Goal: Task Accomplishment & Management: Manage account settings

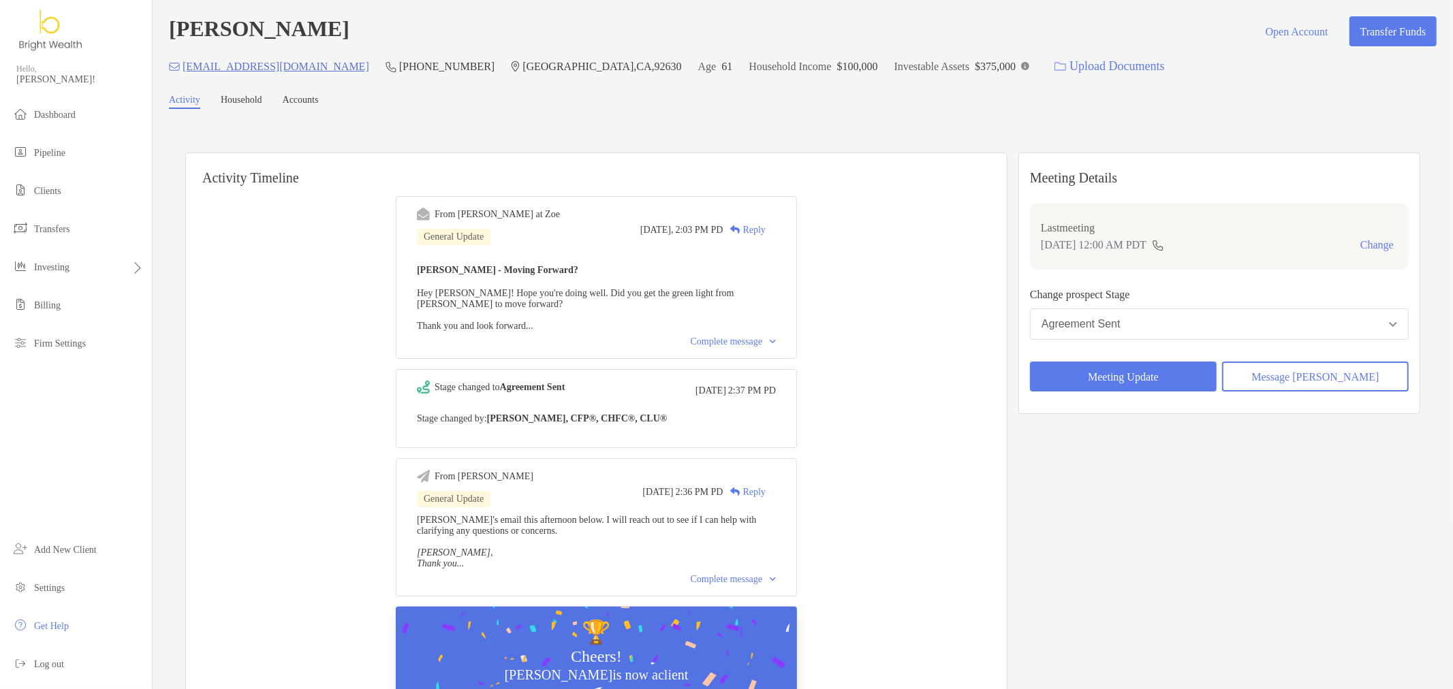
click at [762, 230] on div "Reply" at bounding box center [744, 230] width 42 height 14
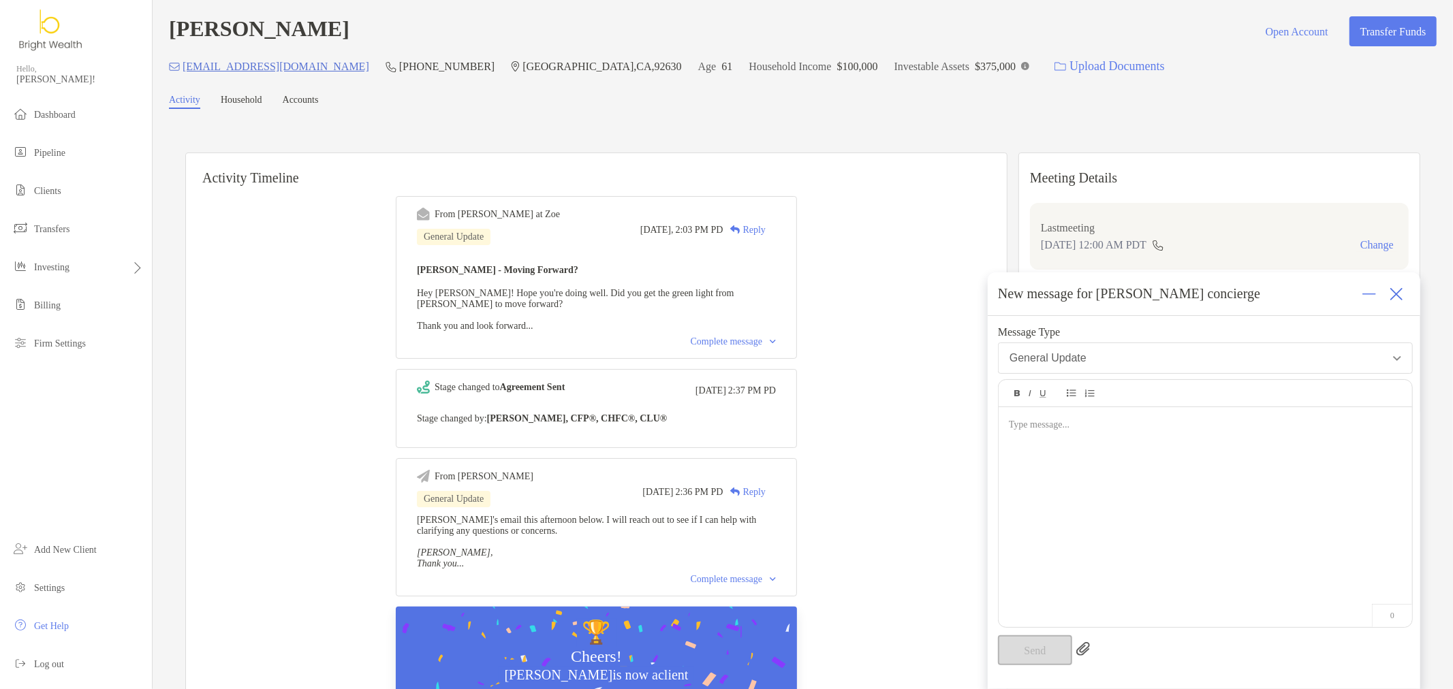
click at [1086, 514] on div at bounding box center [1205, 510] width 413 height 206
click at [696, 339] on div "Complete message" at bounding box center [733, 342] width 85 height 11
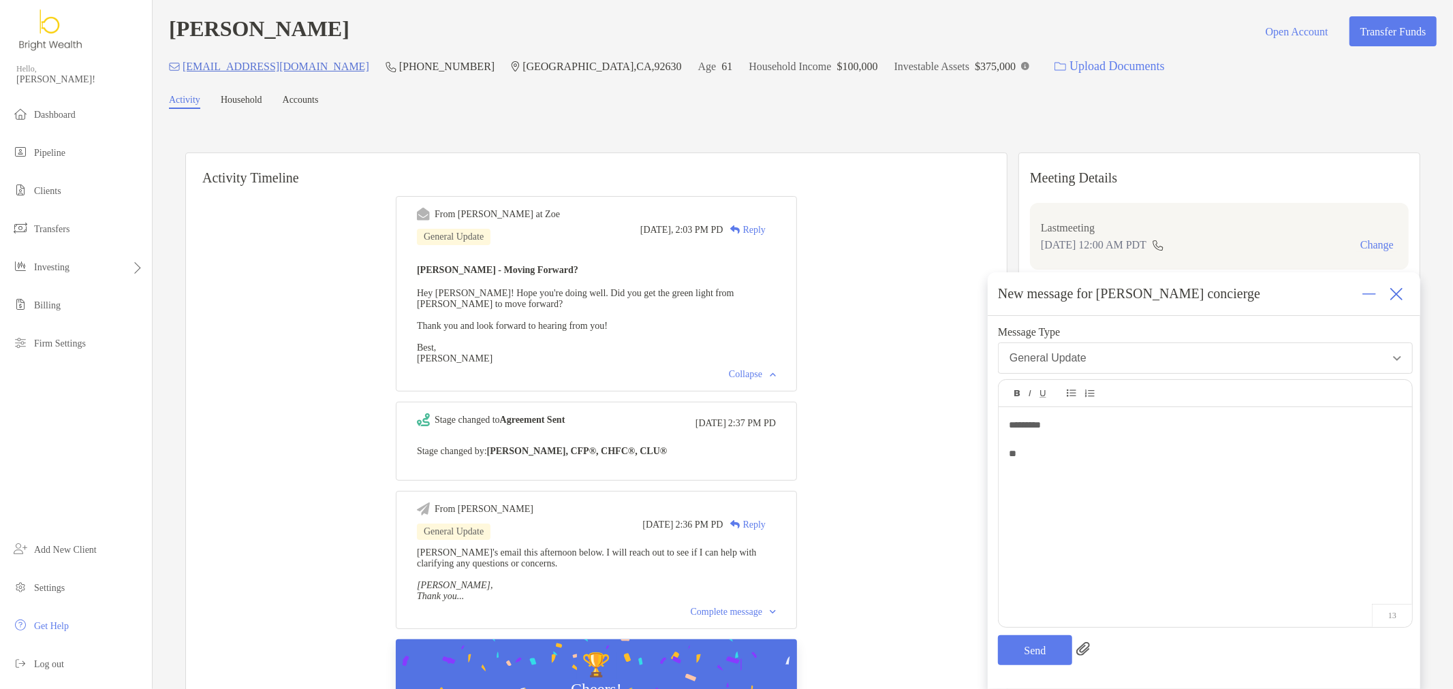
click at [1052, 456] on div "**" at bounding box center [1205, 454] width 392 height 14
click at [1047, 495] on div at bounding box center [1205, 497] width 392 height 14
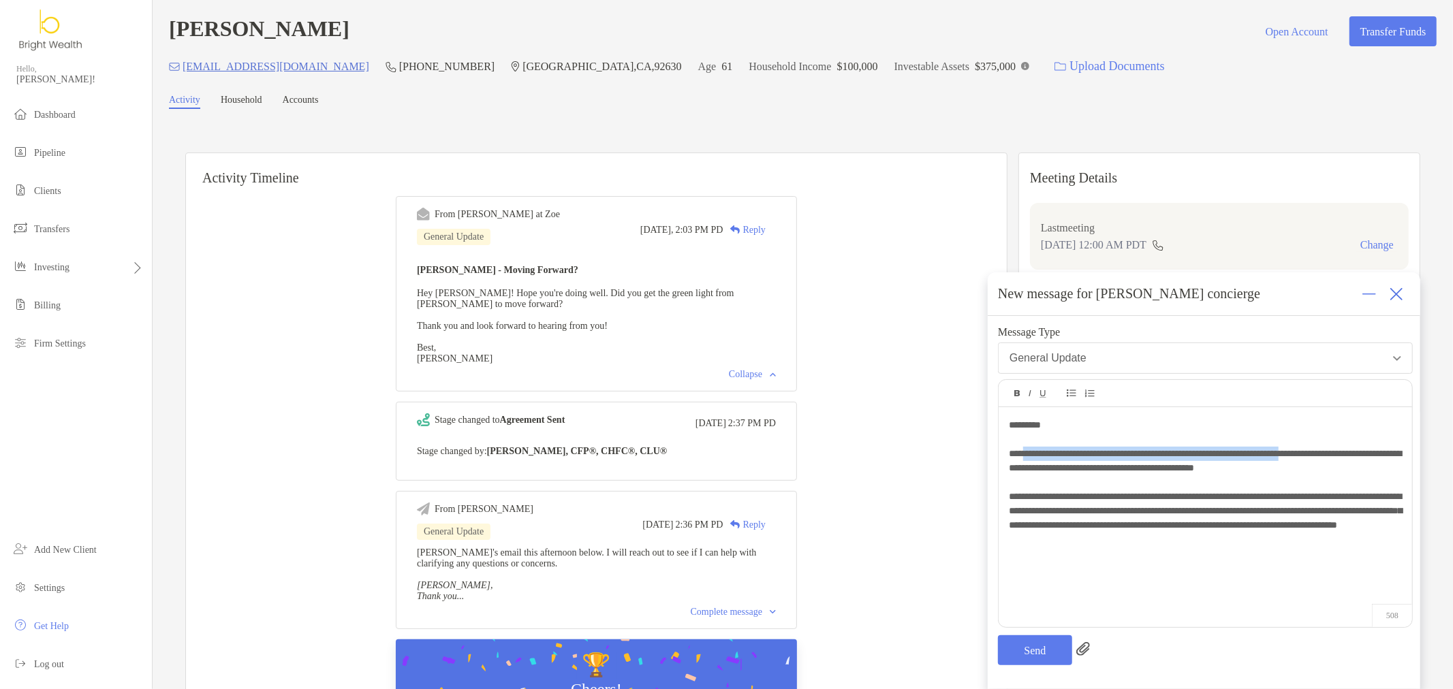
drag, startPoint x: 1025, startPoint y: 455, endPoint x: 1351, endPoint y: 451, distance: 325.6
click at [1351, 451] on span "**********" at bounding box center [1205, 461] width 392 height 24
click at [1346, 455] on span "**********" at bounding box center [1205, 461] width 392 height 24
drag, startPoint x: 1104, startPoint y: 472, endPoint x: 1359, endPoint y: 471, distance: 255.5
click at [1359, 471] on div "**********" at bounding box center [1205, 461] width 392 height 29
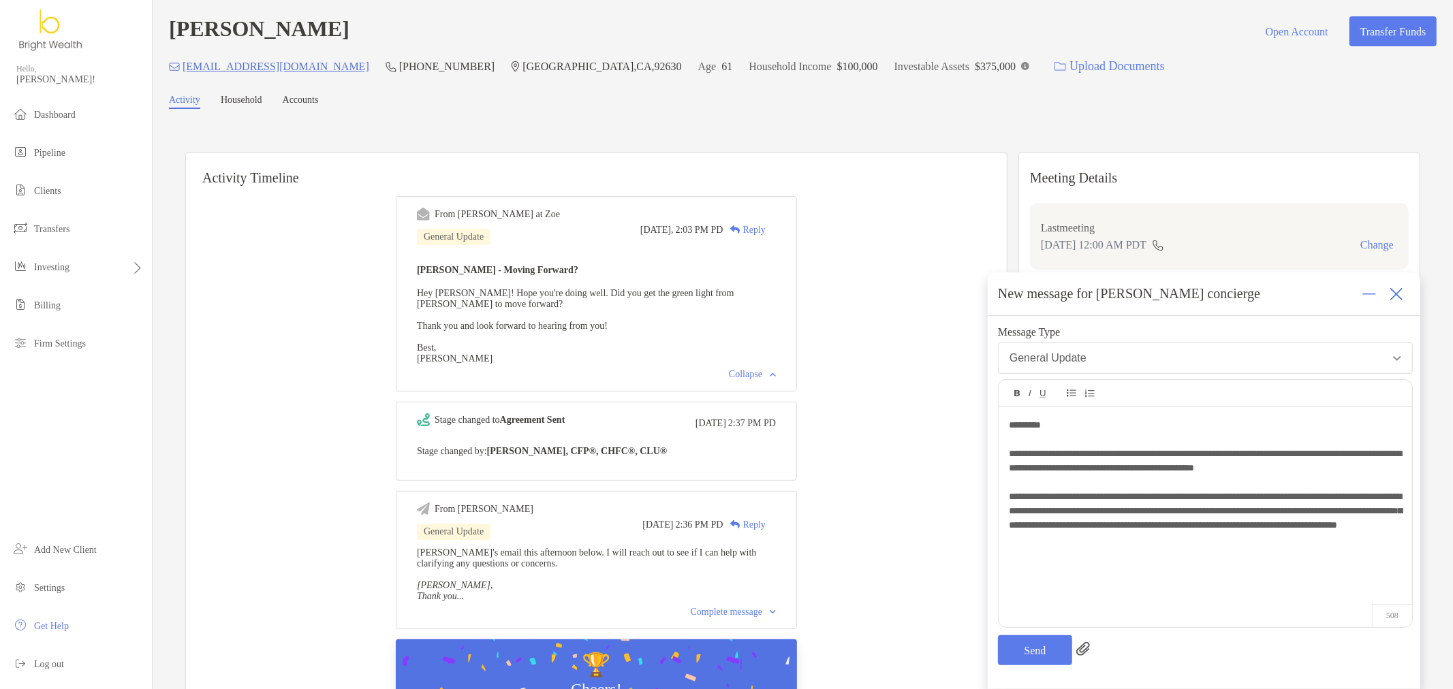
click at [1210, 501] on span "**********" at bounding box center [1205, 511] width 393 height 38
drag, startPoint x: 1050, startPoint y: 501, endPoint x: 1181, endPoint y: 507, distance: 130.3
click at [1181, 507] on span "**********" at bounding box center [1205, 511] width 393 height 38
click at [1067, 495] on span "**********" at bounding box center [1205, 511] width 393 height 38
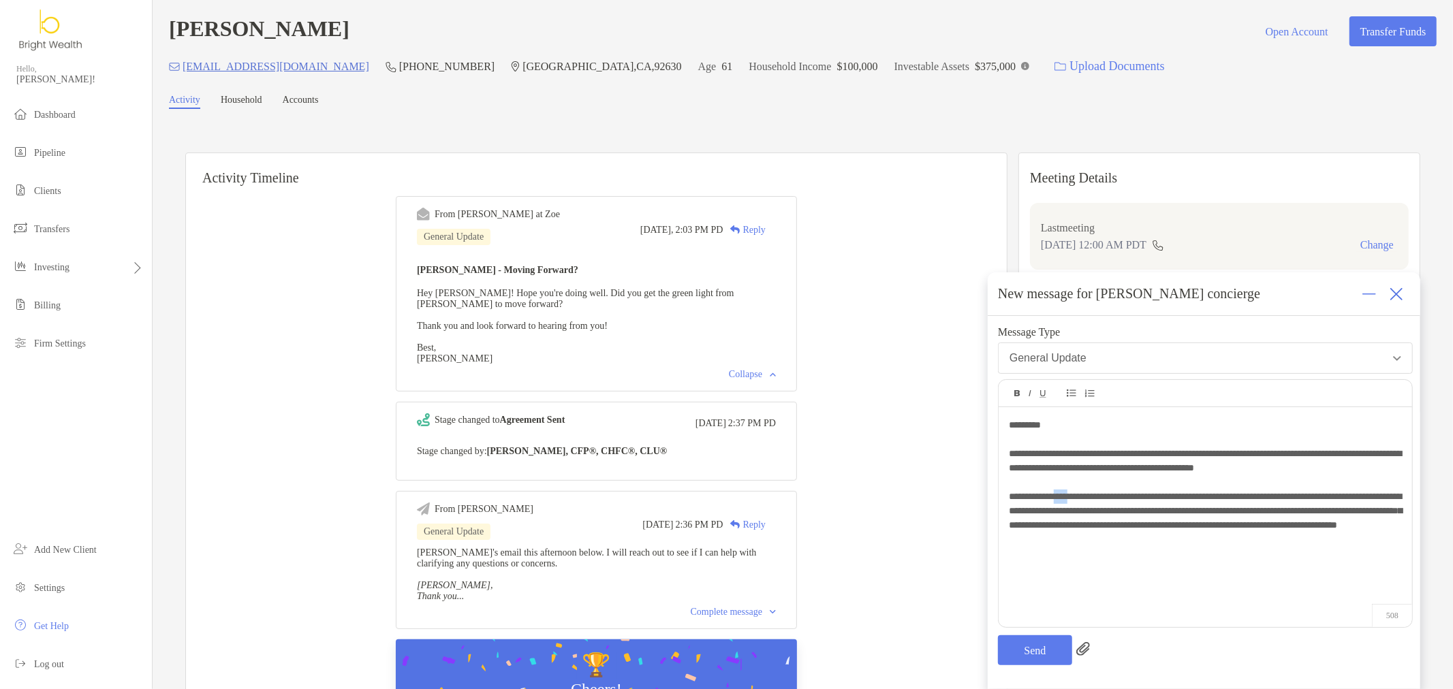
click at [1067, 495] on span "**********" at bounding box center [1205, 511] width 393 height 38
drag, startPoint x: 1128, startPoint y: 512, endPoint x: 1296, endPoint y: 513, distance: 168.3
click at [1296, 513] on span "**********" at bounding box center [1205, 511] width 393 height 38
click at [1296, 533] on div "**********" at bounding box center [1205, 511] width 392 height 43
drag, startPoint x: 1294, startPoint y: 513, endPoint x: 1324, endPoint y: 528, distance: 33.5
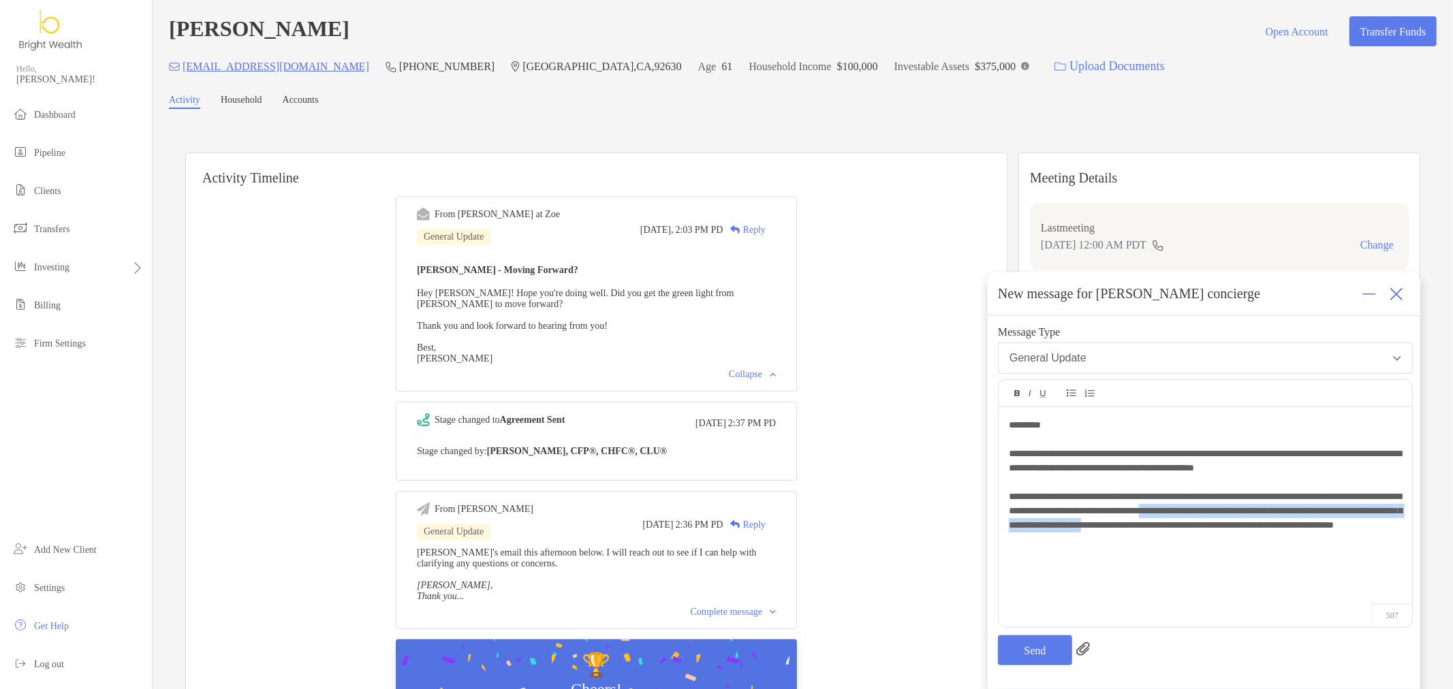
click at [1324, 528] on span "**********" at bounding box center [1205, 511] width 393 height 38
click at [1233, 561] on div "**********" at bounding box center [1205, 510] width 413 height 206
drag, startPoint x: 1102, startPoint y: 525, endPoint x: 1320, endPoint y: 522, distance: 218.7
click at [1320, 522] on span "**********" at bounding box center [1205, 511] width 393 height 38
click at [1320, 533] on div "**********" at bounding box center [1205, 511] width 392 height 43
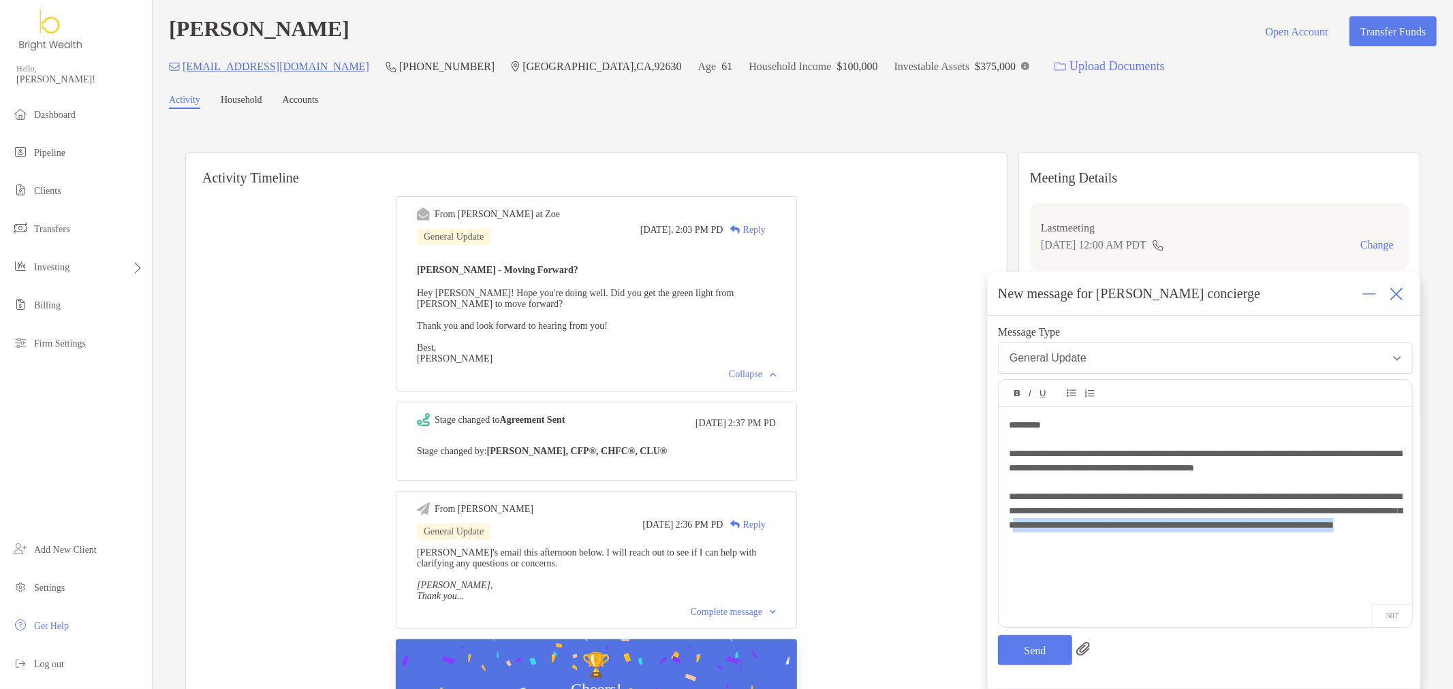
drag, startPoint x: 1249, startPoint y: 529, endPoint x: 1311, endPoint y: 534, distance: 62.2
click at [1311, 533] on div "**********" at bounding box center [1205, 511] width 392 height 43
click at [1311, 525] on span "**********" at bounding box center [1205, 511] width 393 height 38
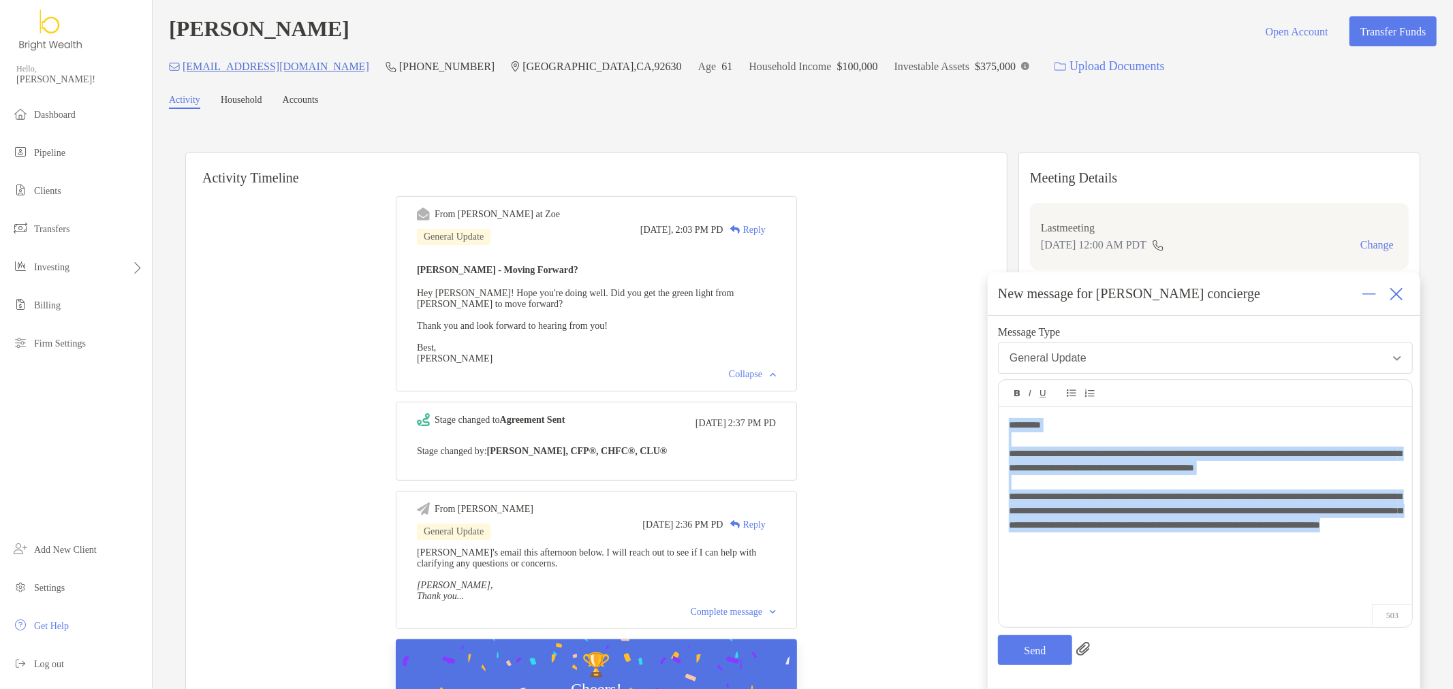
drag, startPoint x: 1286, startPoint y: 544, endPoint x: 1188, endPoint y: 544, distance: 98.1
click at [999, 426] on div "**********" at bounding box center [1205, 510] width 413 height 206
click at [1320, 556] on div "**********" at bounding box center [1205, 510] width 413 height 206
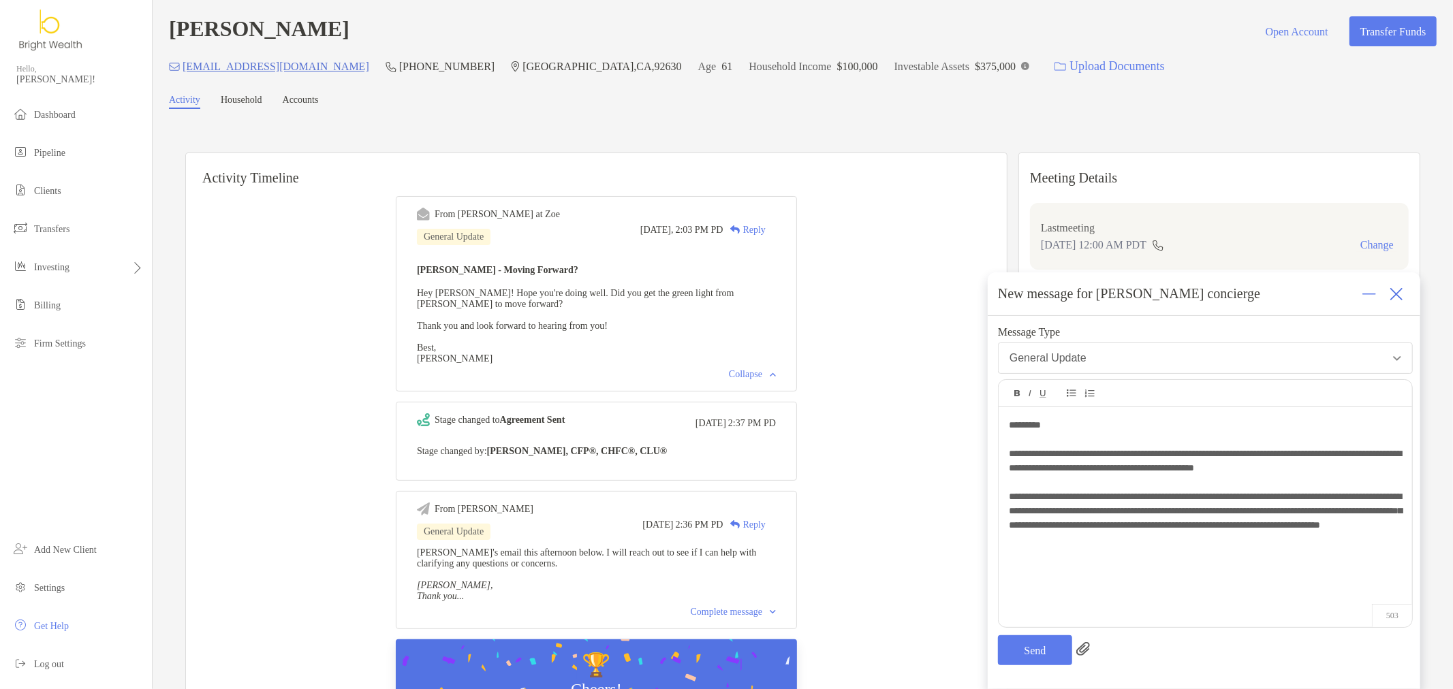
click at [1126, 513] on span "**********" at bounding box center [1205, 511] width 393 height 38
click at [1312, 552] on div "**********" at bounding box center [1205, 510] width 413 height 206
click at [1034, 661] on button "Send" at bounding box center [1035, 651] width 74 height 30
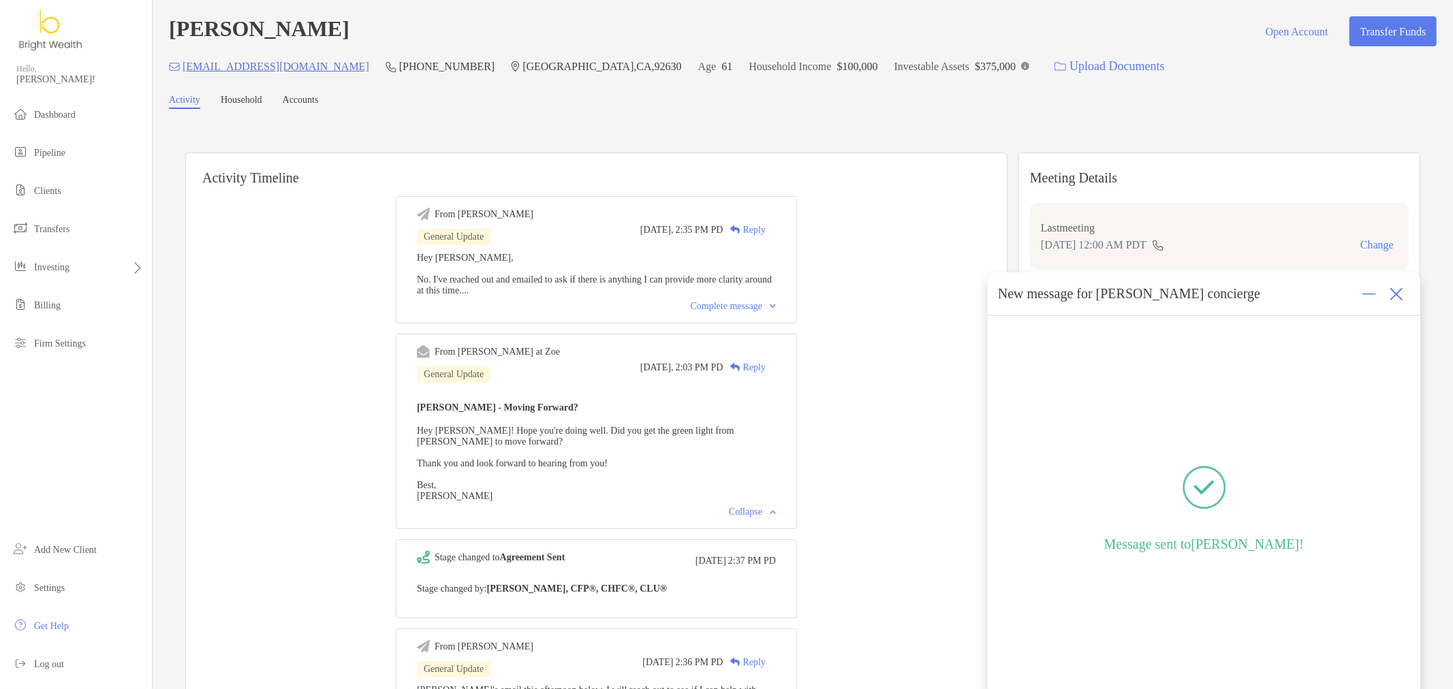
click at [723, 312] on div "Complete message" at bounding box center [733, 306] width 85 height 11
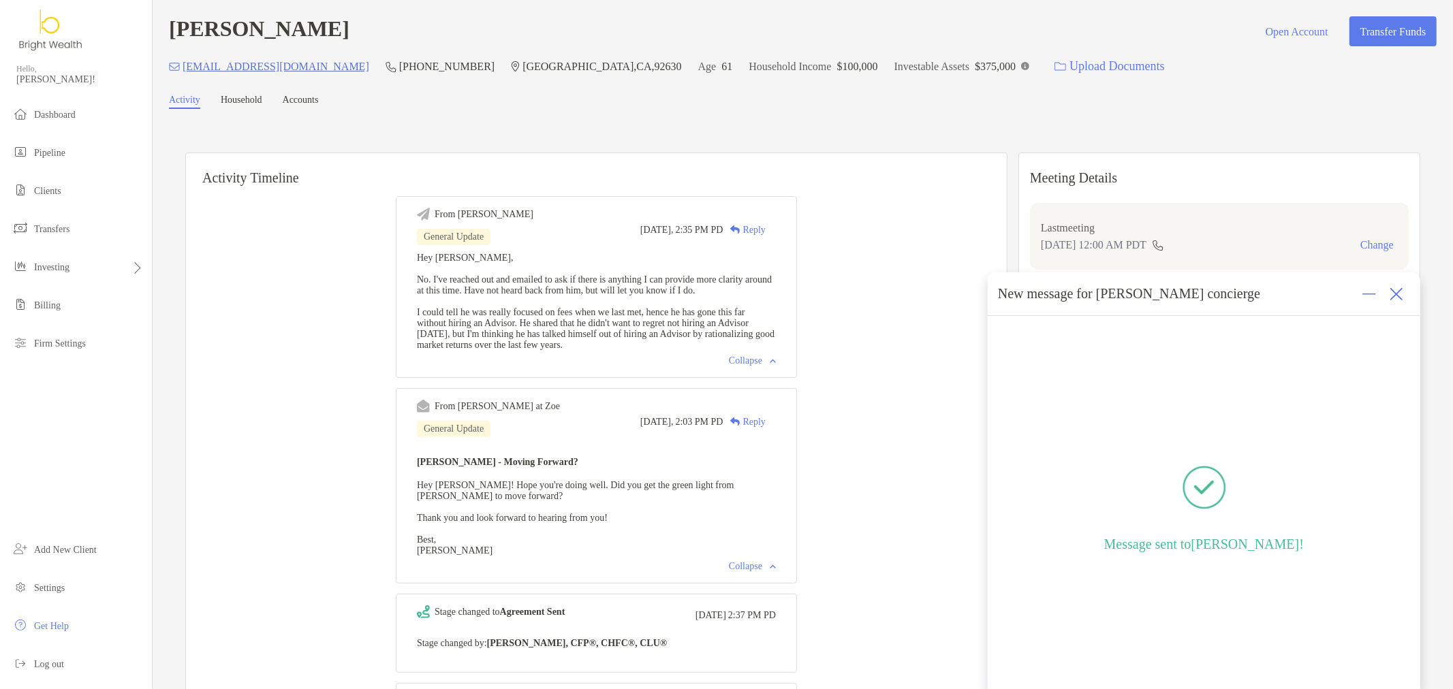
click at [1400, 302] on div at bounding box center [1396, 294] width 27 height 27
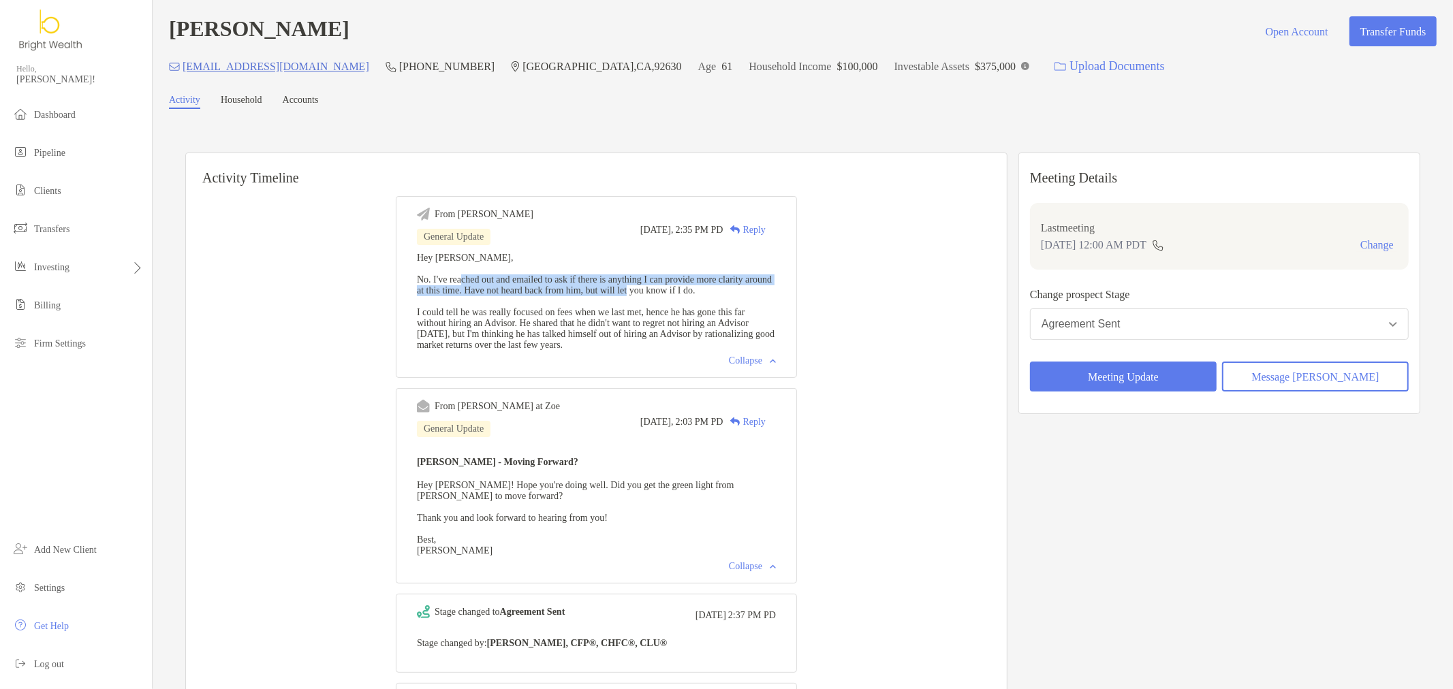
drag, startPoint x: 473, startPoint y: 283, endPoint x: 729, endPoint y: 287, distance: 256.2
click at [729, 287] on span "Hey Matt, No. I've reached out and emailed to ask if there is anything I can pr…" at bounding box center [596, 301] width 358 height 97
drag, startPoint x: 671, startPoint y: 305, endPoint x: 631, endPoint y: 309, distance: 40.4
click at [670, 307] on div "Hey Matt, No. I've reached out and emailed to ask if there is anything I can pr…" at bounding box center [596, 302] width 359 height 98
drag, startPoint x: 552, startPoint y: 290, endPoint x: 685, endPoint y: 309, distance: 134.2
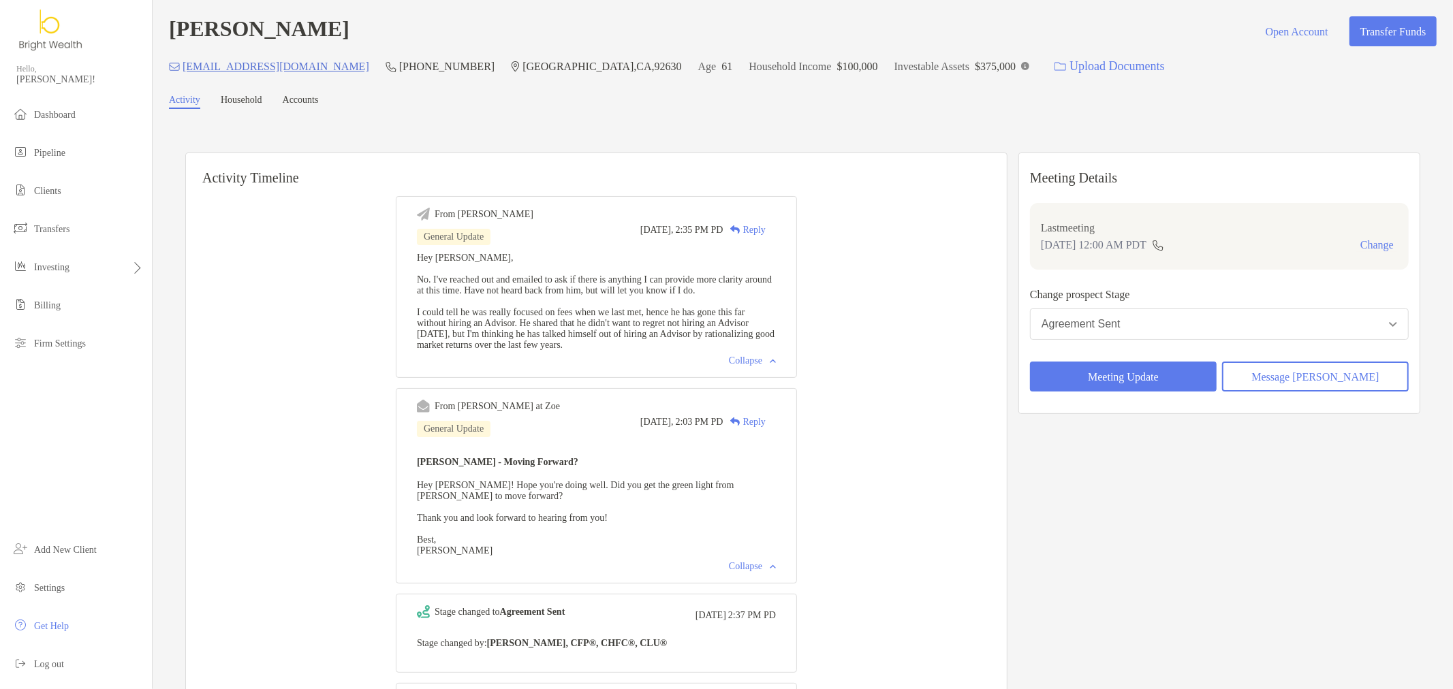
click at [685, 309] on div "Hey Matt, No. I've reached out and emailed to ask if there is anything I can pr…" at bounding box center [596, 302] width 359 height 98
drag, startPoint x: 440, startPoint y: 329, endPoint x: 723, endPoint y: 326, distance: 282.7
click at [723, 326] on span "Hey Matt, No. I've reached out and emailed to ask if there is anything I can pr…" at bounding box center [596, 301] width 358 height 97
click at [641, 334] on span "Hey Matt, No. I've reached out and emailed to ask if there is anything I can pr…" at bounding box center [596, 301] width 358 height 97
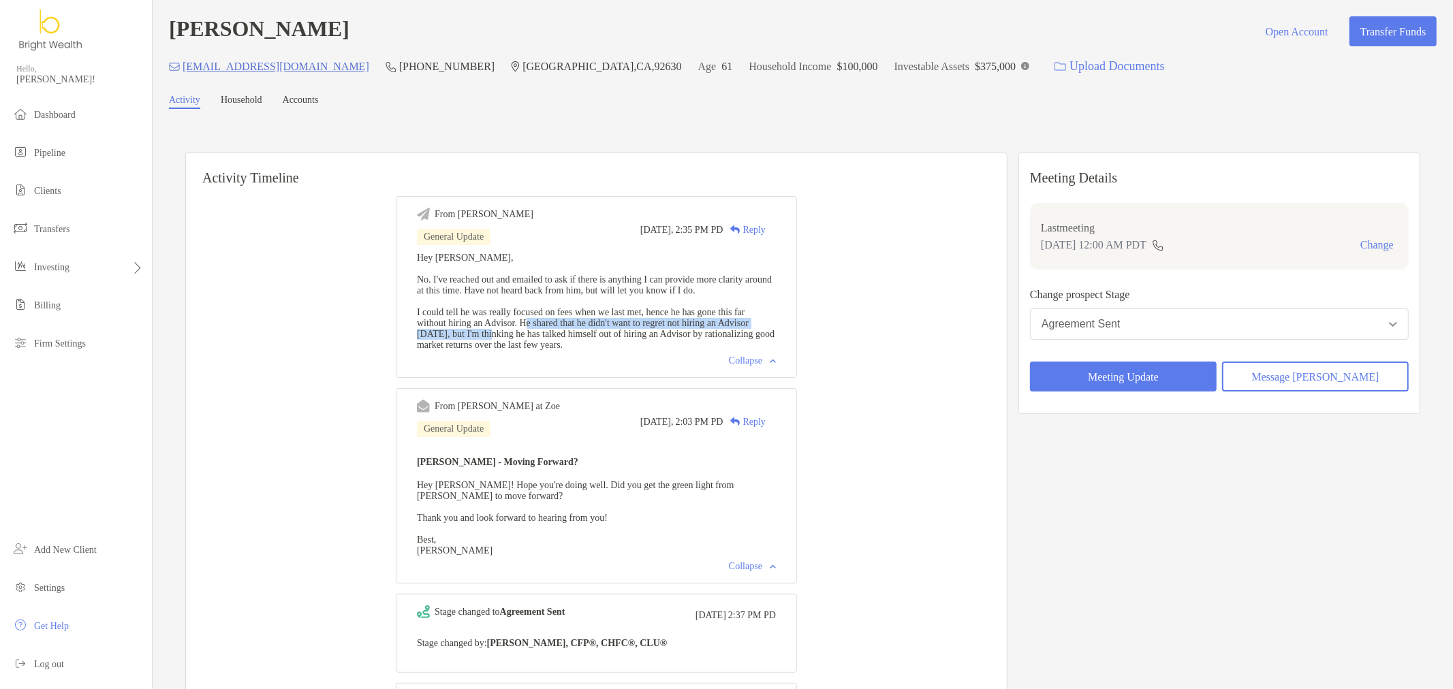
drag, startPoint x: 582, startPoint y: 339, endPoint x: 589, endPoint y: 345, distance: 9.3
click at [589, 345] on span "Hey Matt, No. I've reached out and emailed to ask if there is anything I can pr…" at bounding box center [596, 301] width 358 height 97
click at [602, 346] on span "Hey Matt, No. I've reached out and emailed to ask if there is anything I can pr…" at bounding box center [596, 301] width 358 height 97
drag, startPoint x: 602, startPoint y: 357, endPoint x: 743, endPoint y: 348, distance: 141.3
click at [743, 348] on span "Hey Matt, No. I've reached out and emailed to ask if there is anything I can pr…" at bounding box center [596, 301] width 358 height 97
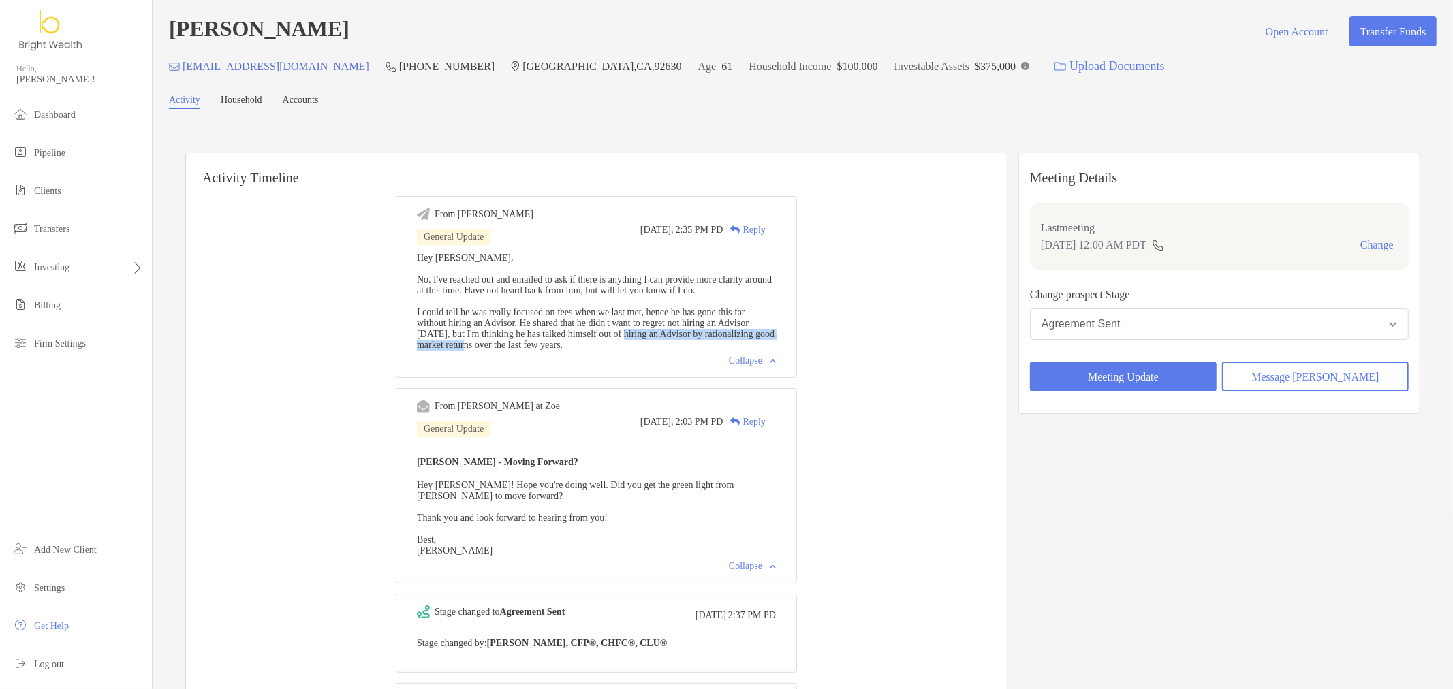
click at [743, 348] on span "Hey Matt, No. I've reached out and emailed to ask if there is anything I can pr…" at bounding box center [596, 301] width 358 height 97
drag, startPoint x: 439, startPoint y: 362, endPoint x: 511, endPoint y: 364, distance: 71.6
click at [511, 350] on span "Hey Matt, No. I've reached out and emailed to ask if there is anything I can pr…" at bounding box center [596, 301] width 358 height 97
click at [600, 366] on div "Collapse" at bounding box center [596, 361] width 359 height 11
click at [775, 366] on div "Collapse" at bounding box center [752, 361] width 47 height 11
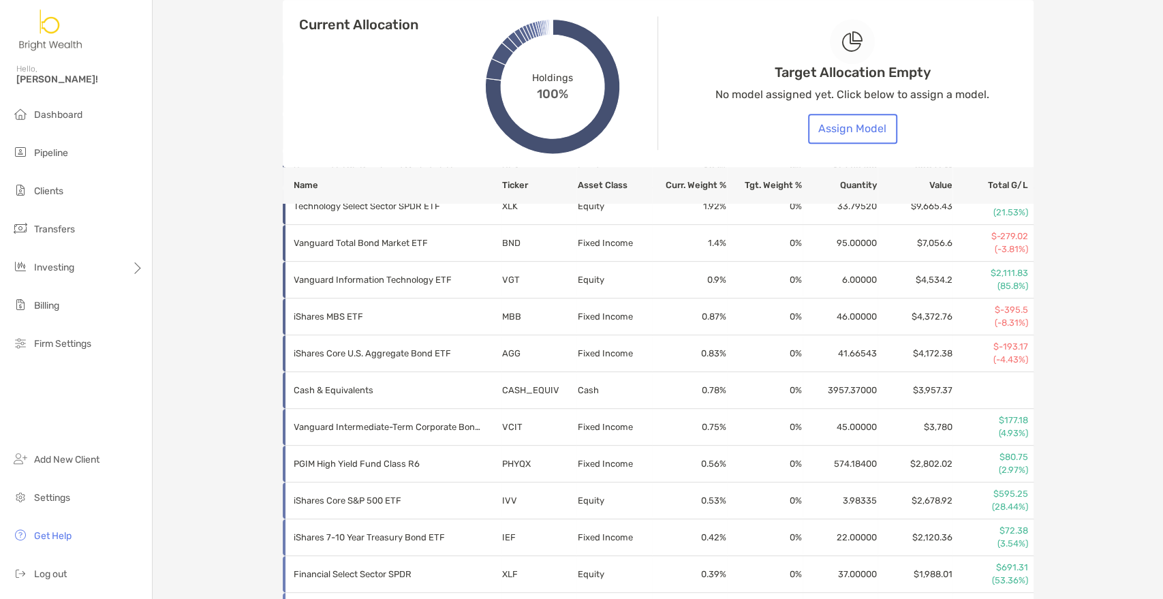
scroll to position [725, 0]
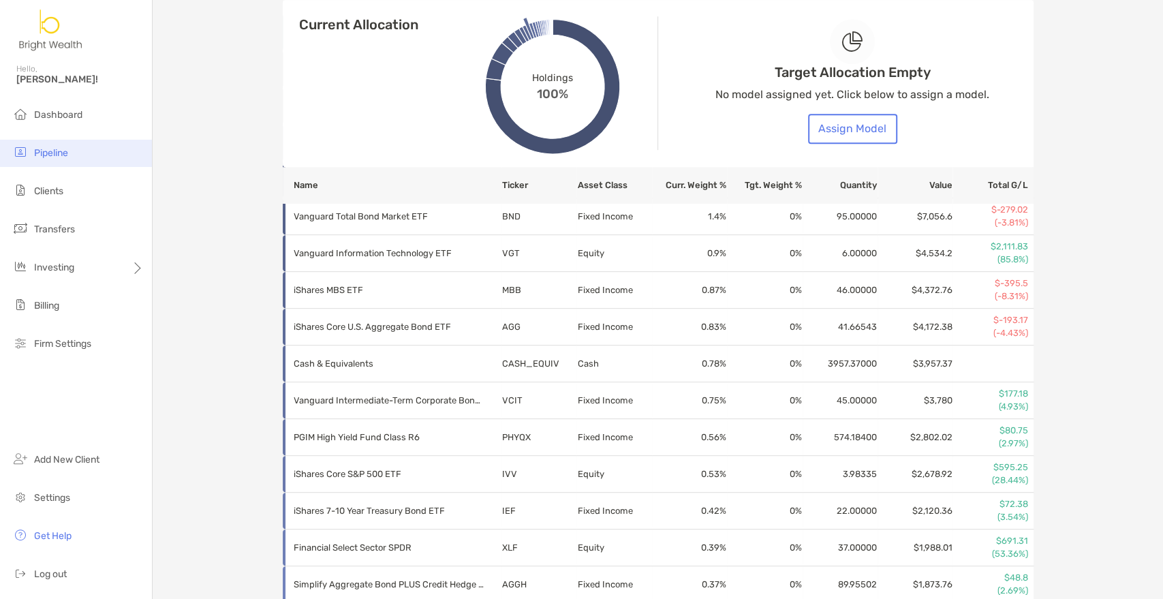
click at [60, 149] on span "Pipeline" at bounding box center [51, 153] width 34 height 12
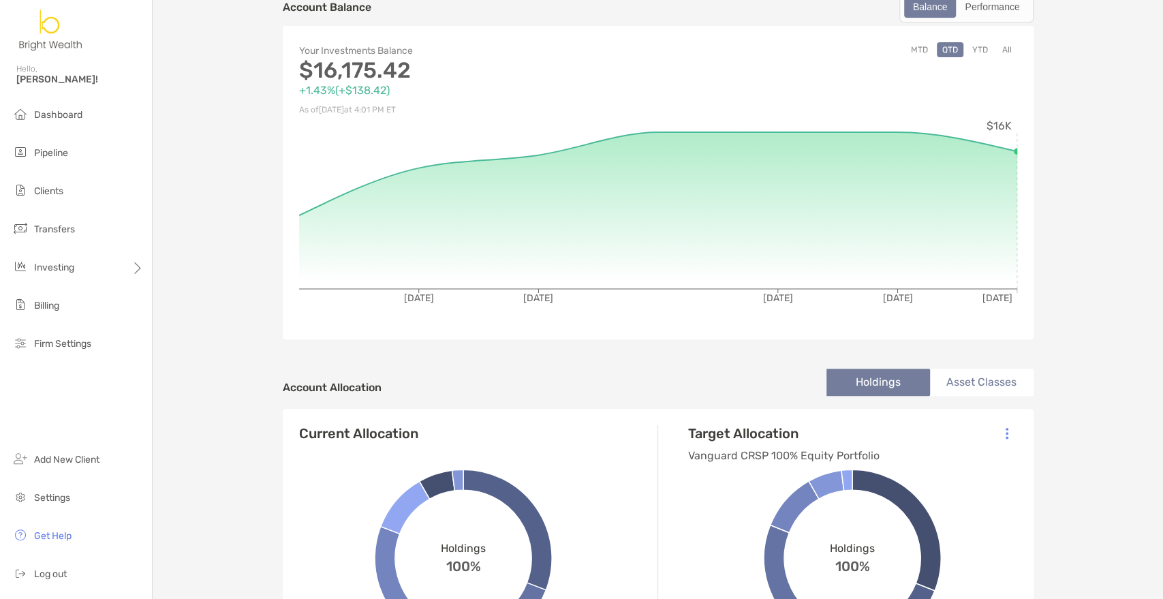
scroll to position [76, 0]
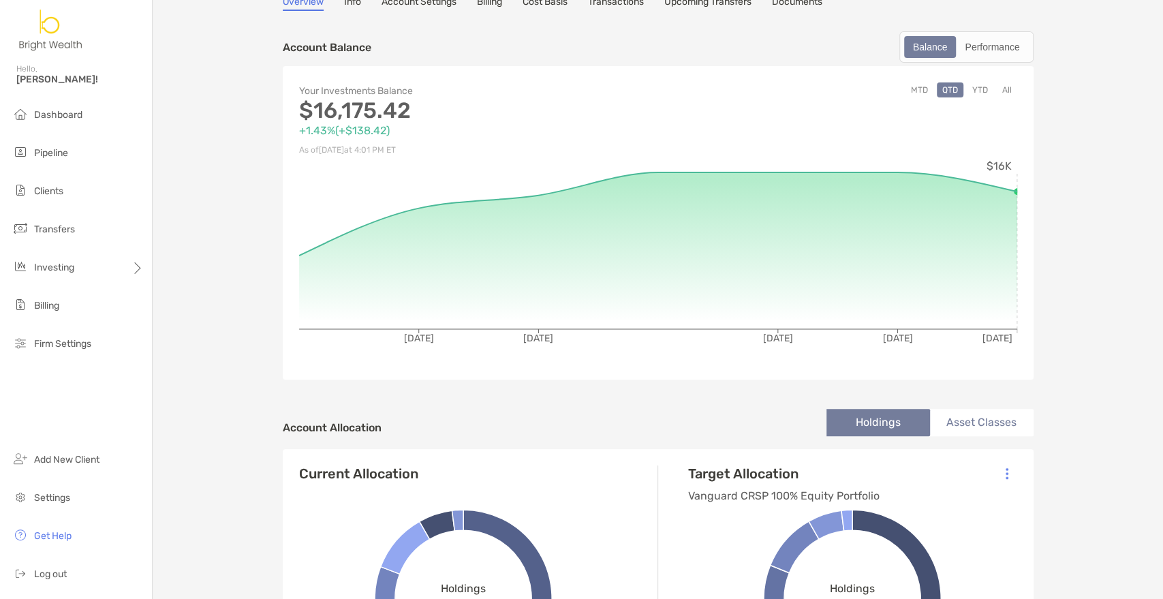
click at [972, 89] on button "YTD" at bounding box center [980, 89] width 27 height 15
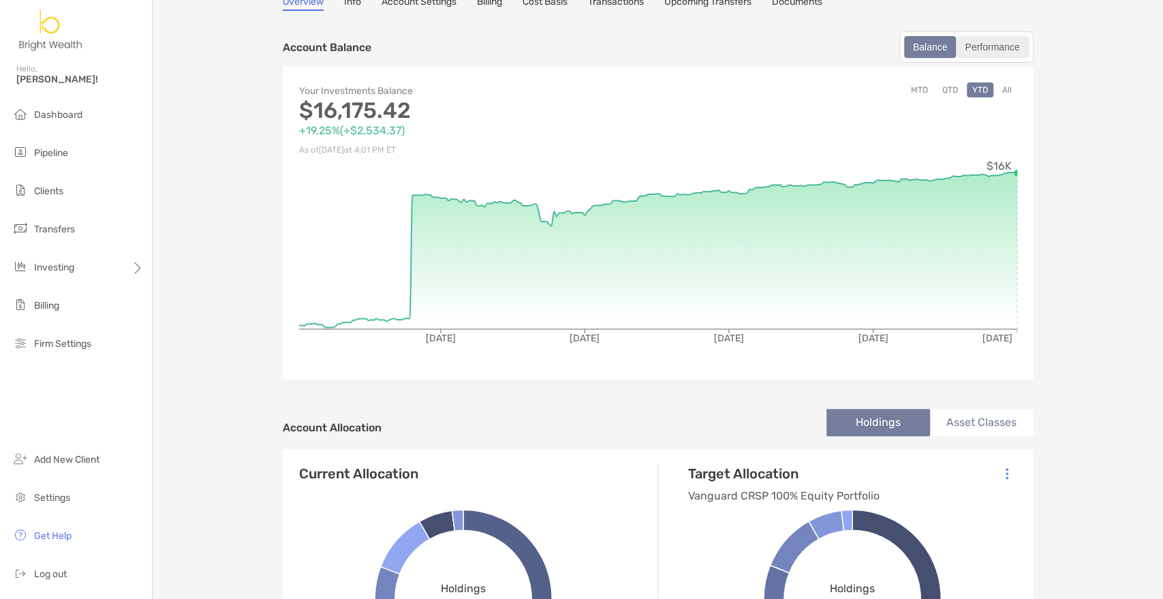
click at [1008, 51] on div "Performance" at bounding box center [991, 46] width 69 height 19
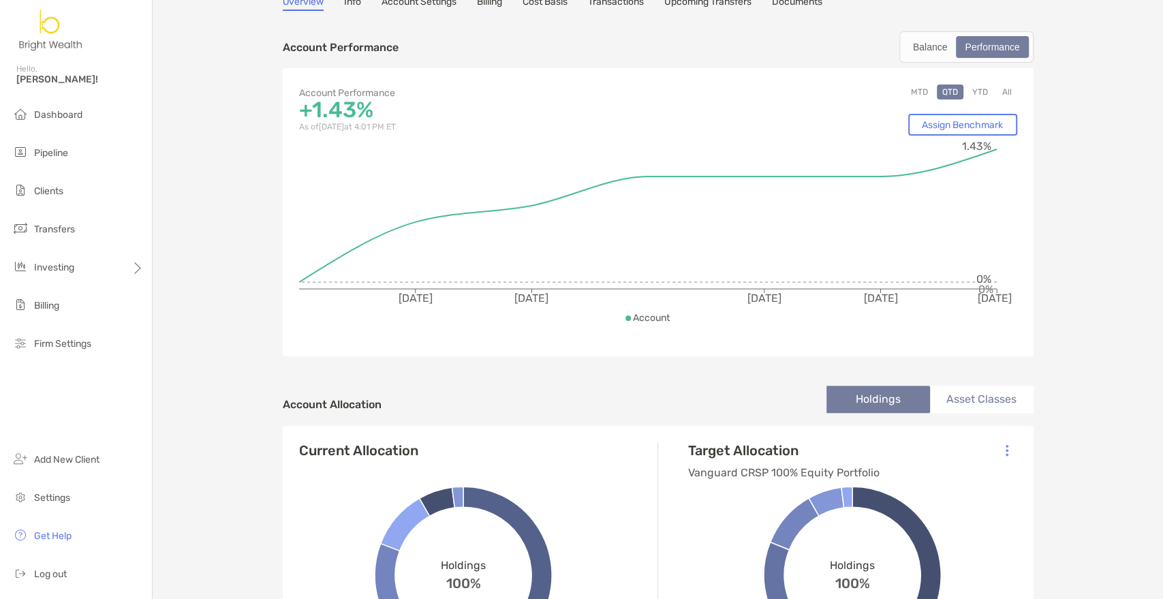
click at [971, 89] on button "YTD" at bounding box center [980, 91] width 27 height 15
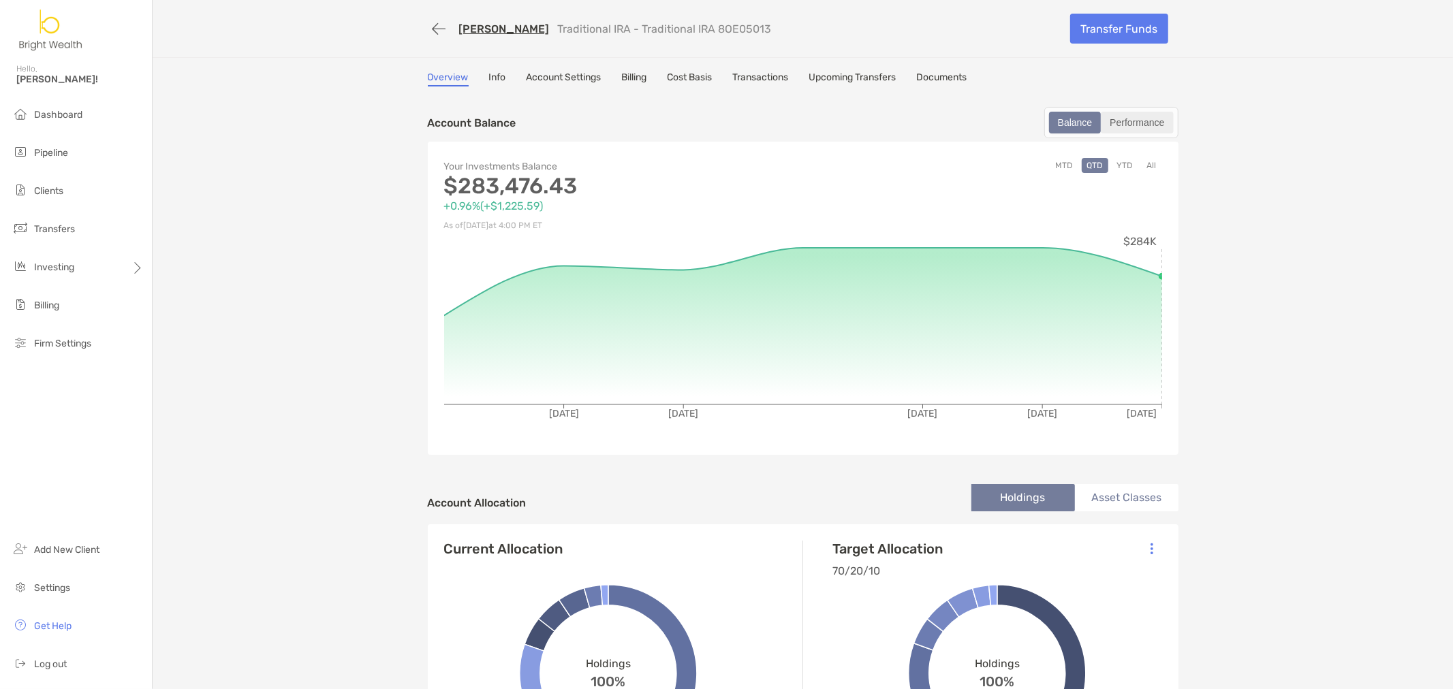
click at [1154, 123] on div "Performance" at bounding box center [1136, 122] width 69 height 19
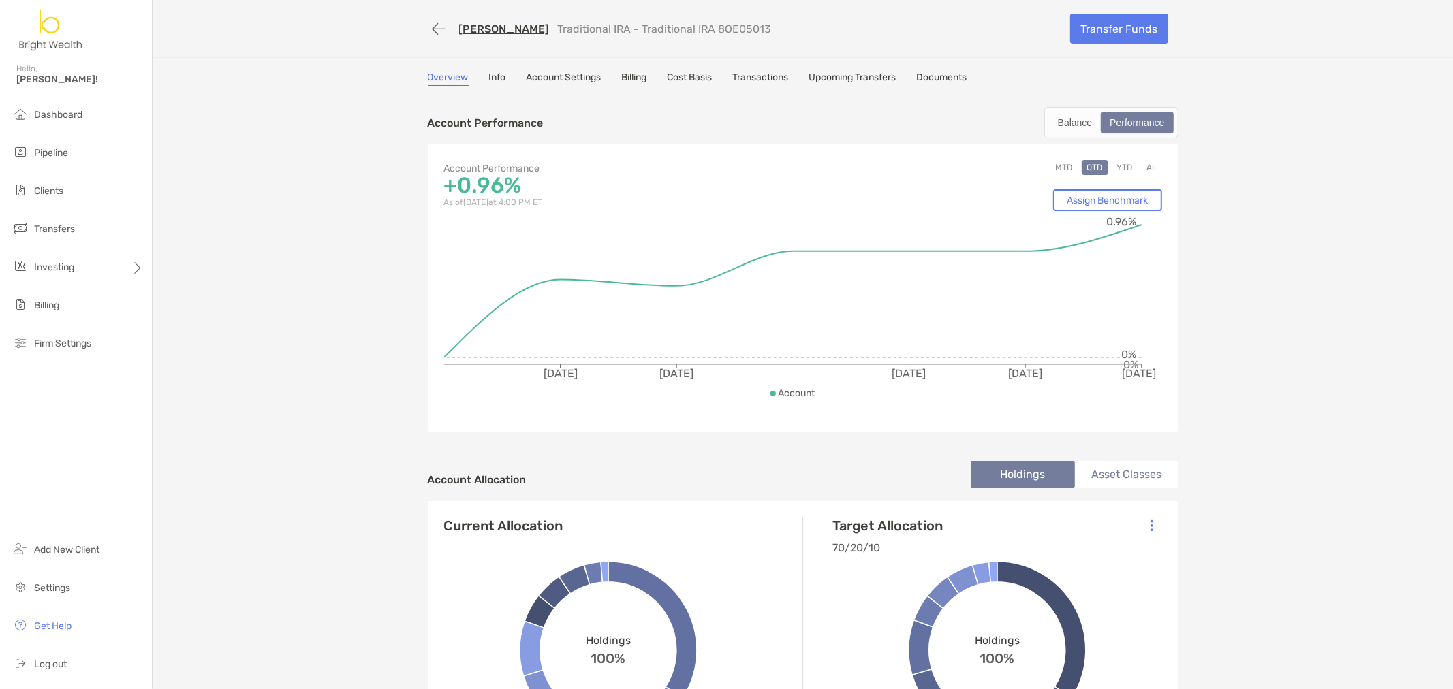
click at [1119, 164] on button "YTD" at bounding box center [1125, 167] width 27 height 15
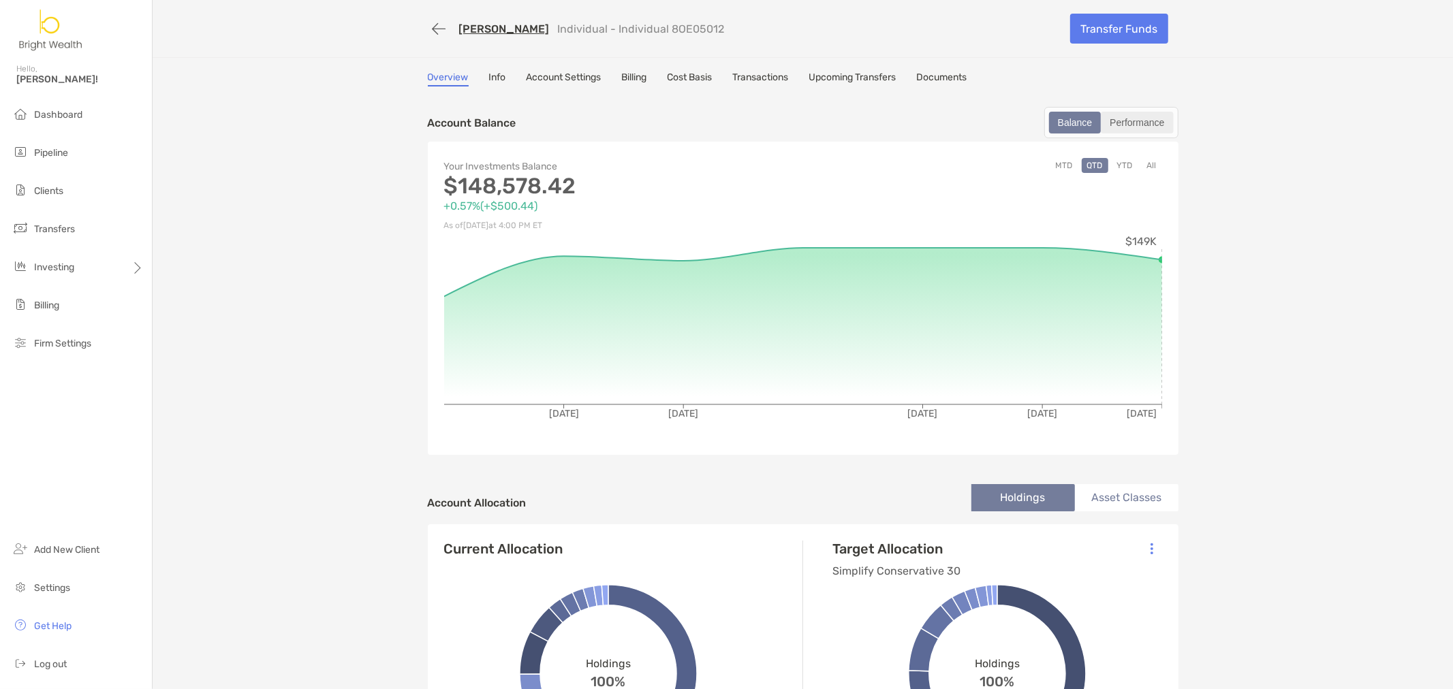
click at [1136, 129] on div "Performance" at bounding box center [1136, 122] width 69 height 19
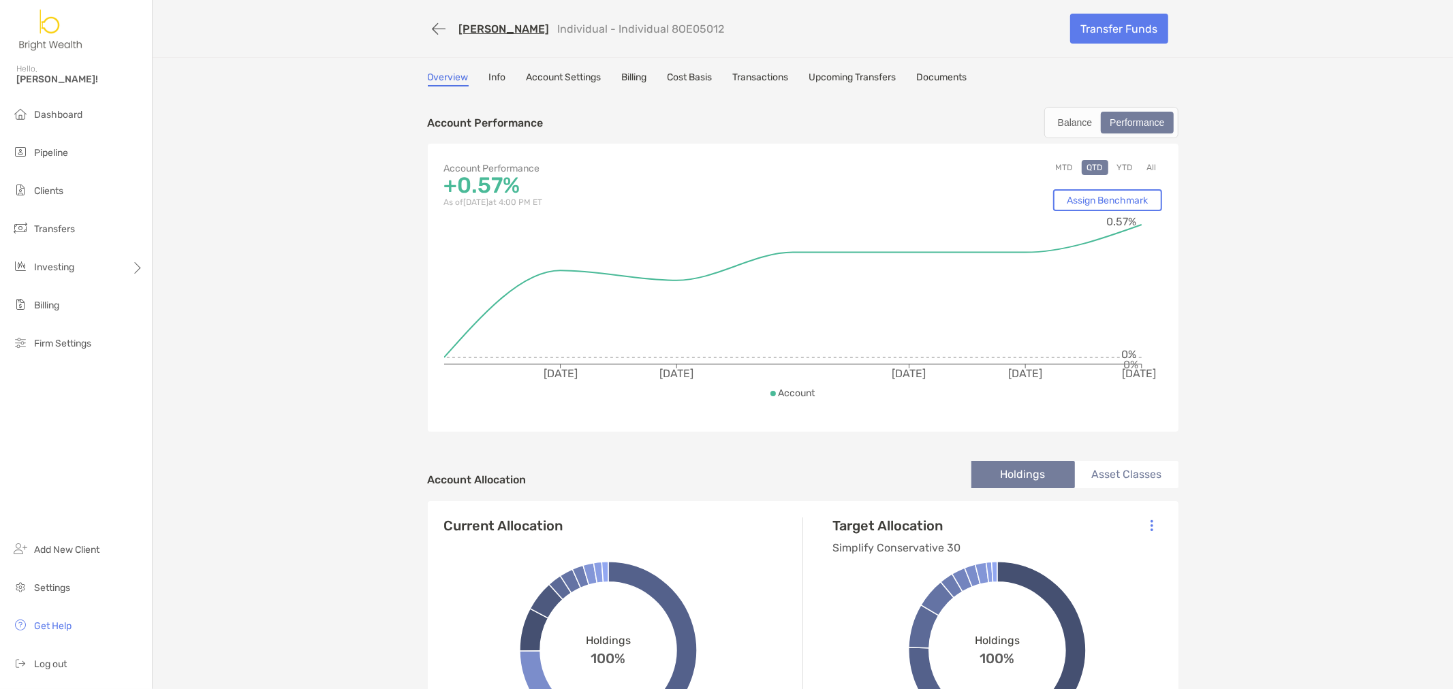
click at [1112, 162] on button "YTD" at bounding box center [1125, 167] width 27 height 15
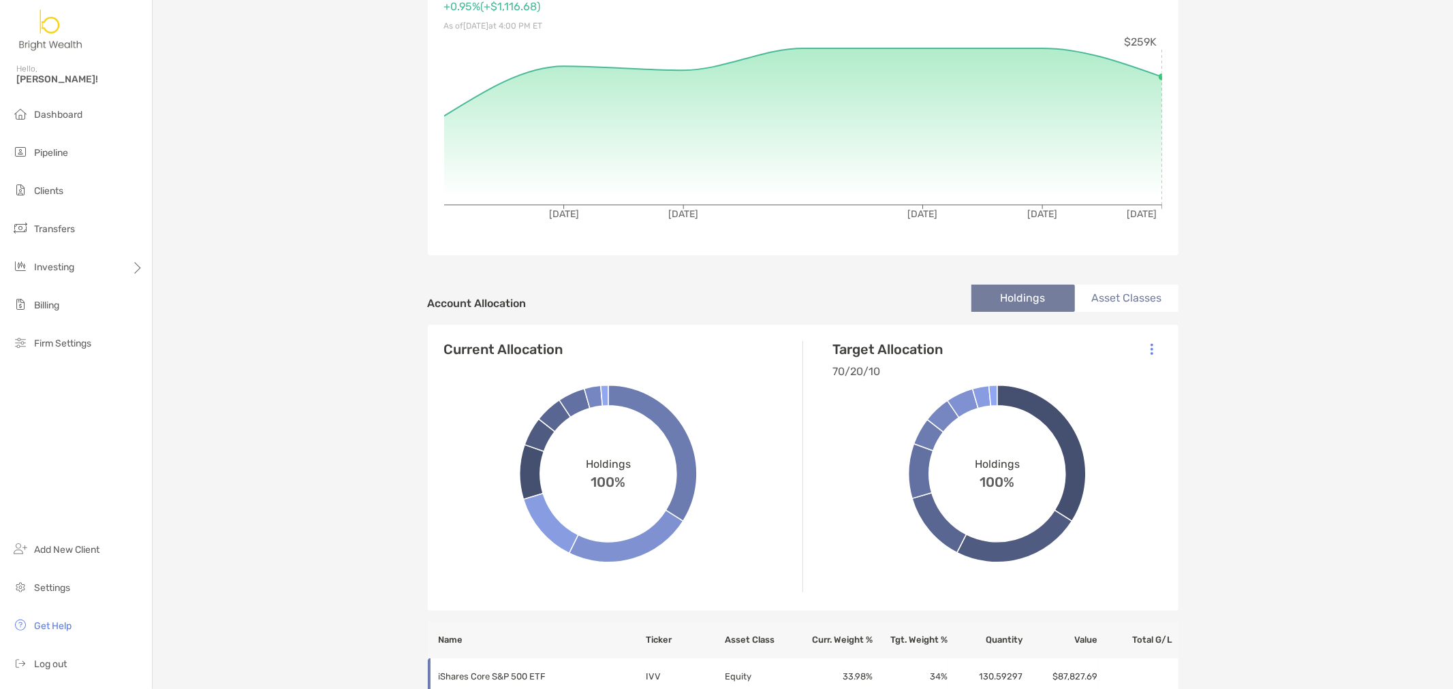
scroll to position [227, 0]
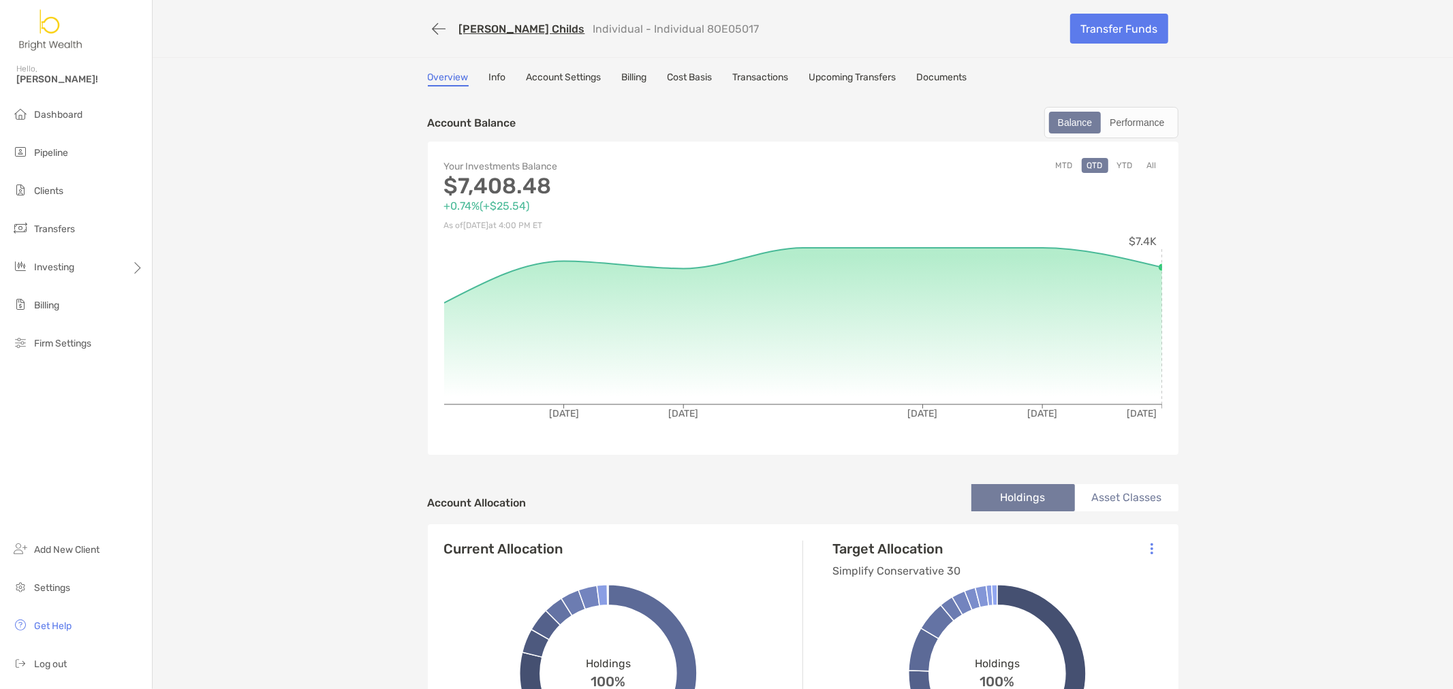
click at [424, 40] on div "[PERSON_NAME] Childs Individual - Individual 8OE05017 Transfer Funds" at bounding box center [803, 28] width 778 height 57
click at [430, 32] on button "button" at bounding box center [439, 28] width 23 height 25
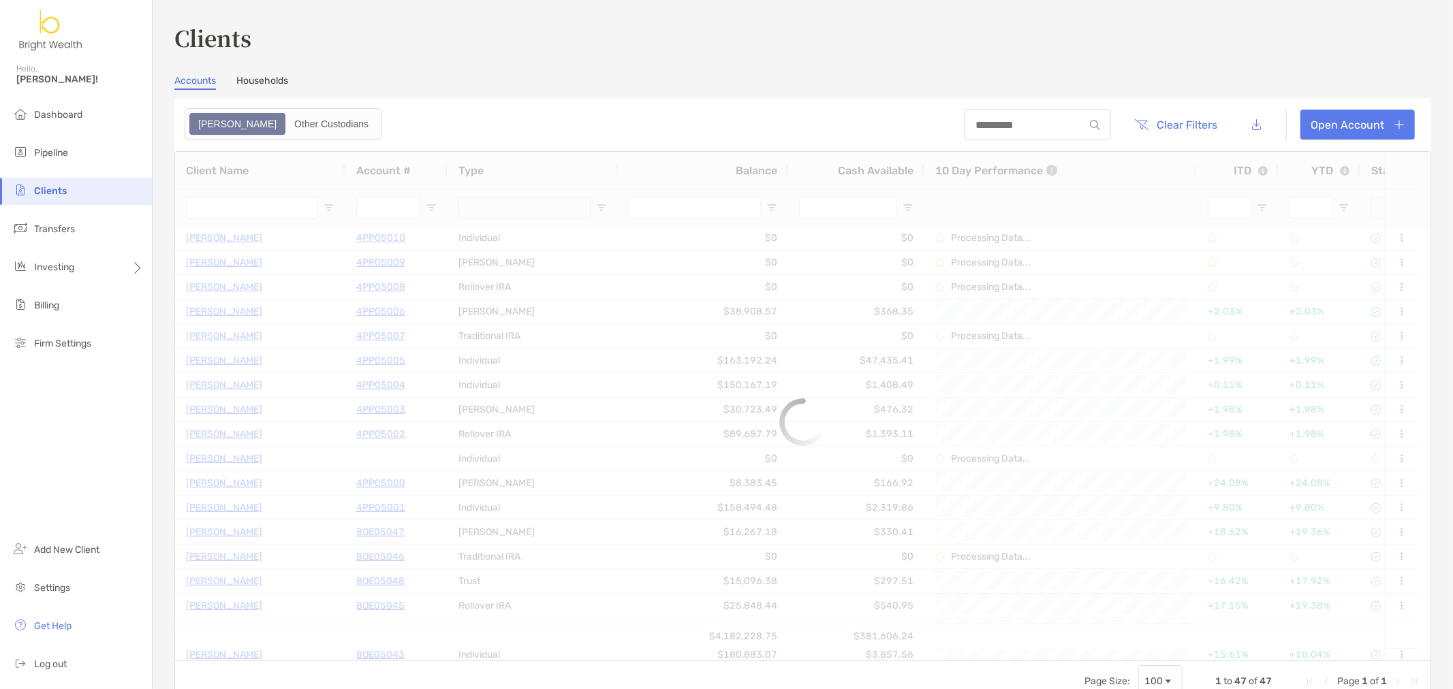
type input "******"
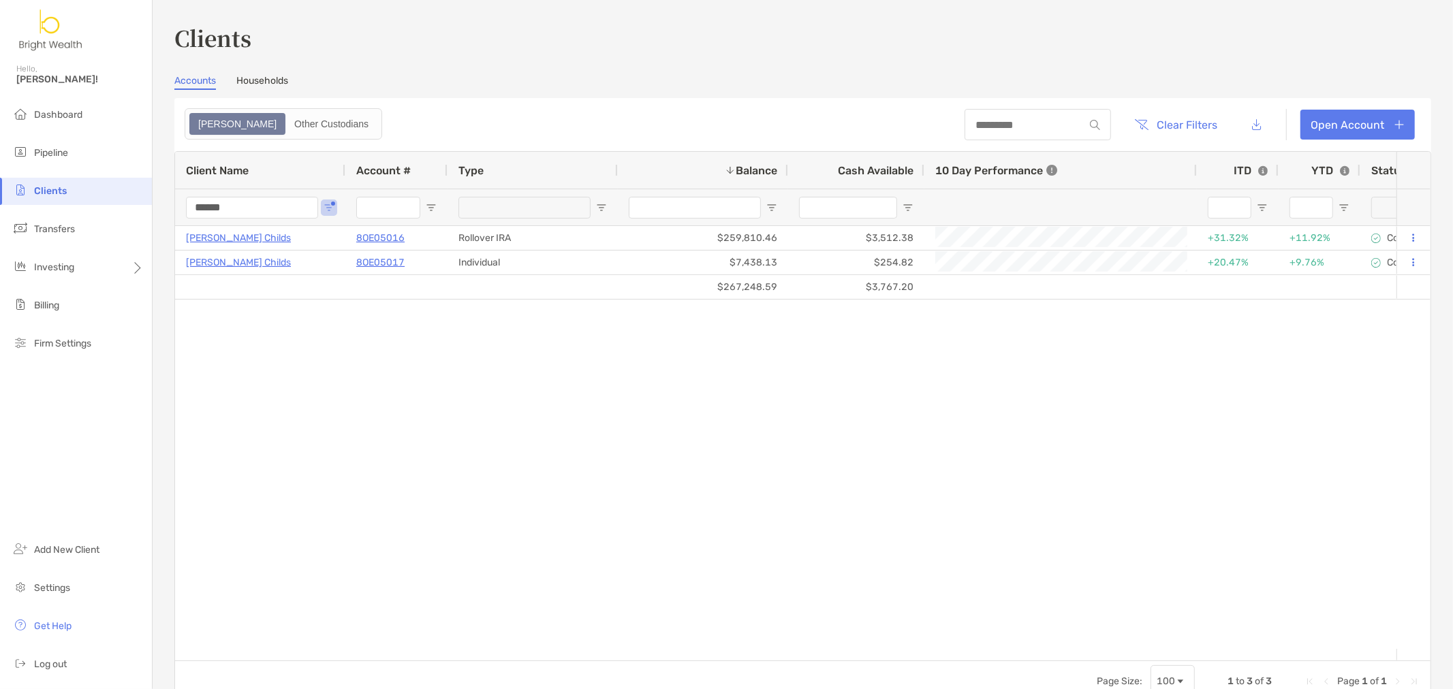
drag, startPoint x: 266, startPoint y: 208, endPoint x: 0, endPoint y: 168, distance: 268.7
click at [0, 178] on div "Clients Hello, [PERSON_NAME]! Dashboard Pipeline Clients Transfers Investing Bi…" at bounding box center [726, 344] width 1453 height 689
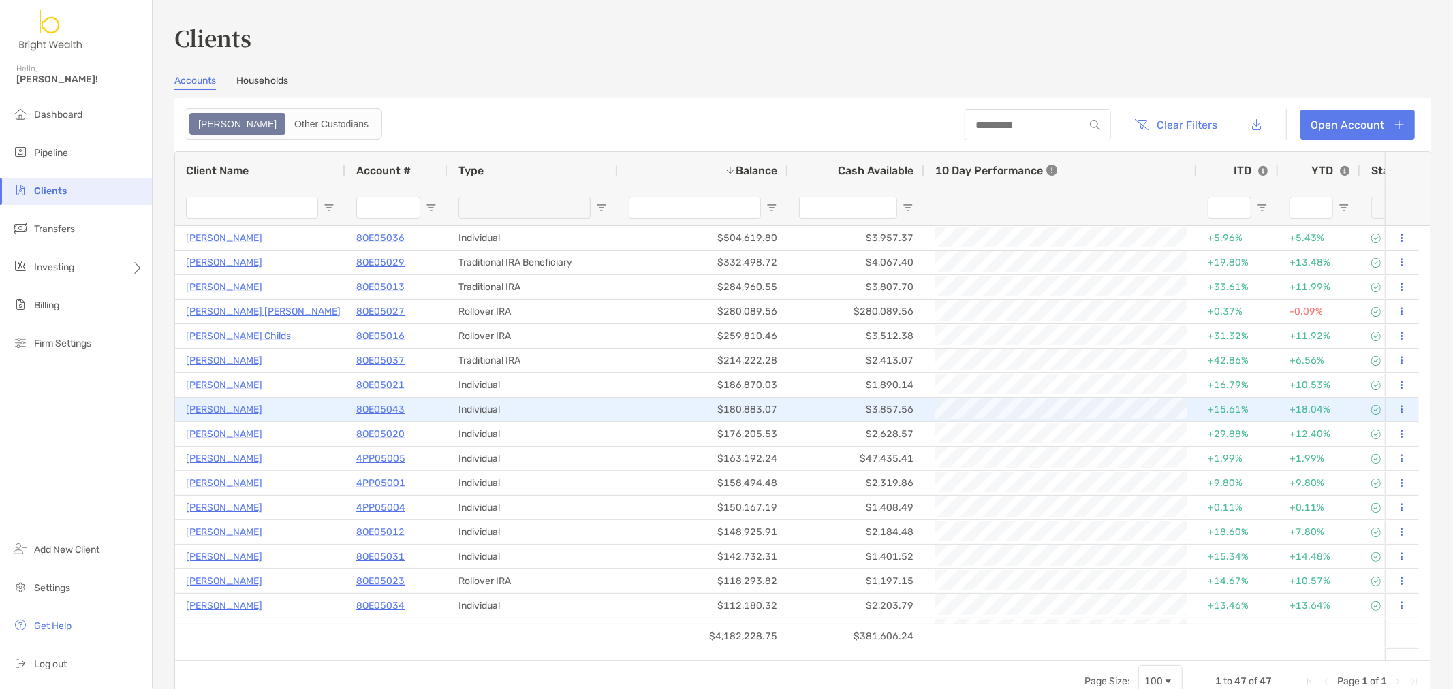
scroll to position [76, 0]
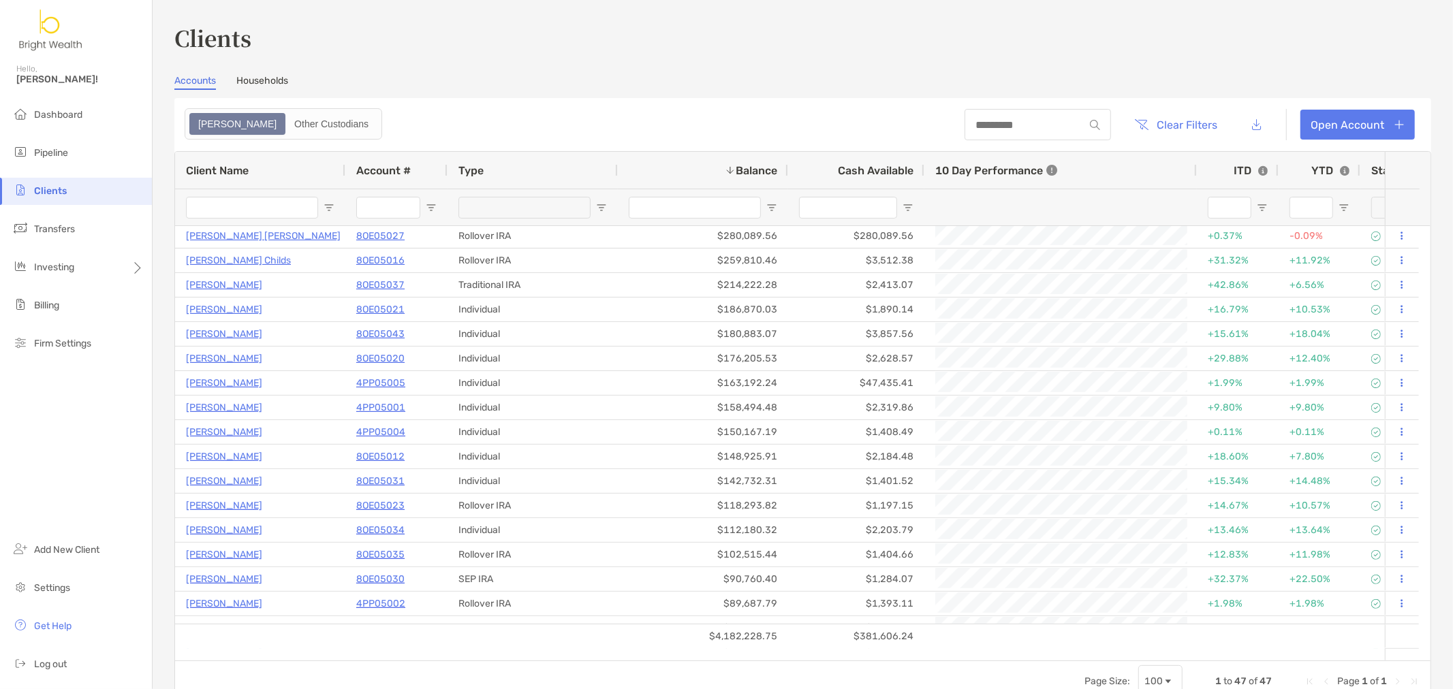
click at [269, 210] on input "Client Name Filter Input" at bounding box center [252, 208] width 132 height 22
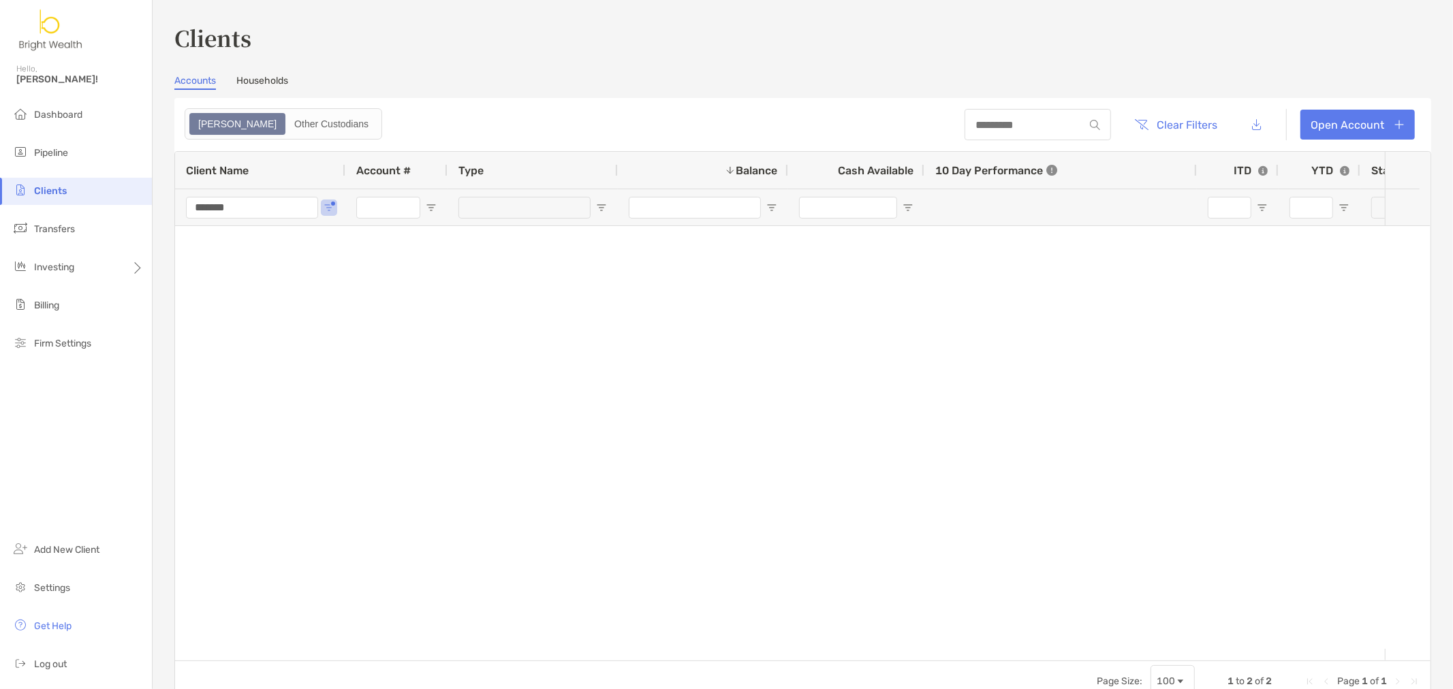
scroll to position [0, 0]
type input "*******"
drag, startPoint x: 294, startPoint y: 210, endPoint x: 0, endPoint y: 181, distance: 295.1
click at [0, 185] on div "Clients Hello, Henry! Dashboard Pipeline Clients Transfers Investing Billing Fi…" at bounding box center [726, 344] width 1453 height 689
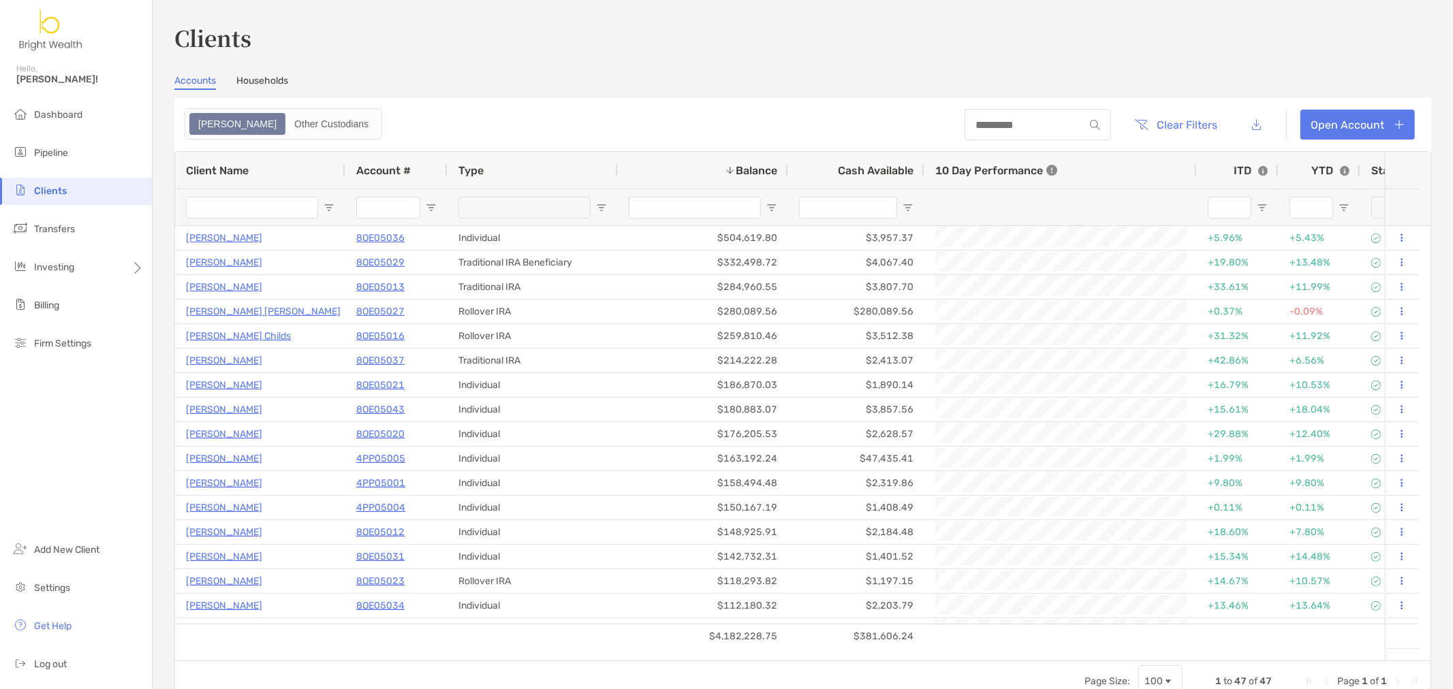
click at [272, 217] on input "Client Name Filter Input" at bounding box center [252, 208] width 132 height 22
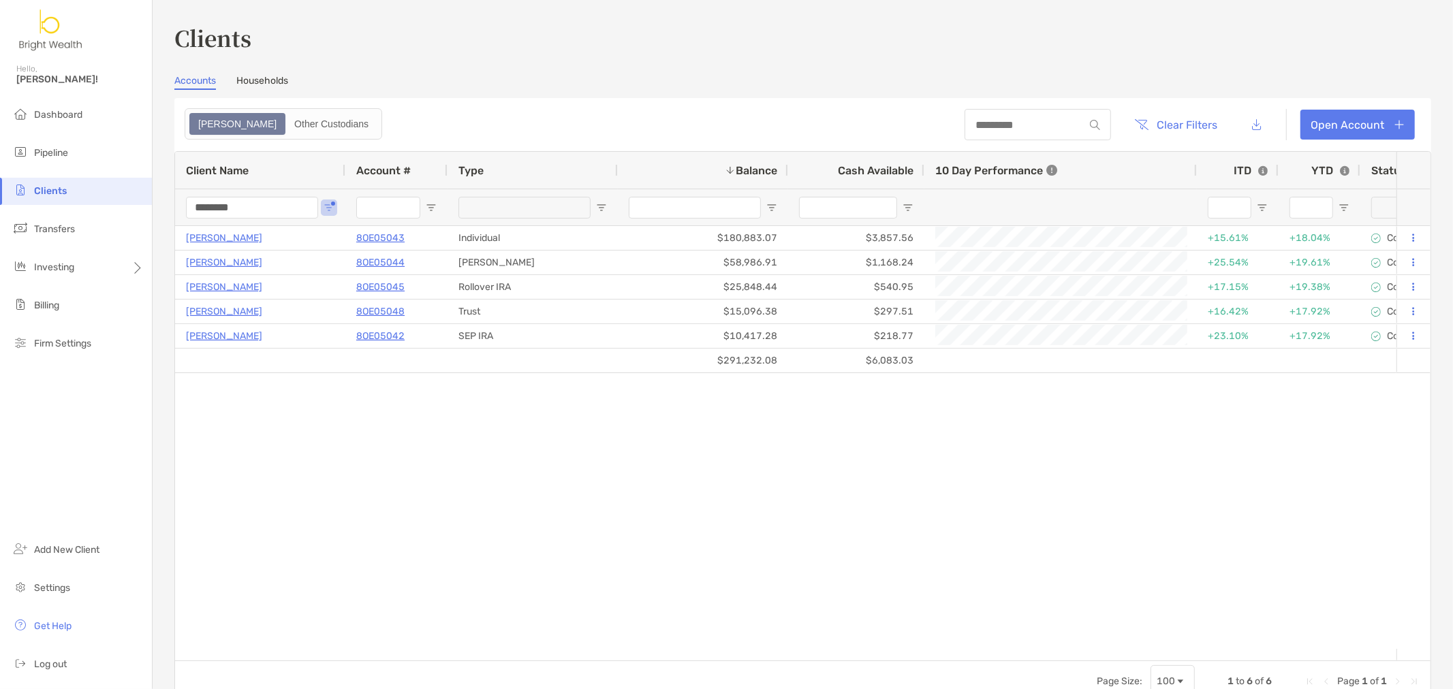
type input "********"
drag, startPoint x: 262, startPoint y: 211, endPoint x: 0, endPoint y: 172, distance: 265.2
click at [0, 173] on div "Clients Hello, Henry! Dashboard Pipeline Clients Transfers Investing Billing Fi…" at bounding box center [726, 344] width 1453 height 689
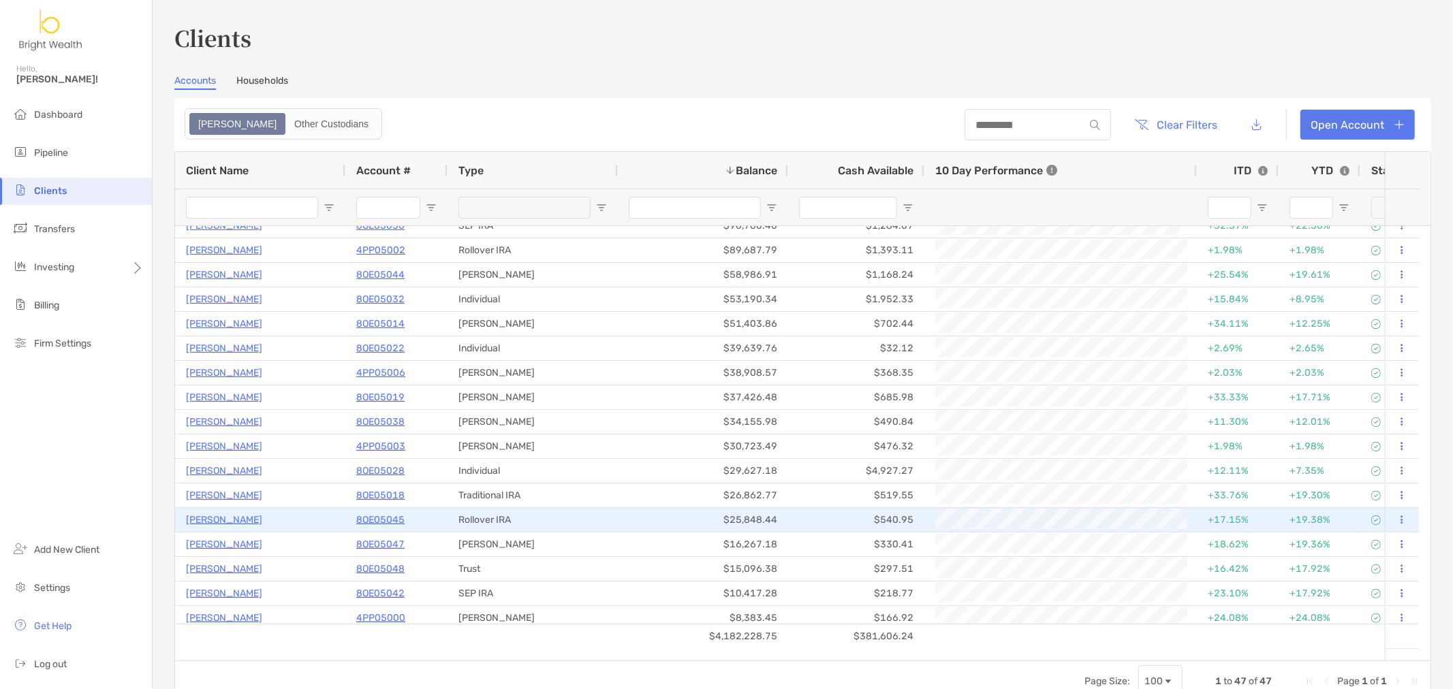
scroll to position [454, 0]
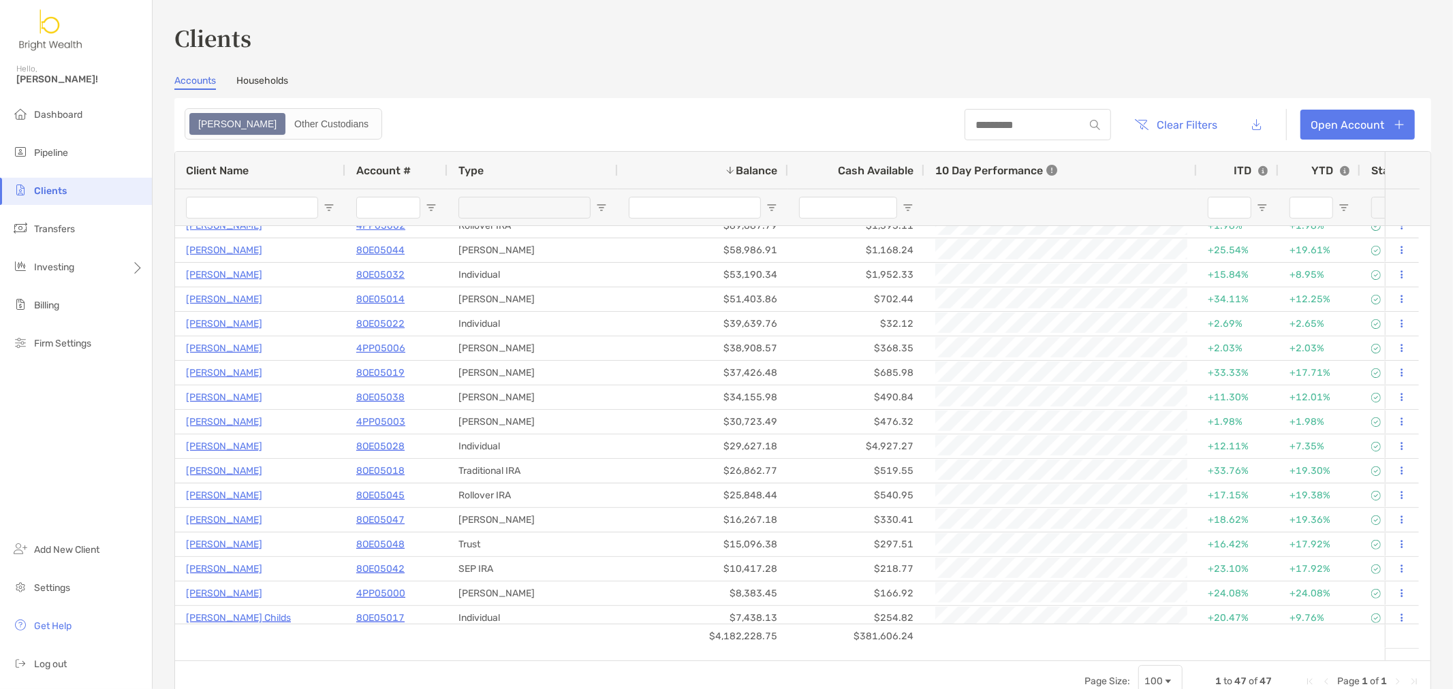
click at [272, 82] on link "Households" at bounding box center [262, 82] width 52 height 15
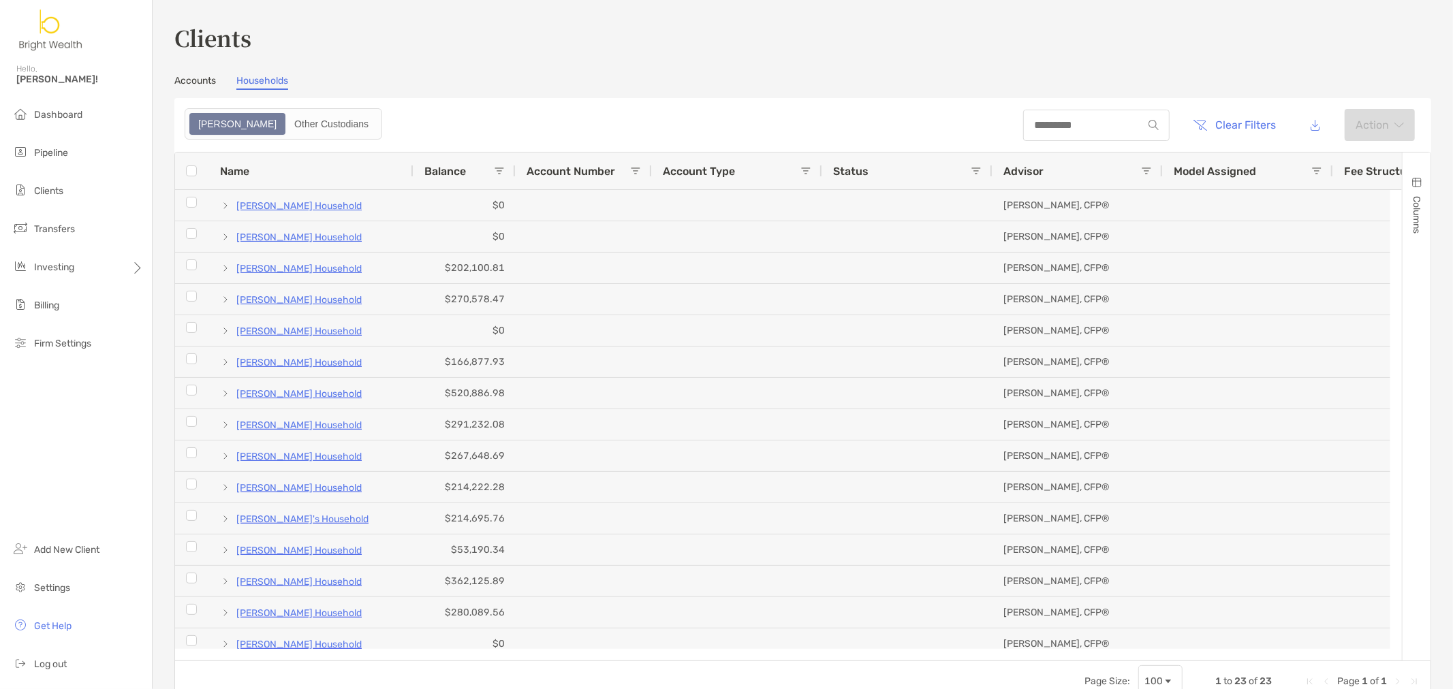
click at [437, 175] on span "Balance" at bounding box center [445, 171] width 42 height 13
click at [437, 174] on span "Balance" at bounding box center [445, 171] width 42 height 13
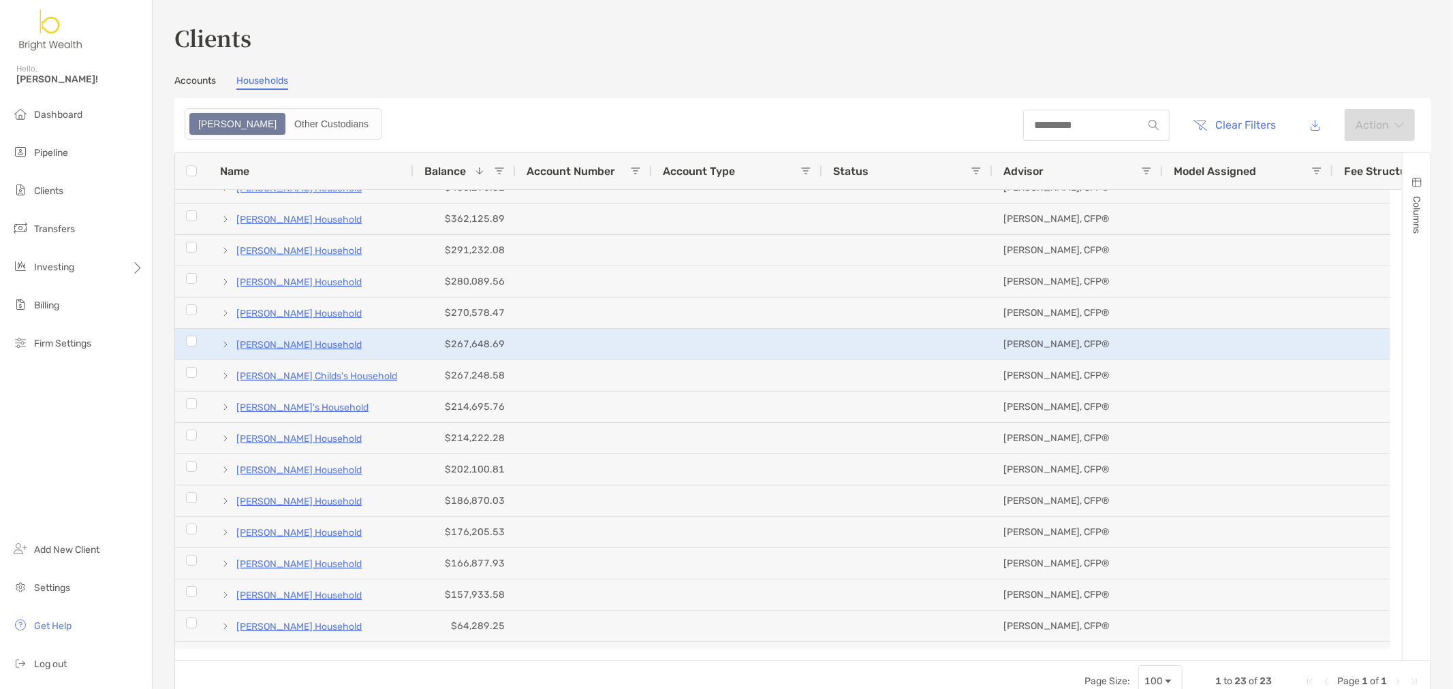
scroll to position [76, 0]
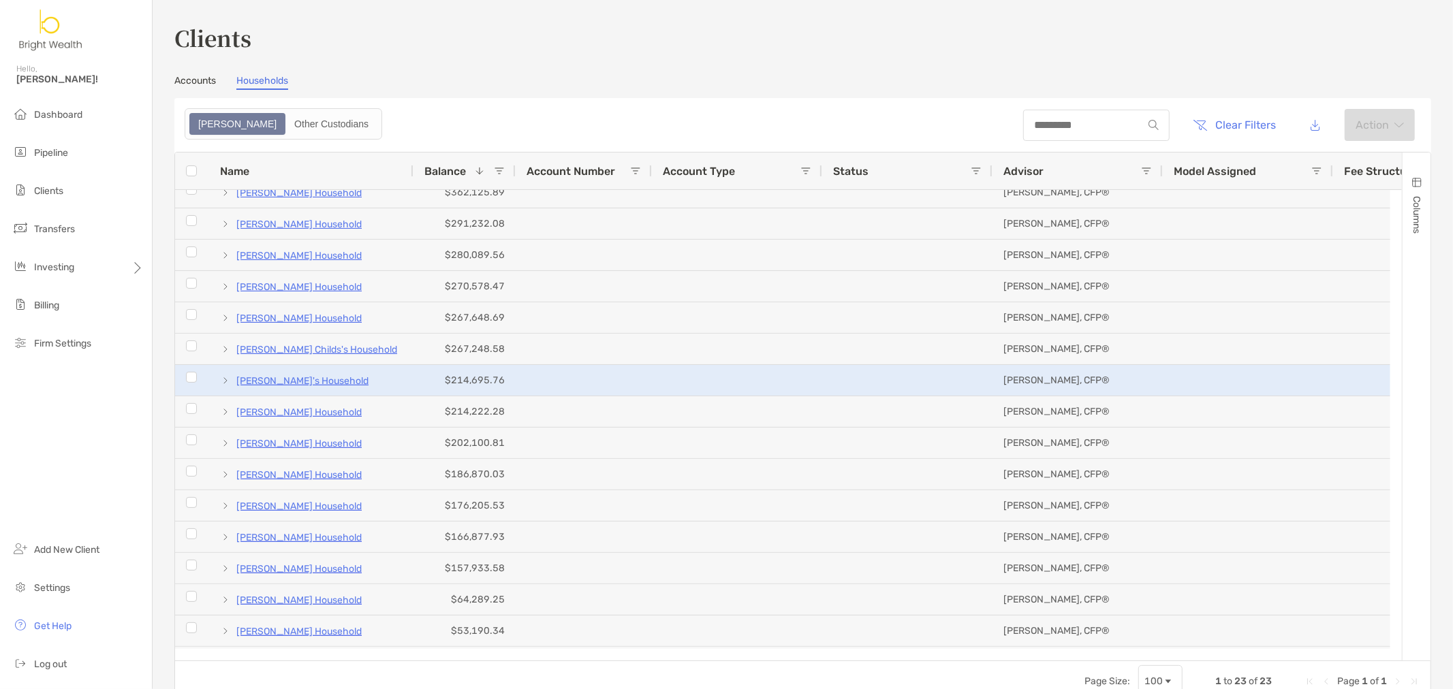
click at [223, 379] on span at bounding box center [225, 380] width 11 height 11
click at [229, 383] on span at bounding box center [225, 380] width 11 height 11
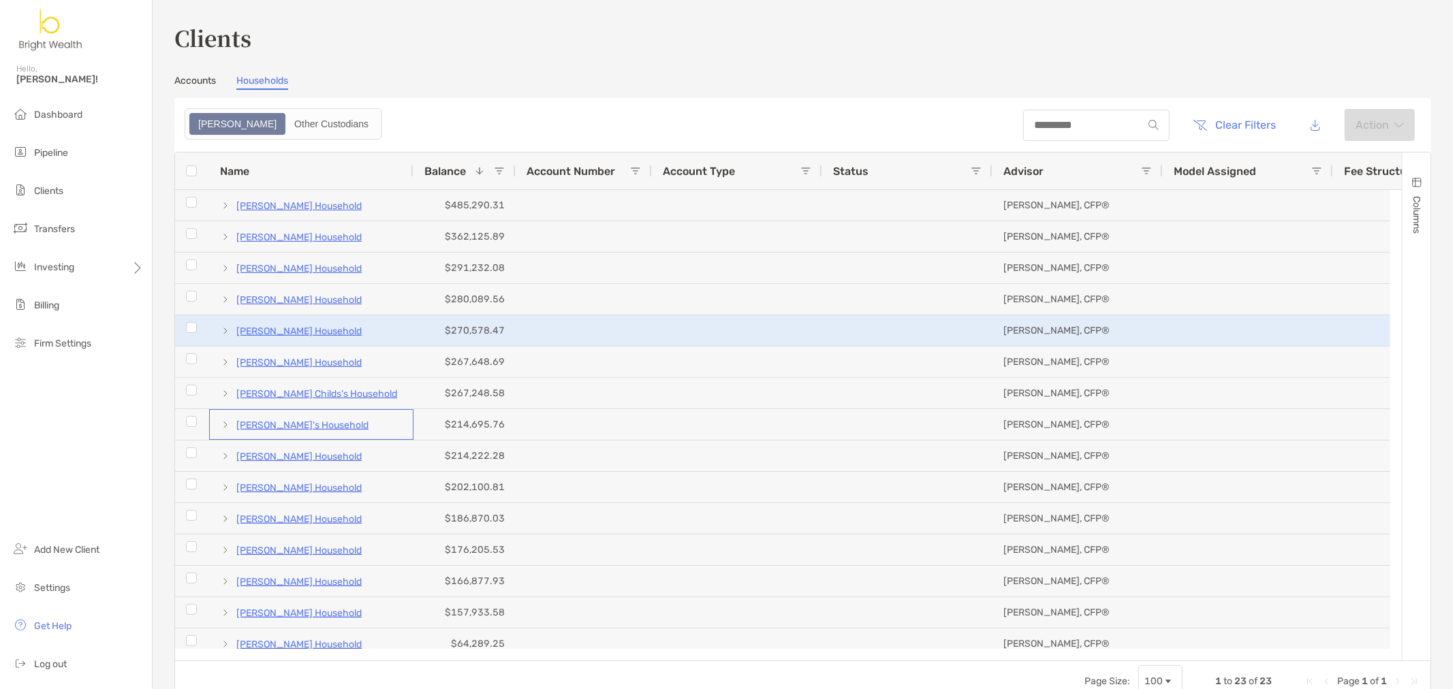
scroll to position [0, 0]
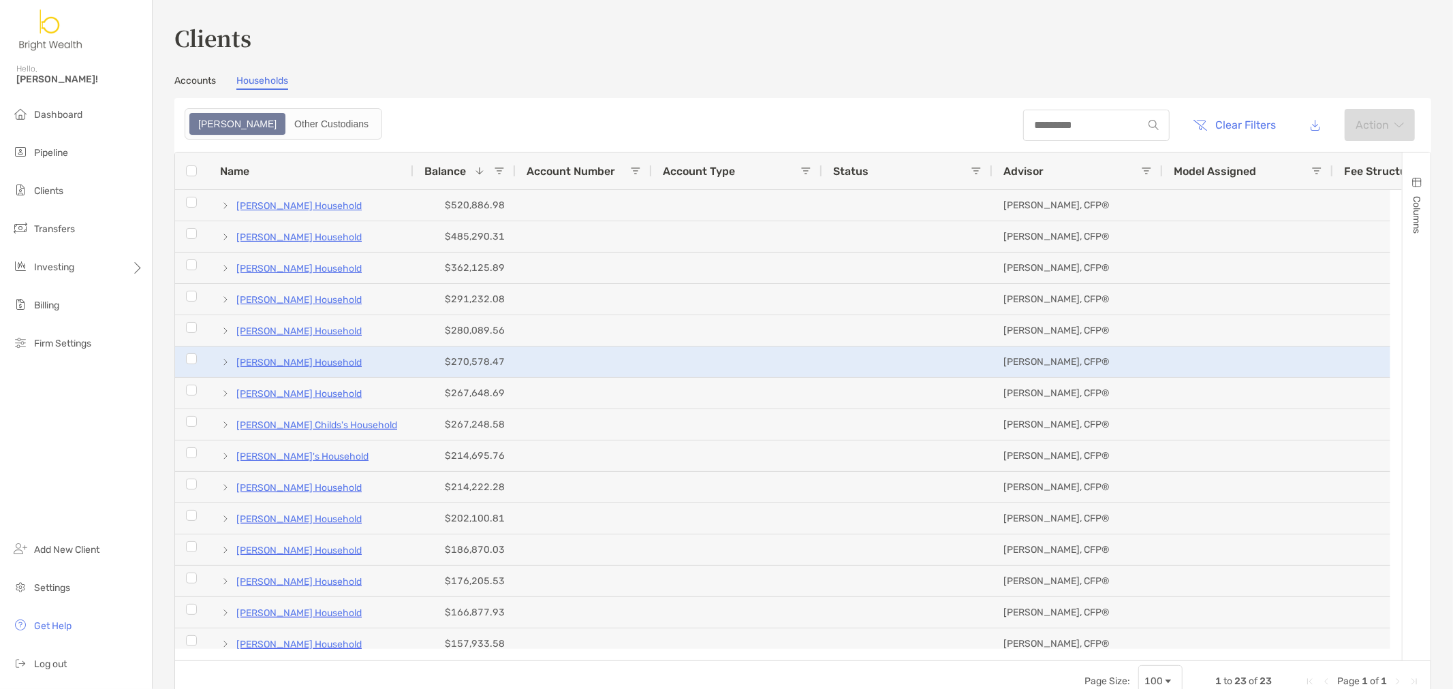
click at [223, 363] on span at bounding box center [225, 362] width 11 height 11
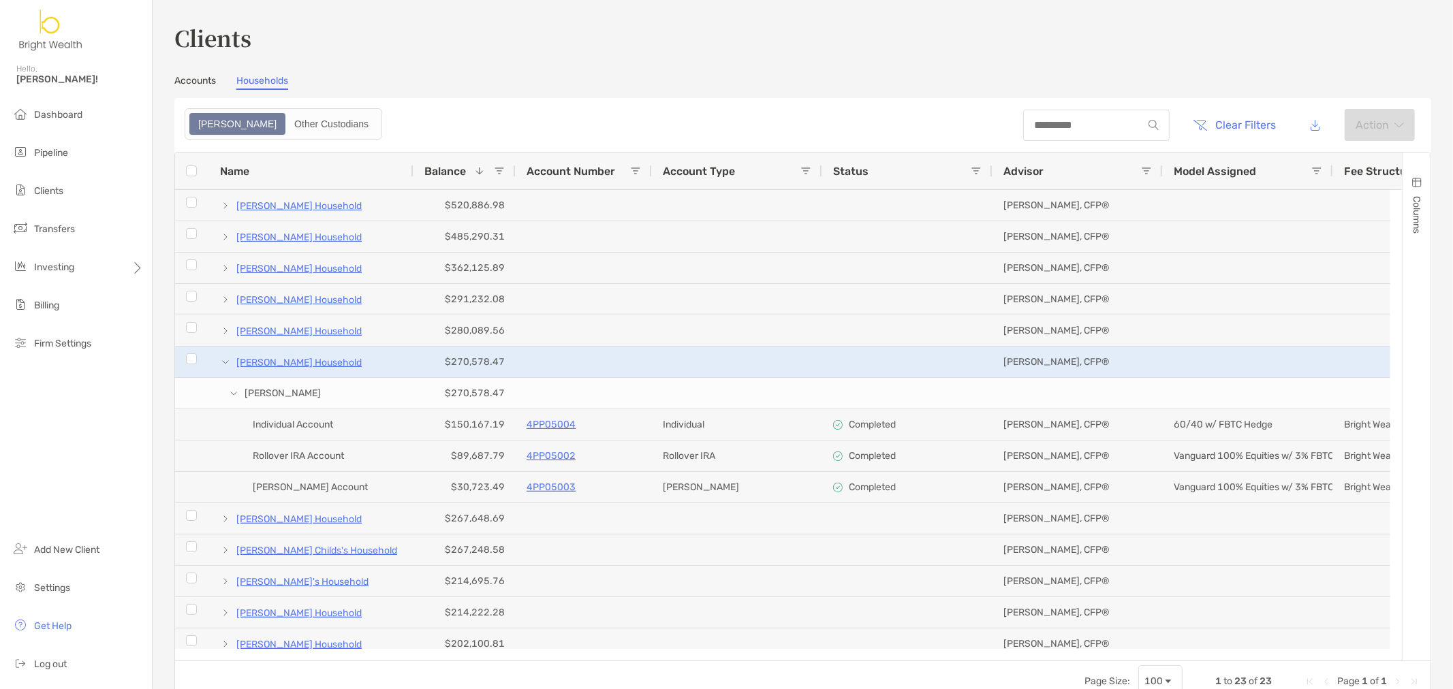
click at [221, 362] on span at bounding box center [225, 362] width 11 height 11
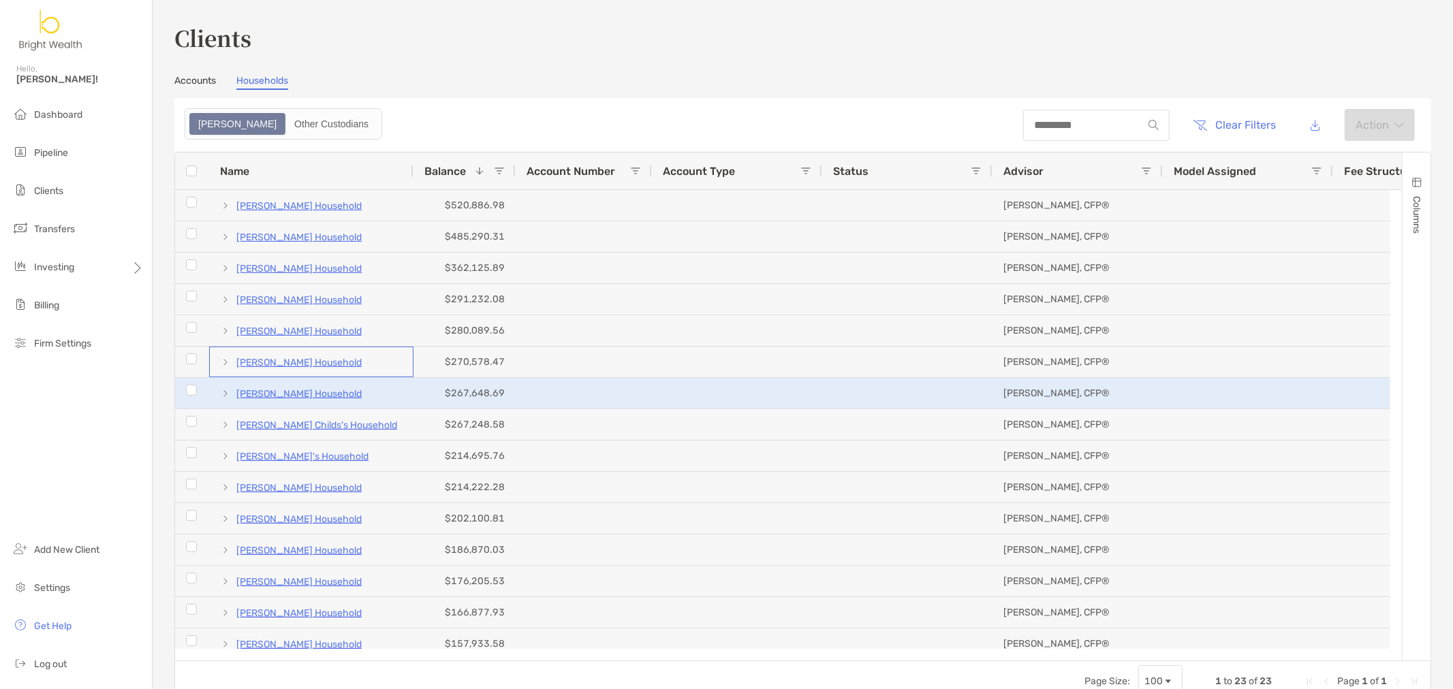
scroll to position [76, 0]
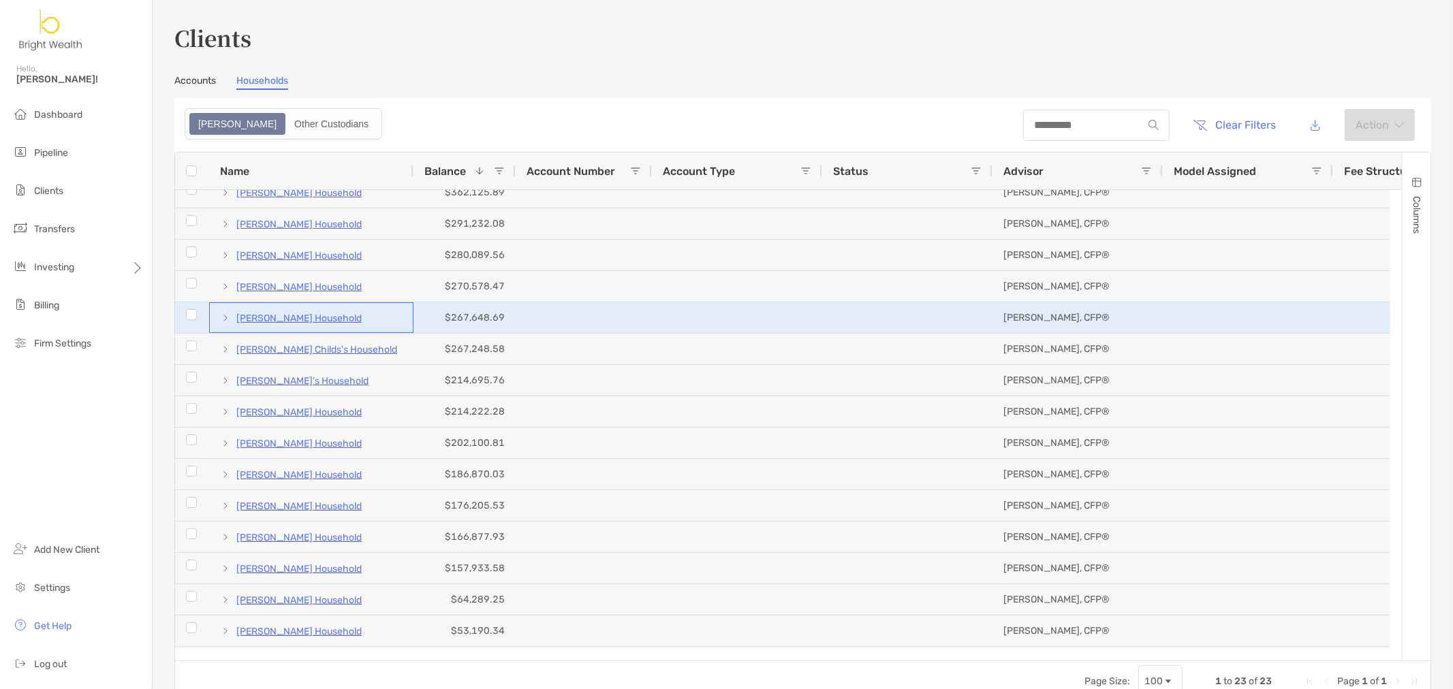
click at [223, 315] on span at bounding box center [225, 318] width 11 height 11
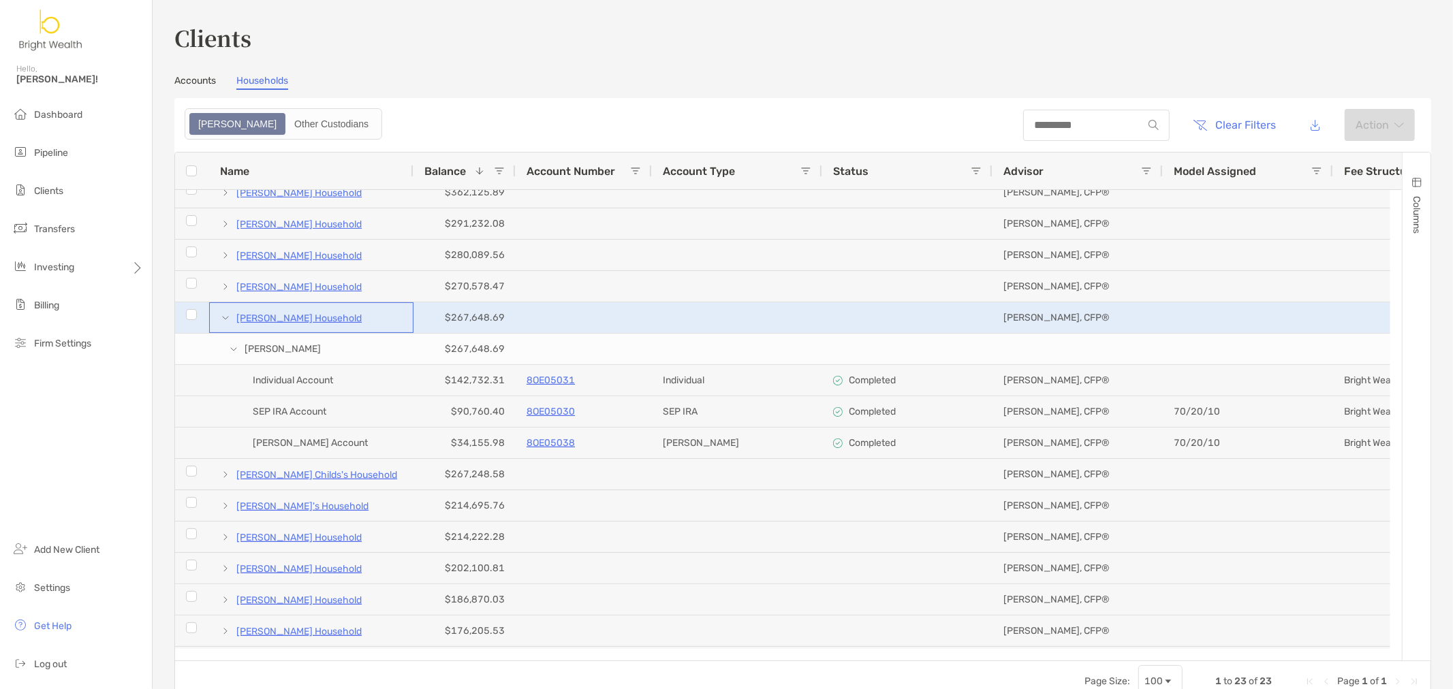
click at [226, 318] on span at bounding box center [225, 318] width 11 height 11
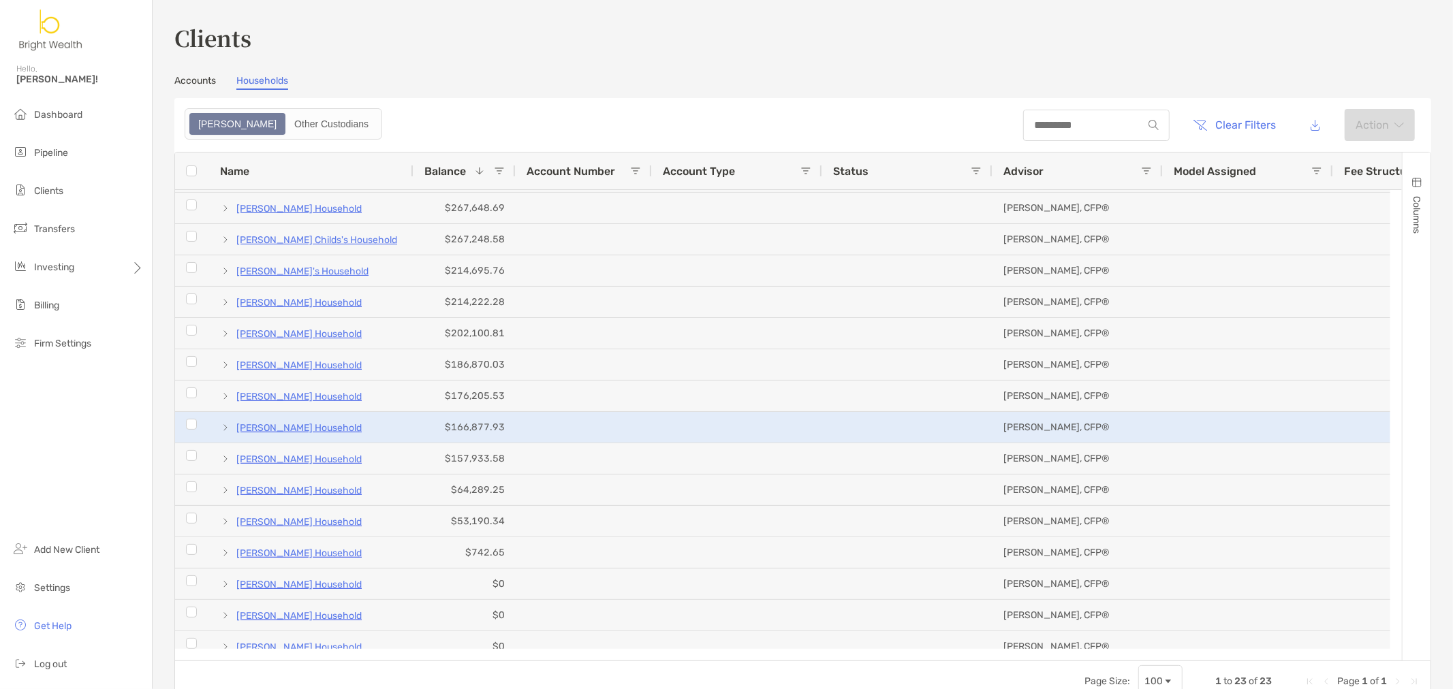
scroll to position [116, 0]
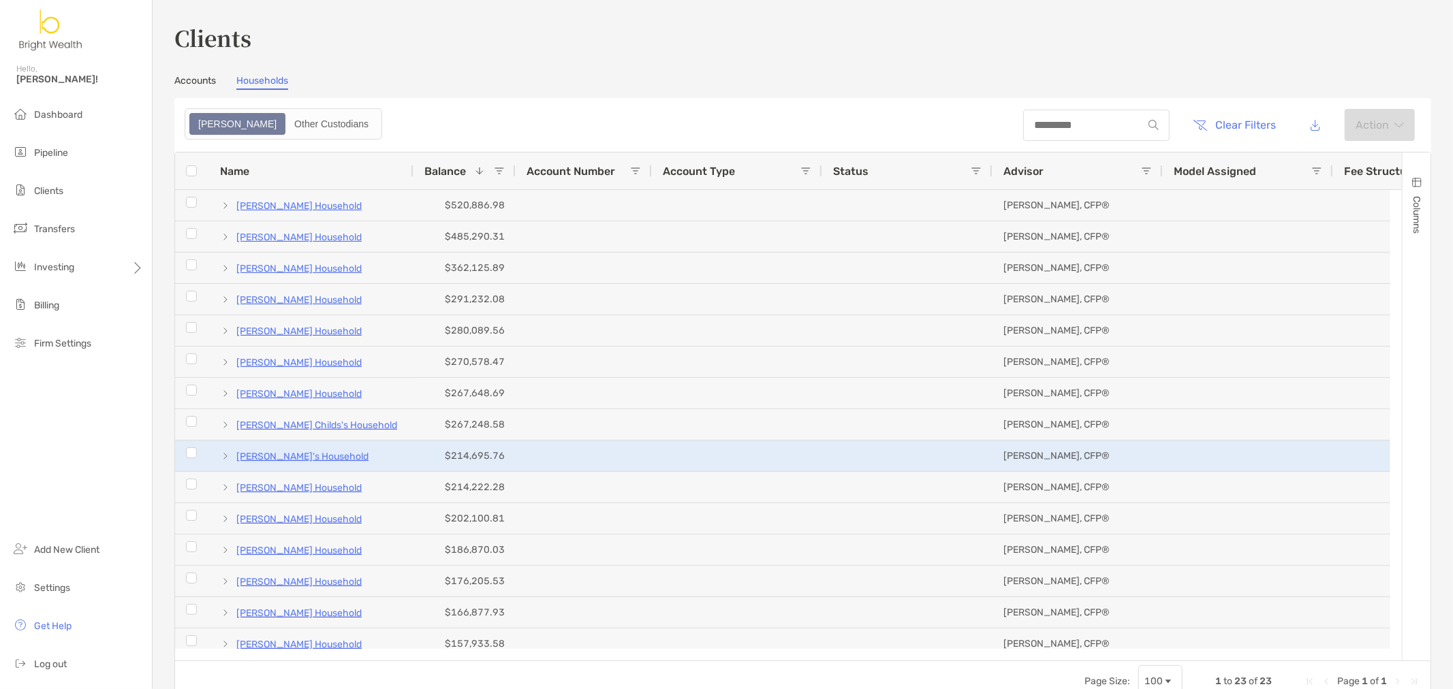
drag, startPoint x: 226, startPoint y: 452, endPoint x: 234, endPoint y: 452, distance: 8.2
click at [226, 452] on span at bounding box center [225, 456] width 11 height 11
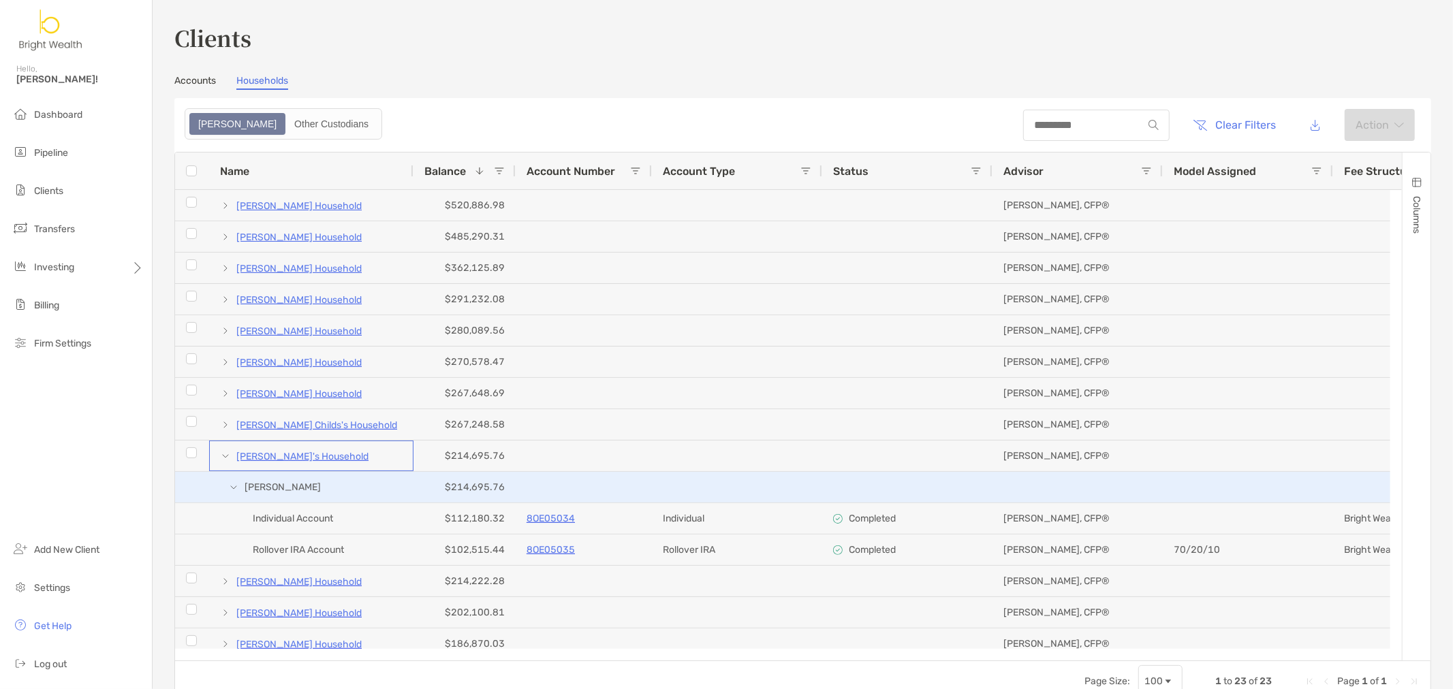
scroll to position [76, 0]
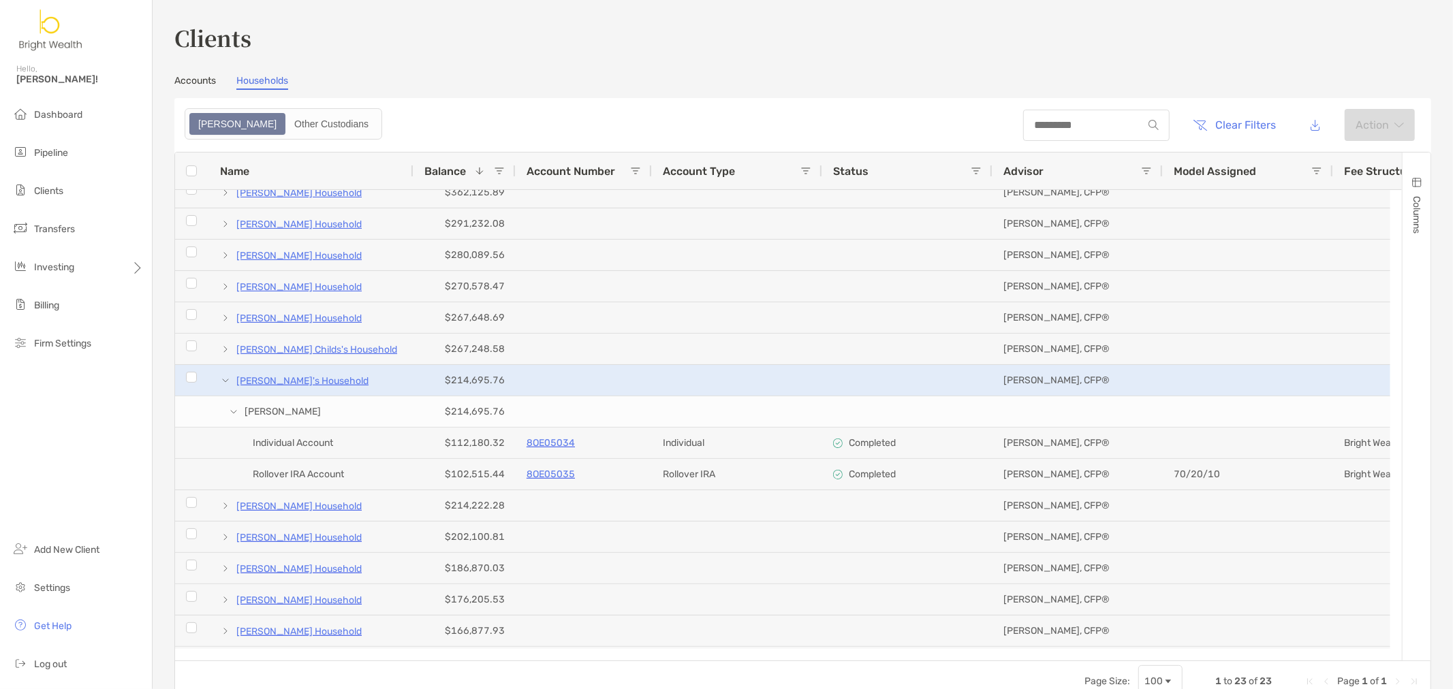
click at [223, 386] on span at bounding box center [225, 380] width 11 height 22
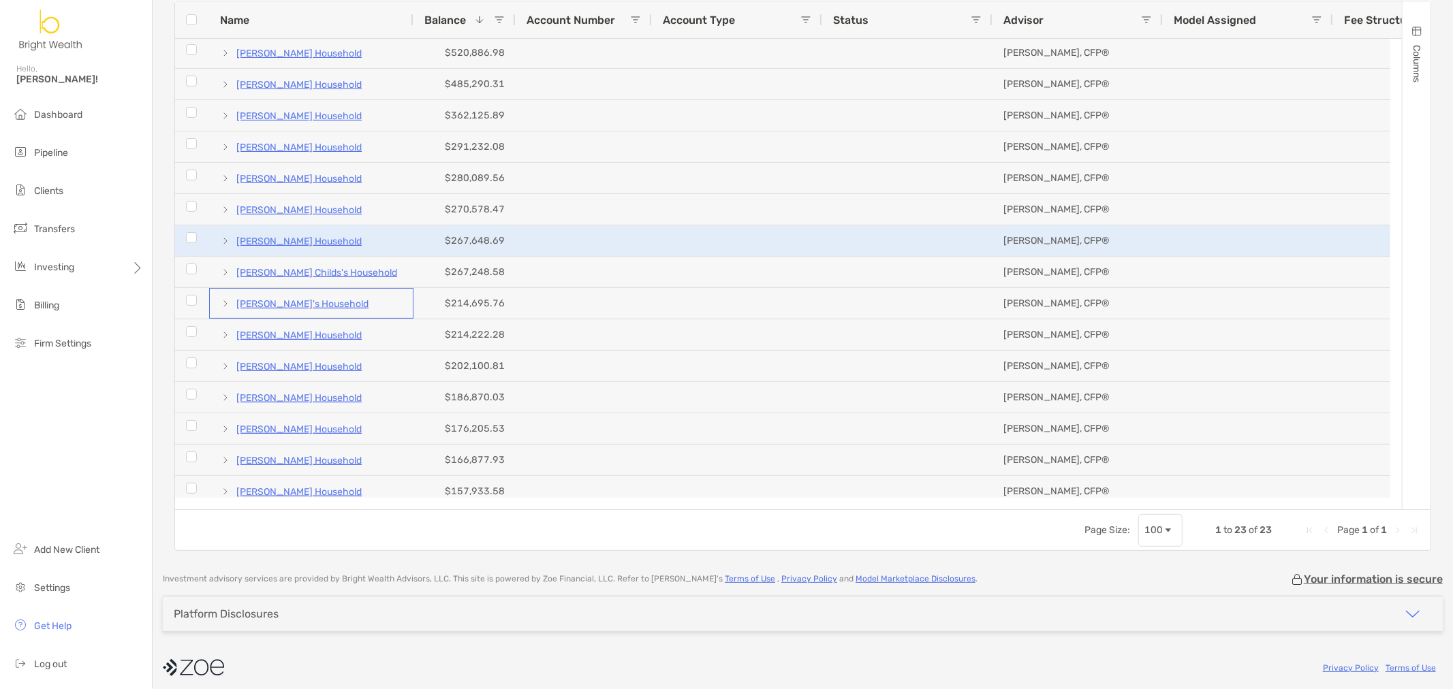
scroll to position [0, 0]
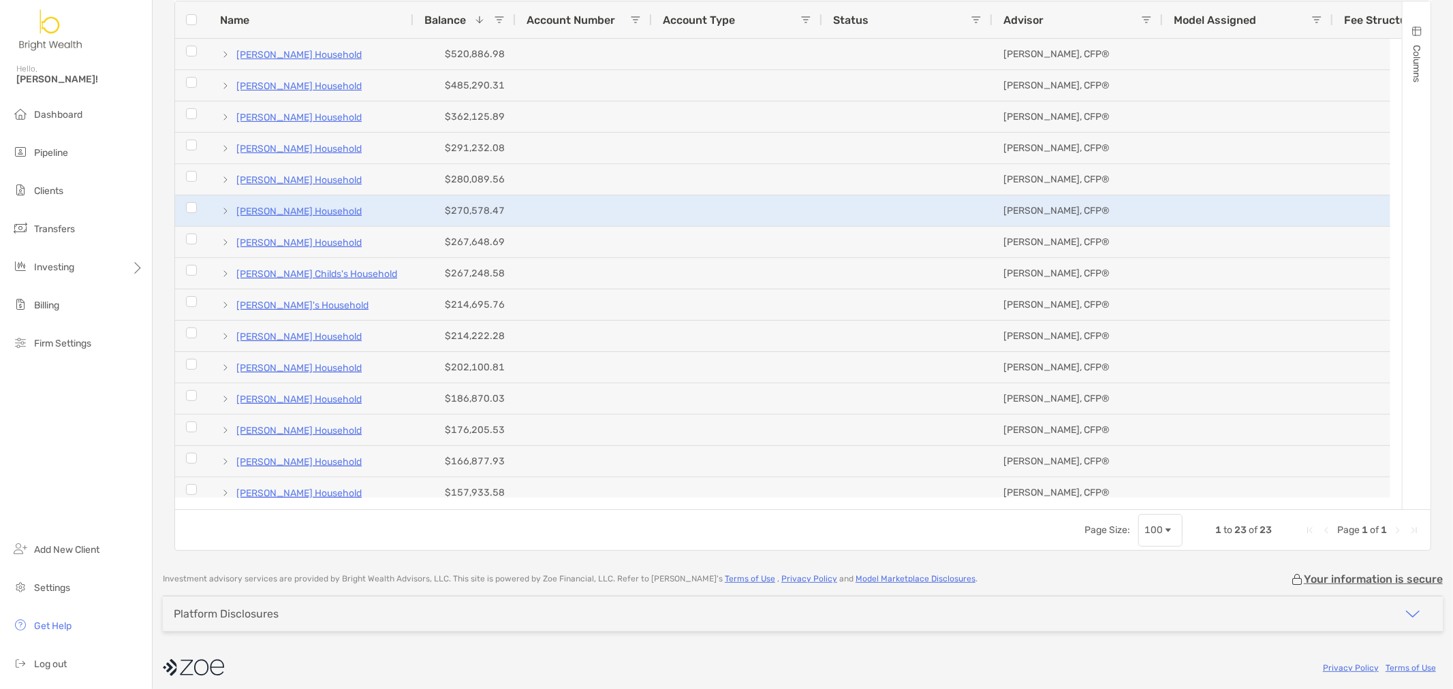
click at [309, 206] on p "elias kokaly's Household" at bounding box center [298, 211] width 125 height 17
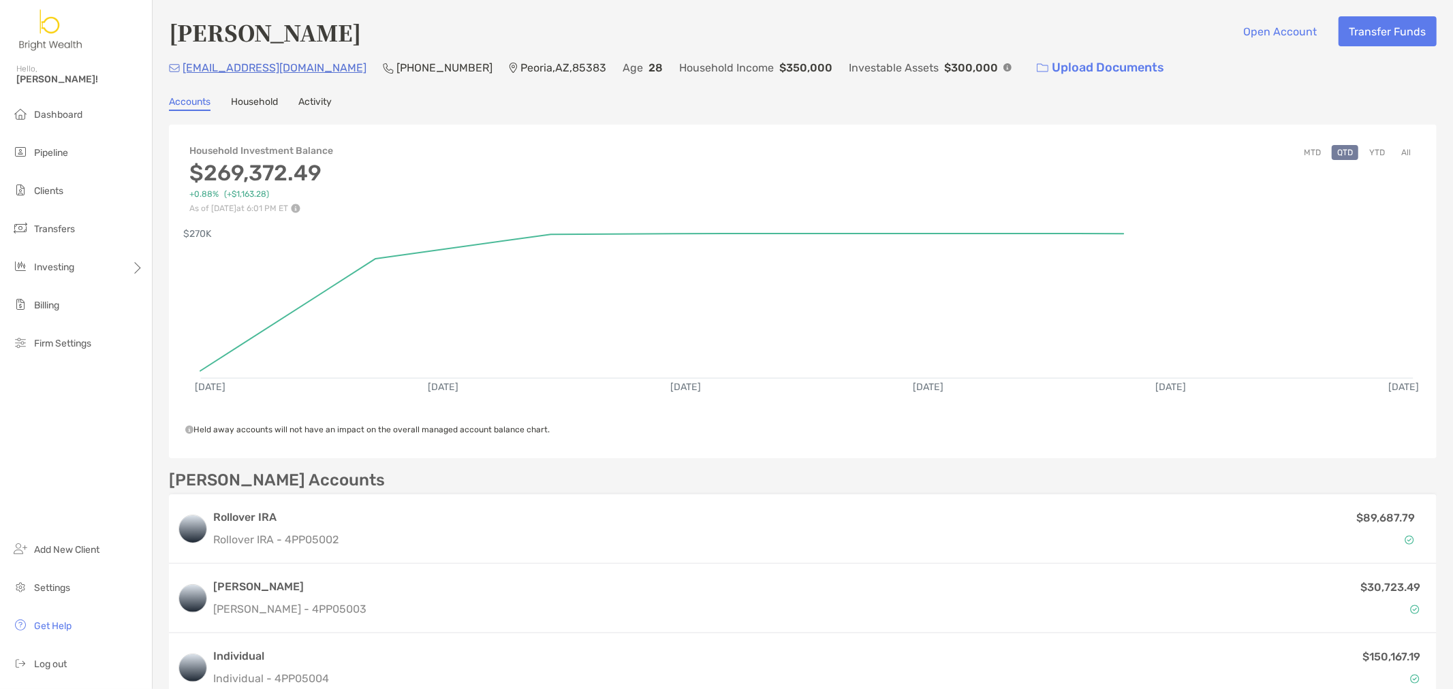
click at [273, 100] on link "Household" at bounding box center [254, 103] width 47 height 15
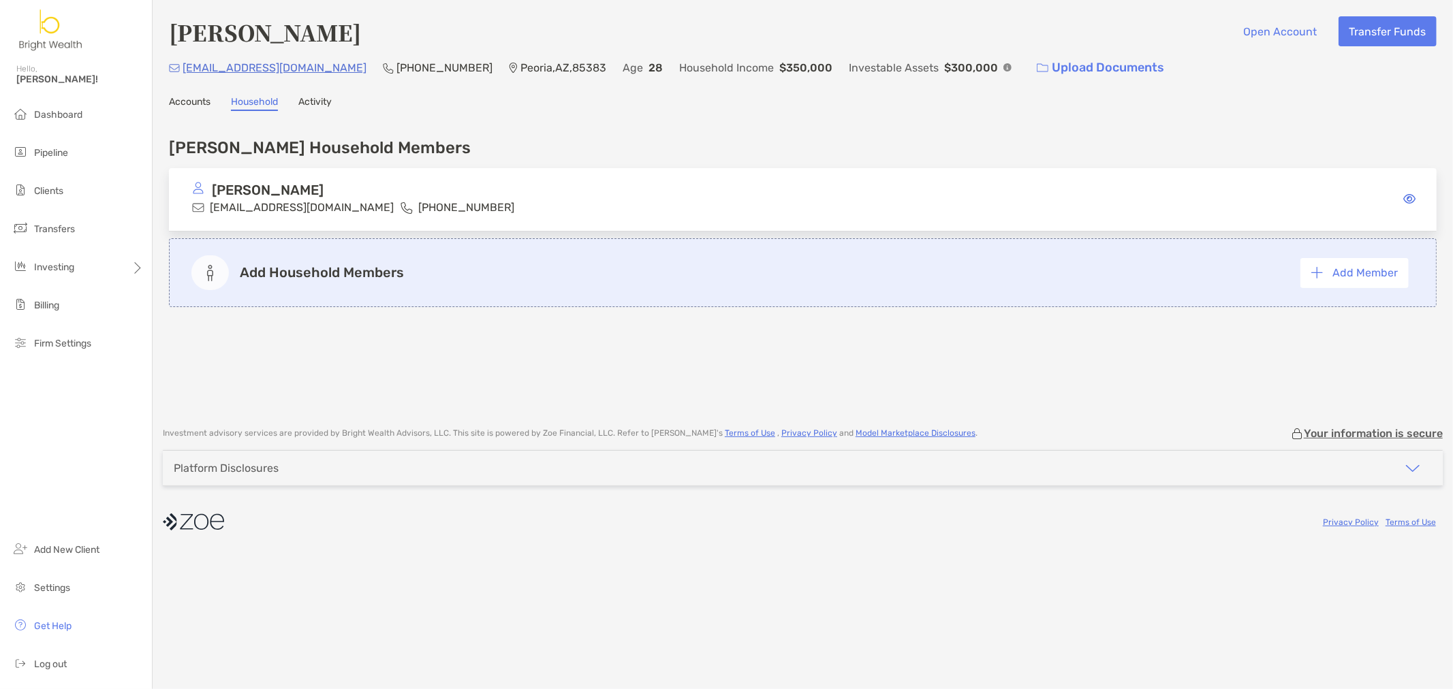
click at [186, 101] on link "Accounts" at bounding box center [190, 103] width 42 height 15
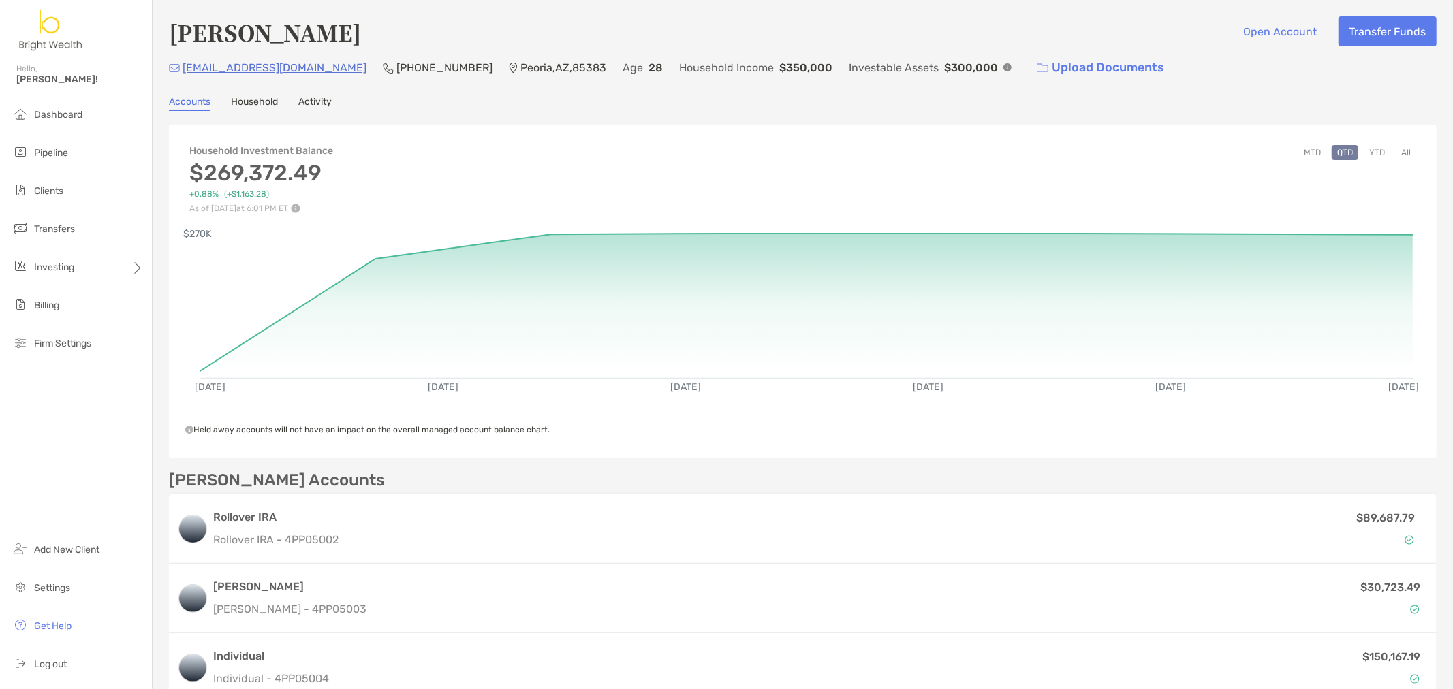
click at [322, 100] on link "Activity" at bounding box center [314, 103] width 33 height 15
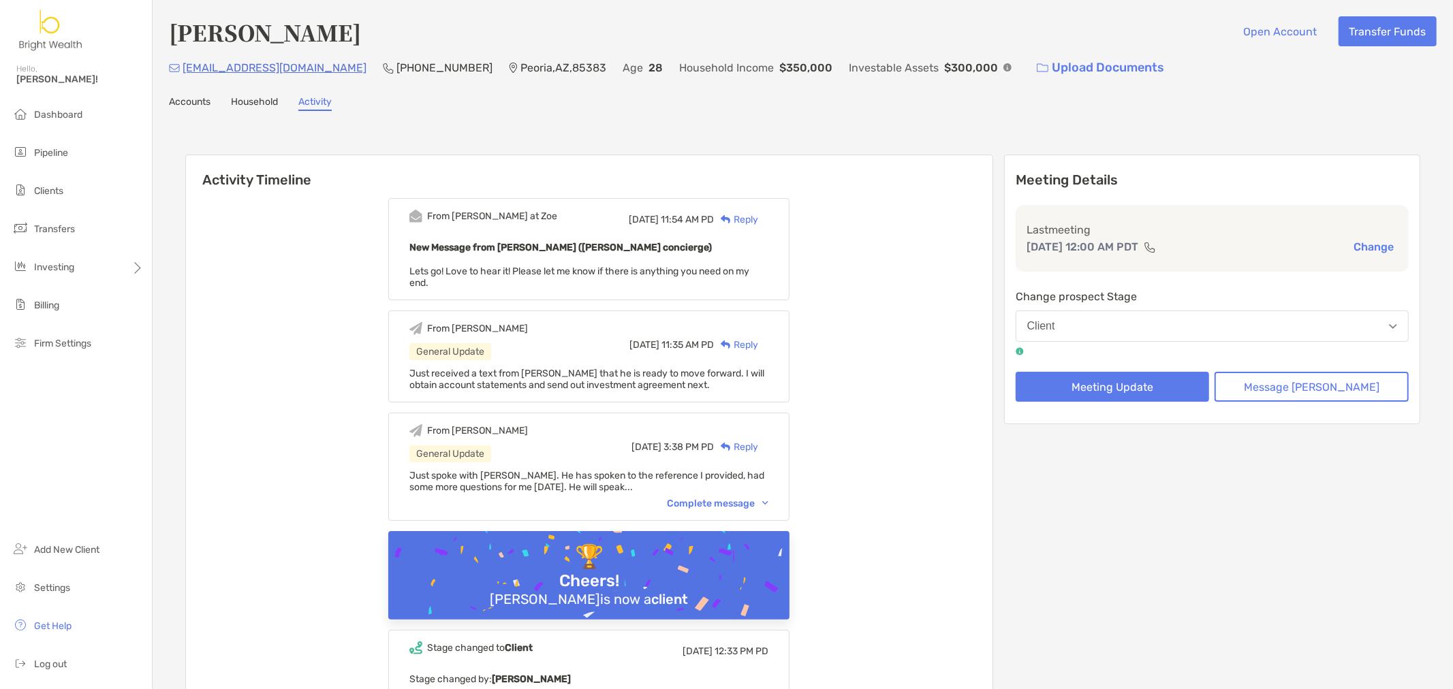
click at [261, 99] on link "Household" at bounding box center [254, 103] width 47 height 15
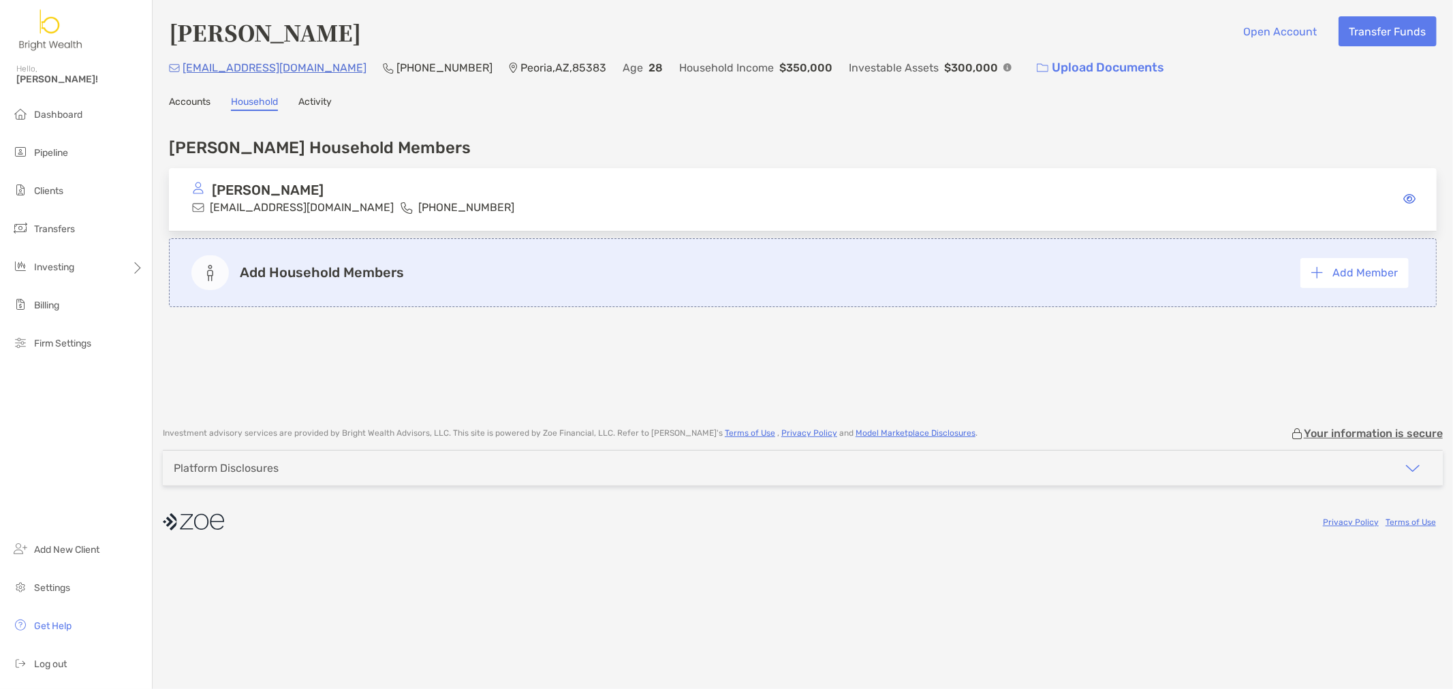
click at [938, 192] on div "Elias Kokaly kokalyel96@outlook.com (810) 824-7798" at bounding box center [803, 199] width 1268 height 63
click at [188, 100] on link "Accounts" at bounding box center [190, 103] width 42 height 15
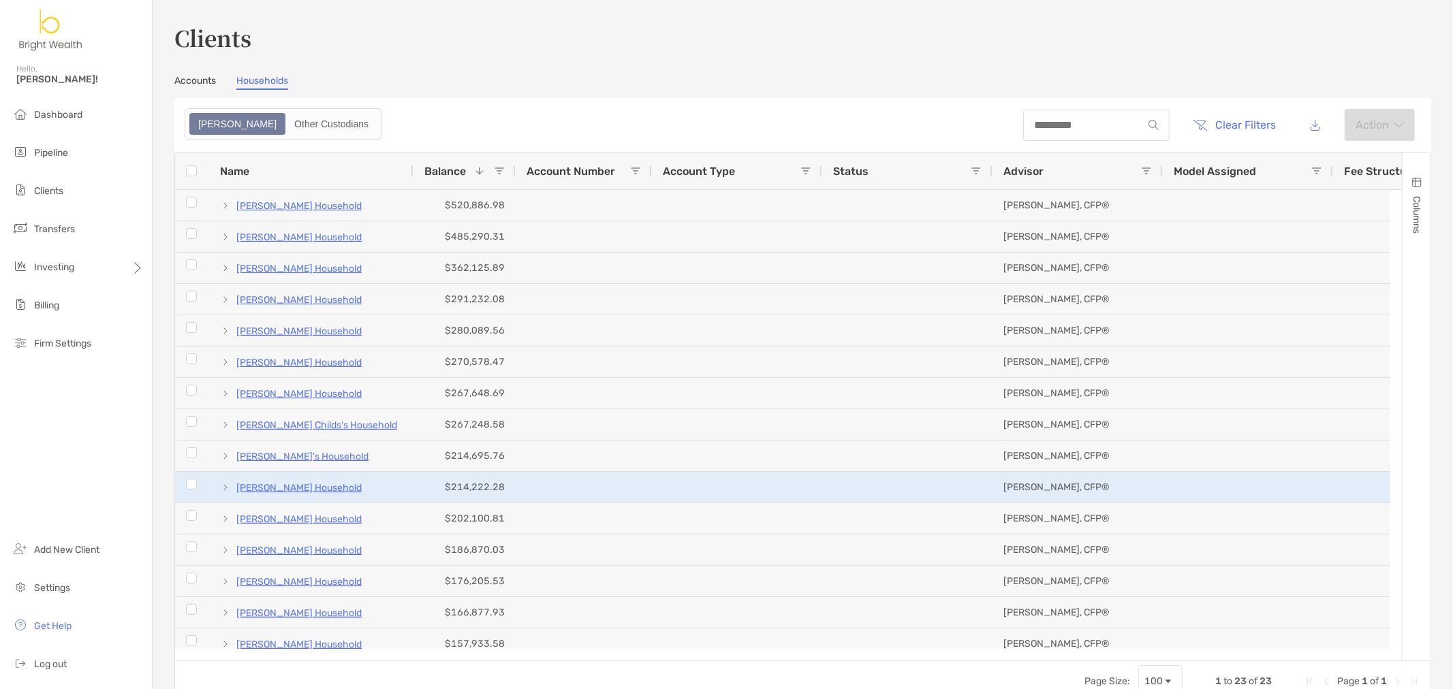
scroll to position [76, 0]
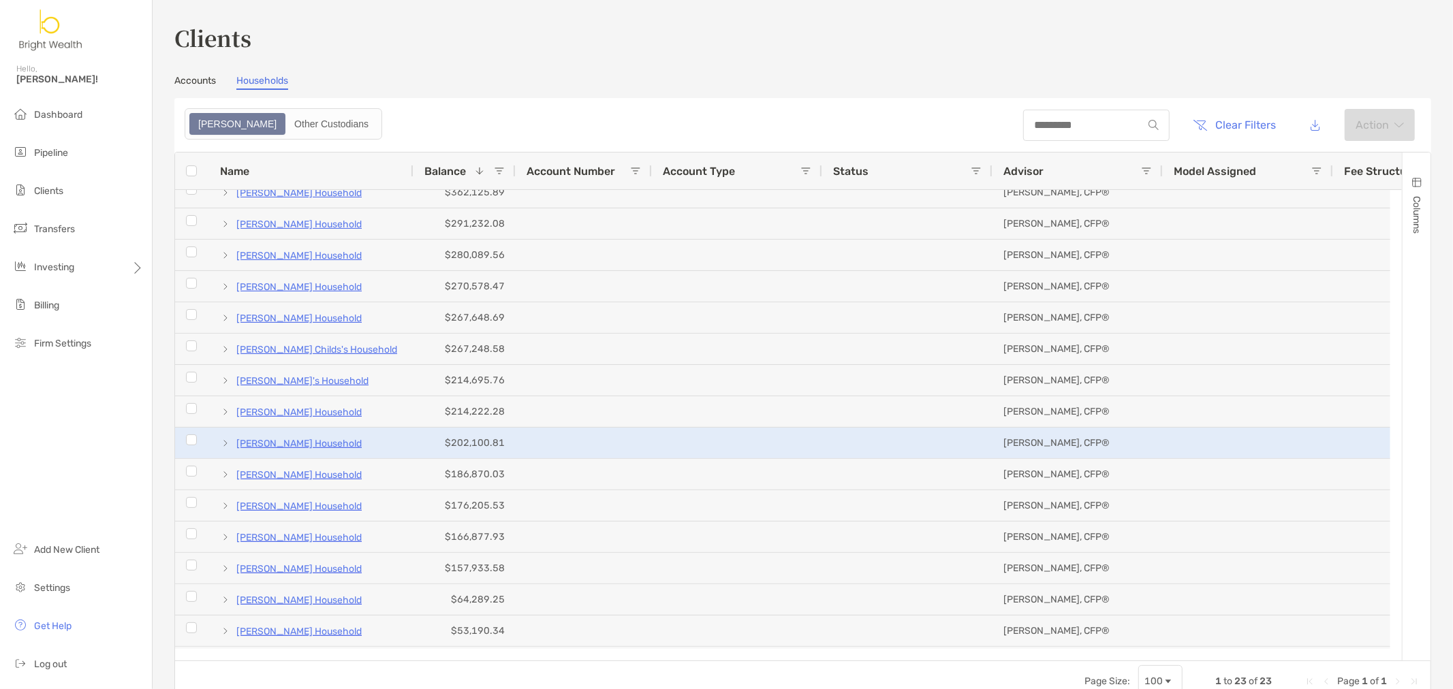
click at [221, 443] on span at bounding box center [225, 443] width 11 height 11
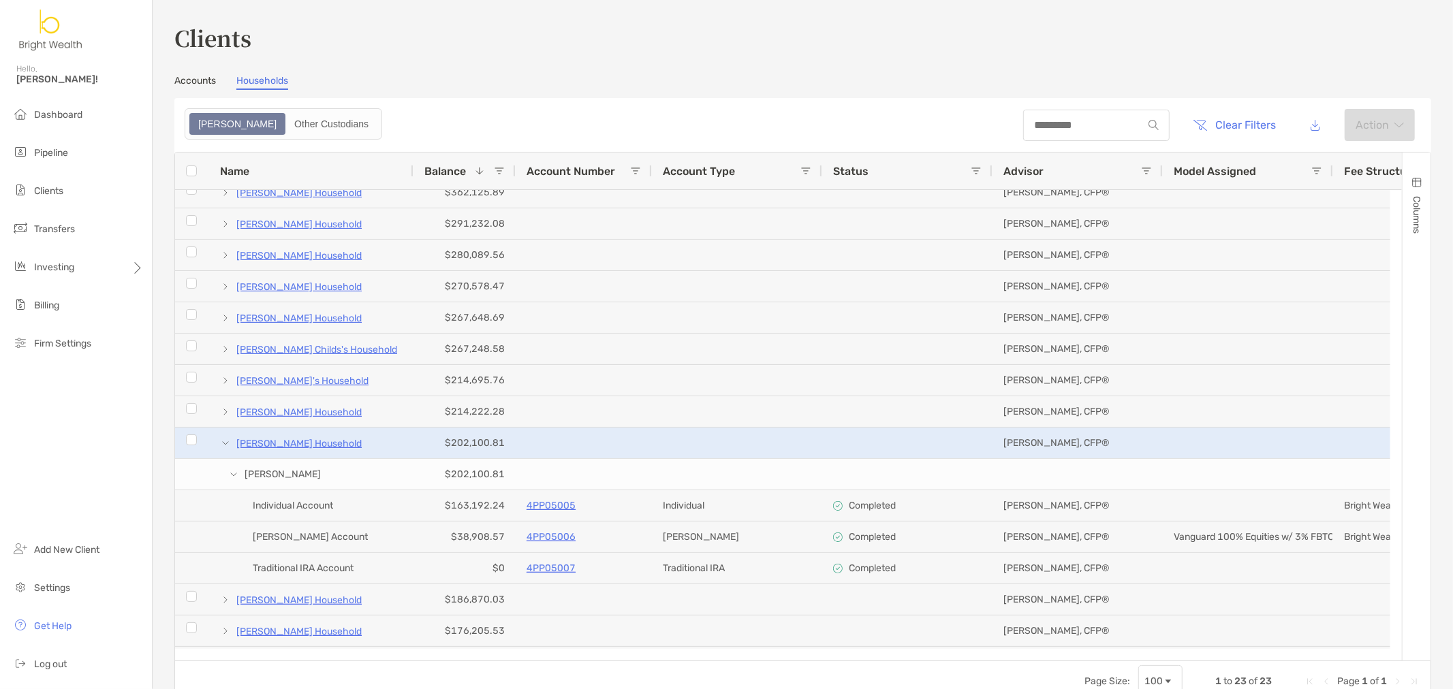
click at [220, 444] on span at bounding box center [225, 443] width 11 height 11
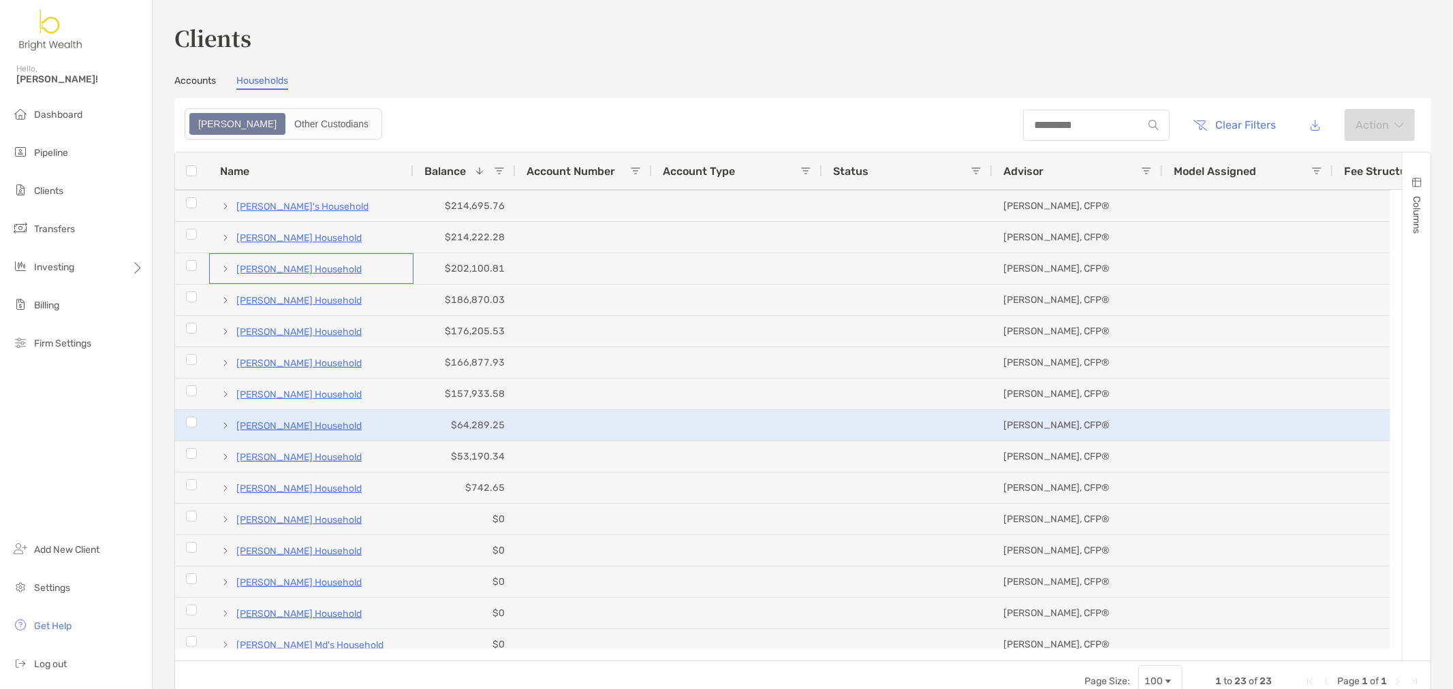
scroll to position [261, 0]
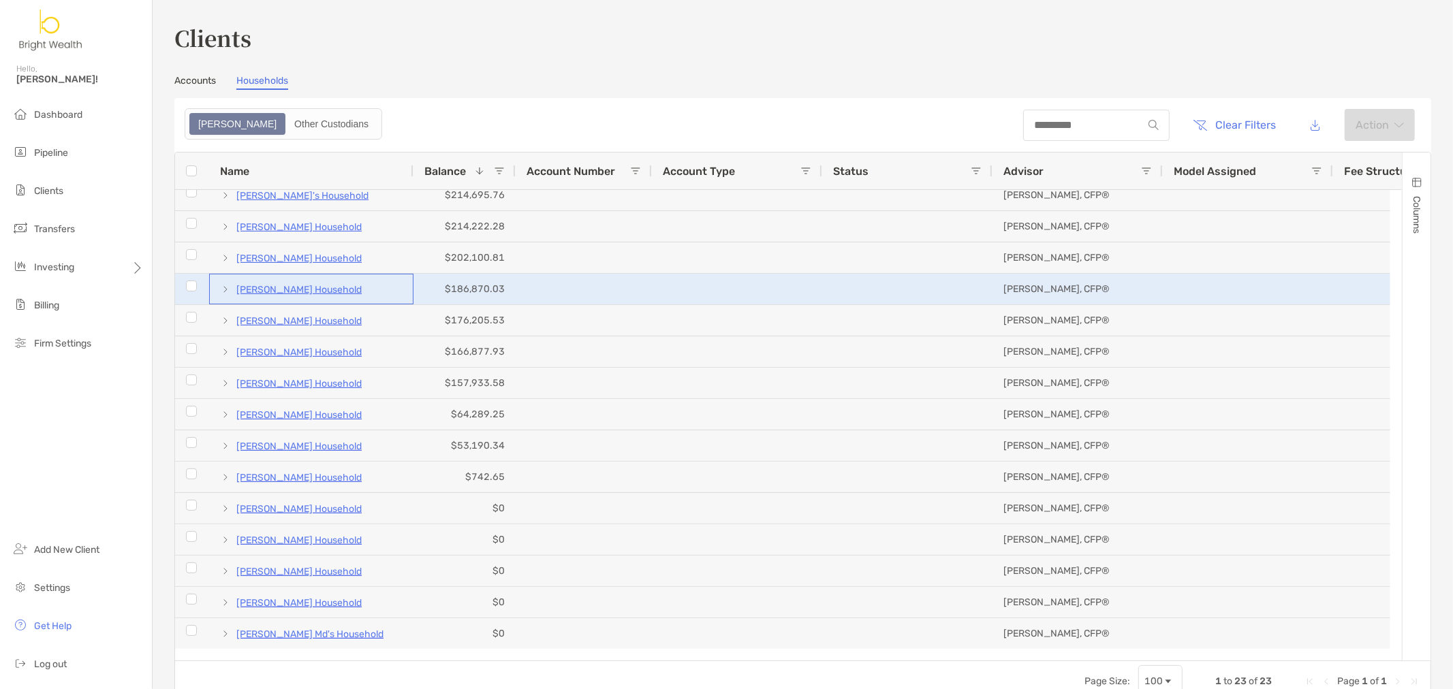
click at [225, 287] on span at bounding box center [225, 289] width 11 height 11
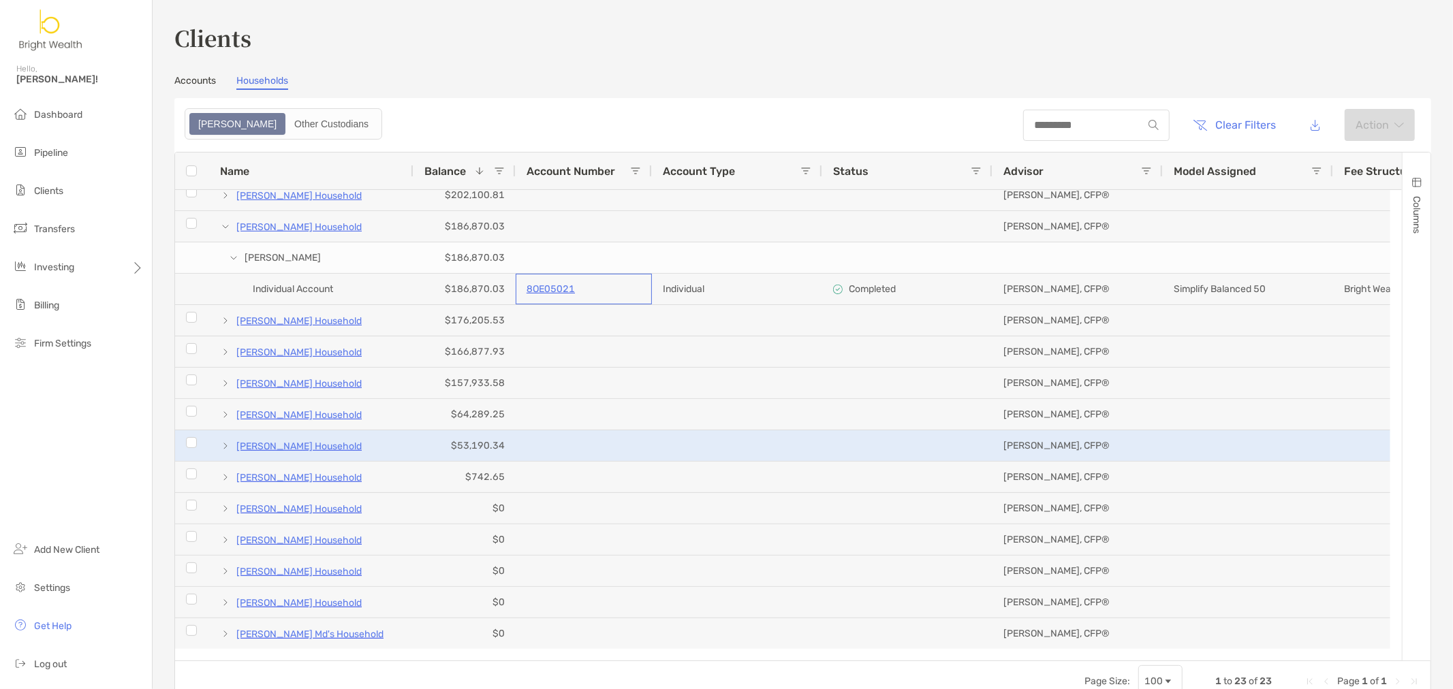
scroll to position [76, 0]
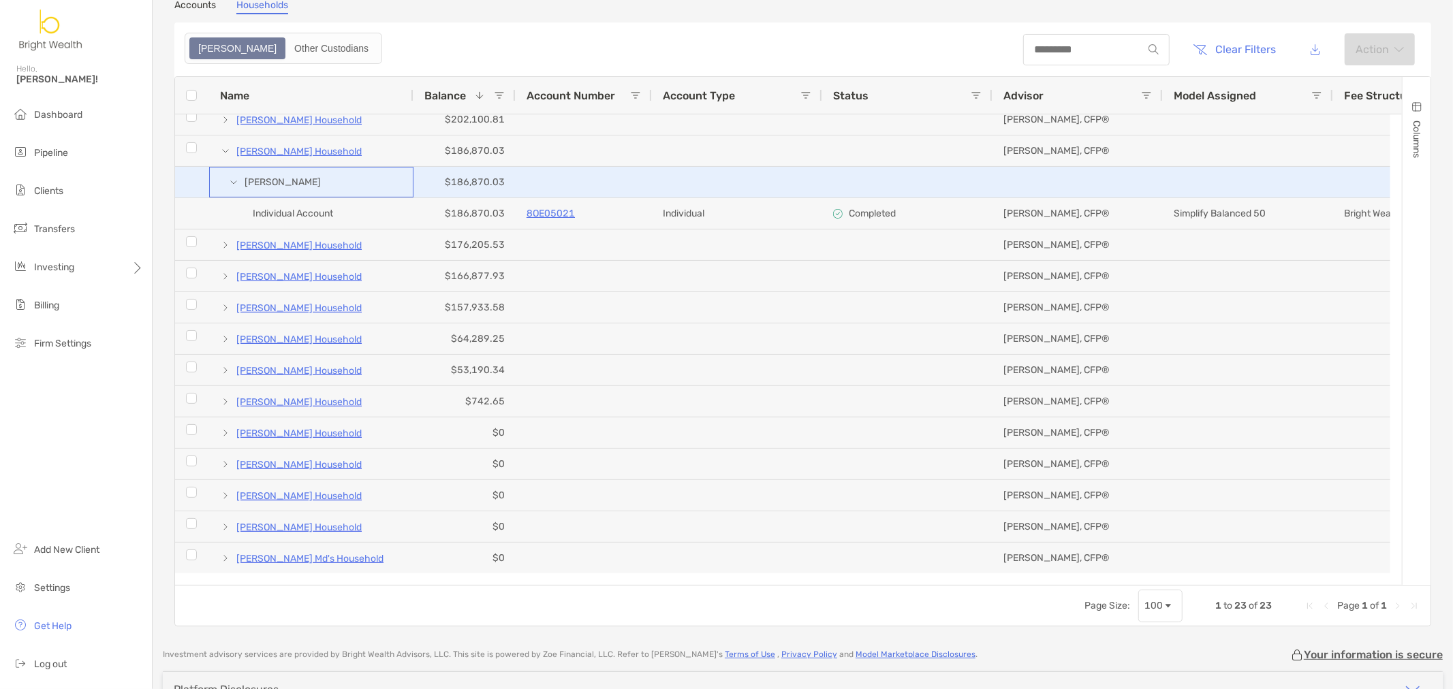
click at [234, 181] on span at bounding box center [233, 182] width 11 height 11
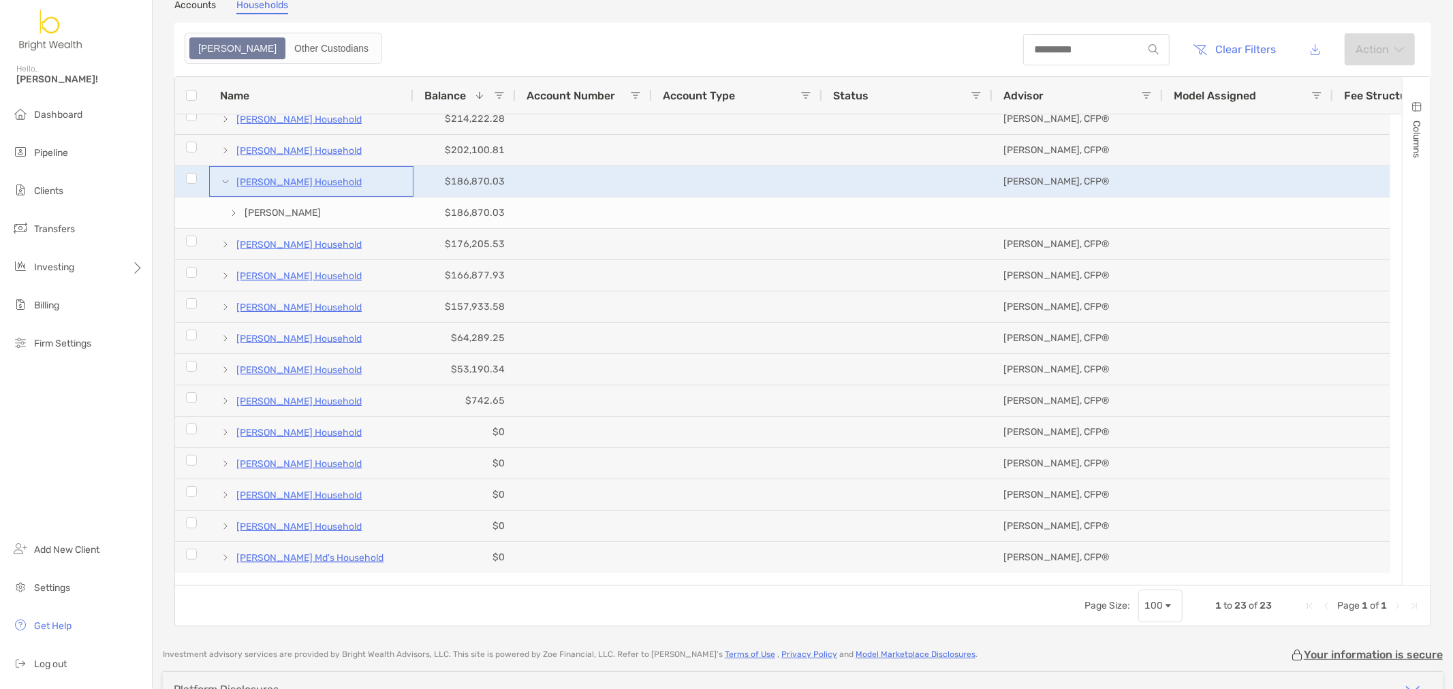
click at [228, 184] on span at bounding box center [225, 181] width 11 height 11
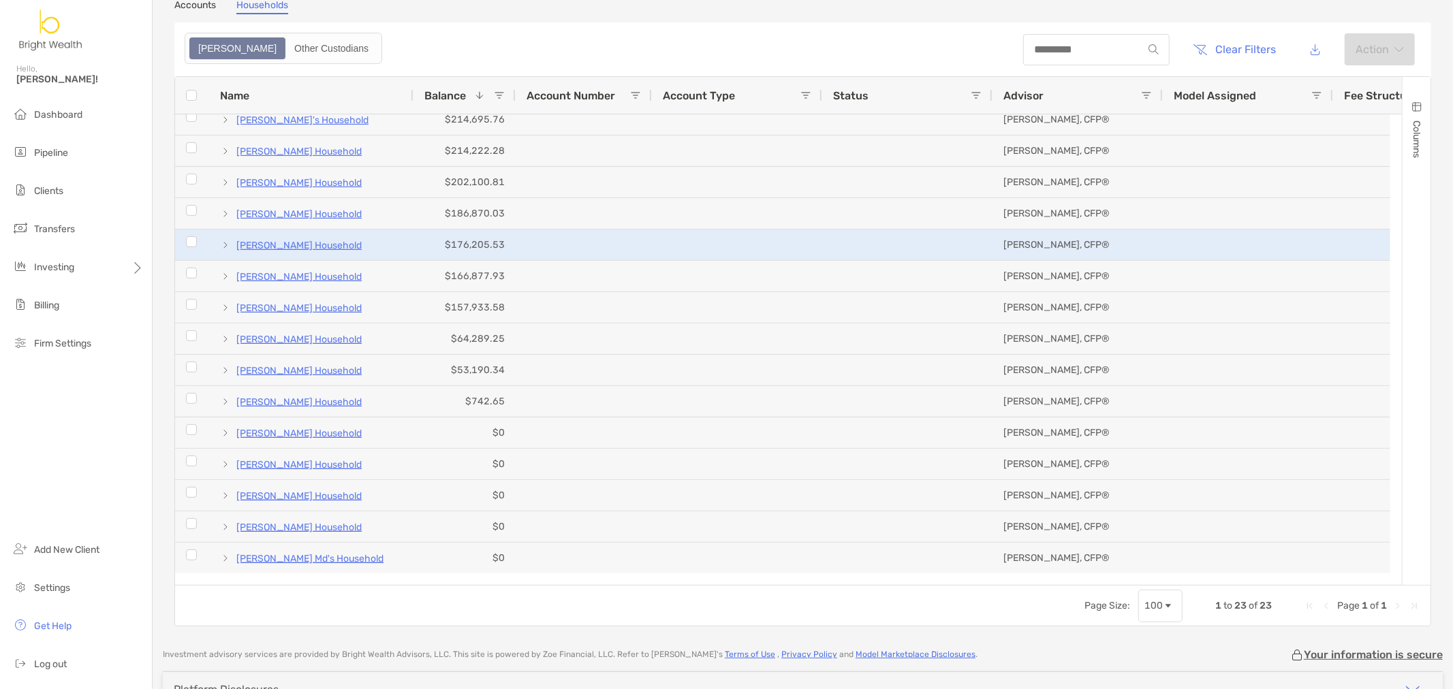
click at [214, 240] on div "[PERSON_NAME] Household" at bounding box center [311, 245] width 204 height 31
click at [223, 246] on span at bounding box center [225, 245] width 11 height 11
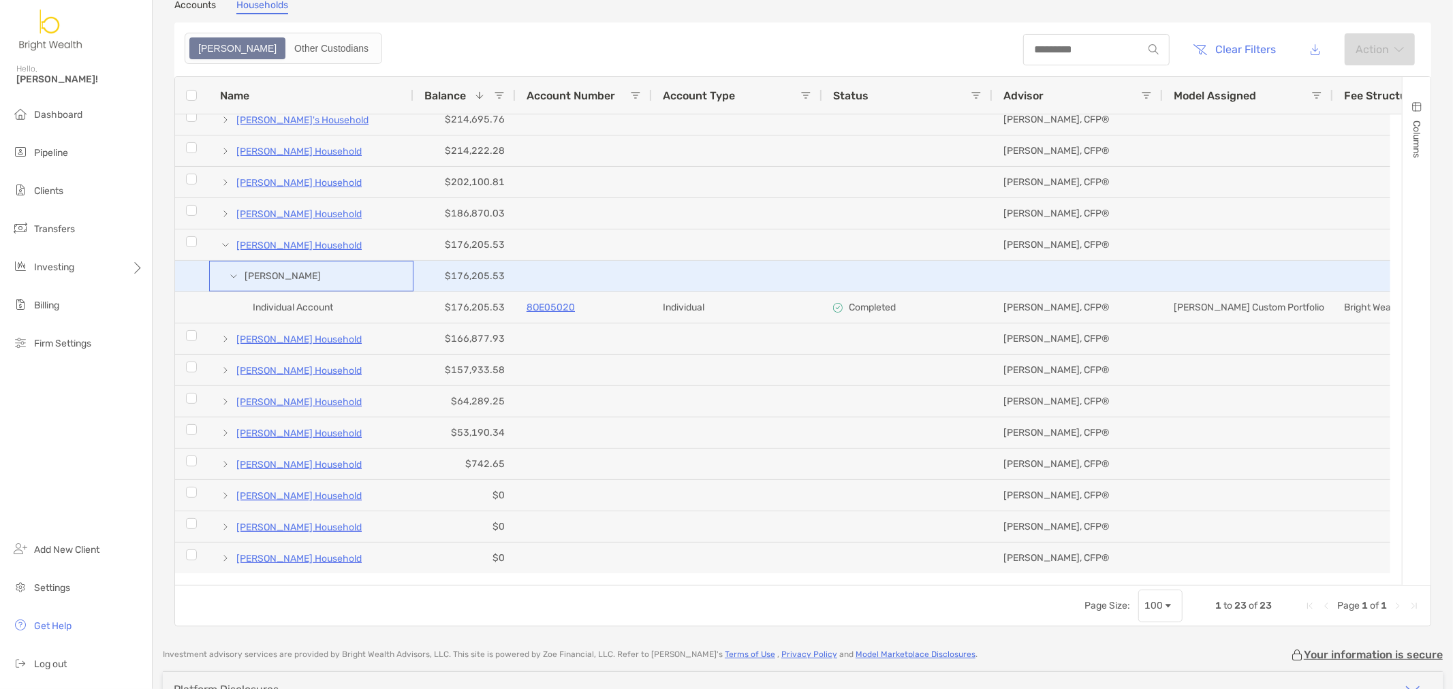
click at [230, 280] on span at bounding box center [233, 276] width 11 height 11
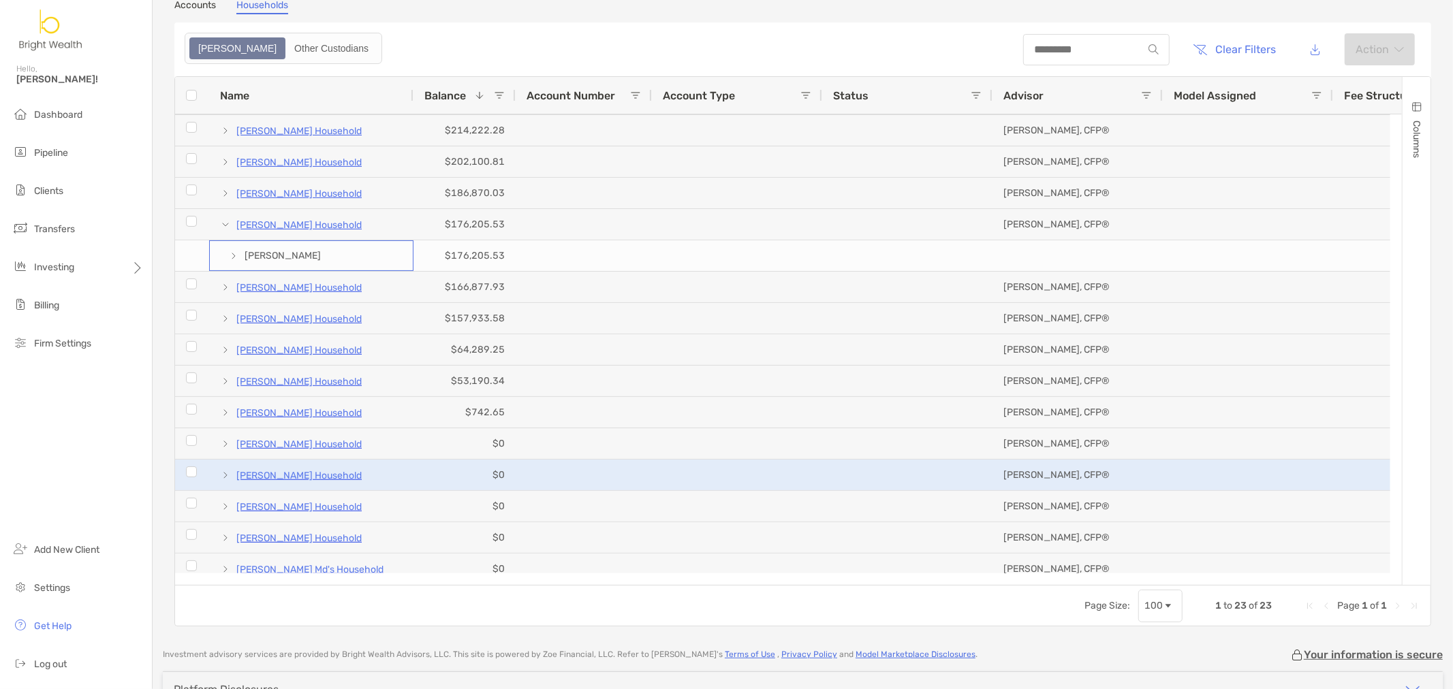
scroll to position [293, 0]
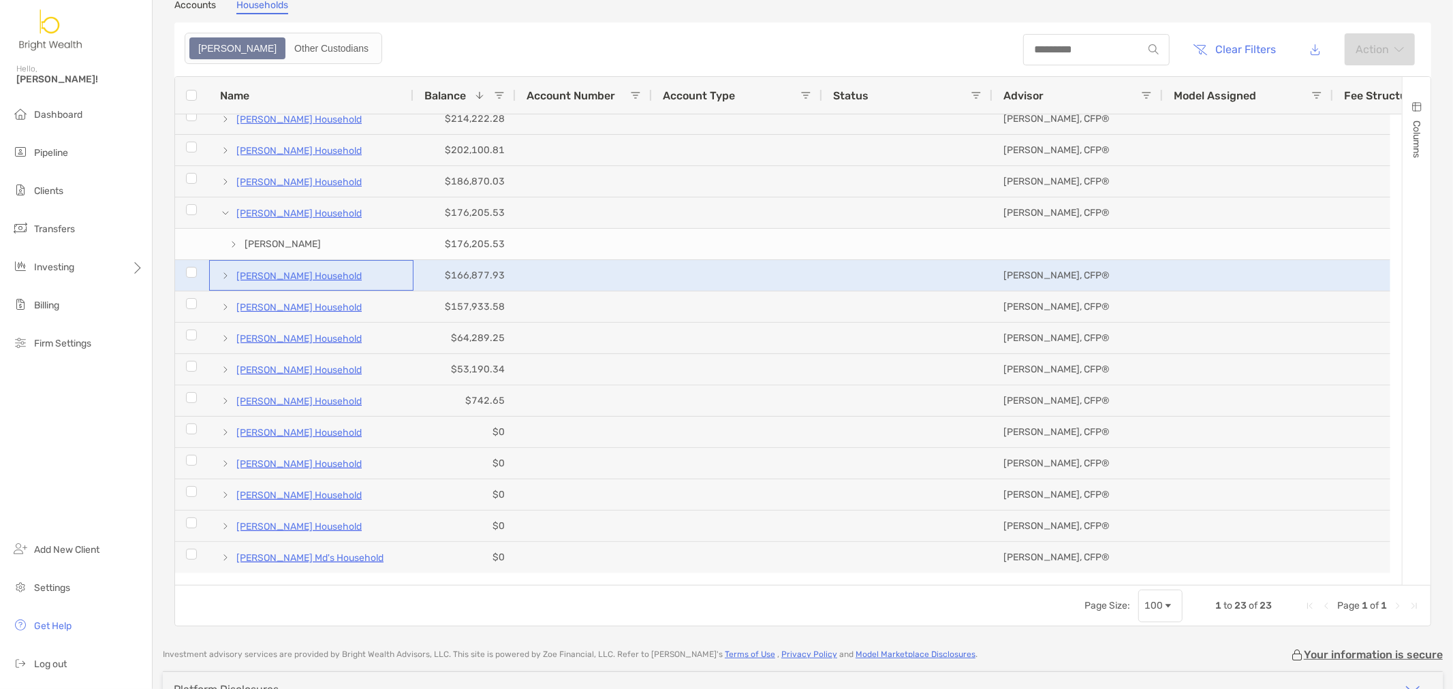
click at [223, 268] on span at bounding box center [225, 275] width 11 height 22
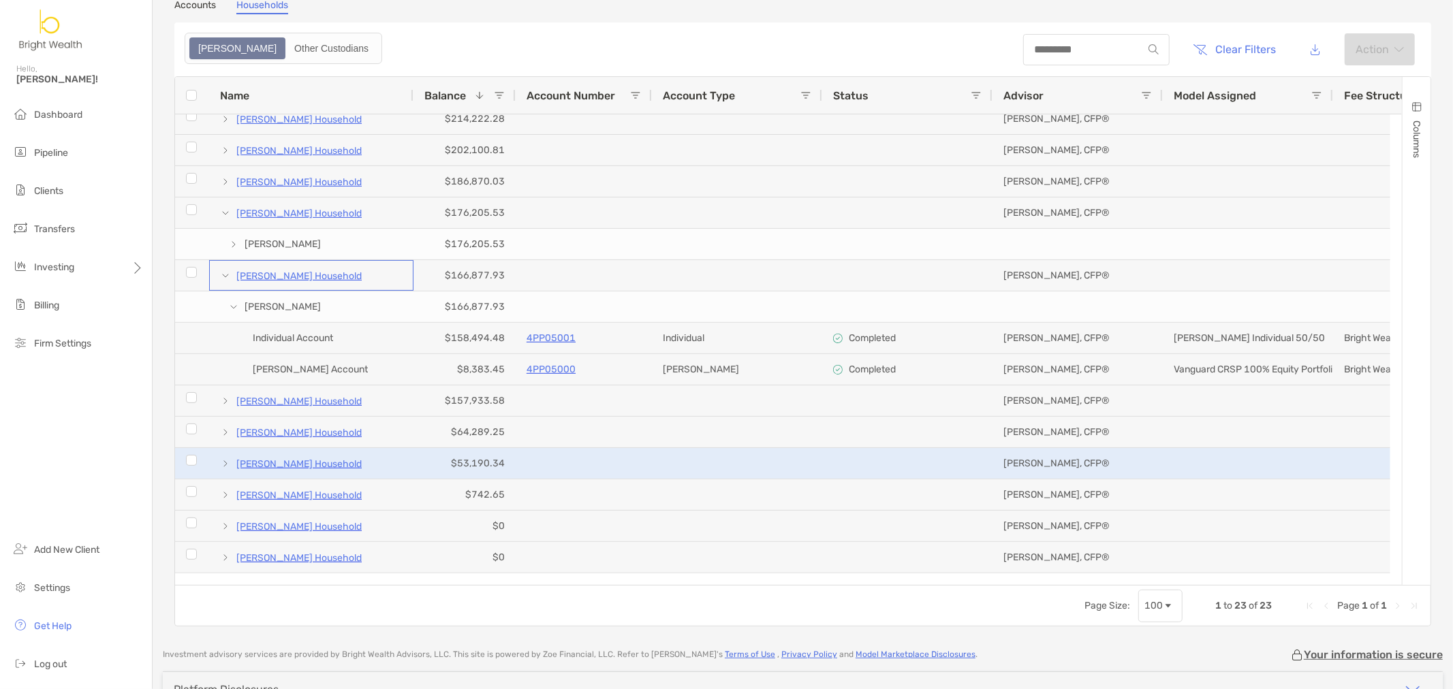
scroll to position [369, 0]
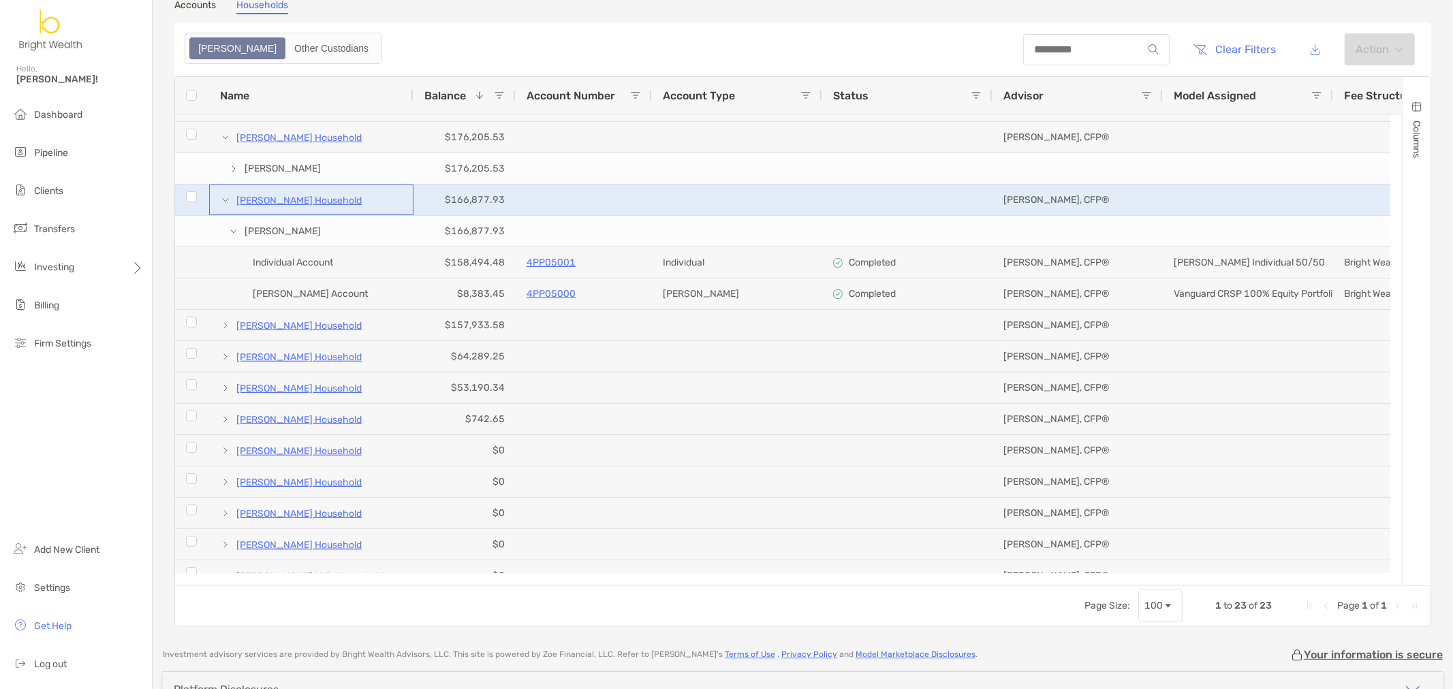
click at [222, 196] on span at bounding box center [225, 200] width 11 height 11
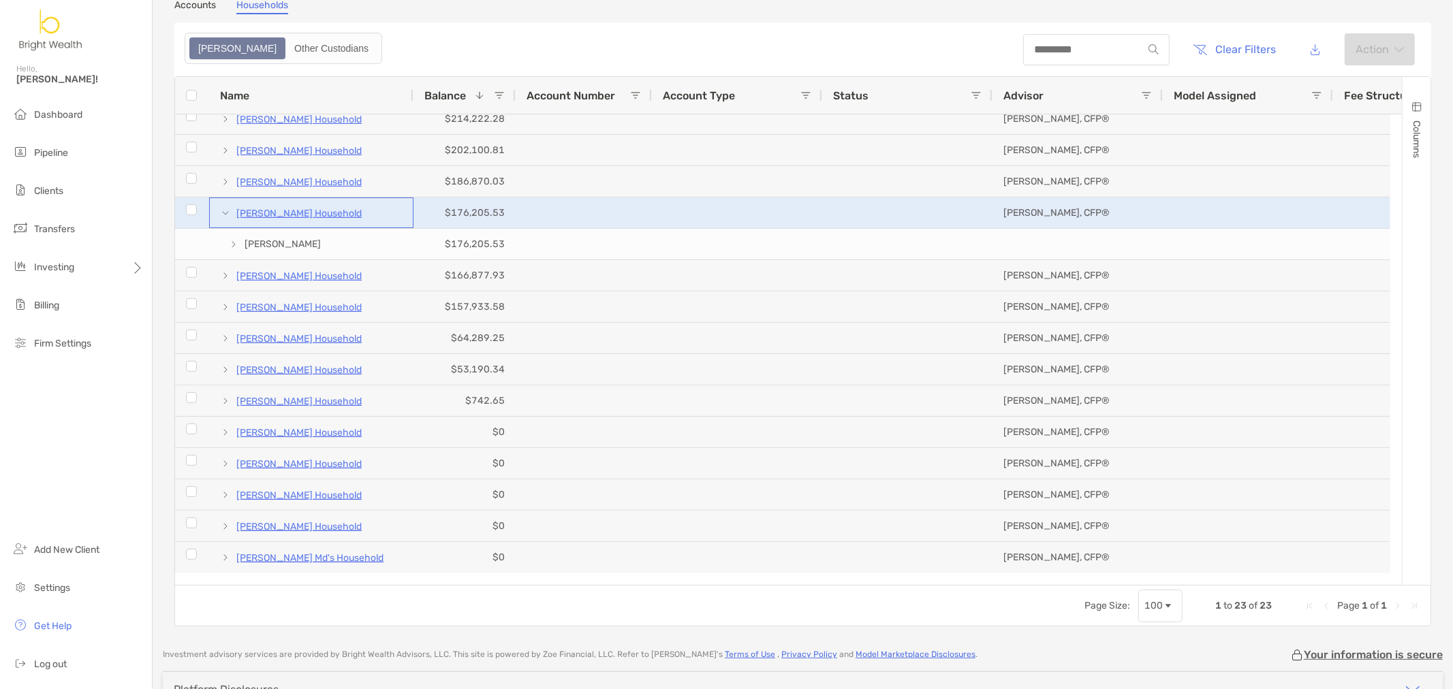
click at [221, 213] on span at bounding box center [225, 213] width 11 height 11
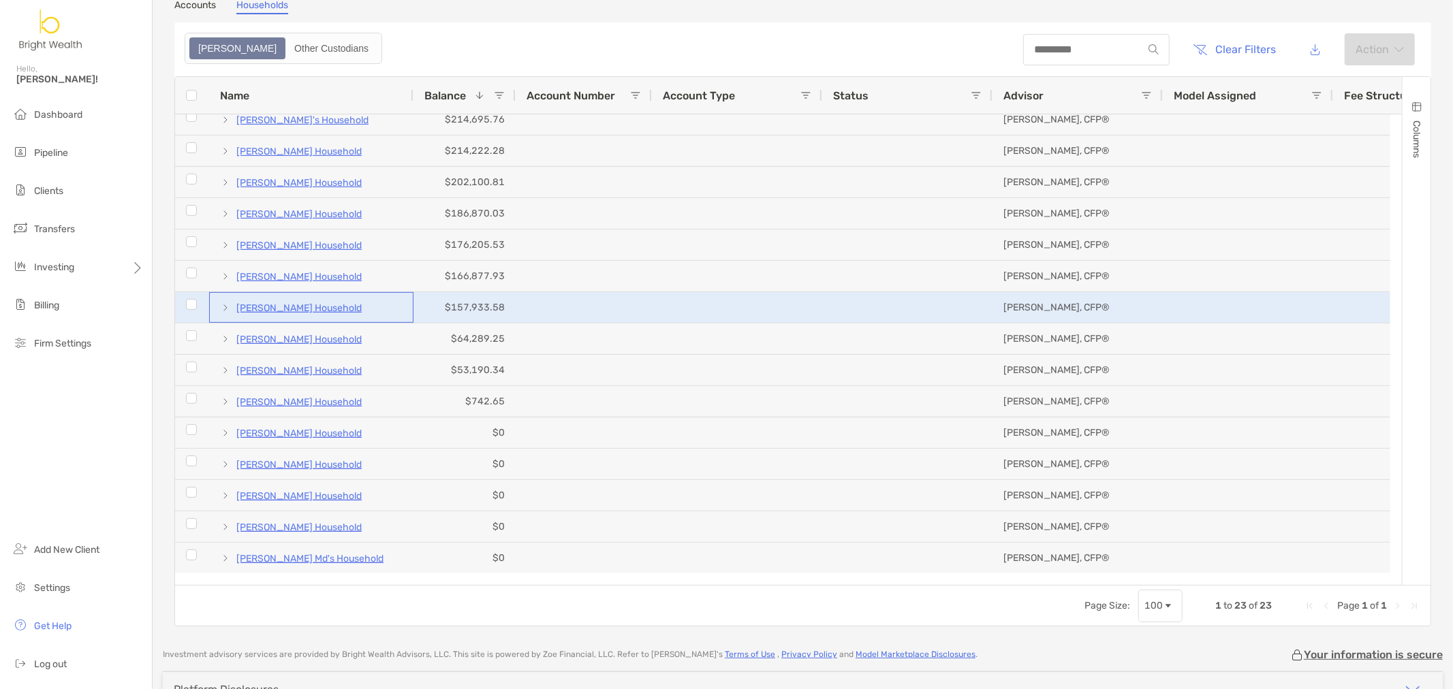
click at [221, 303] on span at bounding box center [225, 307] width 11 height 11
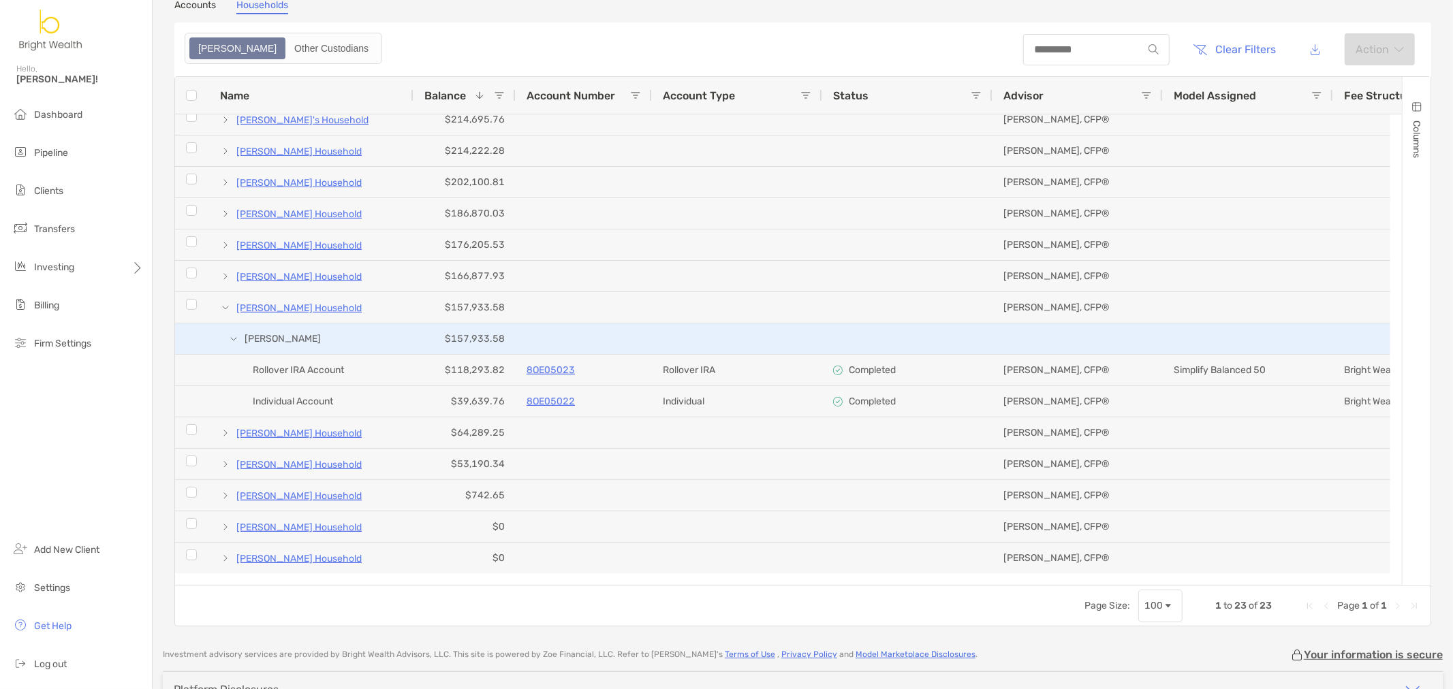
click at [236, 338] on span at bounding box center [233, 339] width 11 height 11
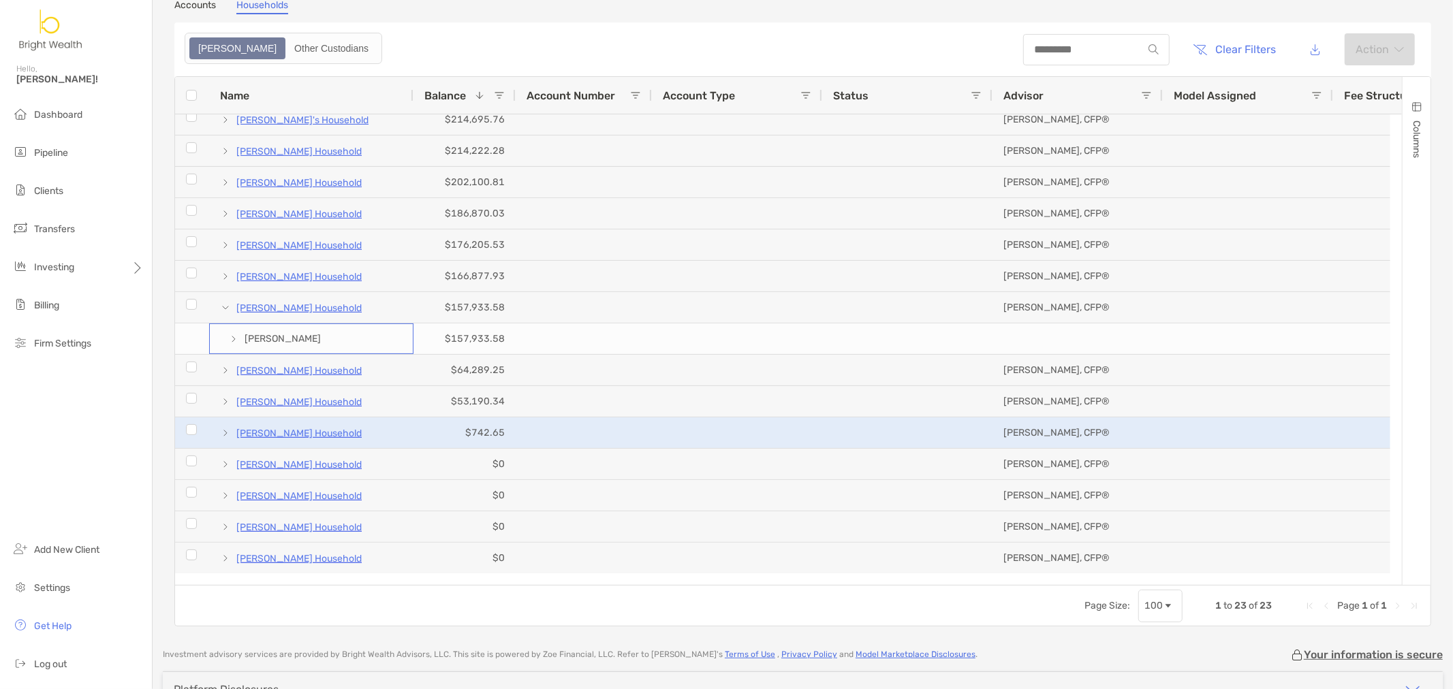
scroll to position [293, 0]
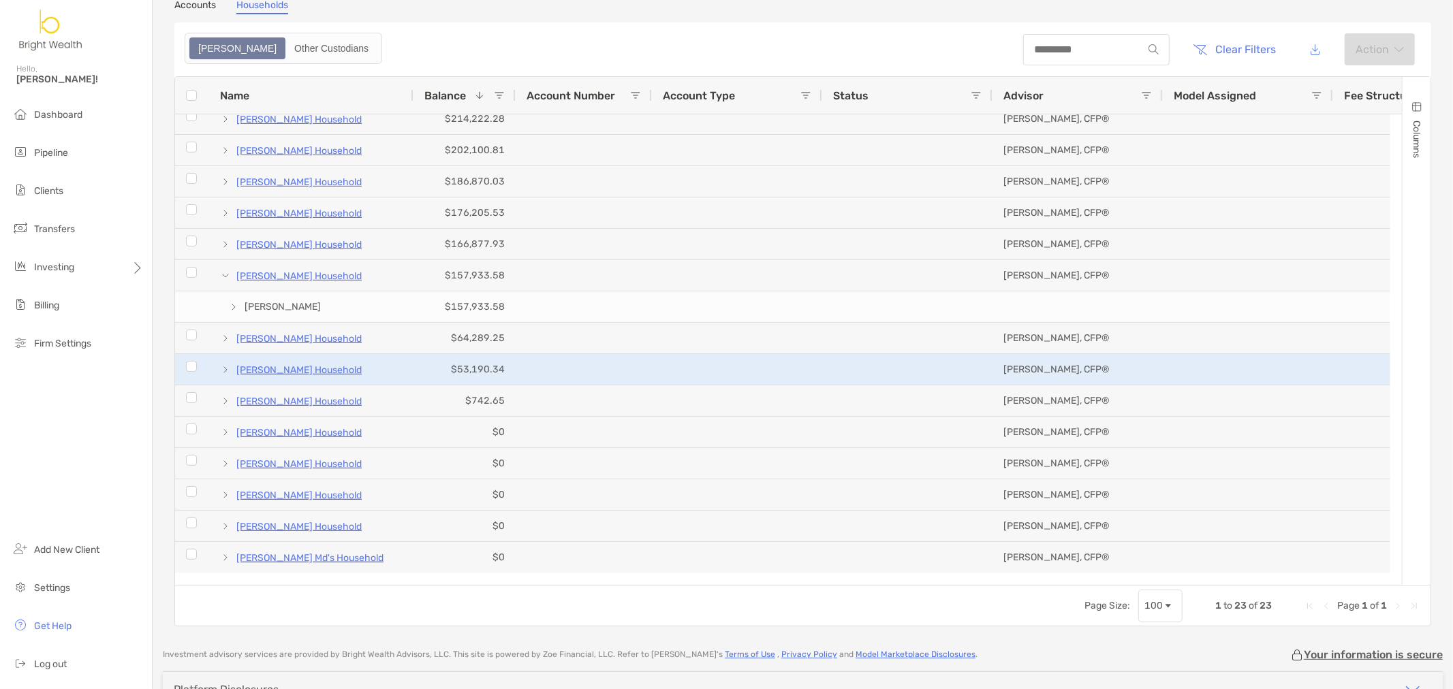
click at [223, 372] on span at bounding box center [225, 369] width 11 height 11
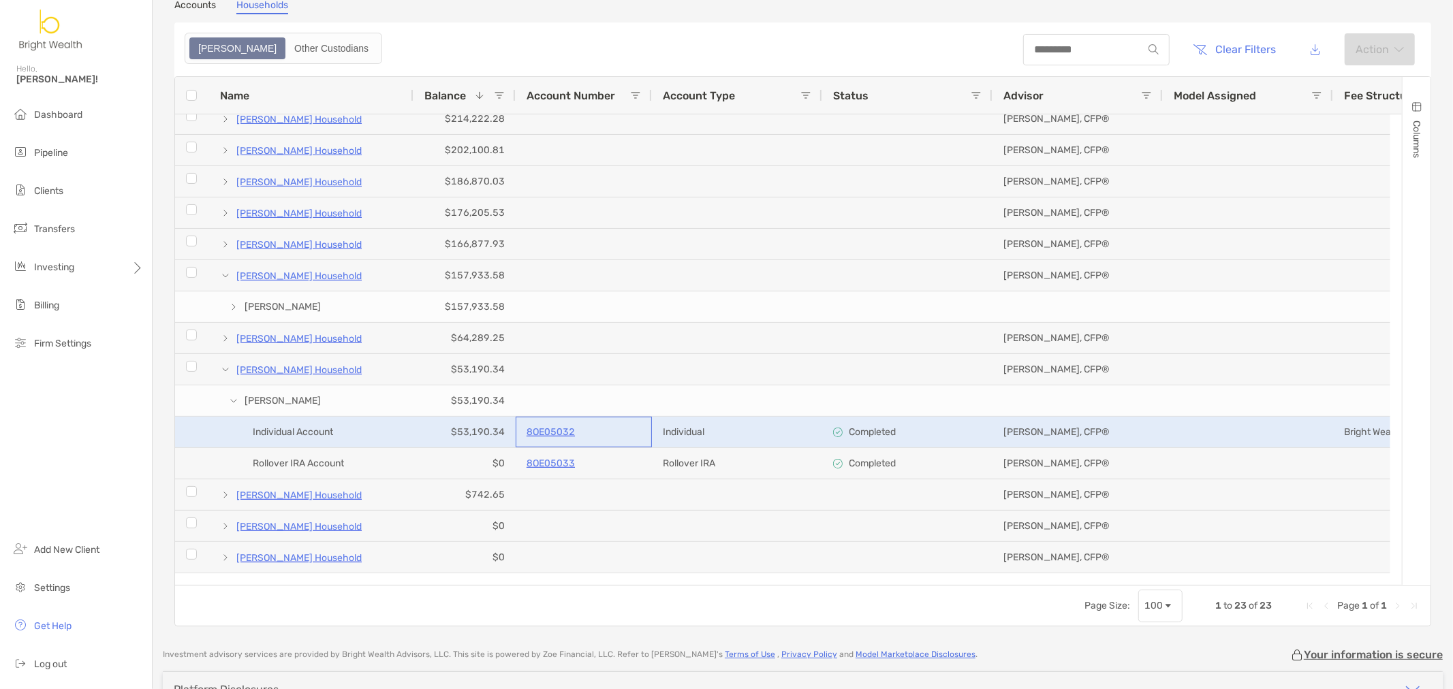
click at [541, 434] on p "8OE05032" at bounding box center [551, 432] width 48 height 17
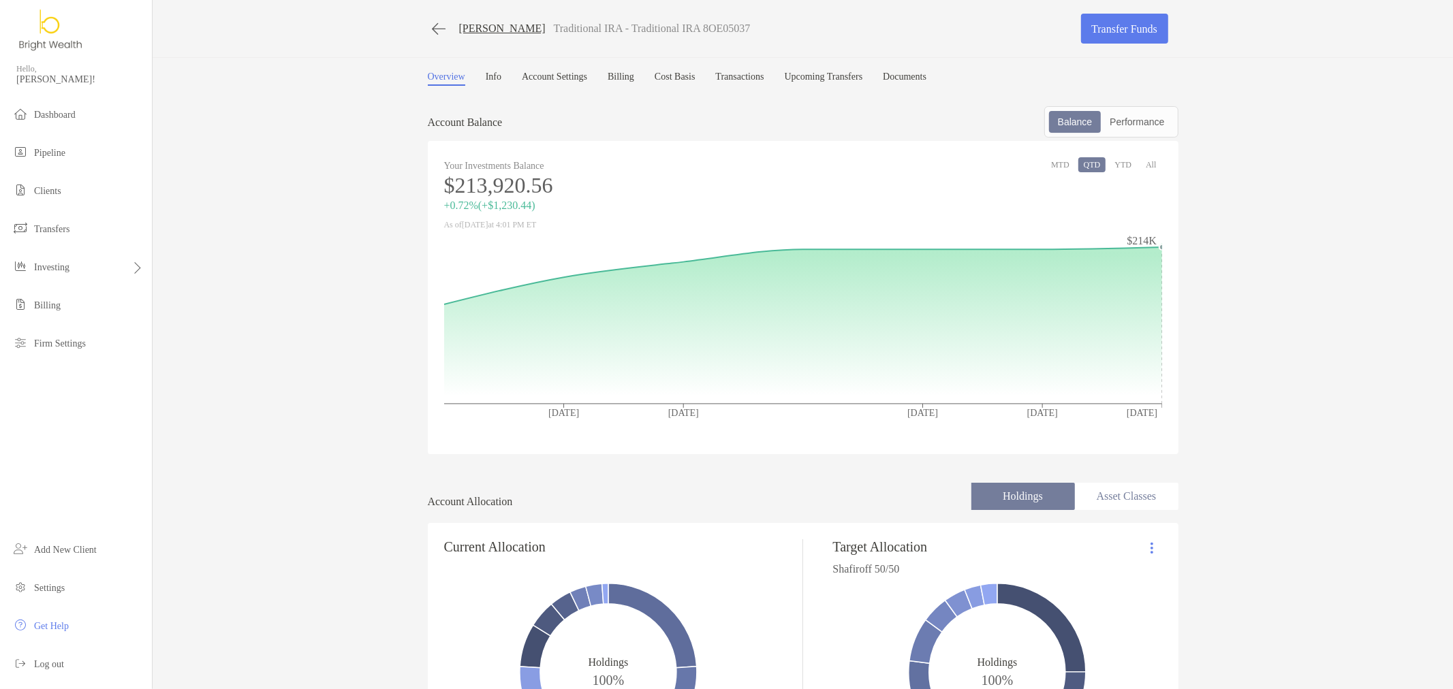
click at [1121, 169] on button "YTD" at bounding box center [1123, 164] width 28 height 15
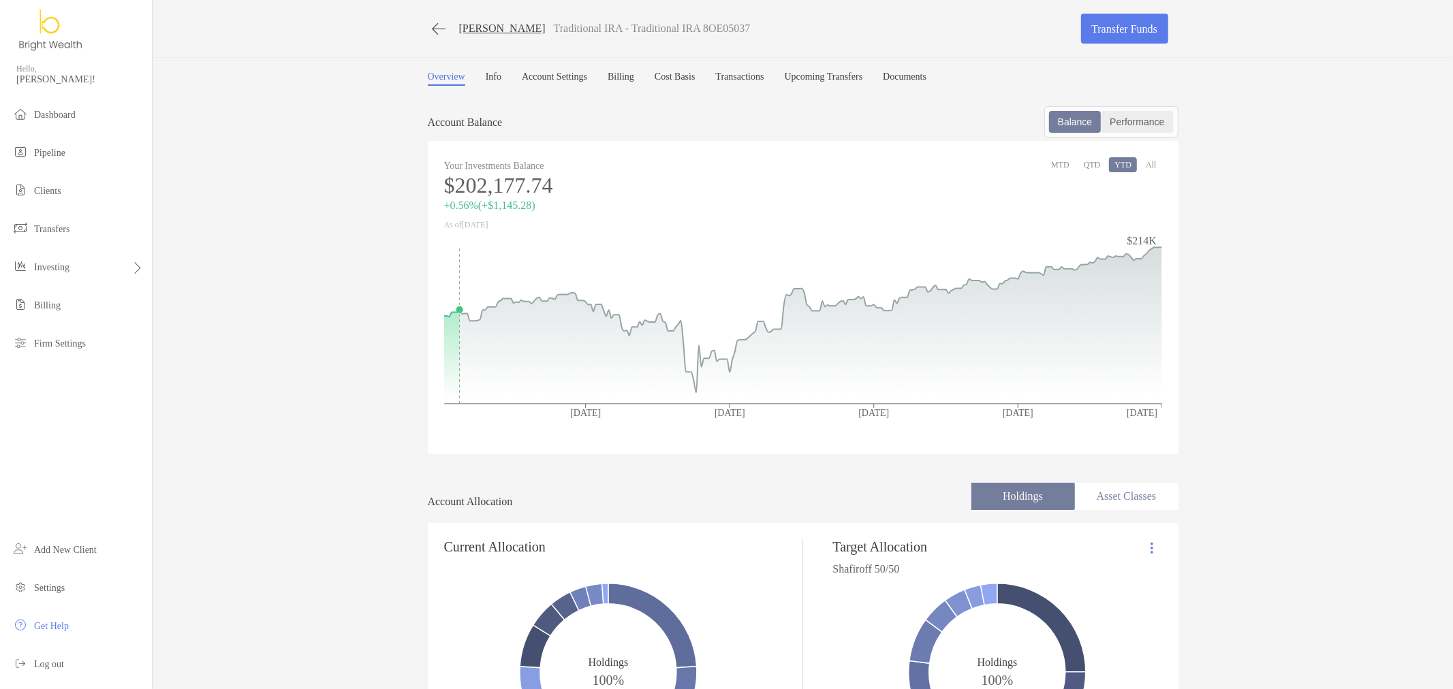
click at [1129, 129] on div "Performance" at bounding box center [1136, 121] width 69 height 19
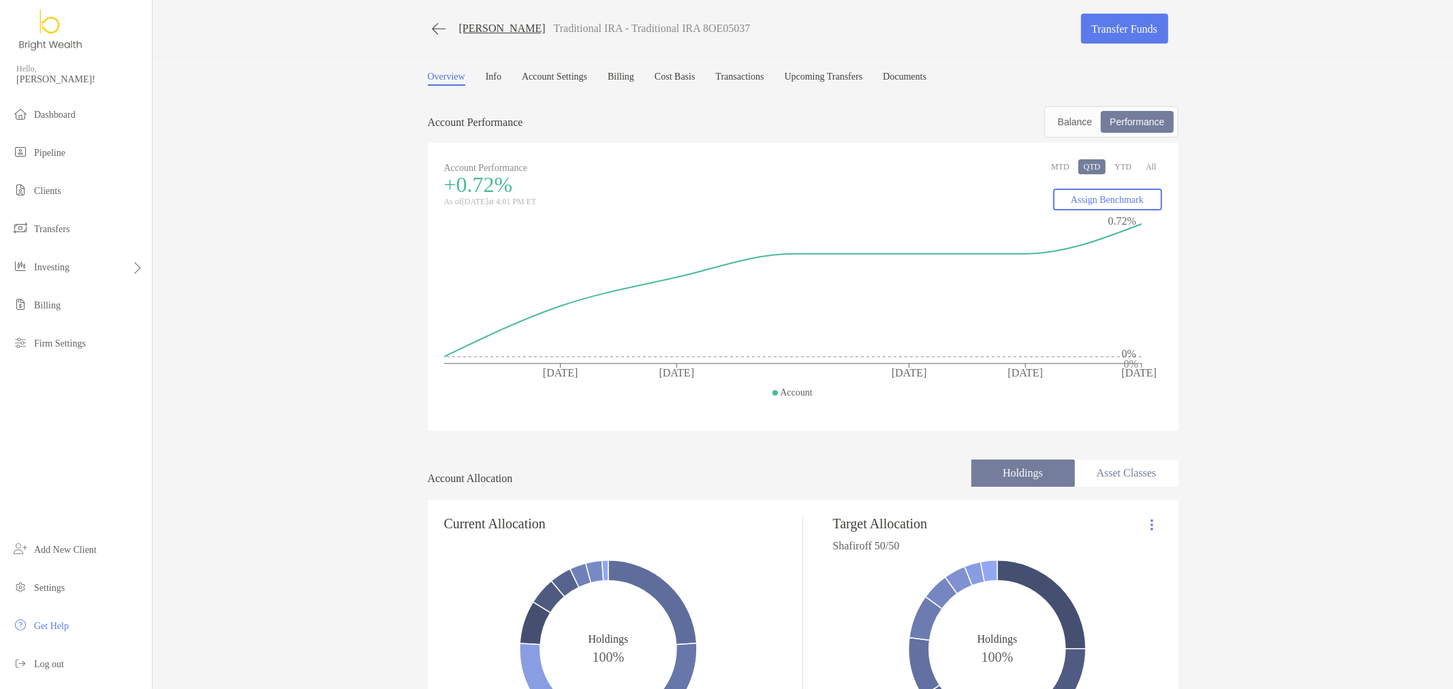
click at [1128, 168] on button "YTD" at bounding box center [1123, 166] width 28 height 15
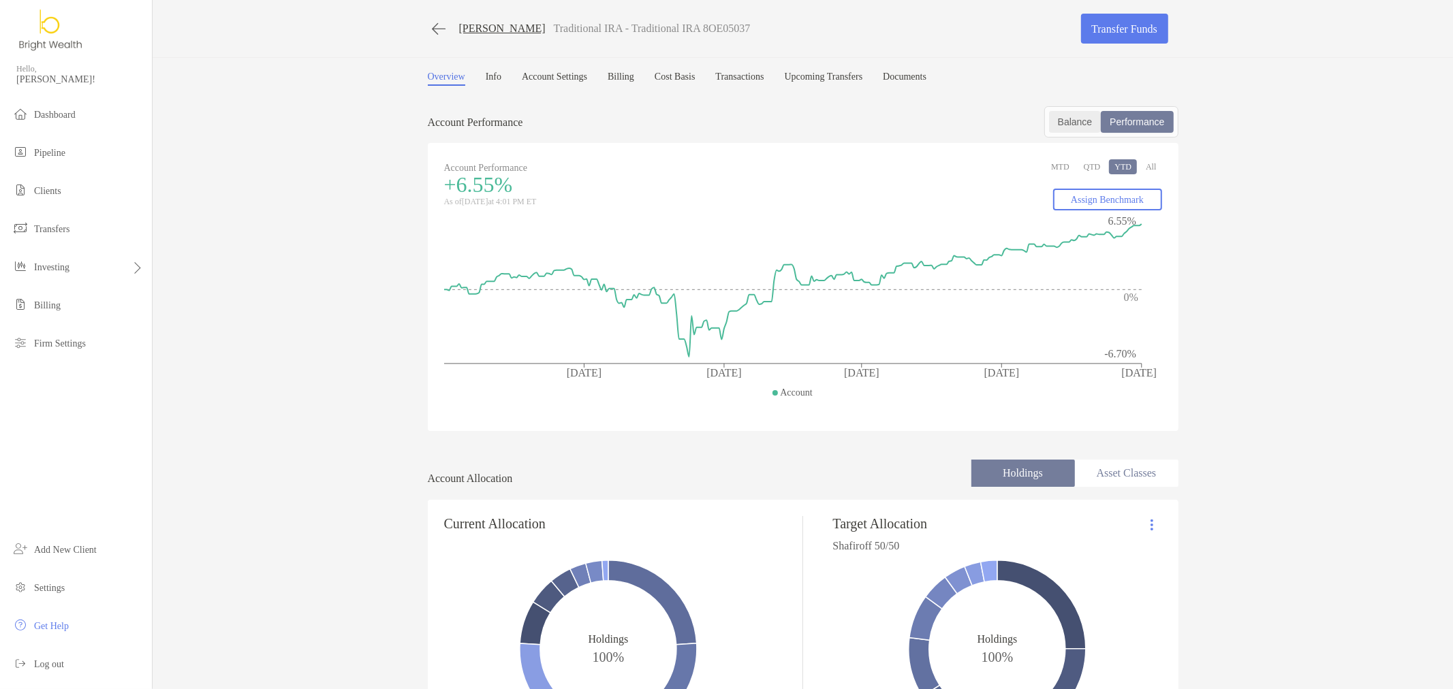
click at [1071, 125] on div "Balance" at bounding box center [1075, 121] width 50 height 19
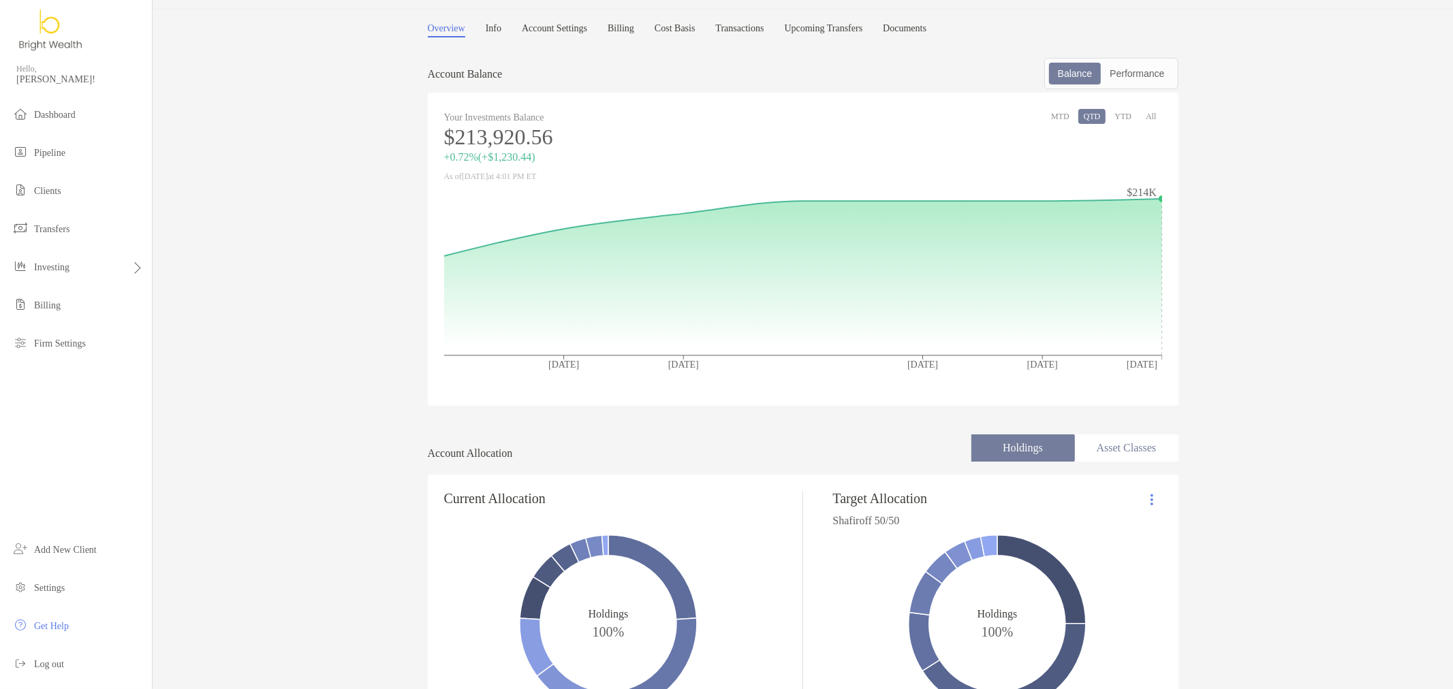
scroll to position [76, 0]
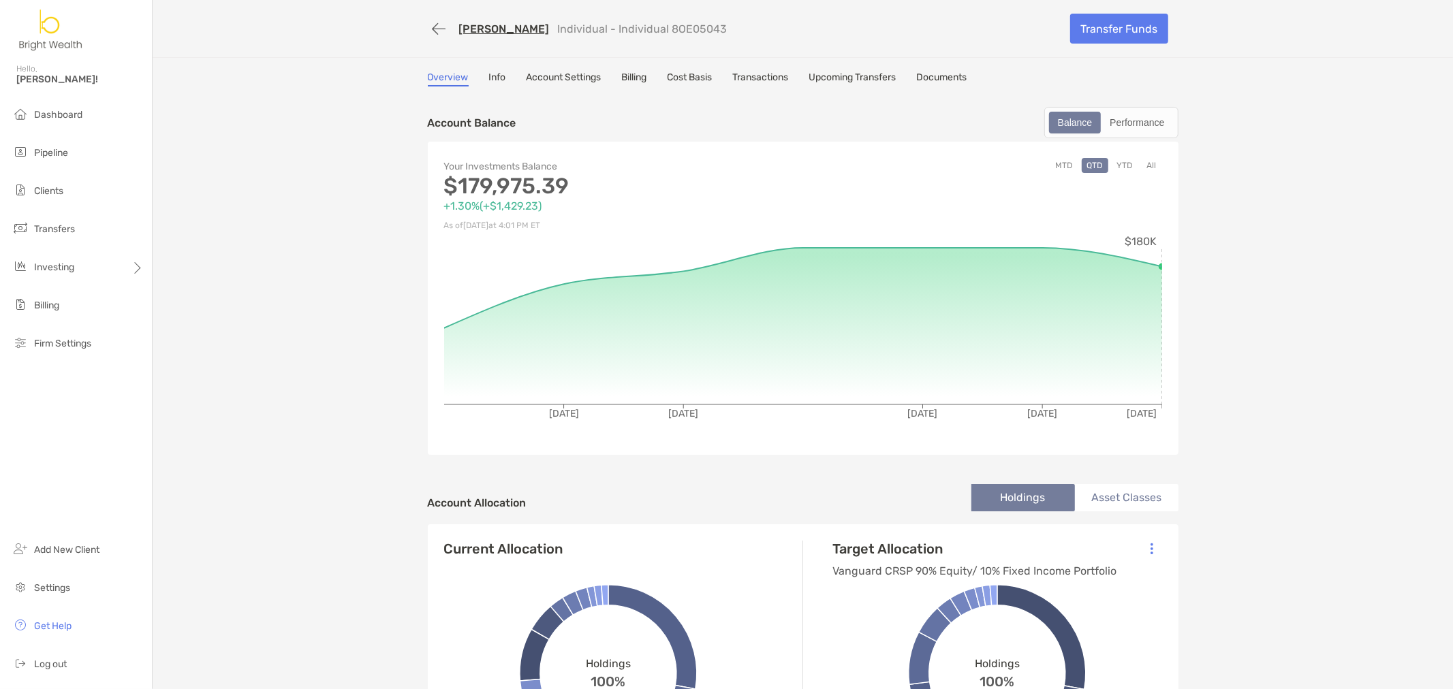
click at [1121, 160] on button "YTD" at bounding box center [1125, 165] width 27 height 15
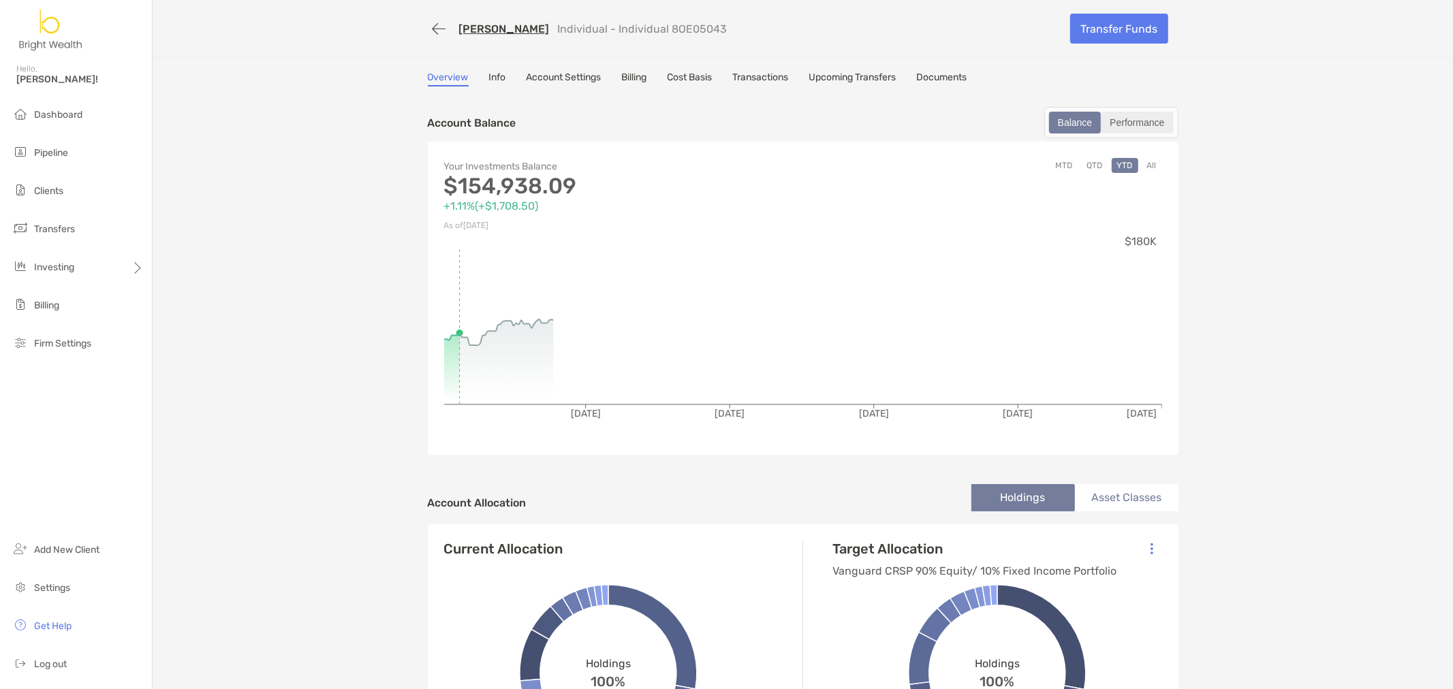
click at [1127, 130] on div "Performance" at bounding box center [1136, 122] width 69 height 19
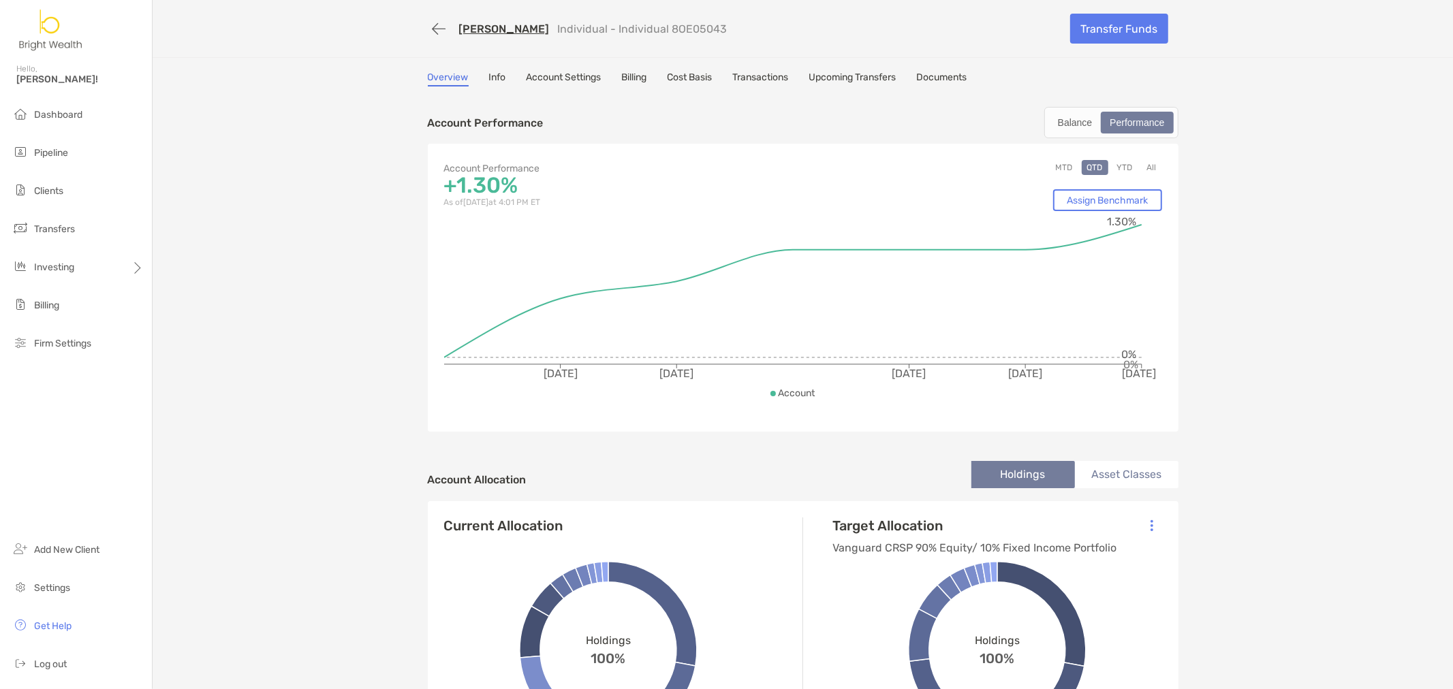
click at [1121, 158] on div "Account Performance +1.30% As of Oct 7, '25 at 4:01 PM ET MTD QTD YTD All Assig…" at bounding box center [803, 288] width 751 height 288
click at [1121, 160] on button "YTD" at bounding box center [1125, 167] width 27 height 15
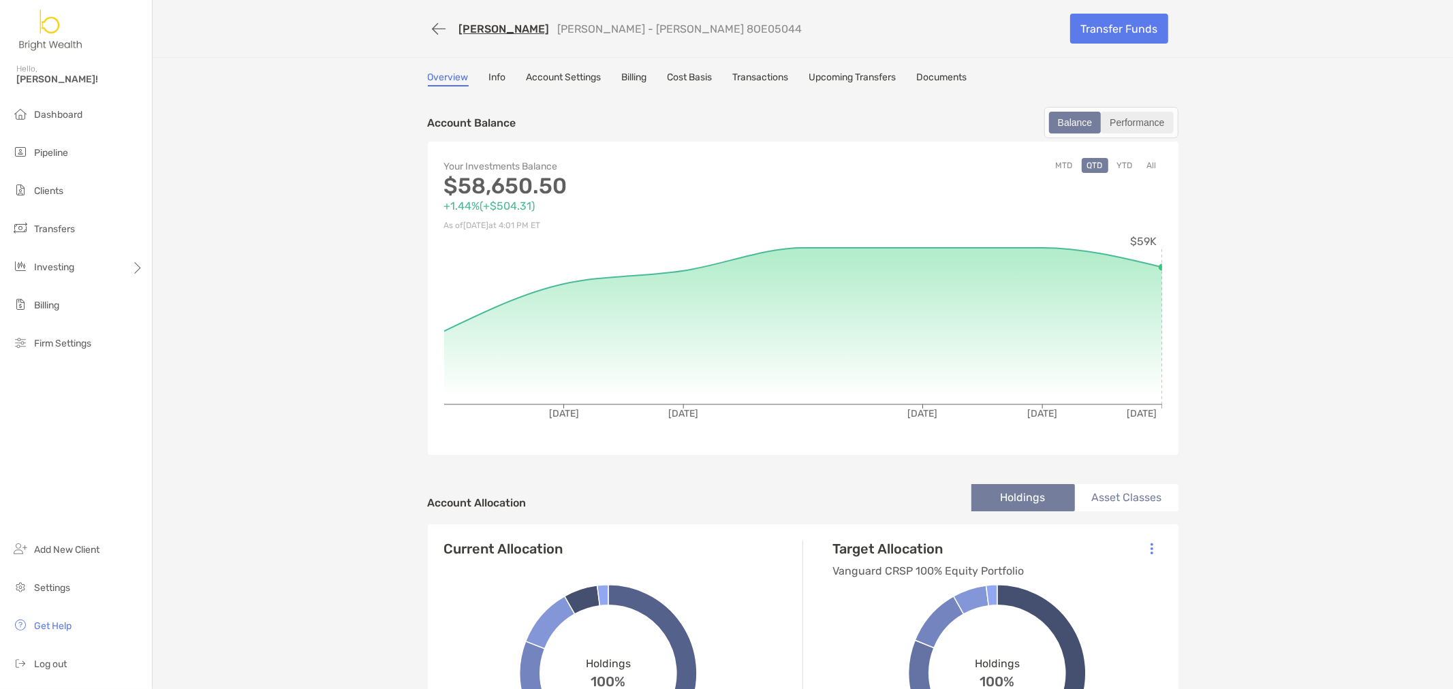
click at [1142, 121] on div "Performance" at bounding box center [1136, 122] width 69 height 19
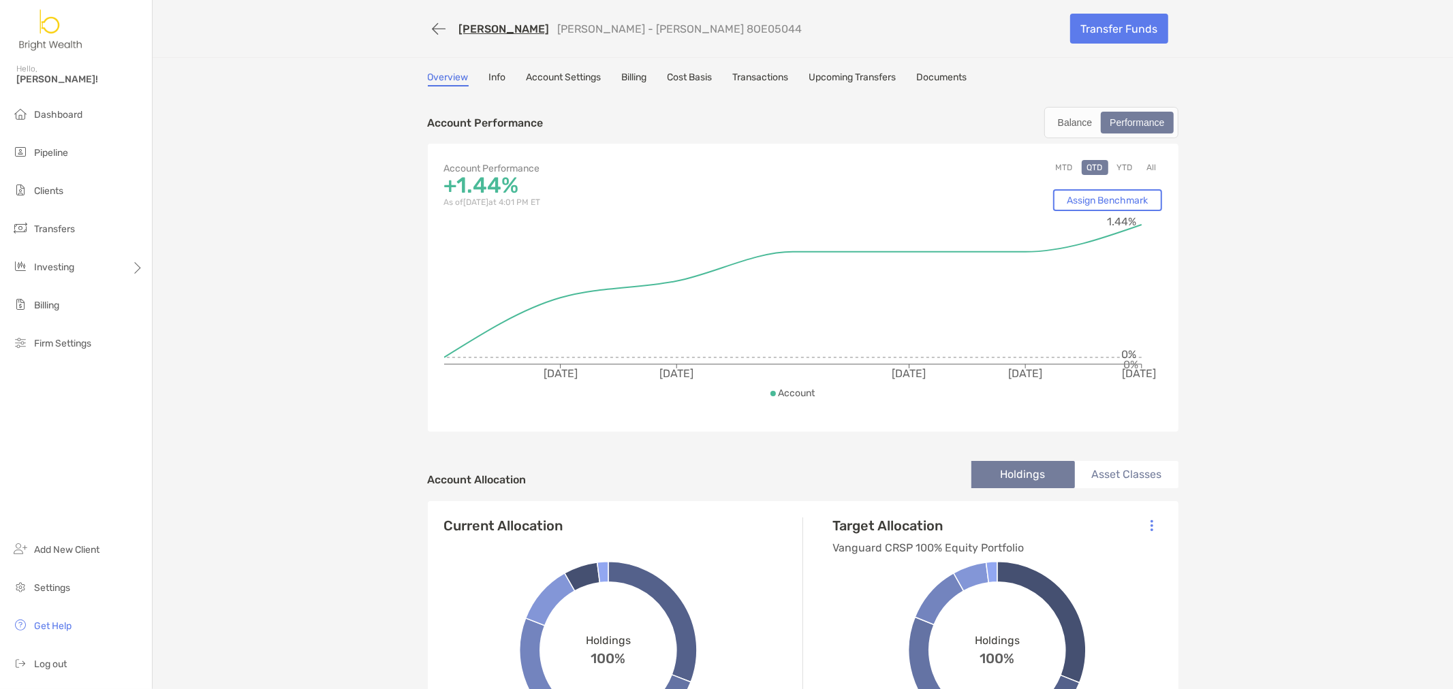
click at [1113, 169] on button "YTD" at bounding box center [1125, 167] width 27 height 15
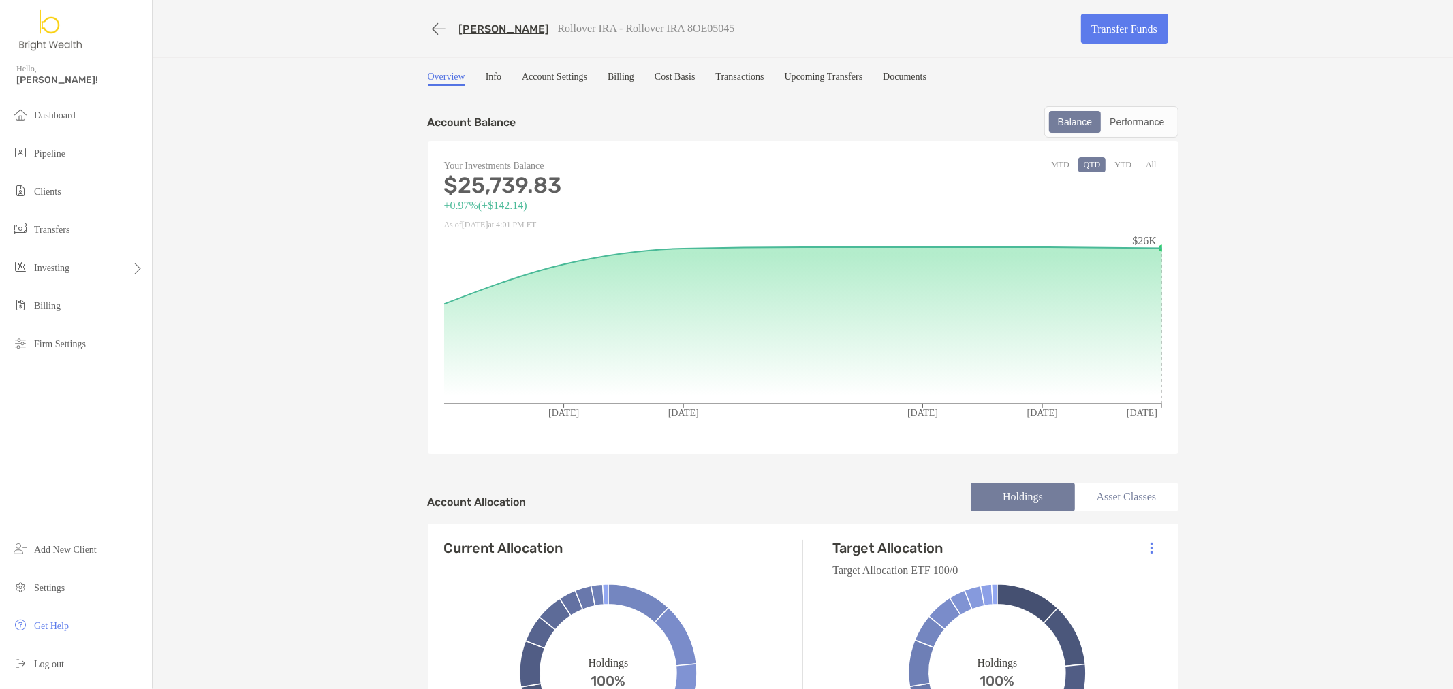
click at [1122, 164] on button "YTD" at bounding box center [1123, 164] width 28 height 15
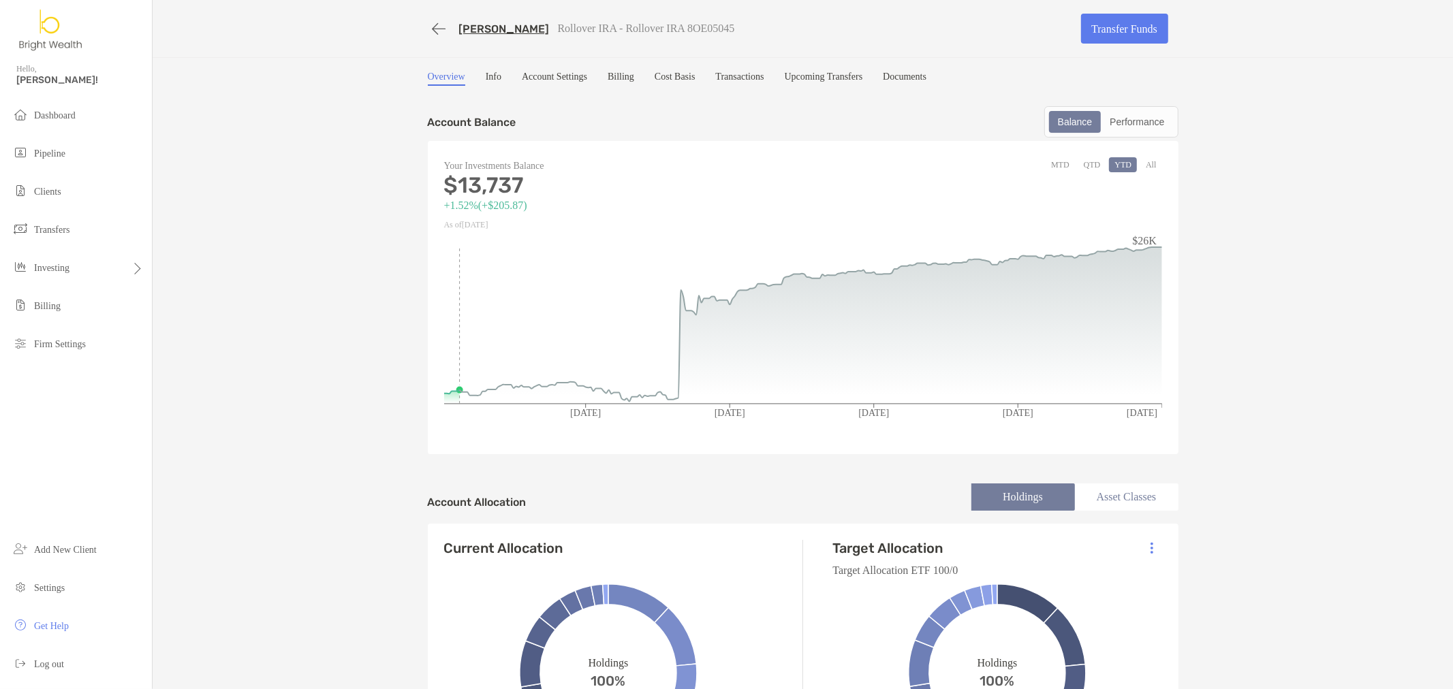
click at [1142, 134] on div "Balance Performance" at bounding box center [1111, 121] width 134 height 31
click at [1143, 123] on div "Performance" at bounding box center [1136, 121] width 69 height 19
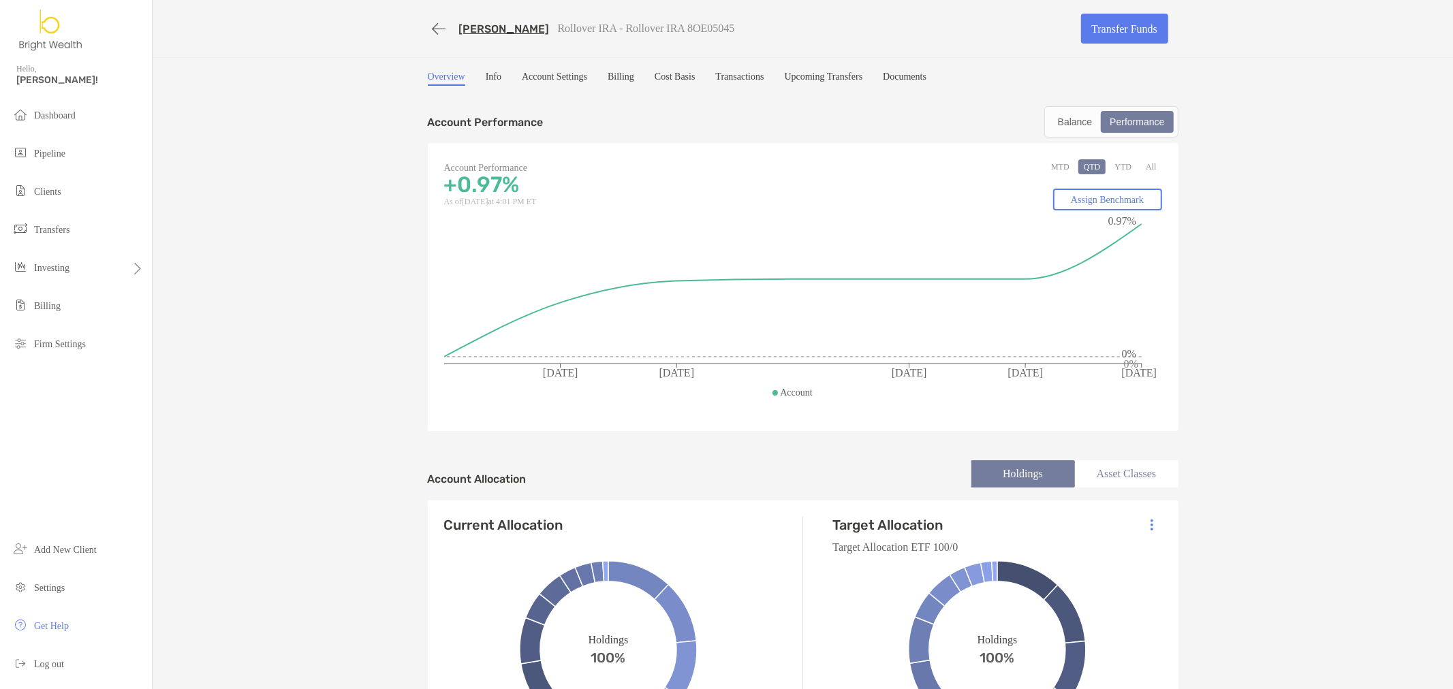
click at [1124, 168] on button "YTD" at bounding box center [1123, 166] width 28 height 15
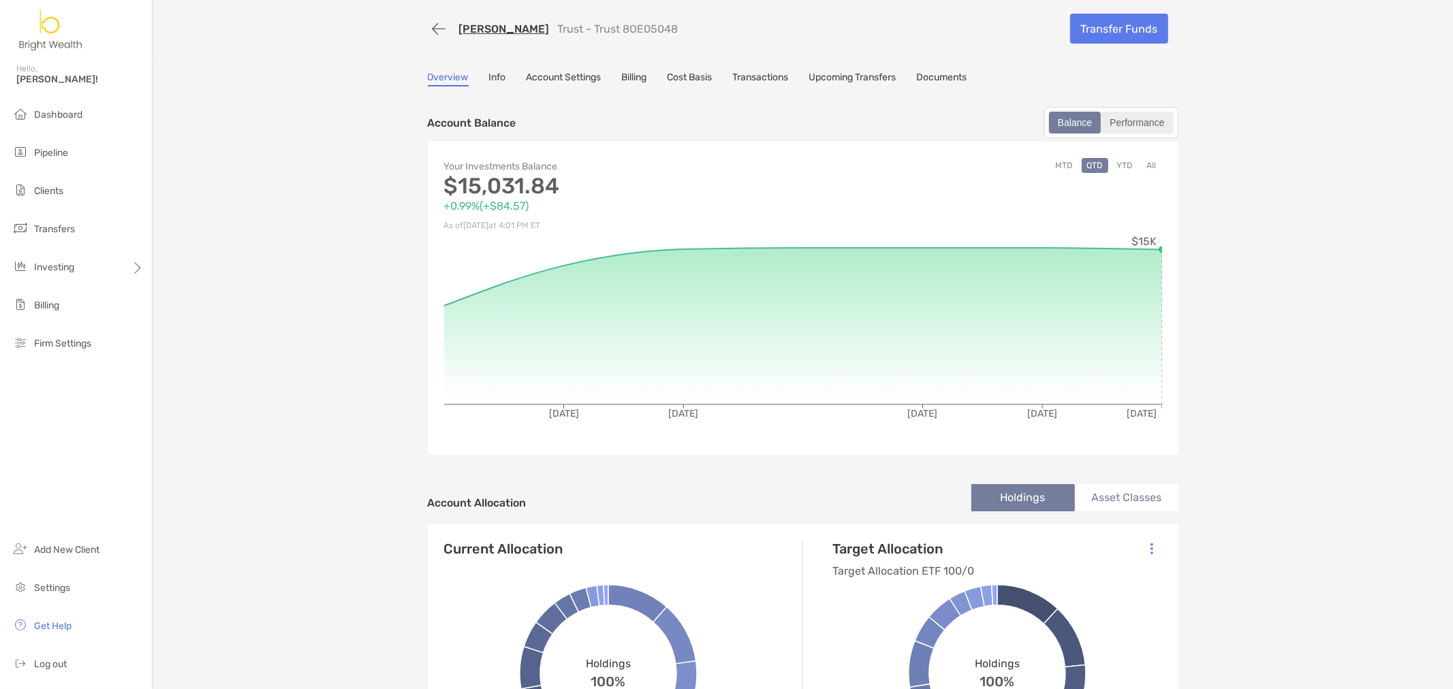
click at [1144, 125] on div "Performance" at bounding box center [1136, 122] width 69 height 19
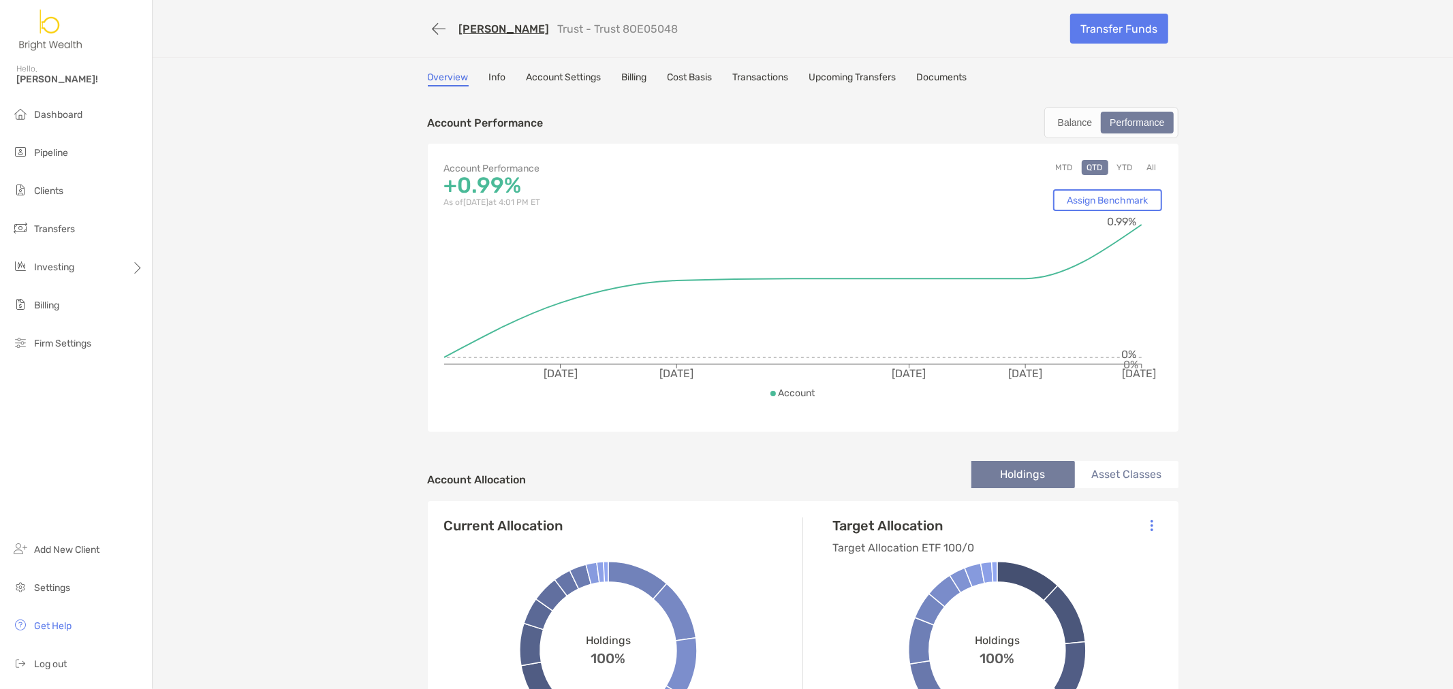
click at [1123, 162] on button "YTD" at bounding box center [1125, 167] width 27 height 15
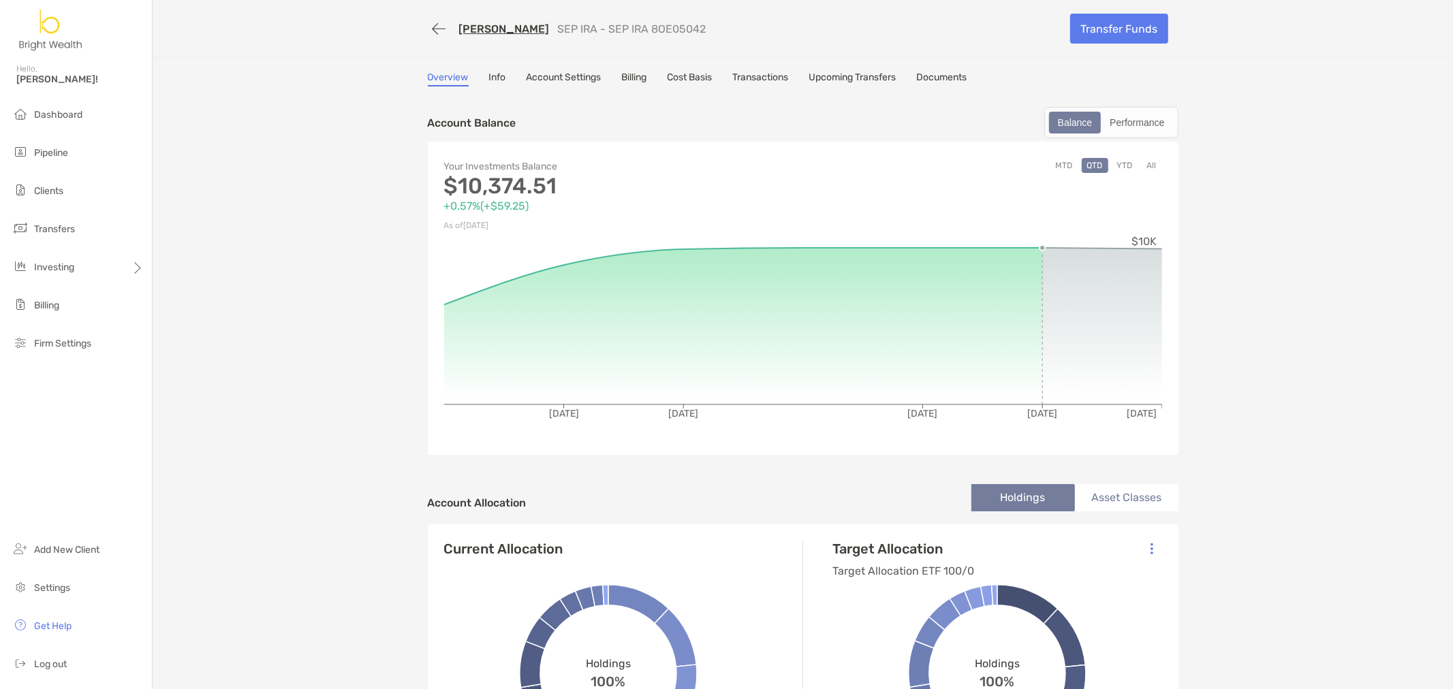
drag, startPoint x: 1152, startPoint y: 129, endPoint x: 1121, endPoint y: 137, distance: 32.2
click at [1152, 129] on div "Performance" at bounding box center [1136, 122] width 69 height 19
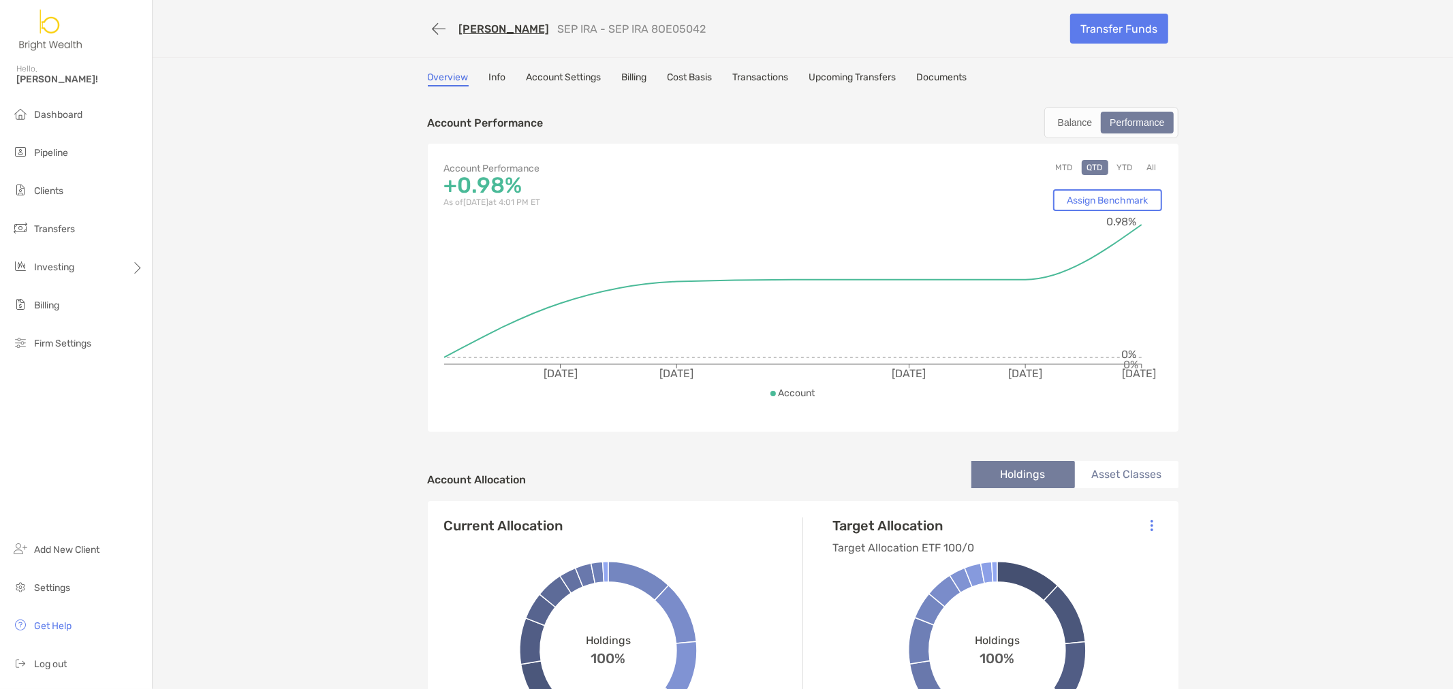
click at [1122, 169] on button "YTD" at bounding box center [1125, 167] width 27 height 15
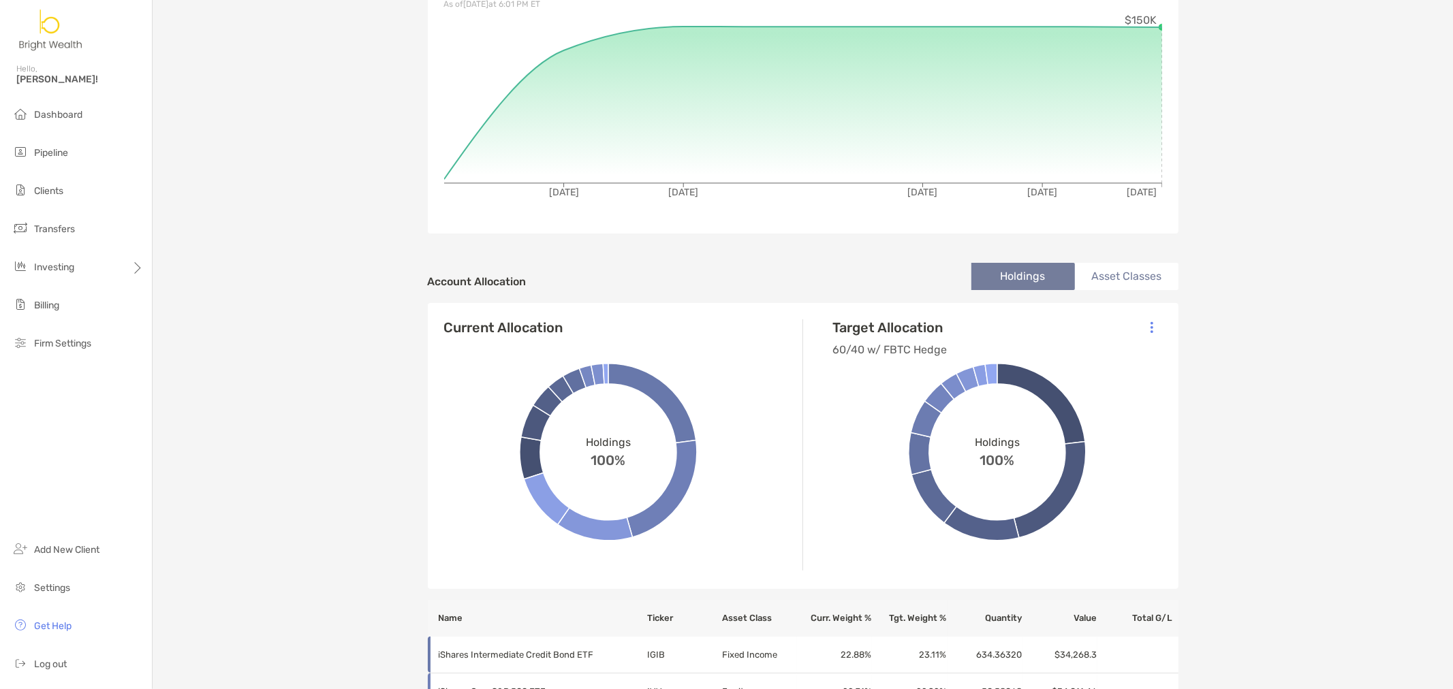
scroll to position [227, 0]
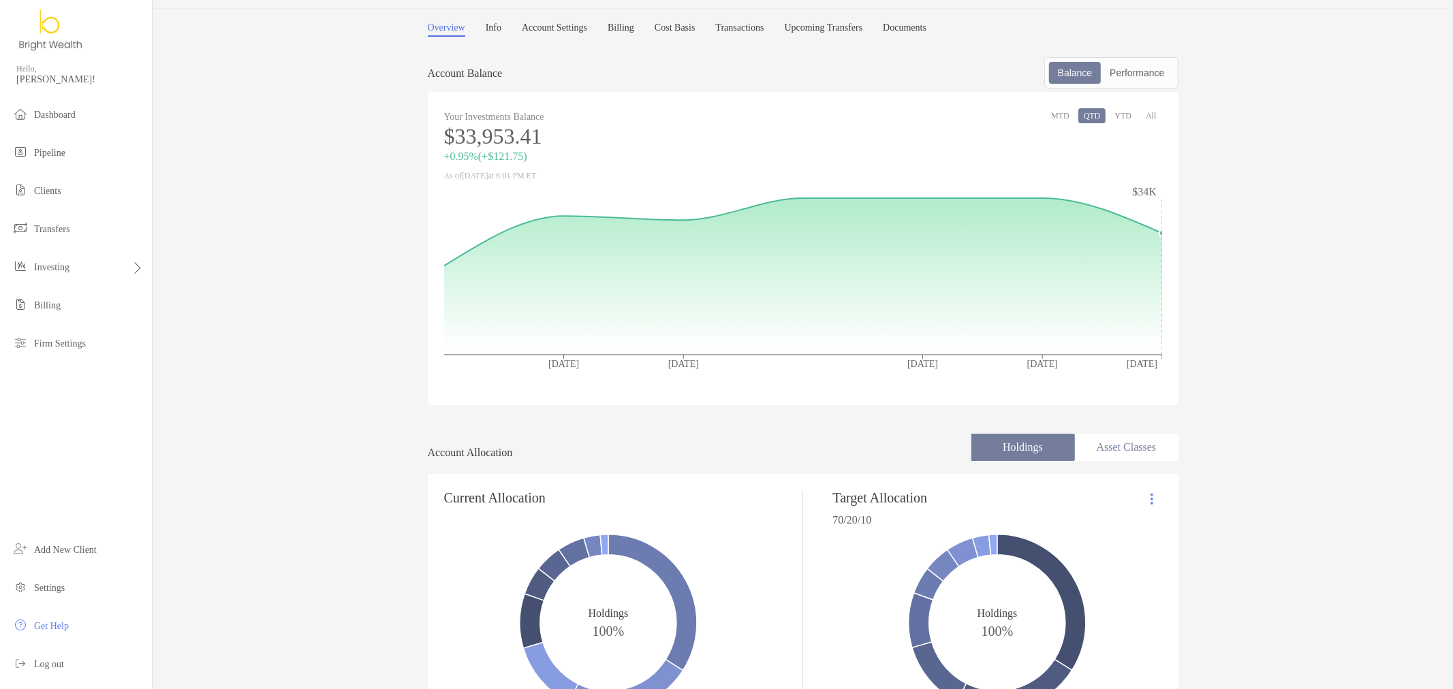
scroll to position [76, 0]
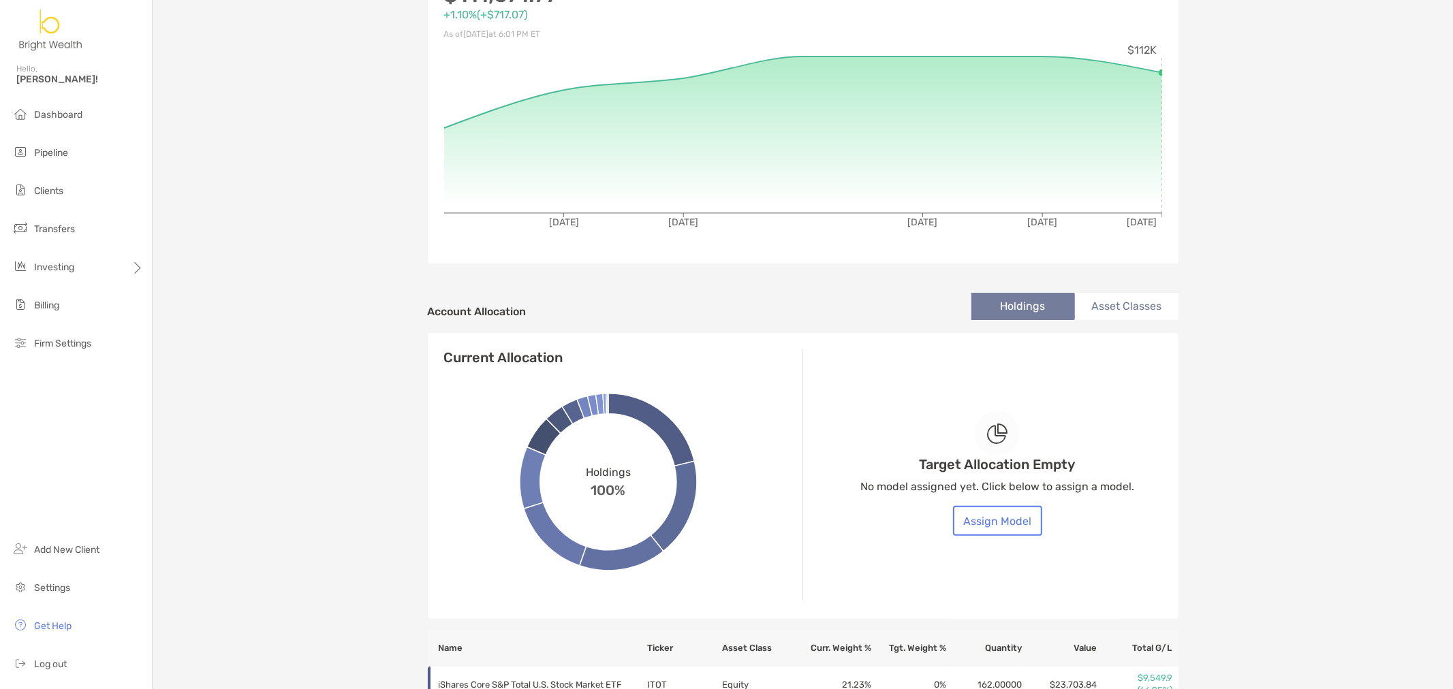
scroll to position [227, 0]
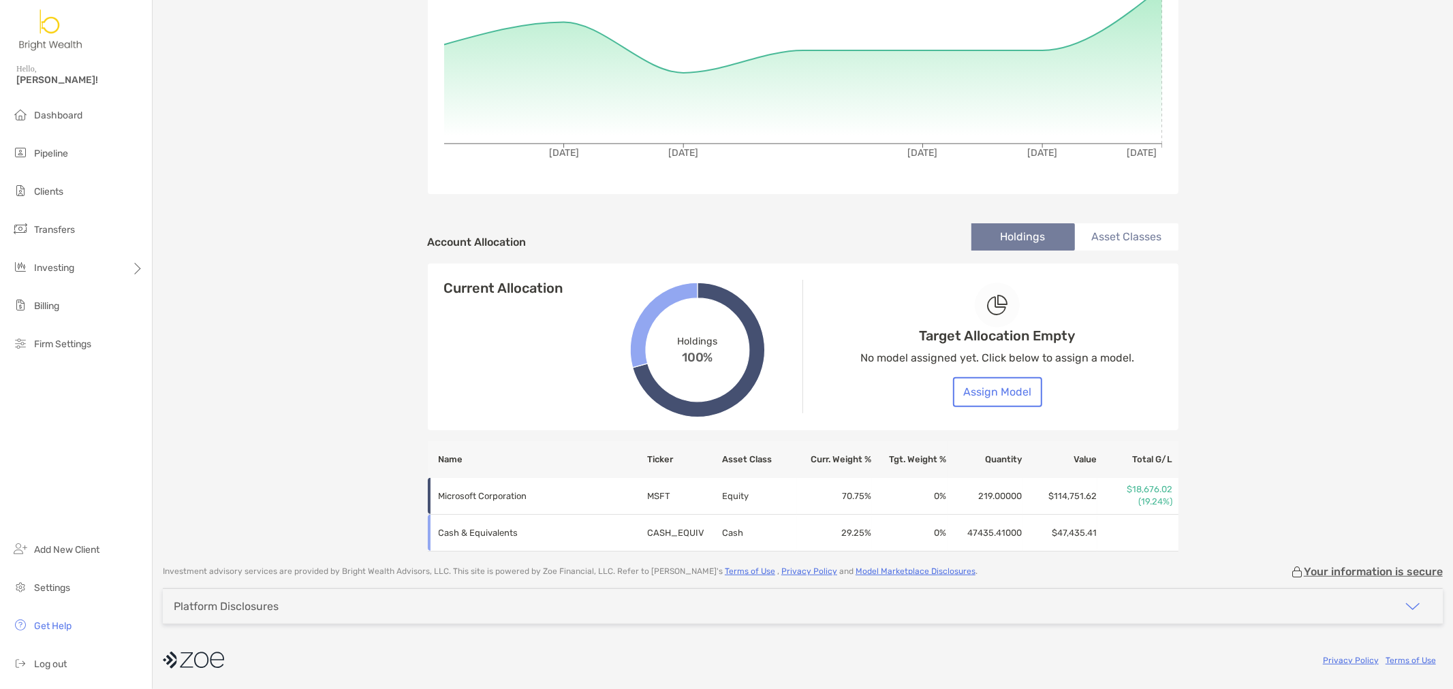
scroll to position [260, 0]
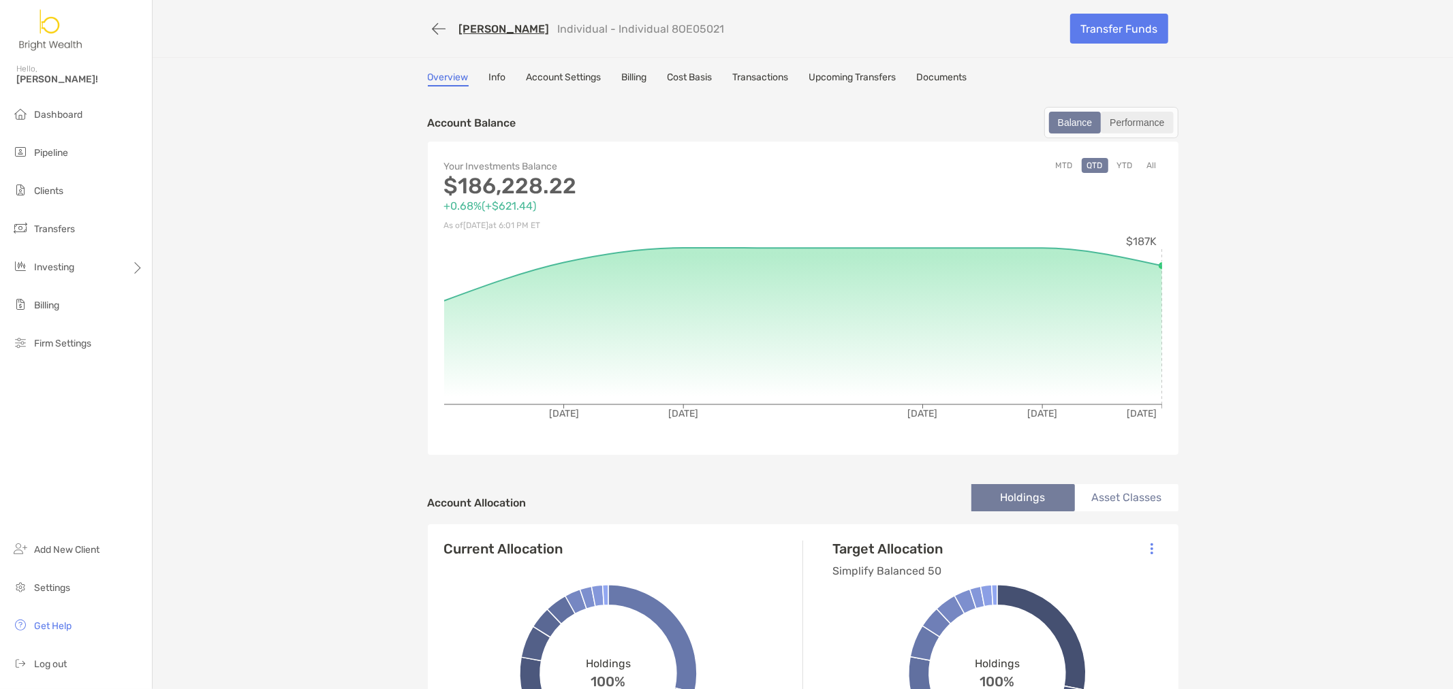
click at [1124, 123] on div "Performance" at bounding box center [1136, 122] width 69 height 19
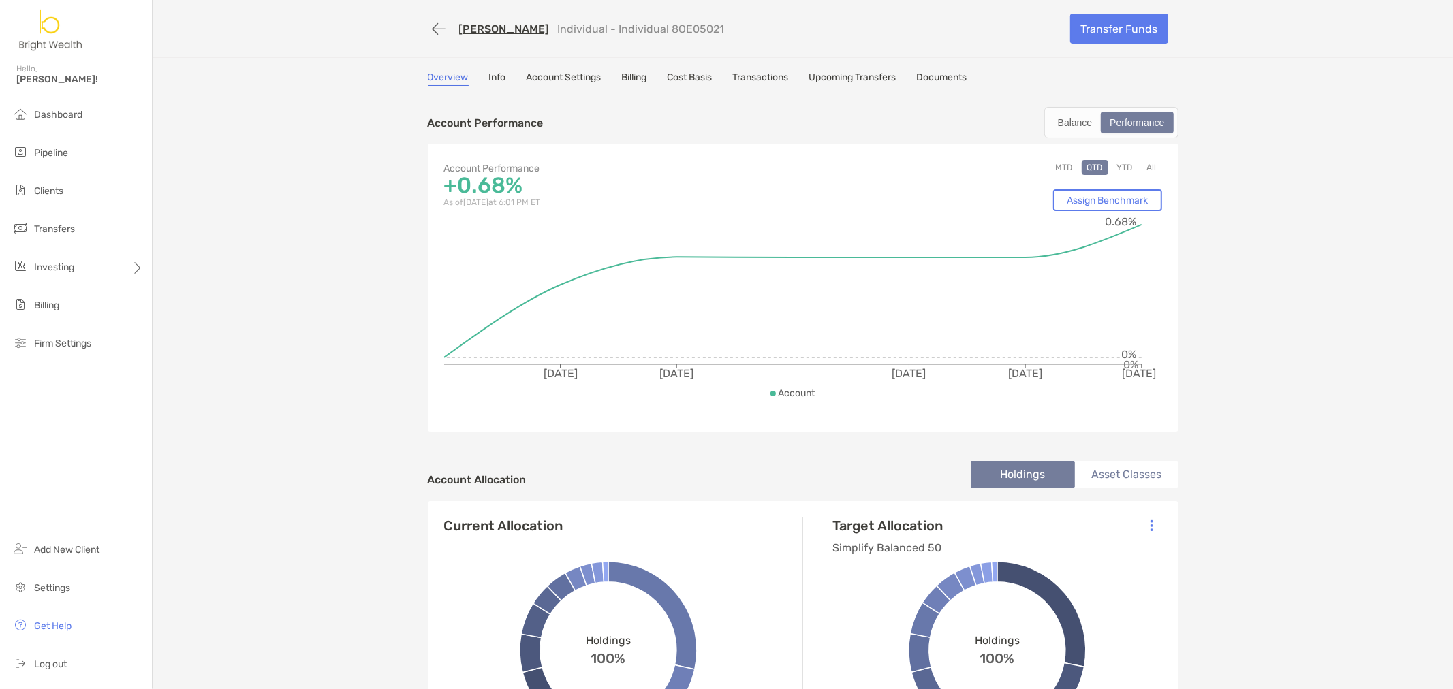
click at [1124, 164] on button "YTD" at bounding box center [1125, 167] width 27 height 15
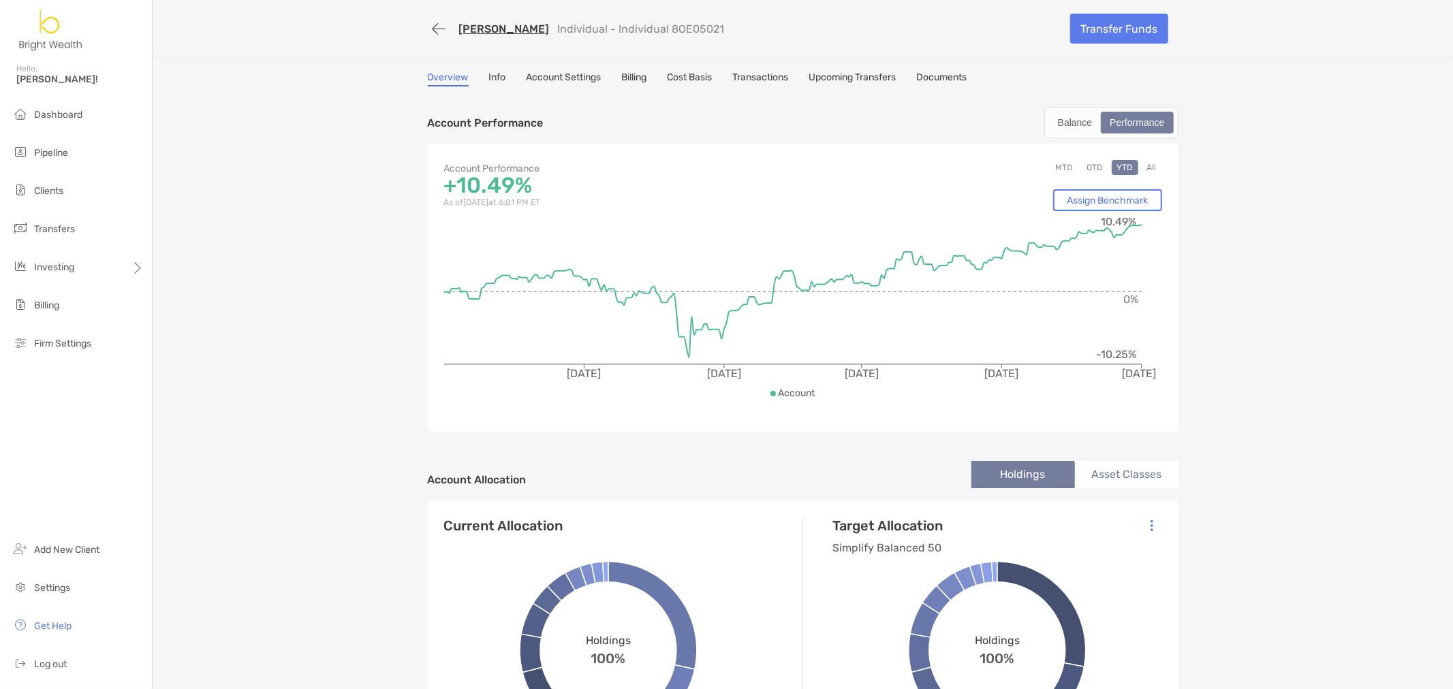
click at [1145, 169] on button "All" at bounding box center [1152, 167] width 20 height 15
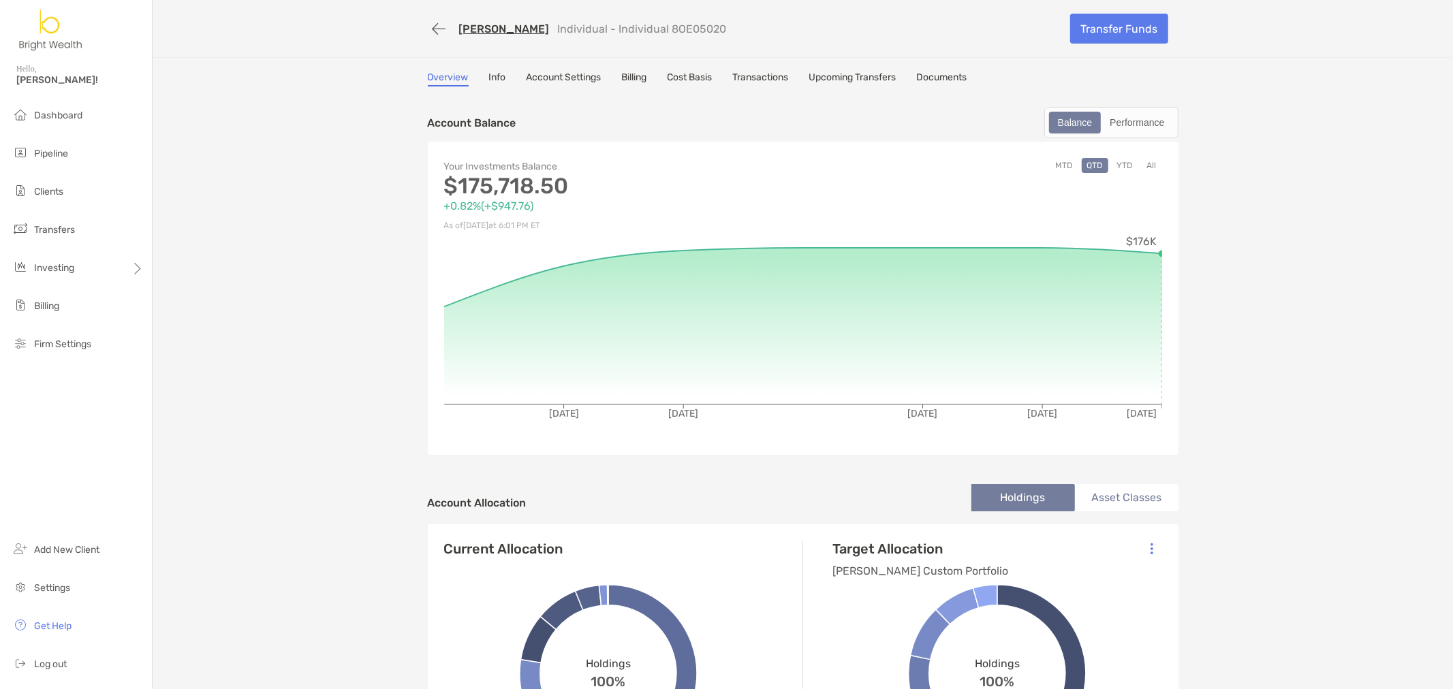
click at [1133, 167] on div "MTD QTD YTD All" at bounding box center [982, 196] width 359 height 76
click at [1128, 167] on button "YTD" at bounding box center [1125, 165] width 27 height 15
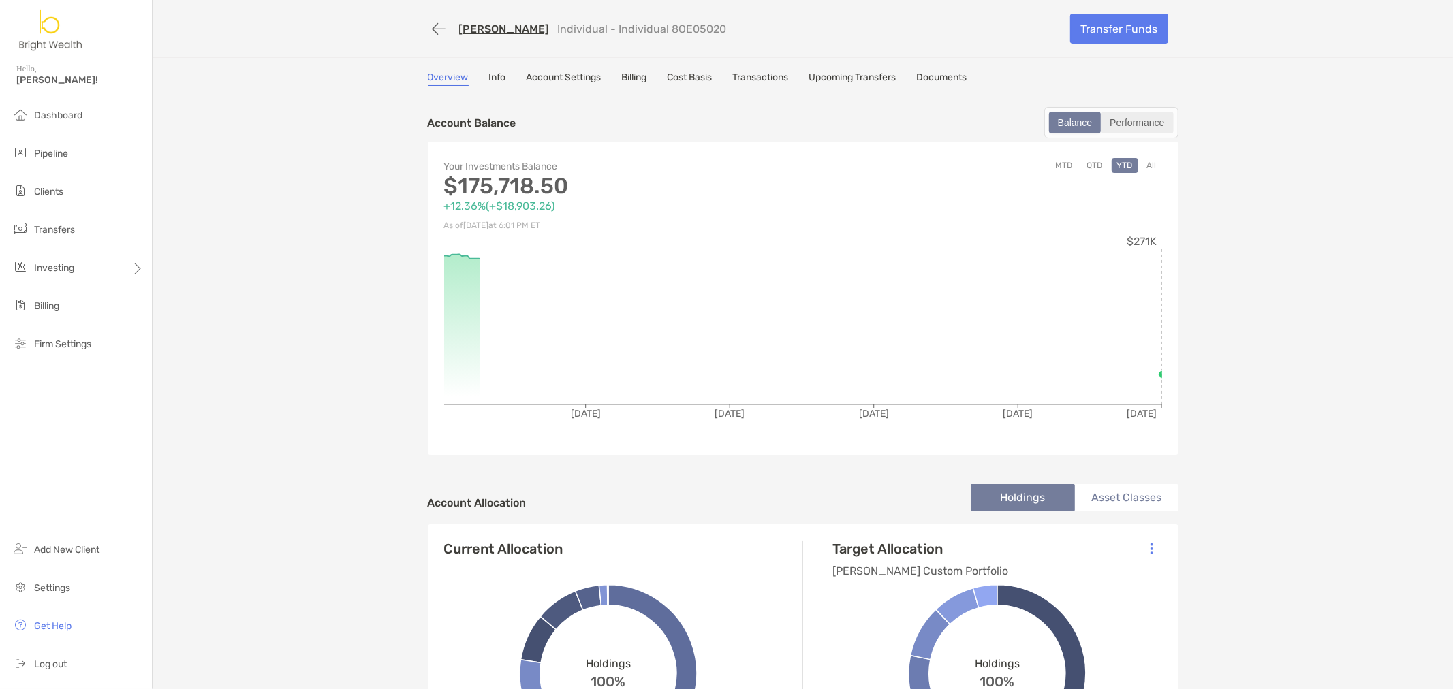
click at [1135, 119] on div "Performance" at bounding box center [1136, 122] width 69 height 19
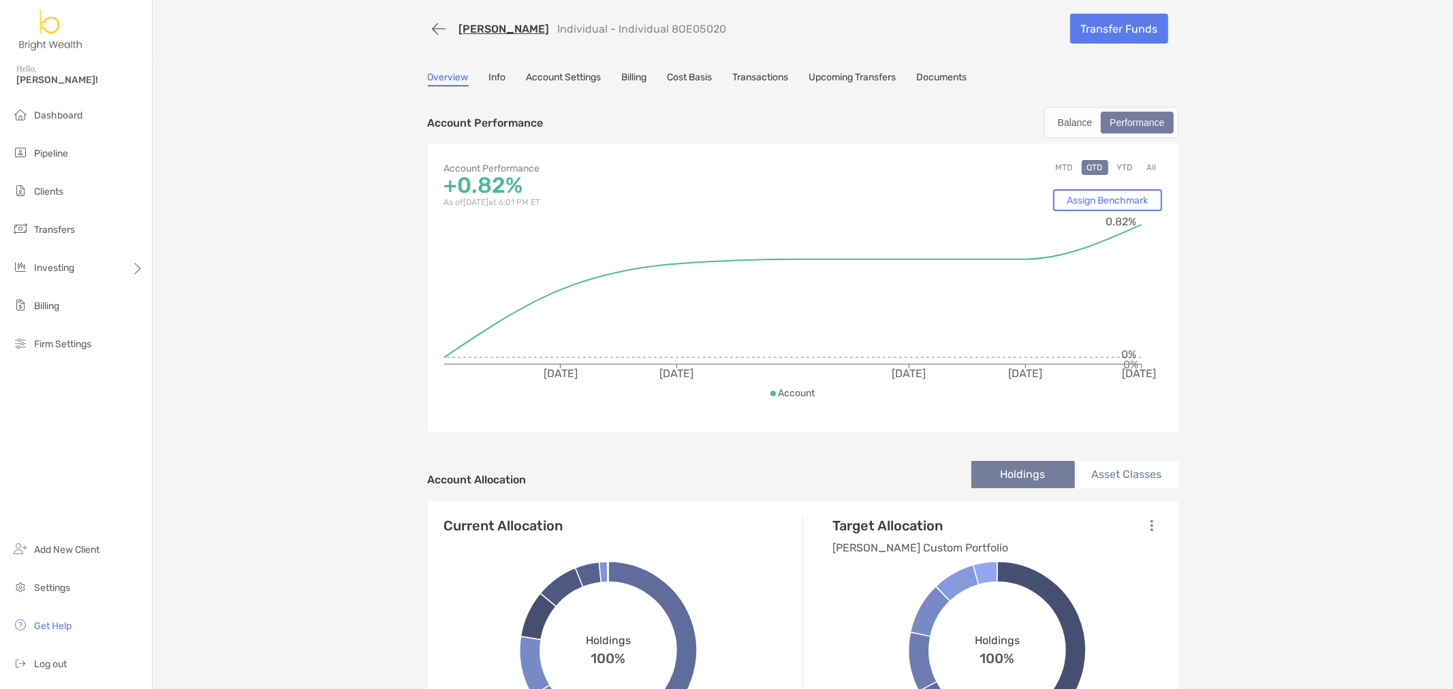
click at [1121, 168] on button "YTD" at bounding box center [1125, 167] width 27 height 15
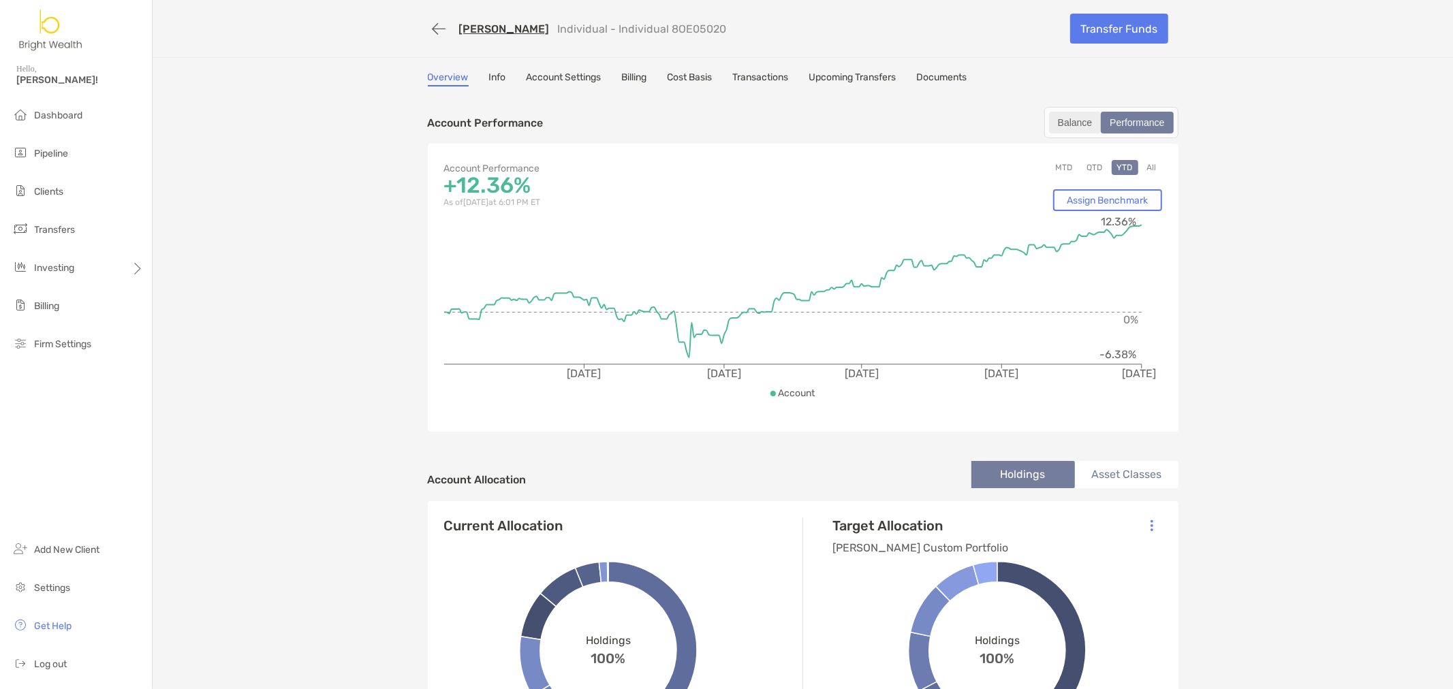
click at [1081, 119] on div "Balance" at bounding box center [1075, 122] width 50 height 19
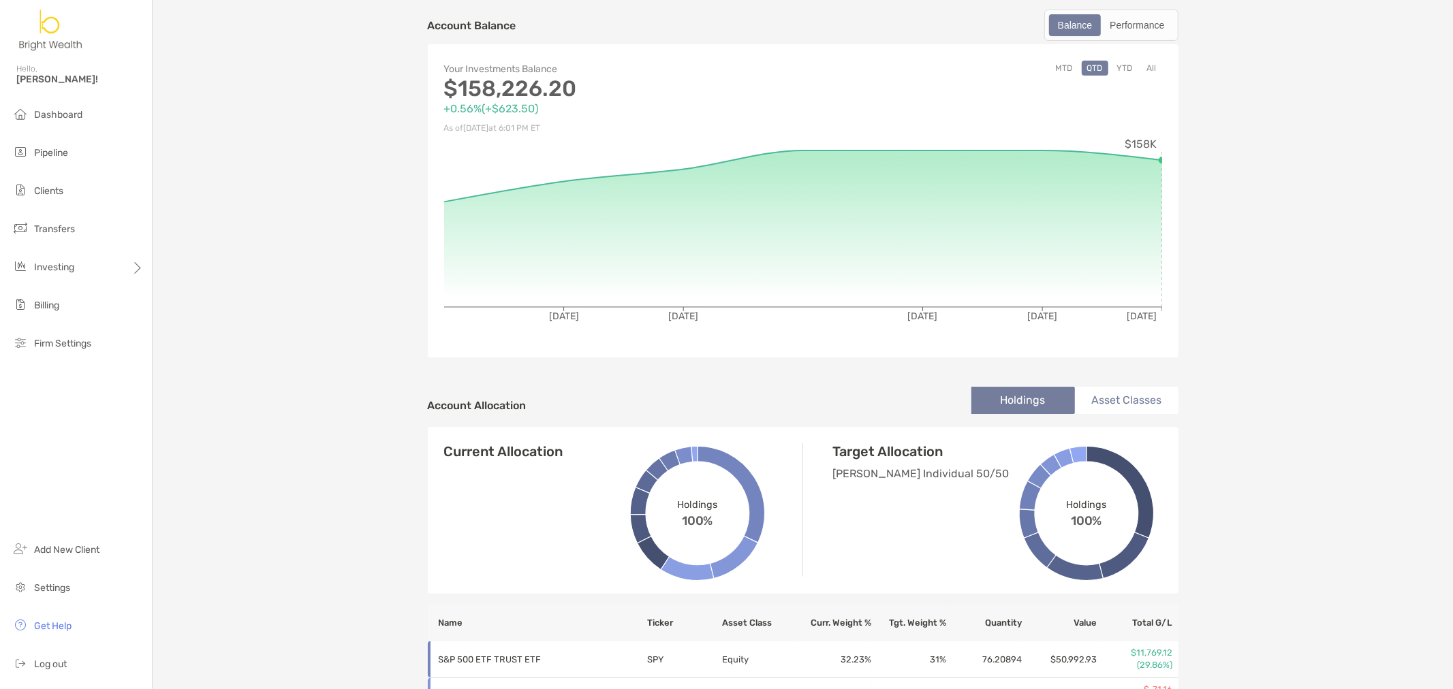
scroll to position [61, 0]
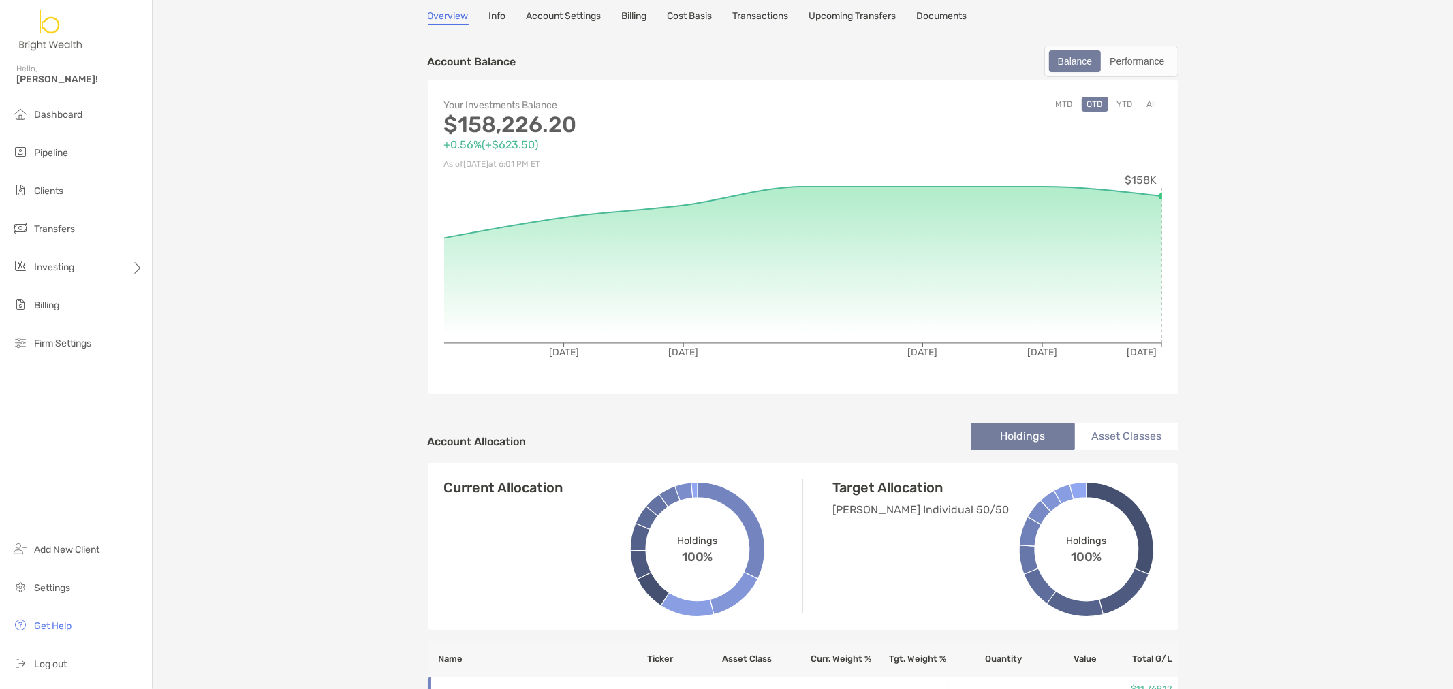
click at [1127, 108] on button "YTD" at bounding box center [1125, 104] width 27 height 15
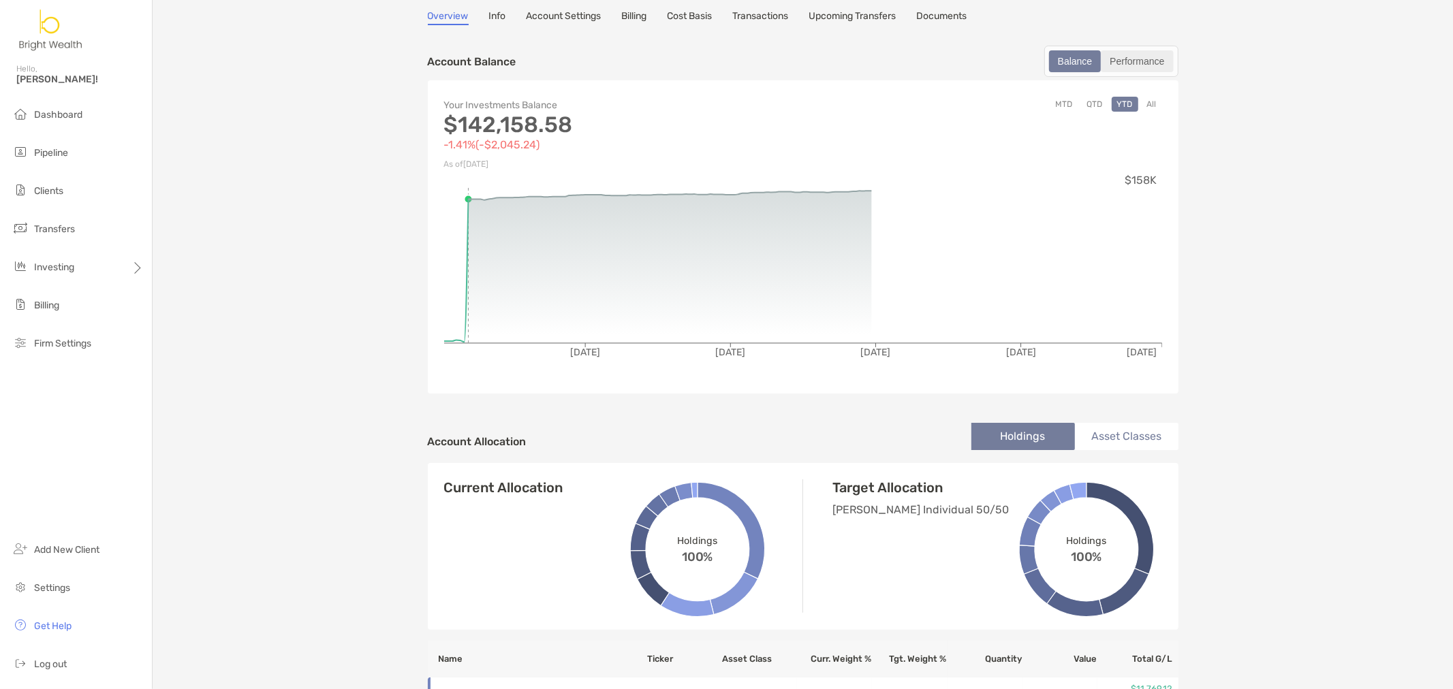
click at [1132, 60] on div "Performance" at bounding box center [1136, 61] width 69 height 19
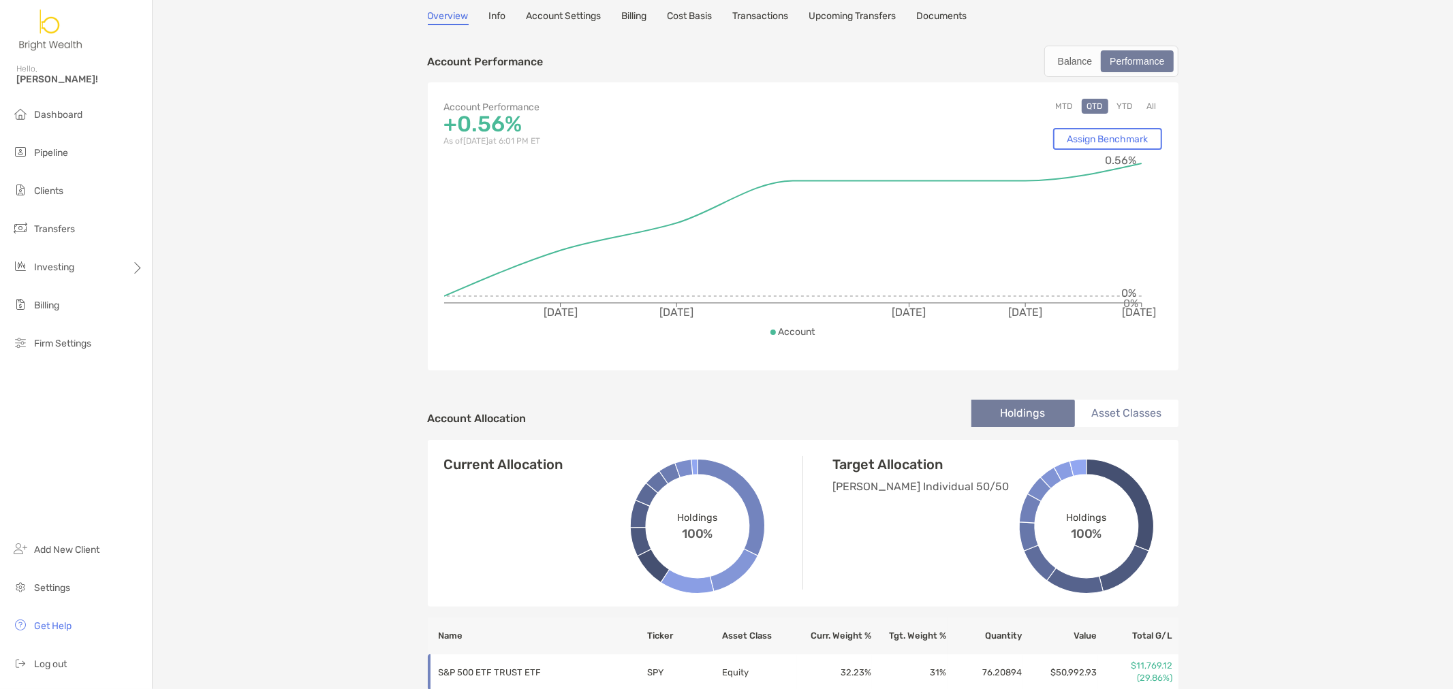
click at [1123, 106] on button "YTD" at bounding box center [1125, 106] width 27 height 15
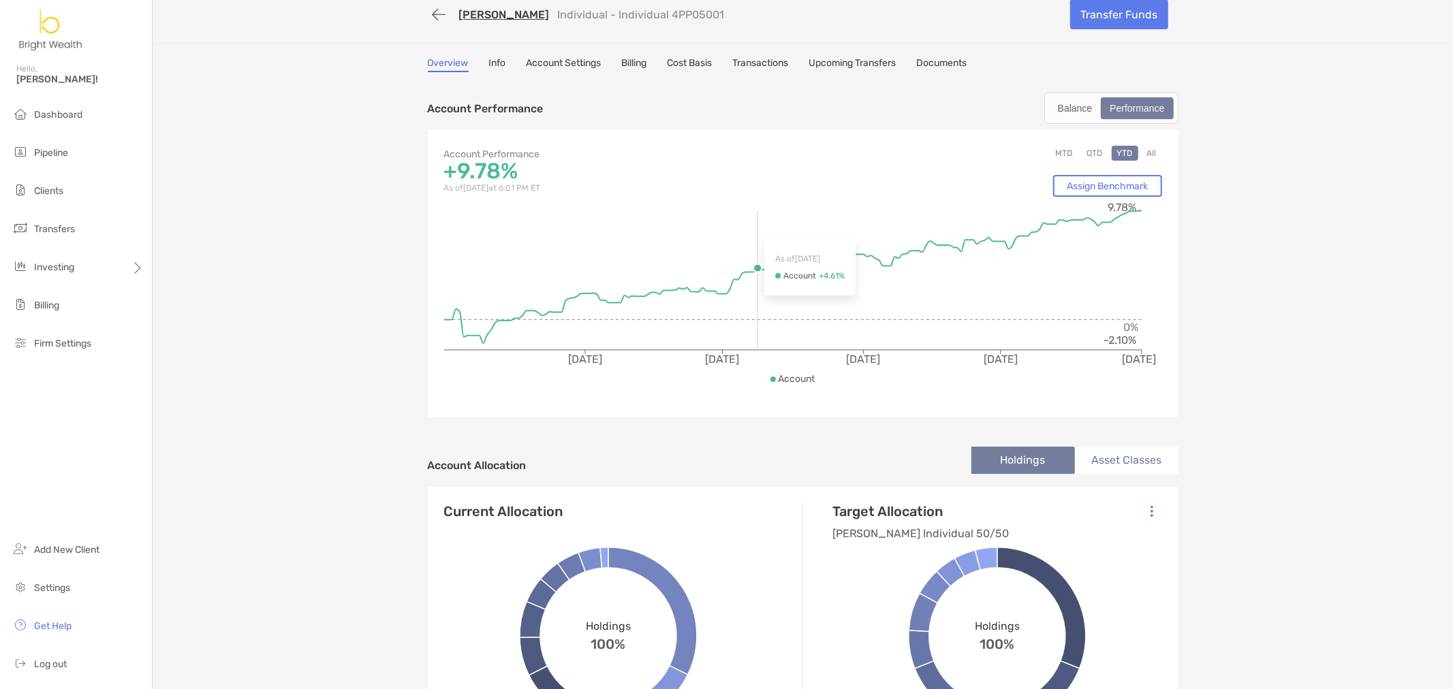
scroll to position [0, 0]
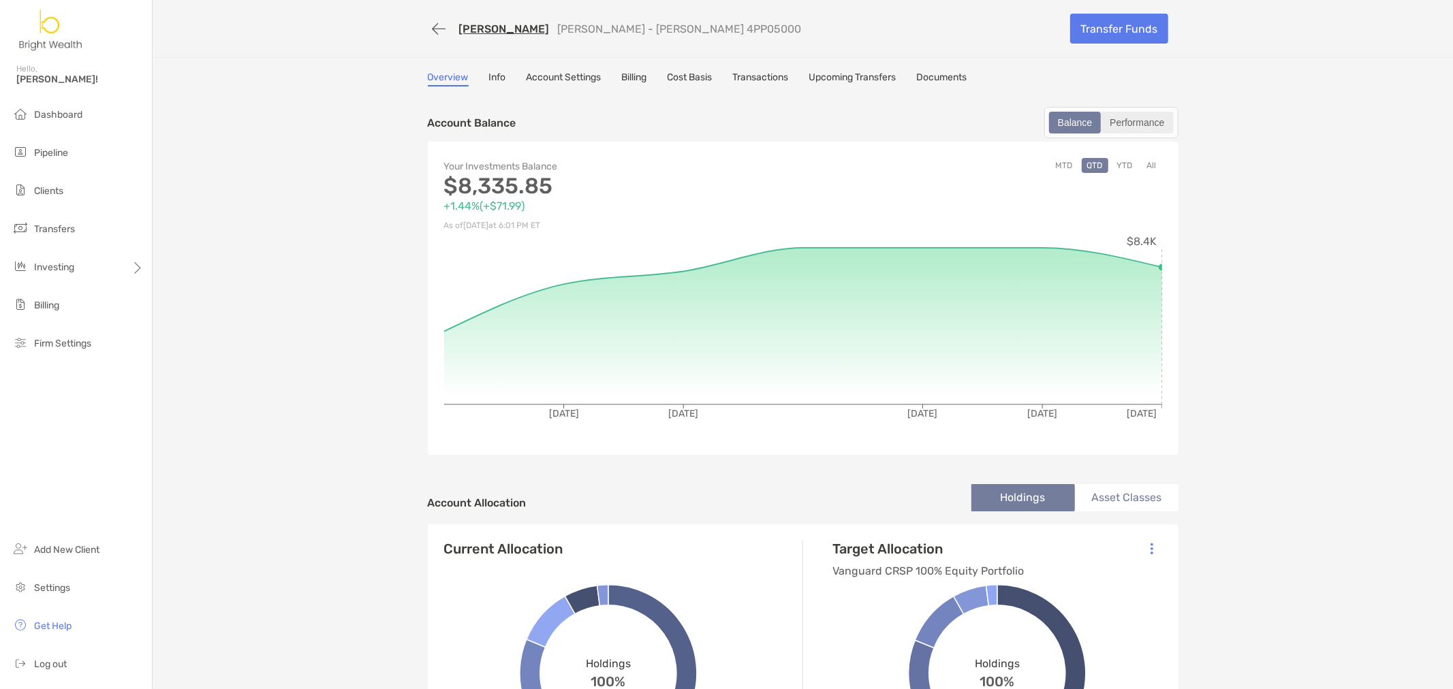
click at [1150, 123] on div "Performance" at bounding box center [1136, 122] width 69 height 19
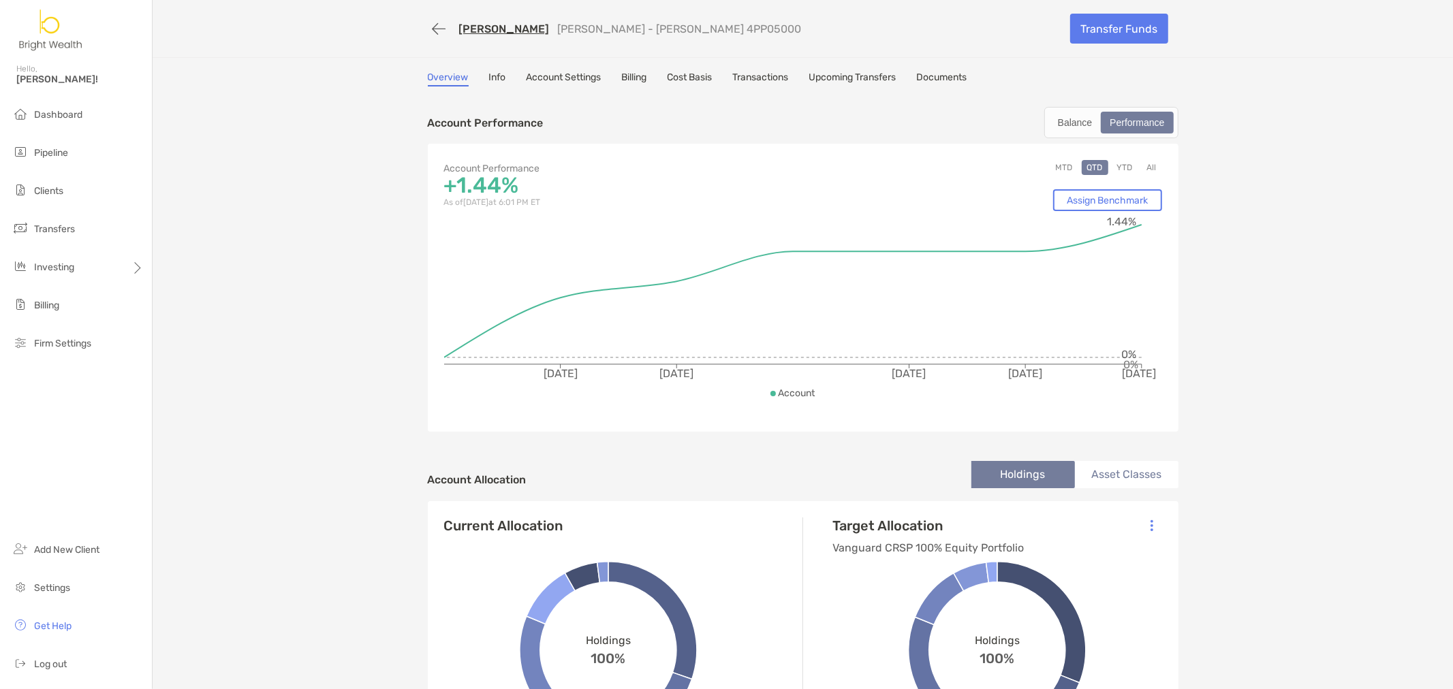
click at [1121, 167] on button "YTD" at bounding box center [1125, 167] width 27 height 15
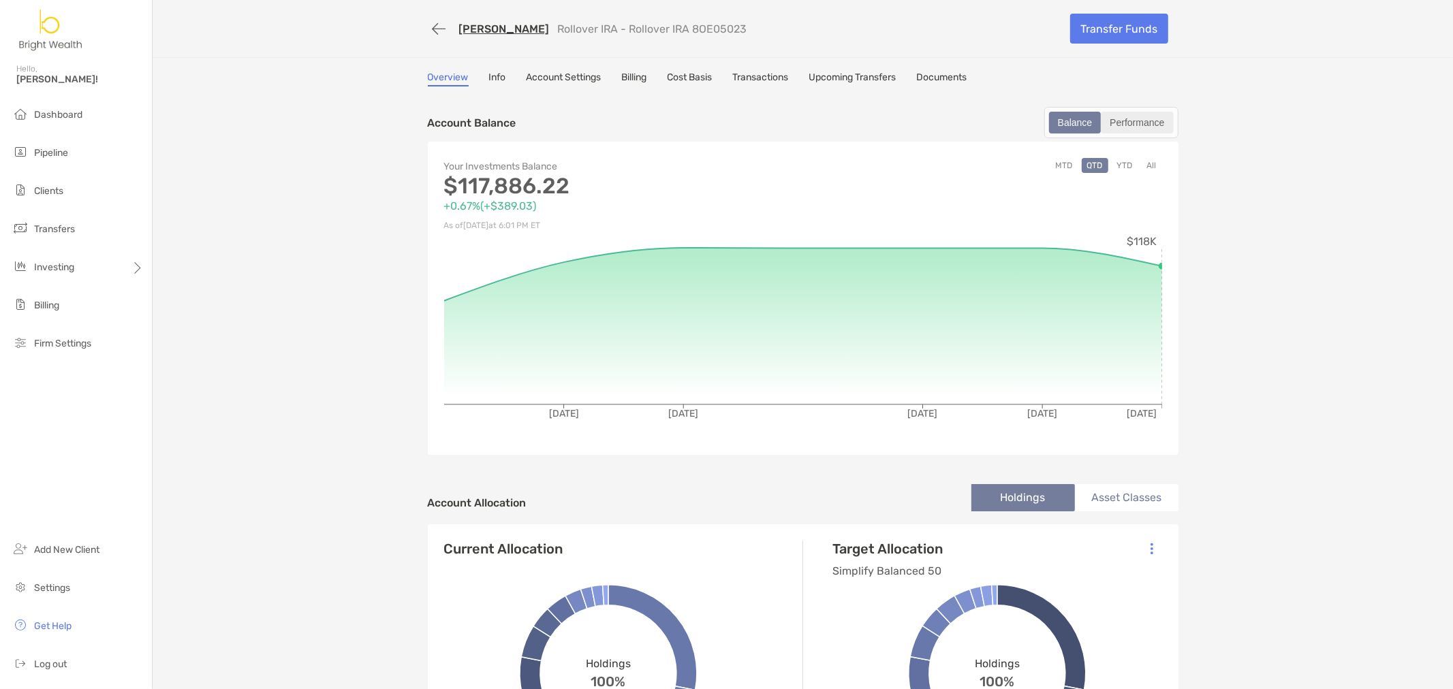
click at [1149, 123] on div "Performance" at bounding box center [1136, 122] width 69 height 19
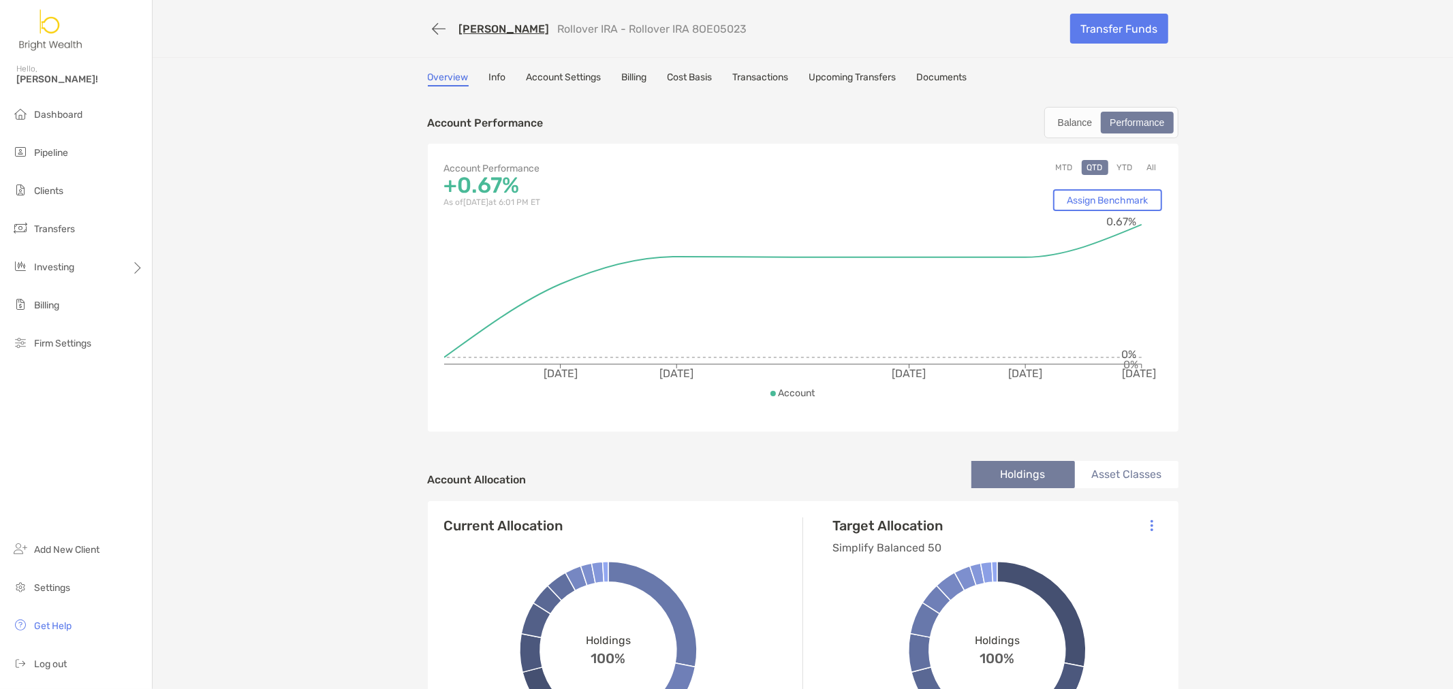
click at [1121, 170] on button "YTD" at bounding box center [1125, 167] width 27 height 15
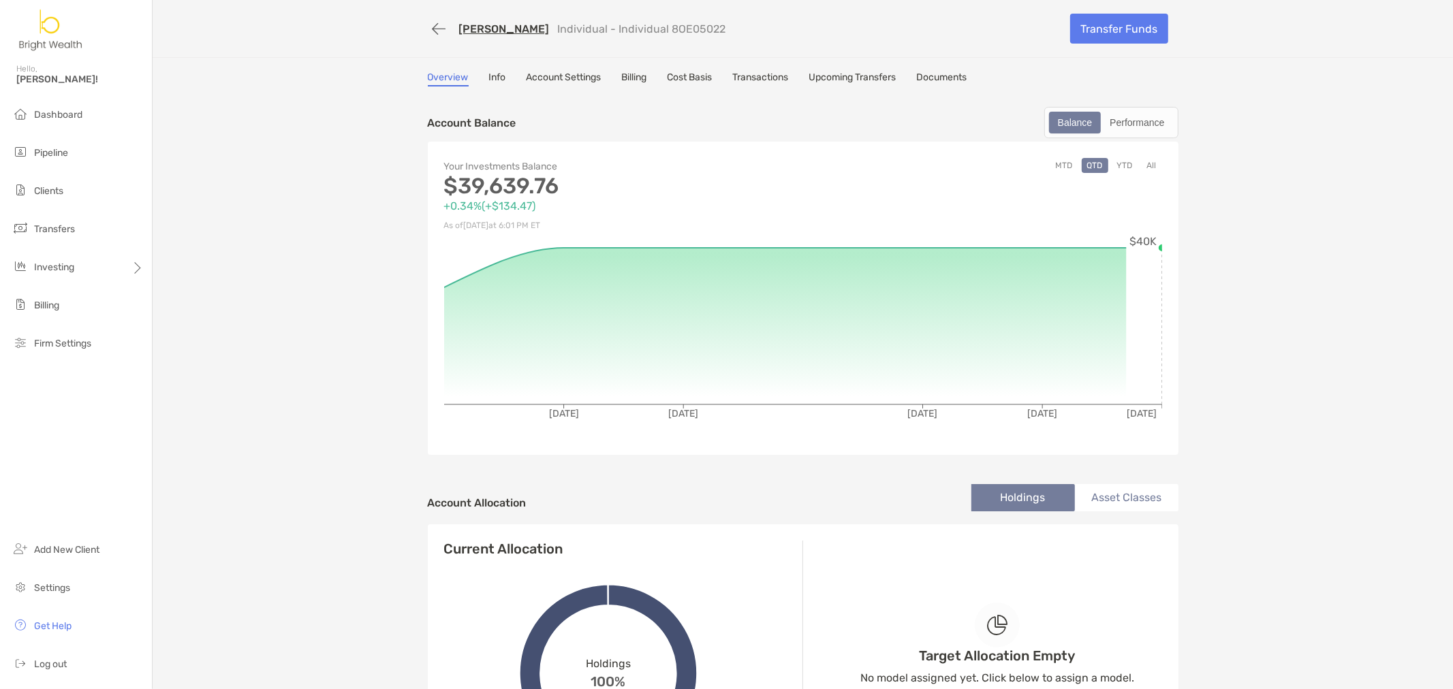
drag, startPoint x: 1121, startPoint y: 161, endPoint x: 1124, endPoint y: 151, distance: 10.8
click at [1121, 161] on button "YTD" at bounding box center [1125, 165] width 27 height 15
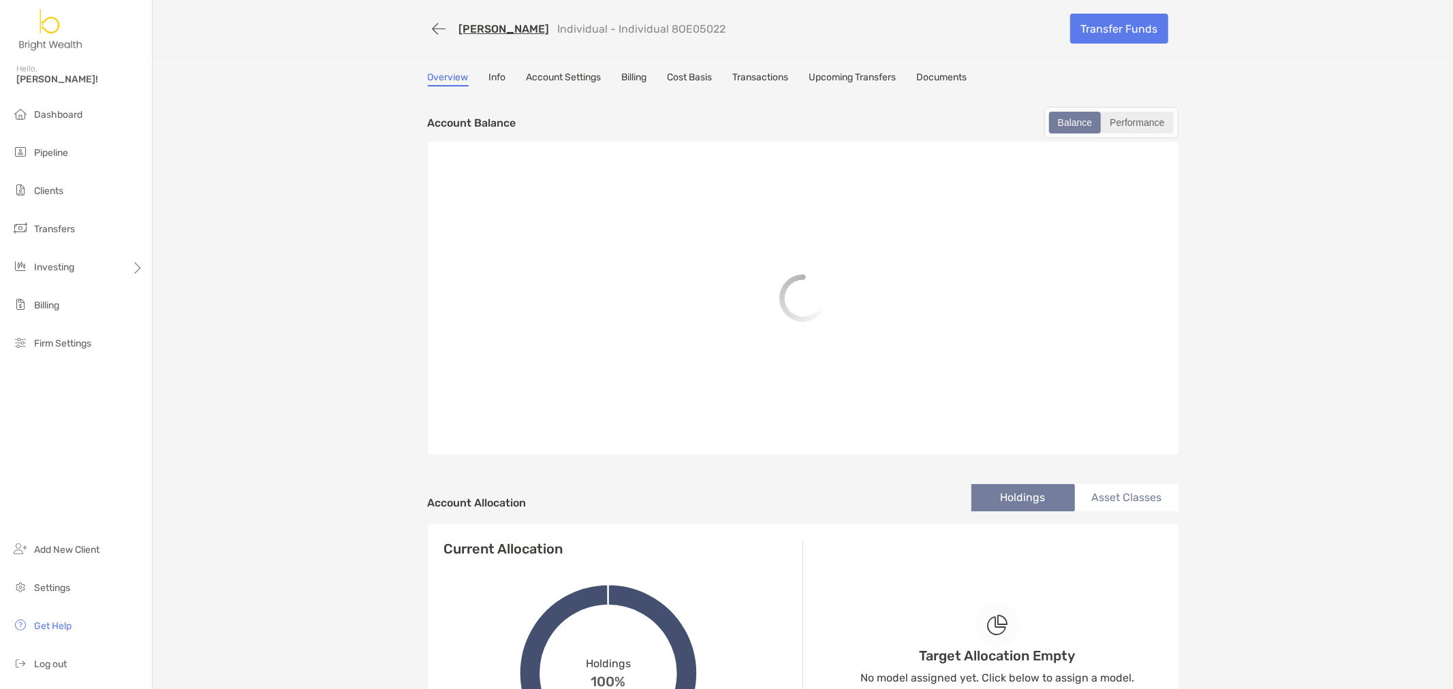
click at [1131, 119] on div "Performance" at bounding box center [1136, 122] width 69 height 19
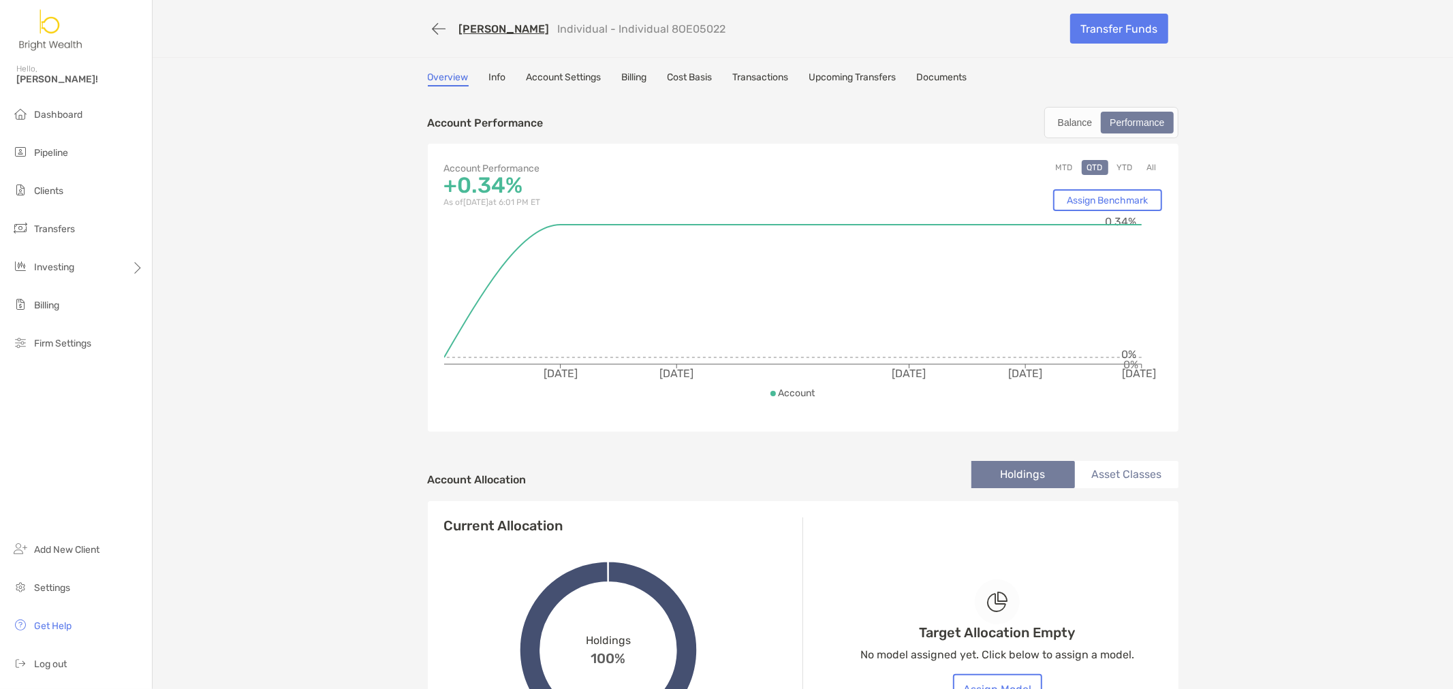
click at [1116, 160] on button "YTD" at bounding box center [1125, 167] width 27 height 15
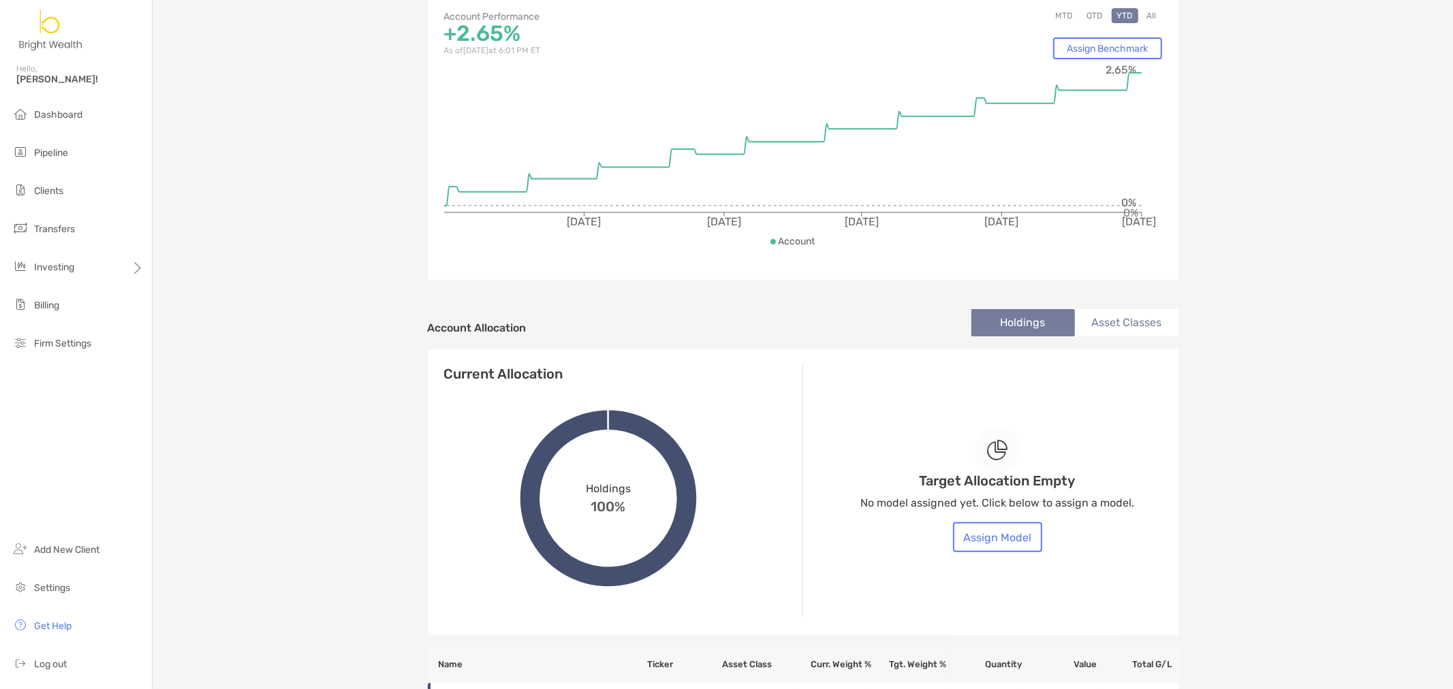
scroll to position [302, 0]
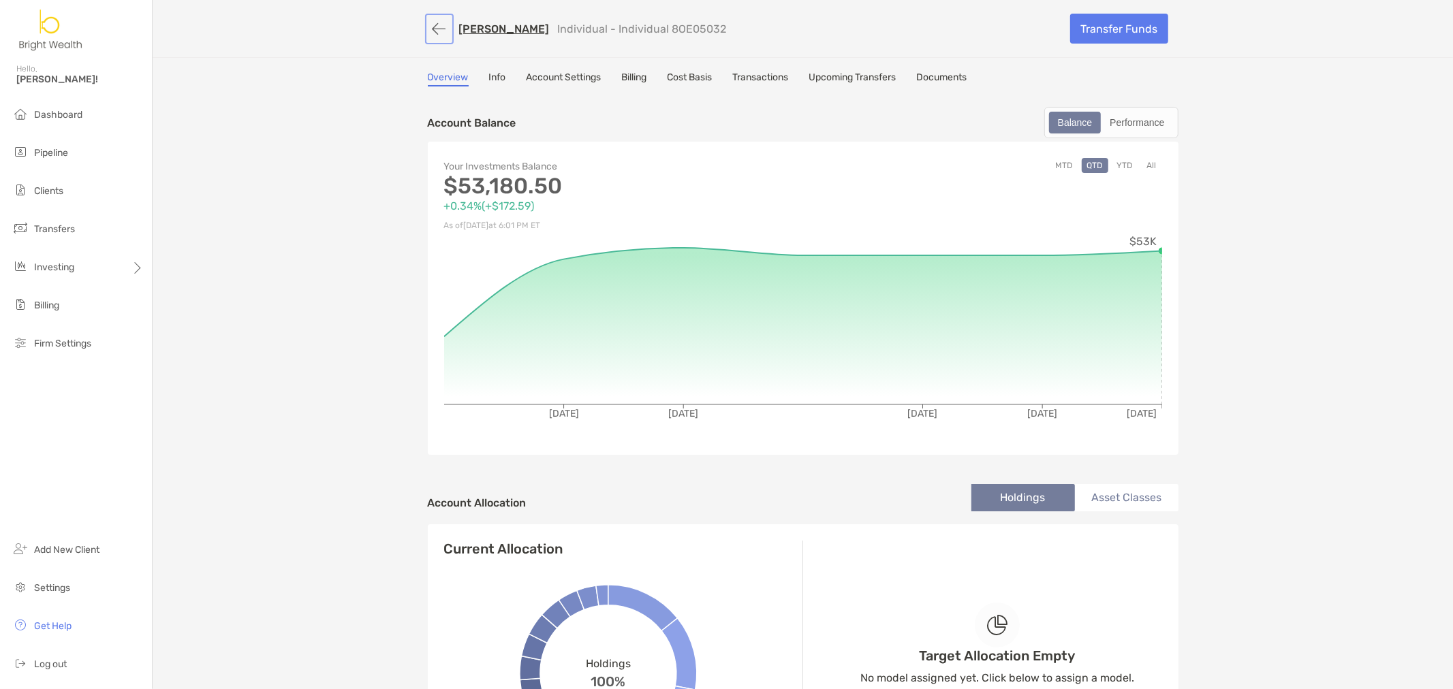
click at [428, 31] on button "button" at bounding box center [439, 28] width 23 height 25
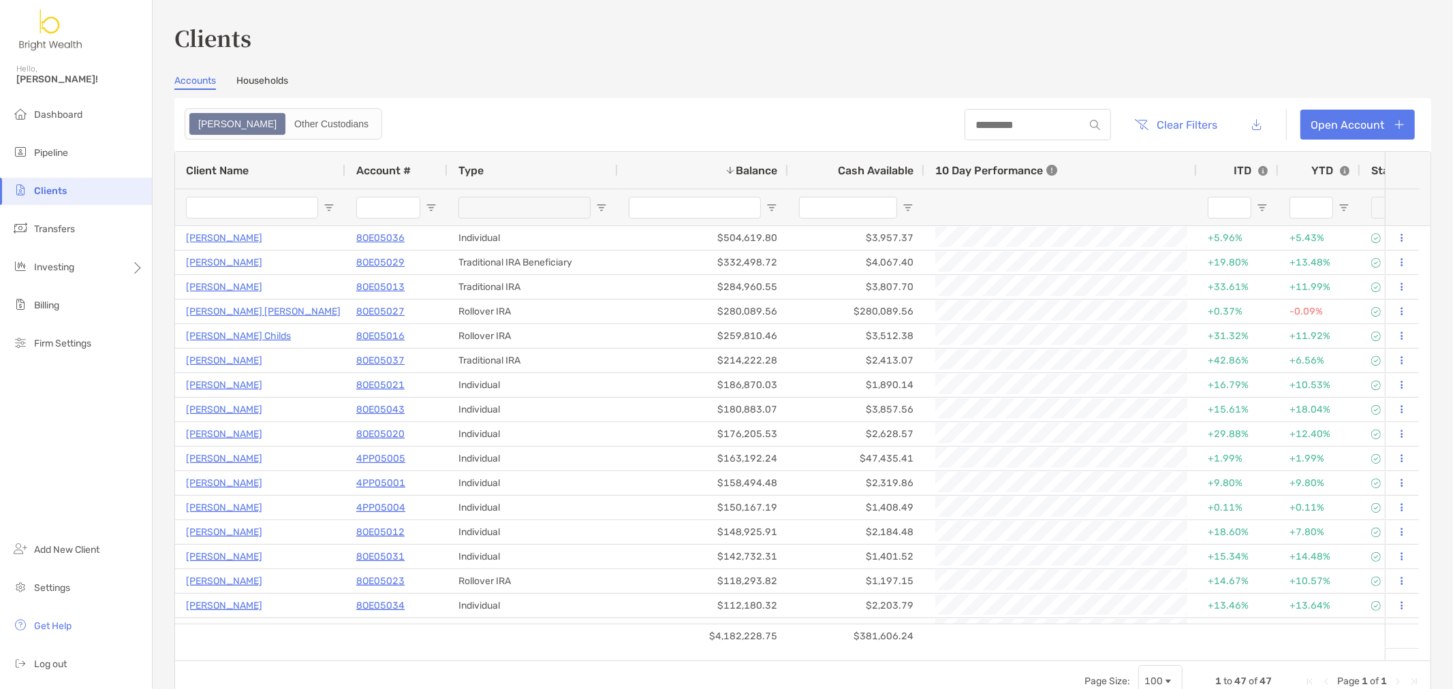
click at [267, 73] on div "Clients Accounts Households Zoe Other Custodians Clear Filters Open Account 1 t…" at bounding box center [802, 362] width 1257 height 681
click at [263, 78] on link "Households" at bounding box center [262, 82] width 52 height 15
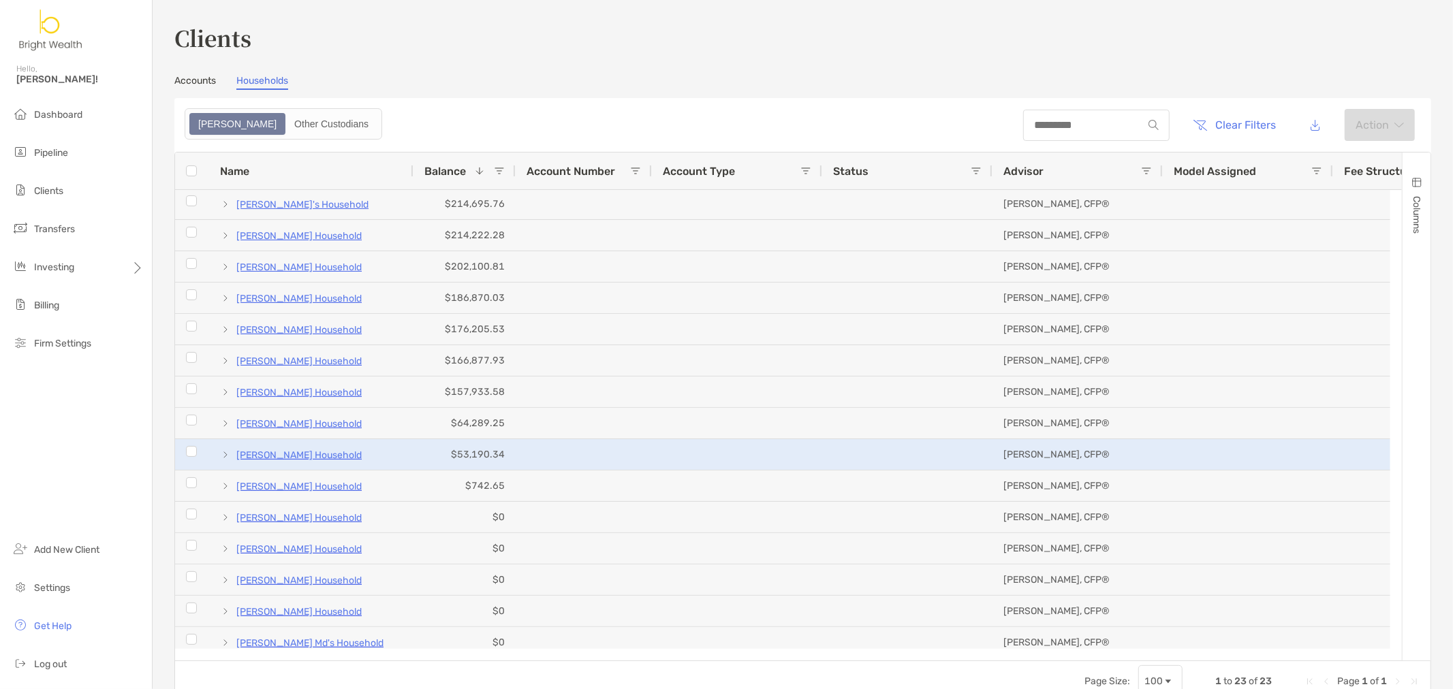
scroll to position [261, 0]
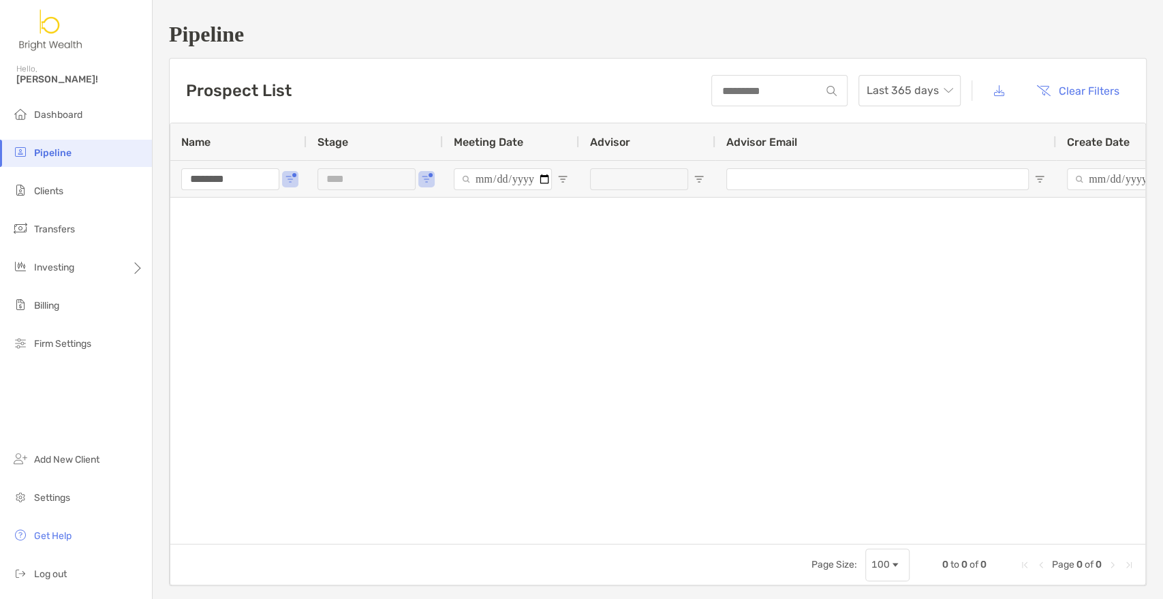
click at [62, 168] on div "Pipeline Hello, [PERSON_NAME]! Dashboard Pipeline Clients Transfers Investing B…" at bounding box center [581, 299] width 1163 height 599
type input "*******"
click at [427, 178] on span "Open Filter Menu" at bounding box center [426, 179] width 11 height 11
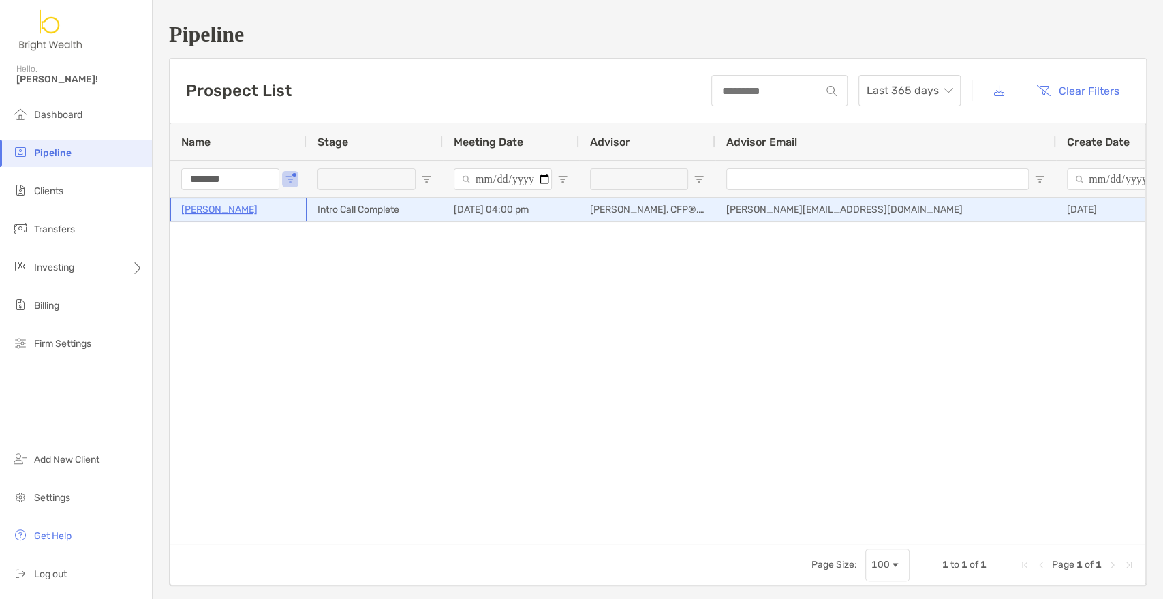
click at [234, 206] on p "[PERSON_NAME]" at bounding box center [219, 209] width 76 height 17
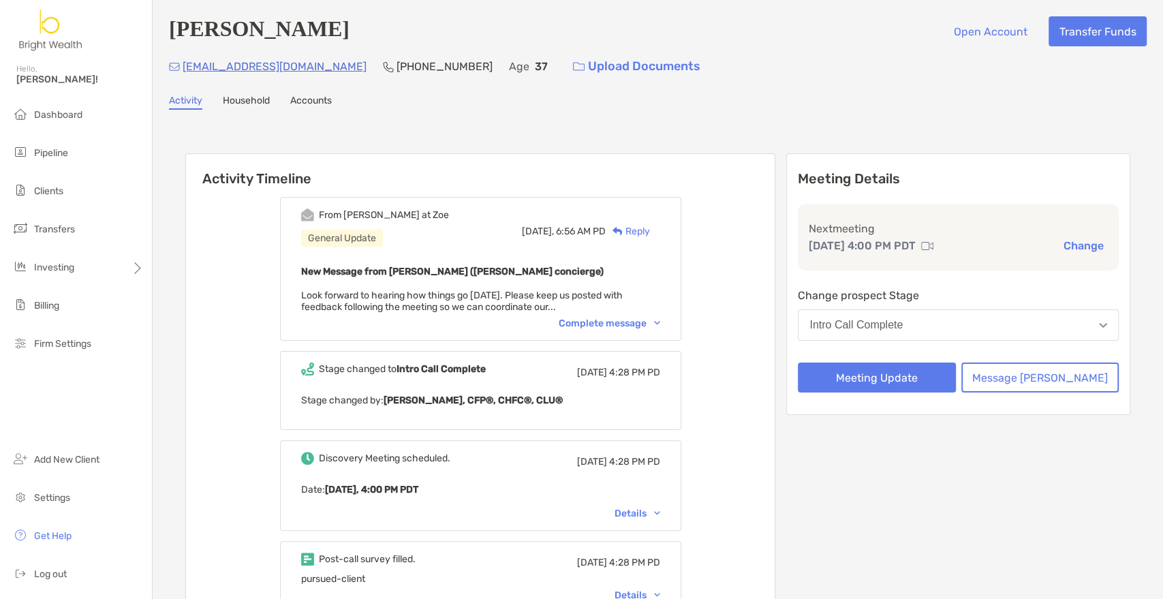
drag, startPoint x: 662, startPoint y: 233, endPoint x: 667, endPoint y: 246, distance: 13.8
click at [650, 233] on div "Reply" at bounding box center [628, 231] width 44 height 14
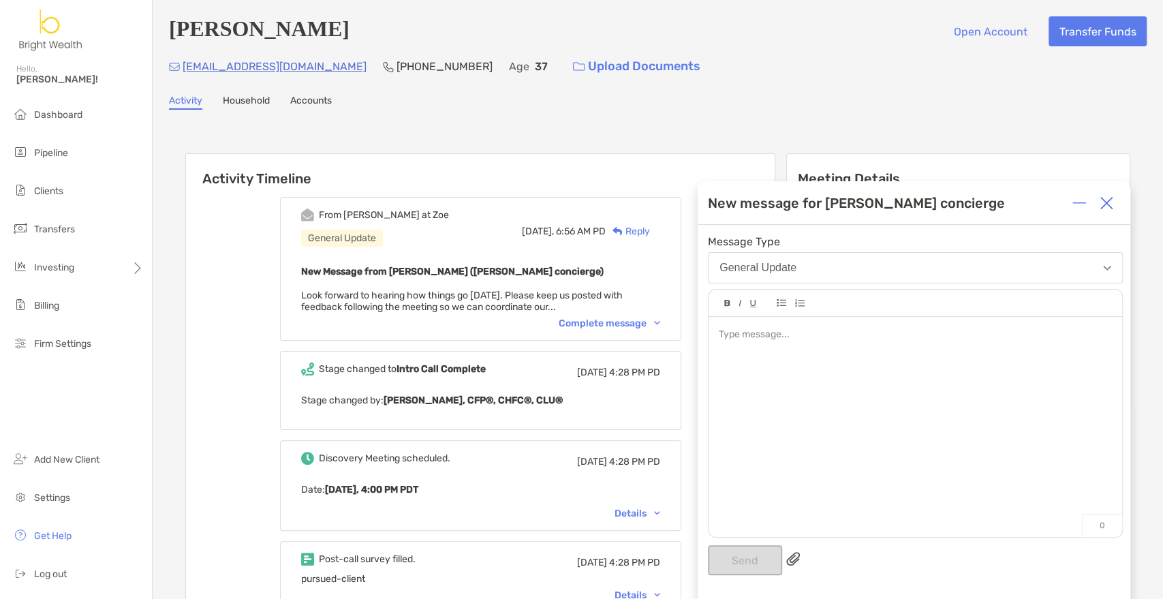
click at [789, 364] on div at bounding box center [914, 420] width 413 height 206
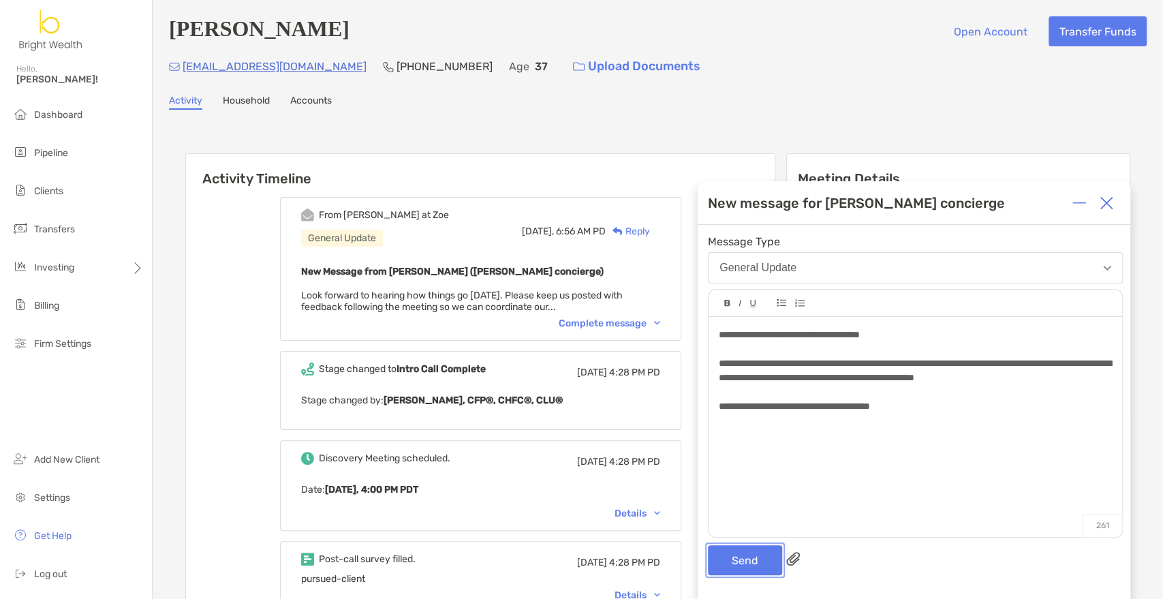
click at [748, 562] on button "Send" at bounding box center [745, 560] width 74 height 30
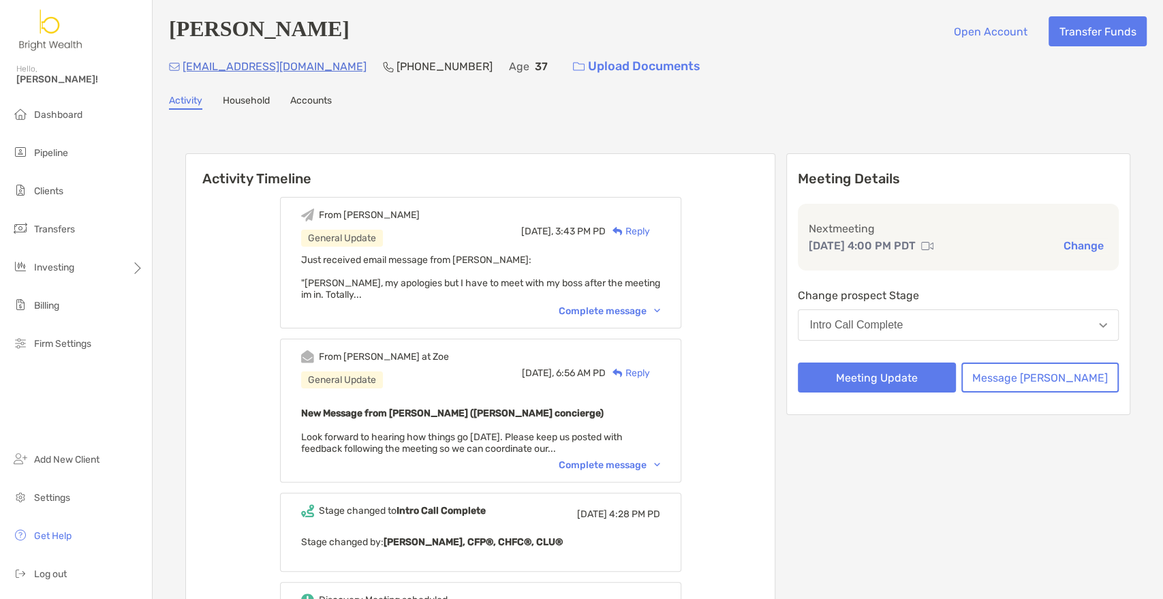
click at [660, 313] on div "Complete message" at bounding box center [610, 311] width 102 height 12
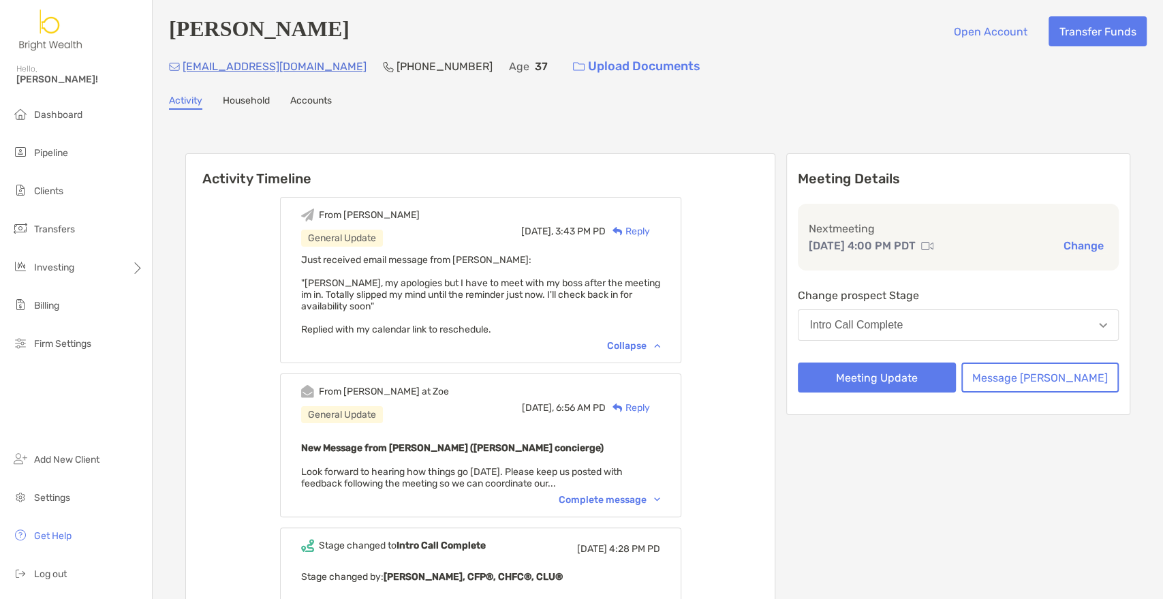
drag, startPoint x: 997, startPoint y: 106, endPoint x: 1137, endPoint y: 108, distance: 139.7
click at [997, 106] on div "Activity Household Accounts" at bounding box center [658, 102] width 978 height 15
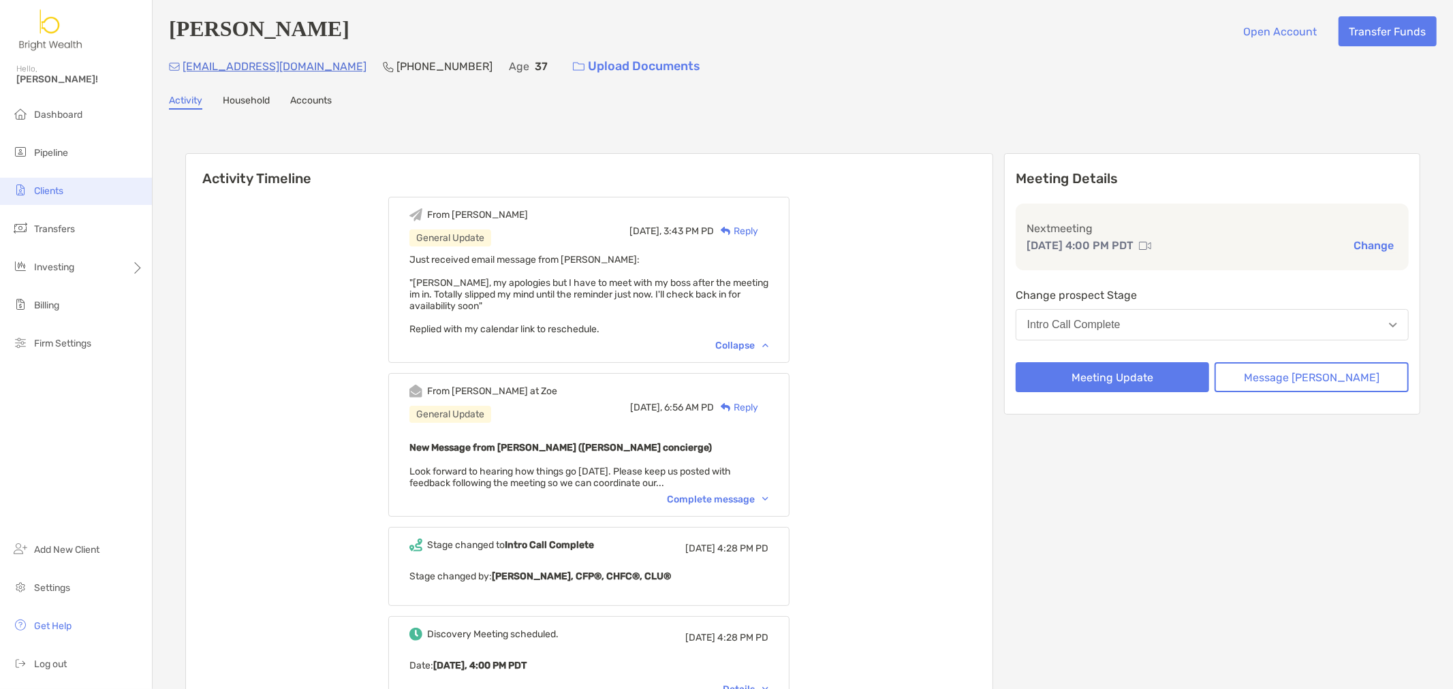
click at [52, 198] on li "Clients" at bounding box center [76, 191] width 152 height 27
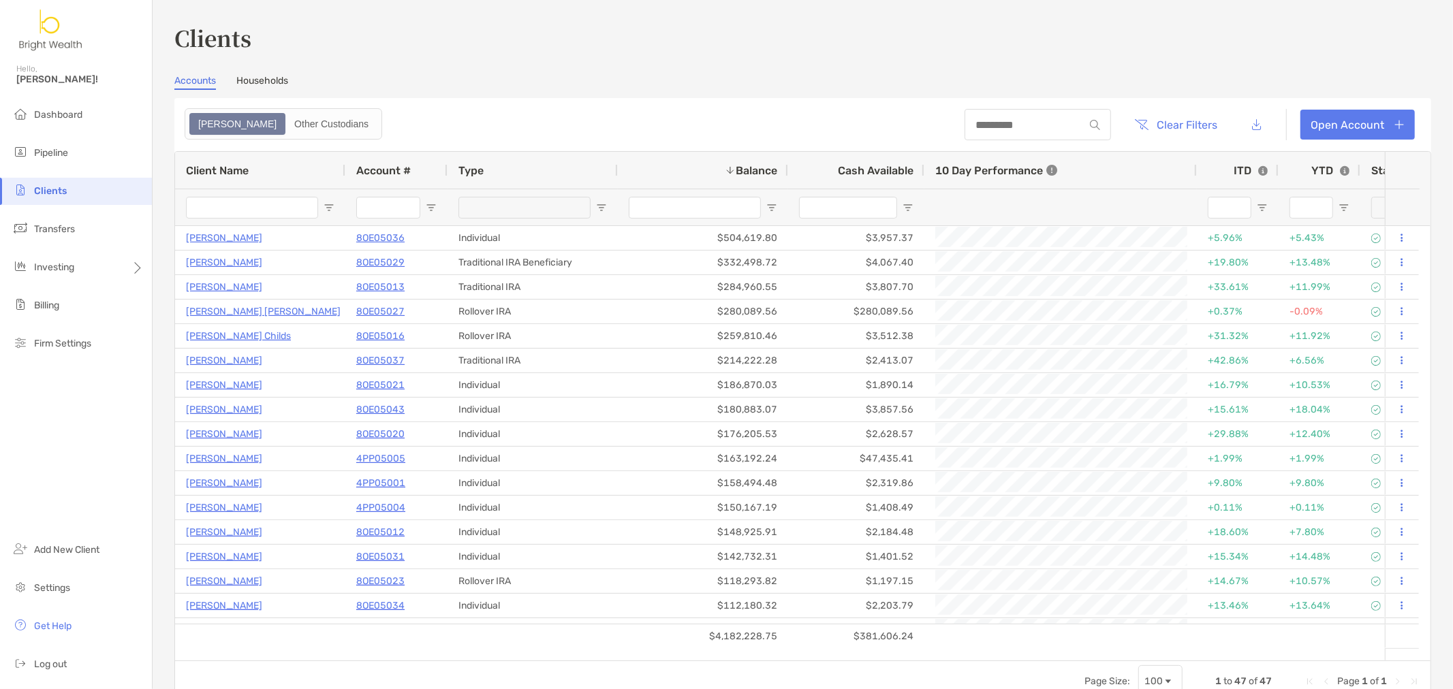
click at [214, 202] on input "Client Name Filter Input" at bounding box center [252, 208] width 132 height 22
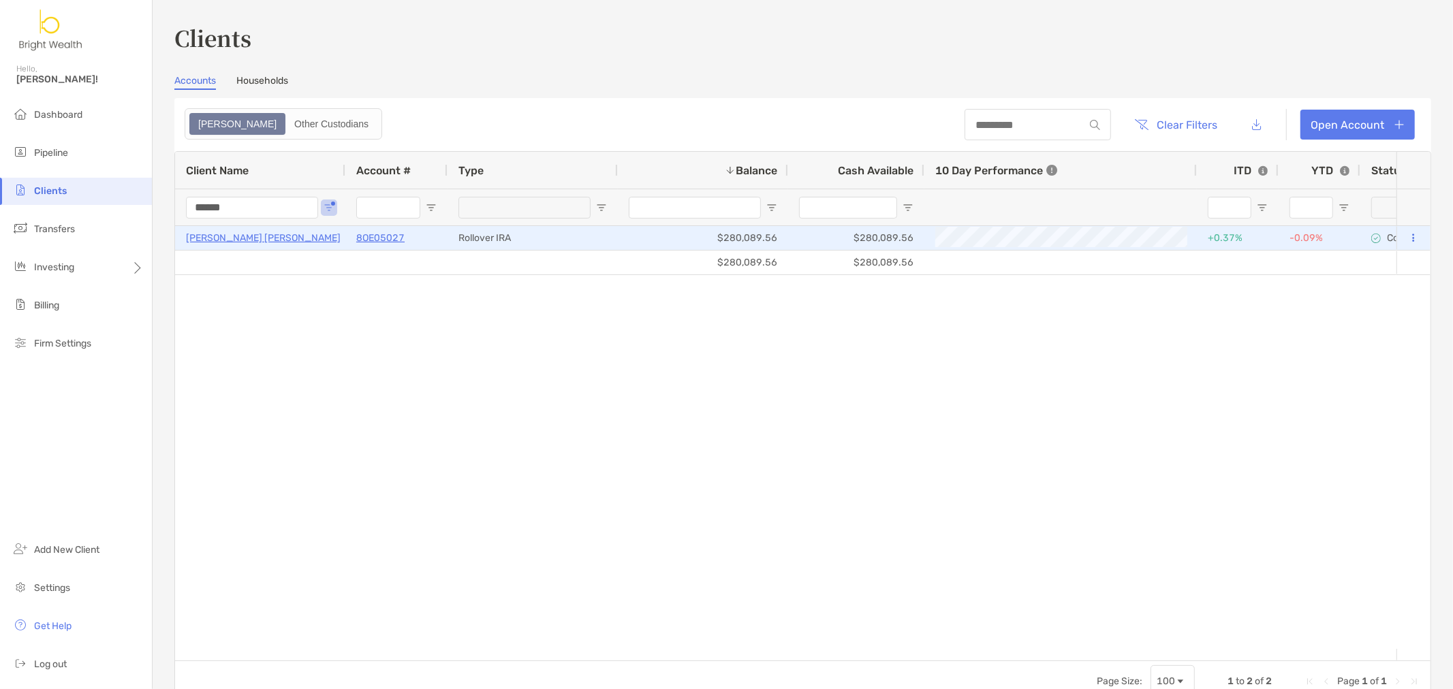
type input "******"
click at [373, 243] on p "8OE05027" at bounding box center [380, 238] width 48 height 17
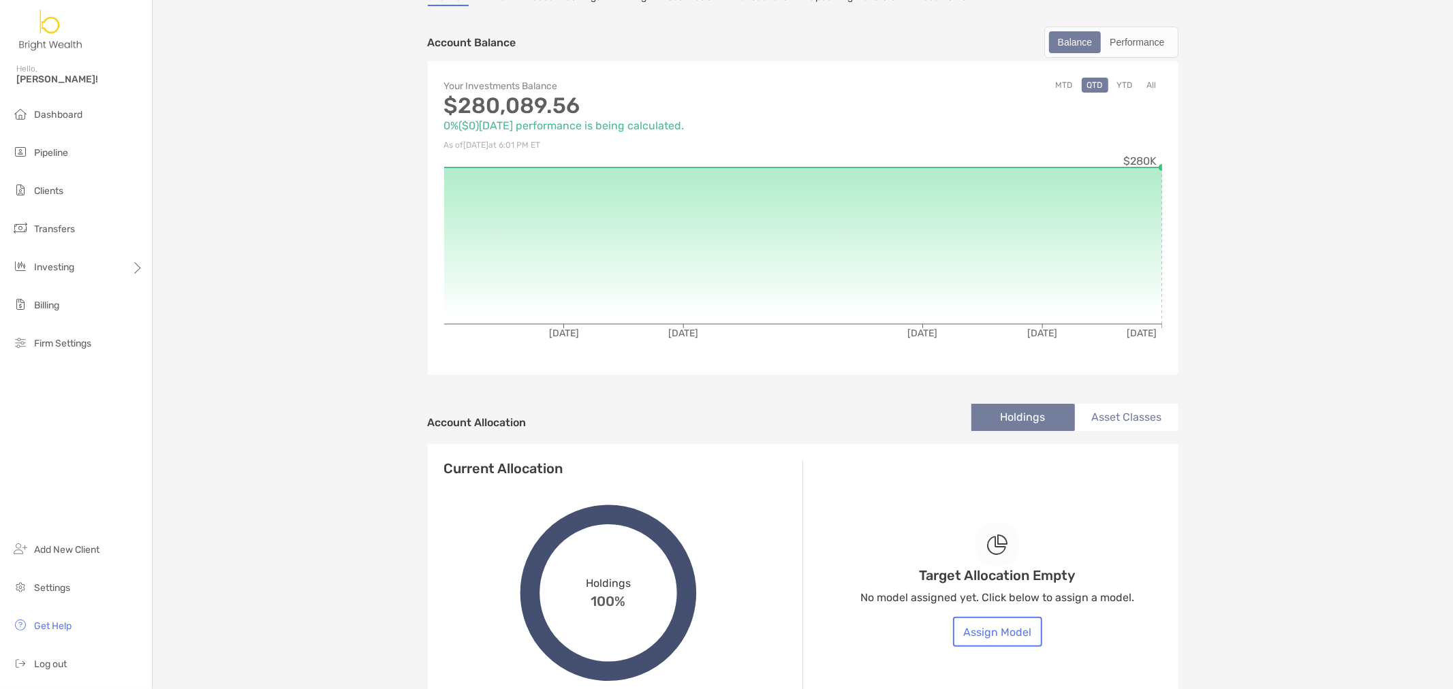
scroll to position [227, 0]
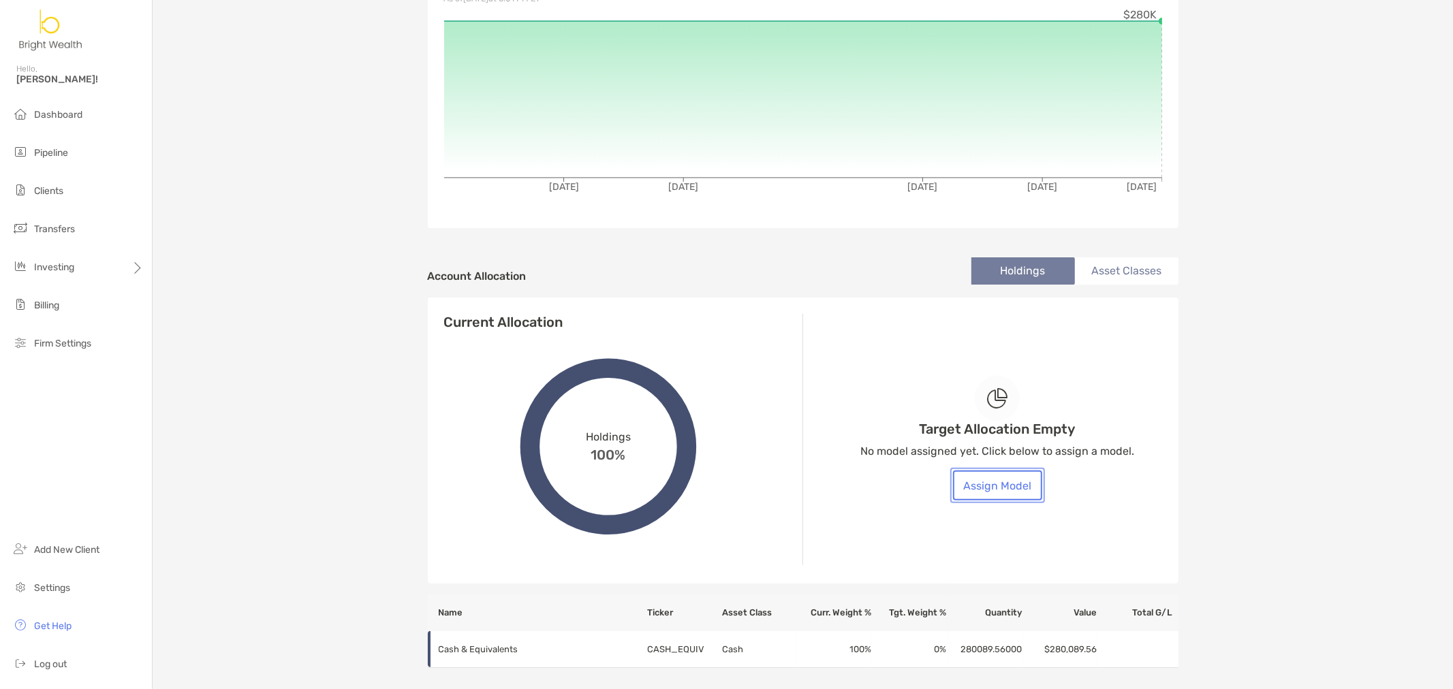
drag, startPoint x: 986, startPoint y: 486, endPoint x: 975, endPoint y: 493, distance: 12.5
click at [986, 486] on button "Assign Model" at bounding box center [997, 486] width 89 height 30
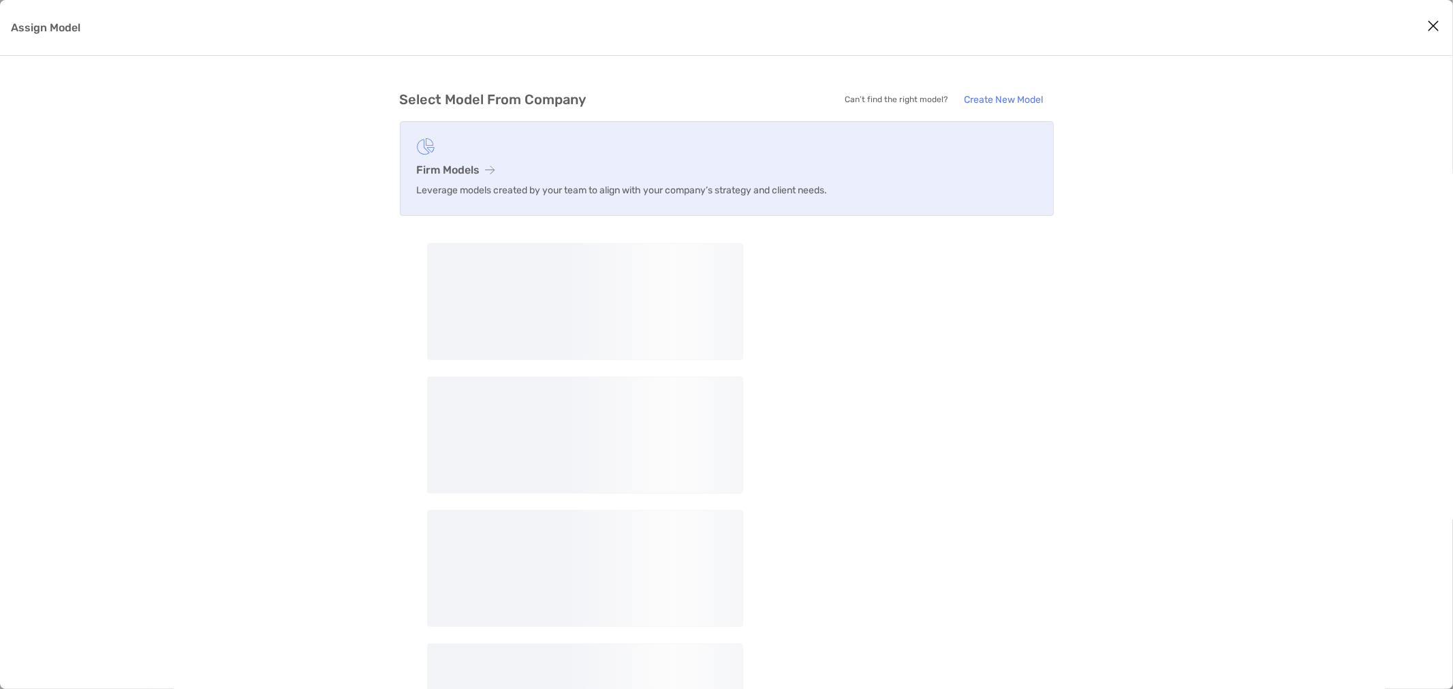
click at [454, 169] on h3 "Firm Models" at bounding box center [727, 169] width 620 height 13
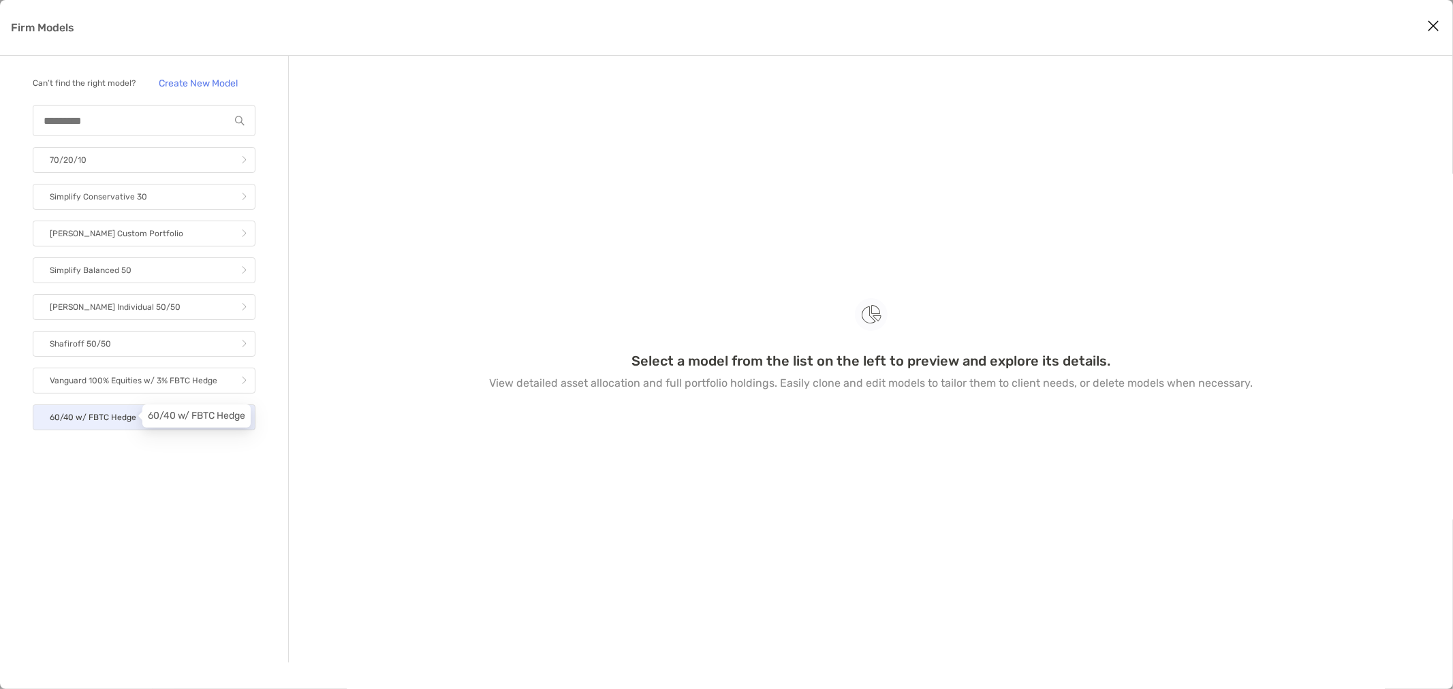
click at [132, 411] on p "60/40 w/ FBTC Hedge" at bounding box center [93, 417] width 87 height 17
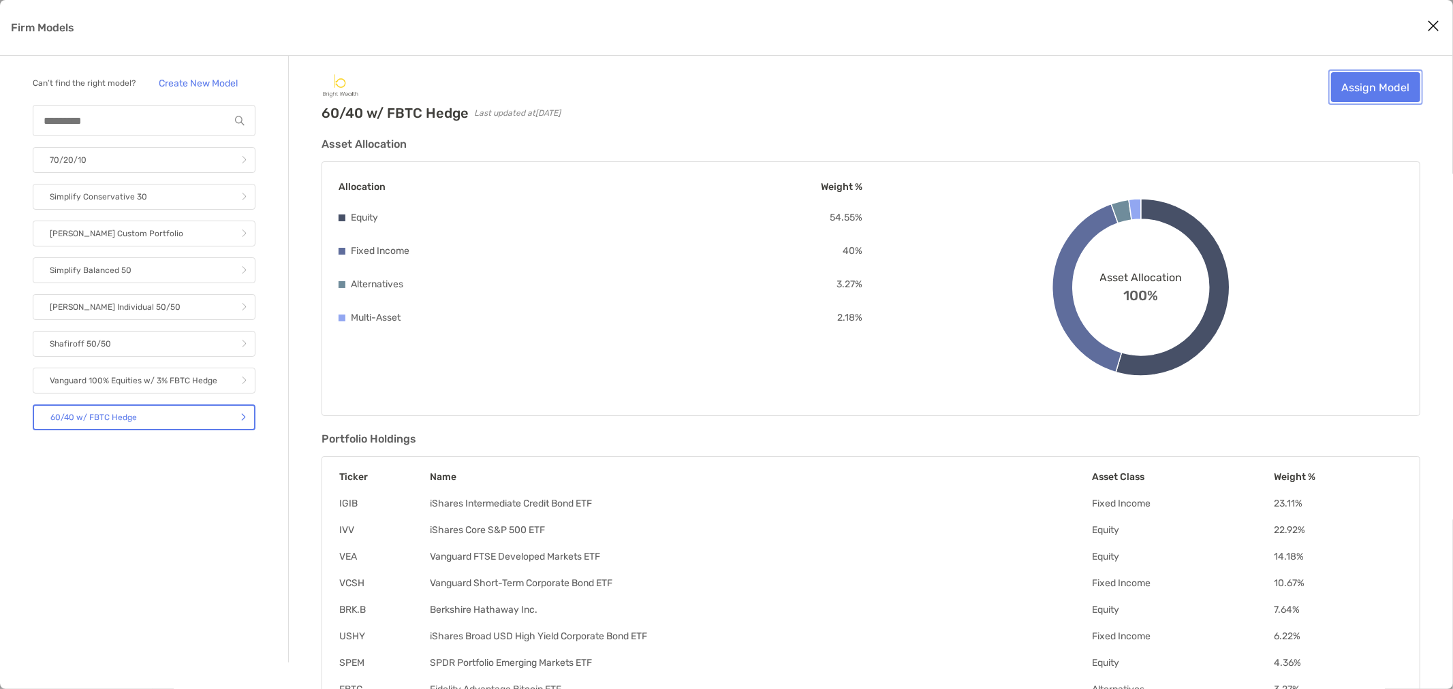
click at [1162, 87] on link "Assign Model" at bounding box center [1375, 87] width 89 height 30
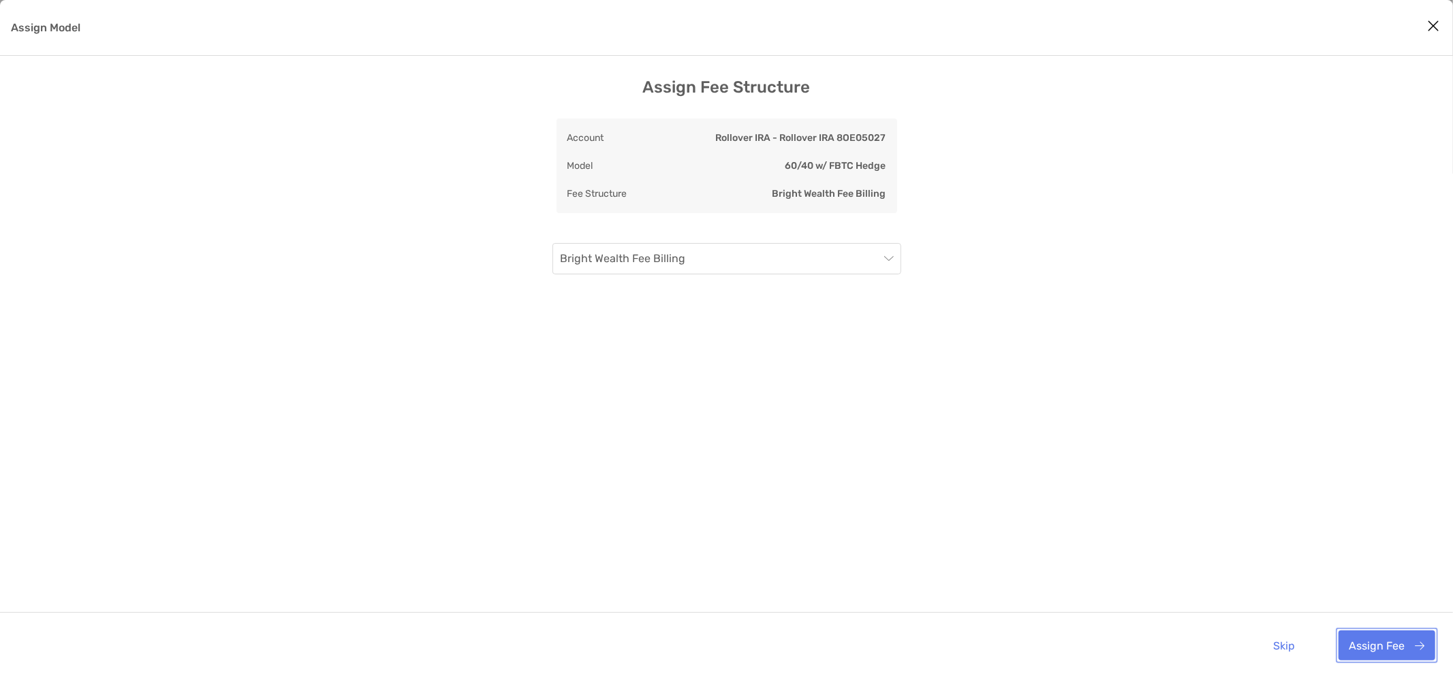
click at [1162, 598] on button "Assign Fee" at bounding box center [1387, 646] width 97 height 30
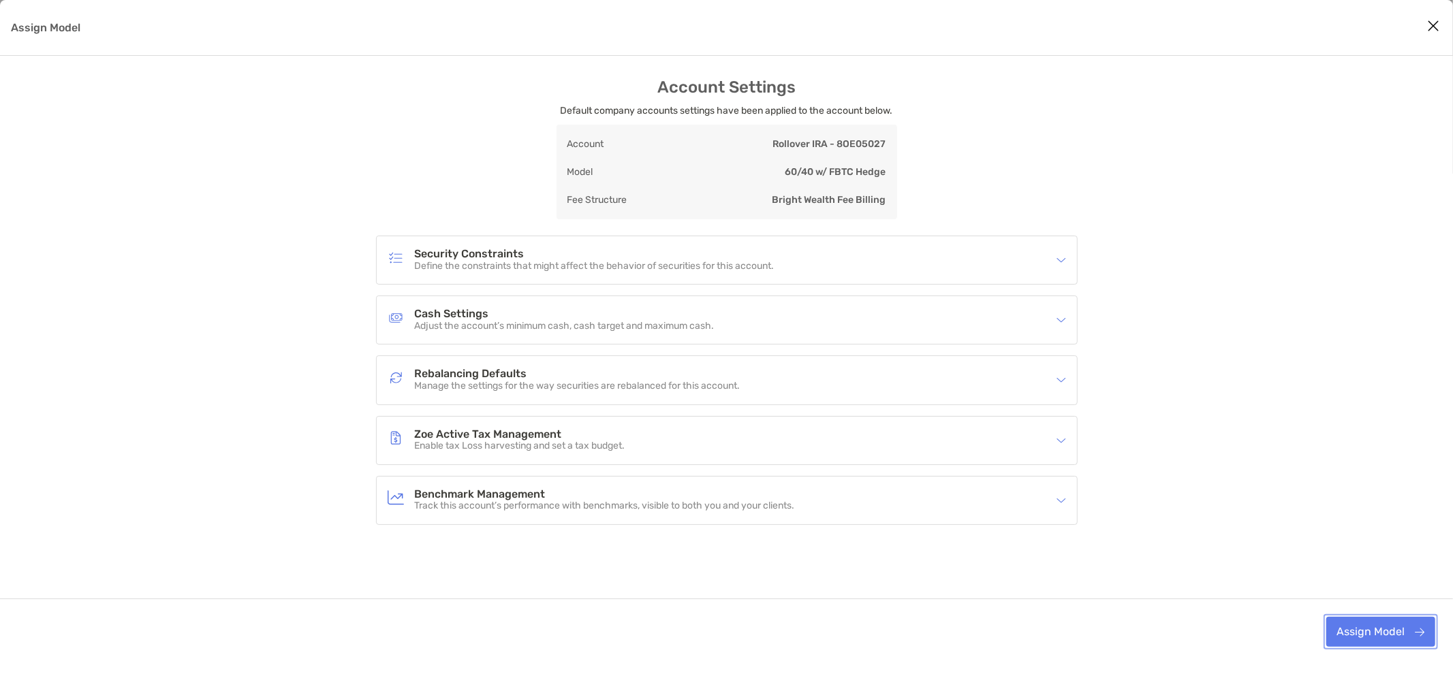
drag, startPoint x: 1407, startPoint y: 634, endPoint x: 1268, endPoint y: 361, distance: 306.2
click at [1162, 365] on div "Account Settings Default company accounts settings have been applied to the acc…" at bounding box center [726, 371] width 1453 height 587
click at [879, 378] on div "Rebalancing Defaults Manage the settings for the way securities are rebalanced …" at bounding box center [718, 379] width 661 height 31
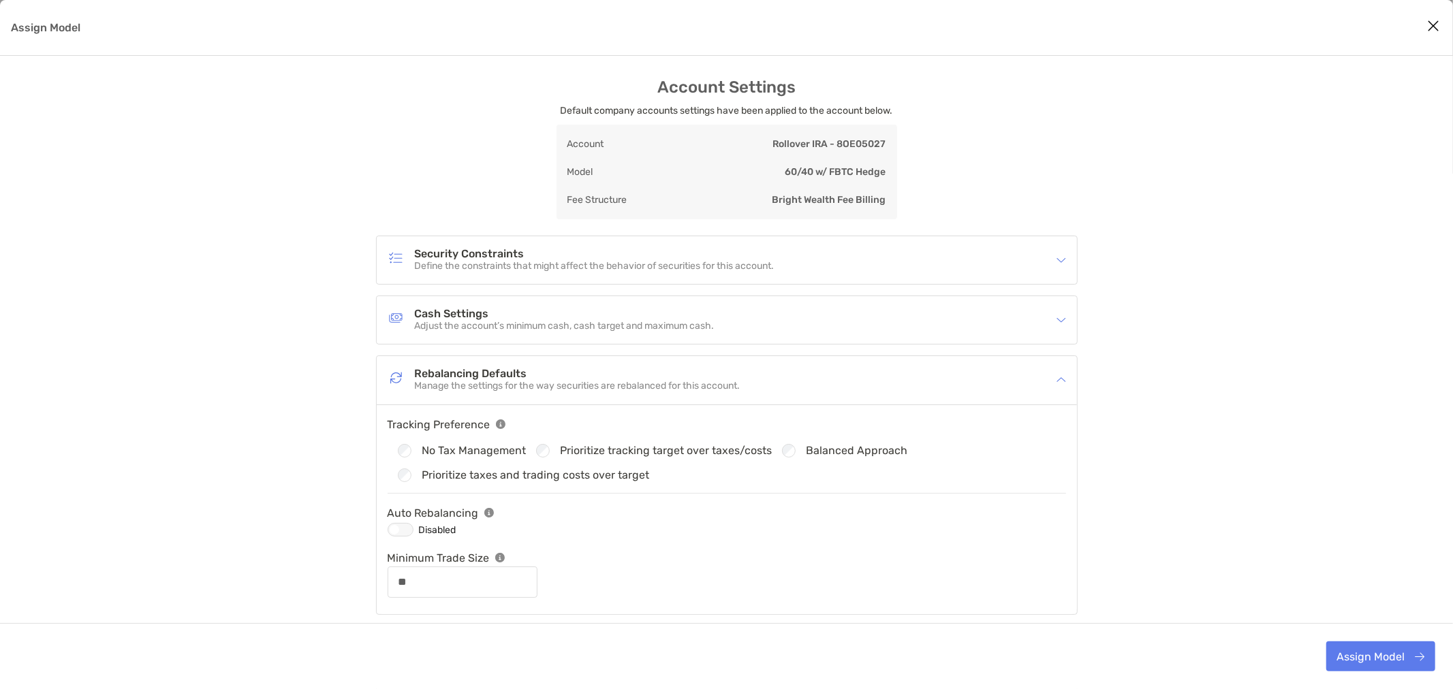
click at [496, 424] on img "Assign Model" at bounding box center [501, 425] width 10 height 10
click at [392, 533] on div "Assign Model" at bounding box center [401, 530] width 26 height 14
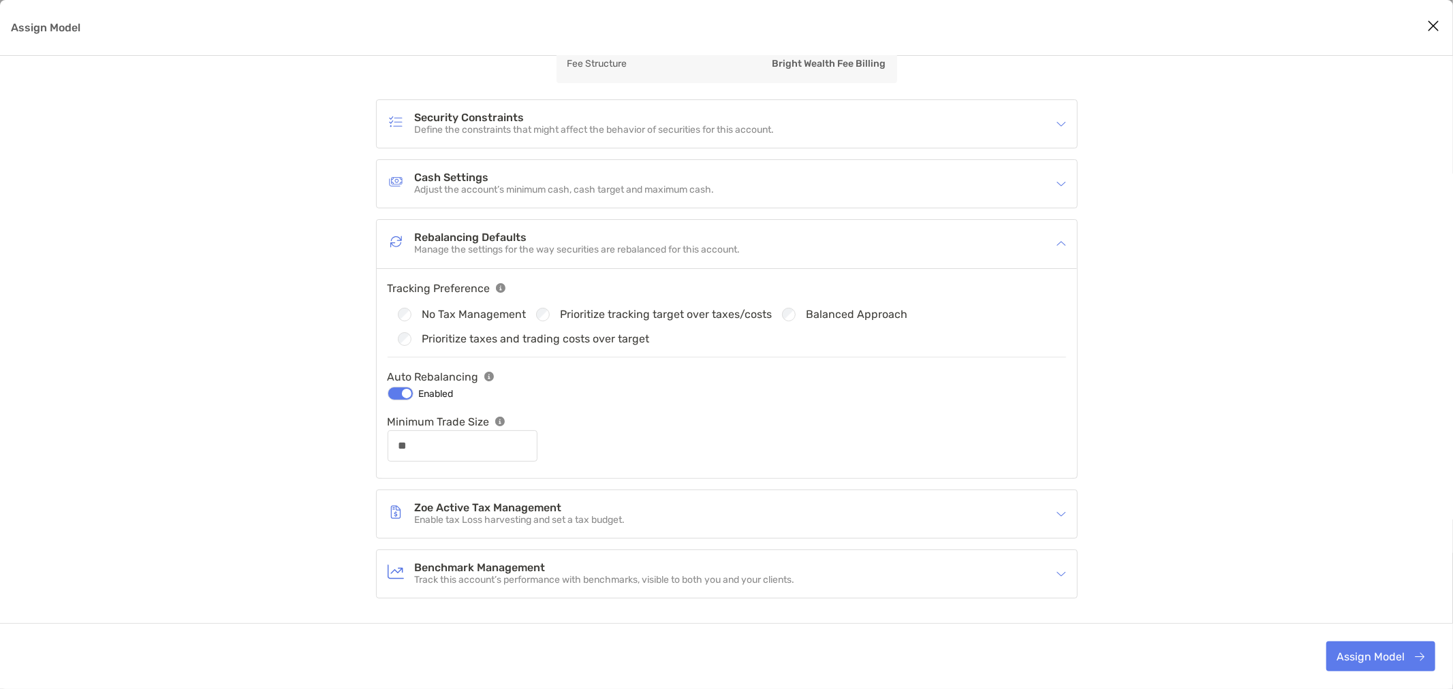
scroll to position [109, 0]
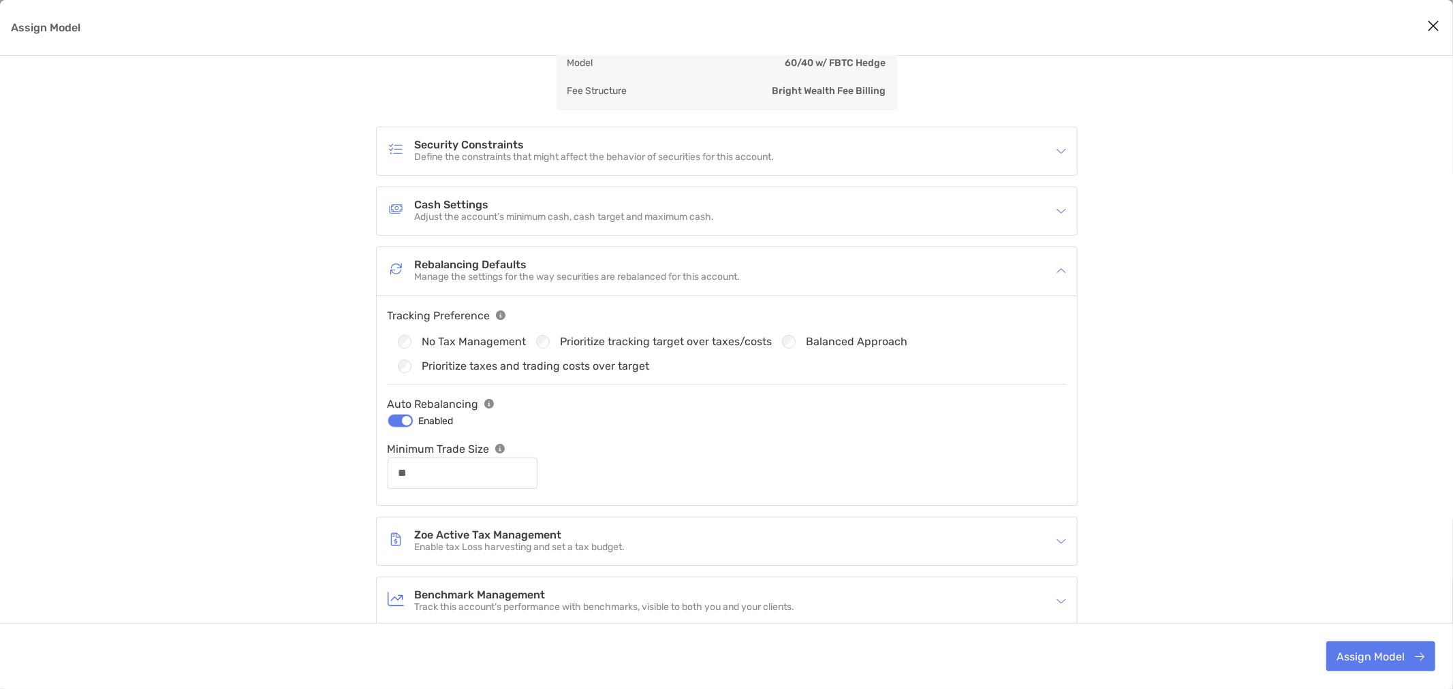
click at [566, 218] on p "Adjust the account’s minimum cash, cash target and maximum cash." at bounding box center [565, 218] width 300 height 12
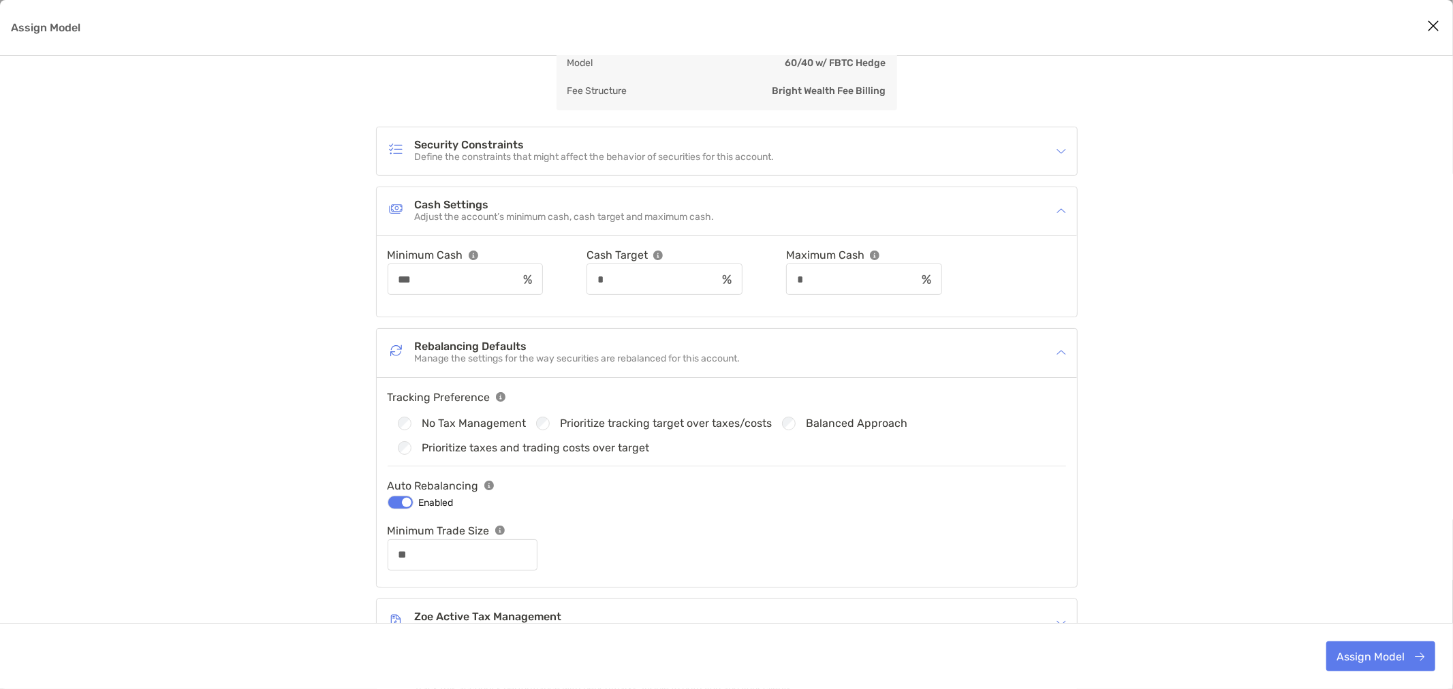
click at [846, 160] on div "Security Constraints Define the constraints that might affect the behavior of s…" at bounding box center [718, 151] width 661 height 31
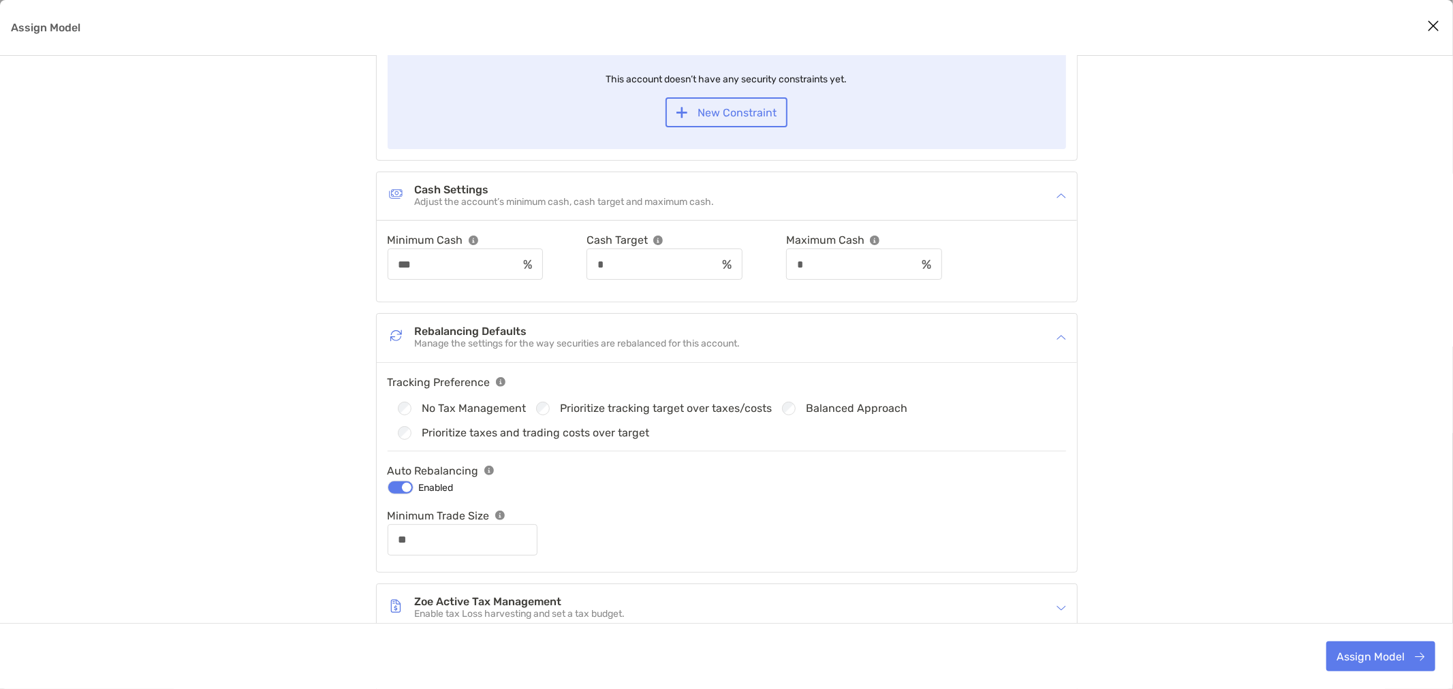
scroll to position [260, 0]
click at [1162, 598] on button "Assign Model" at bounding box center [1380, 657] width 109 height 30
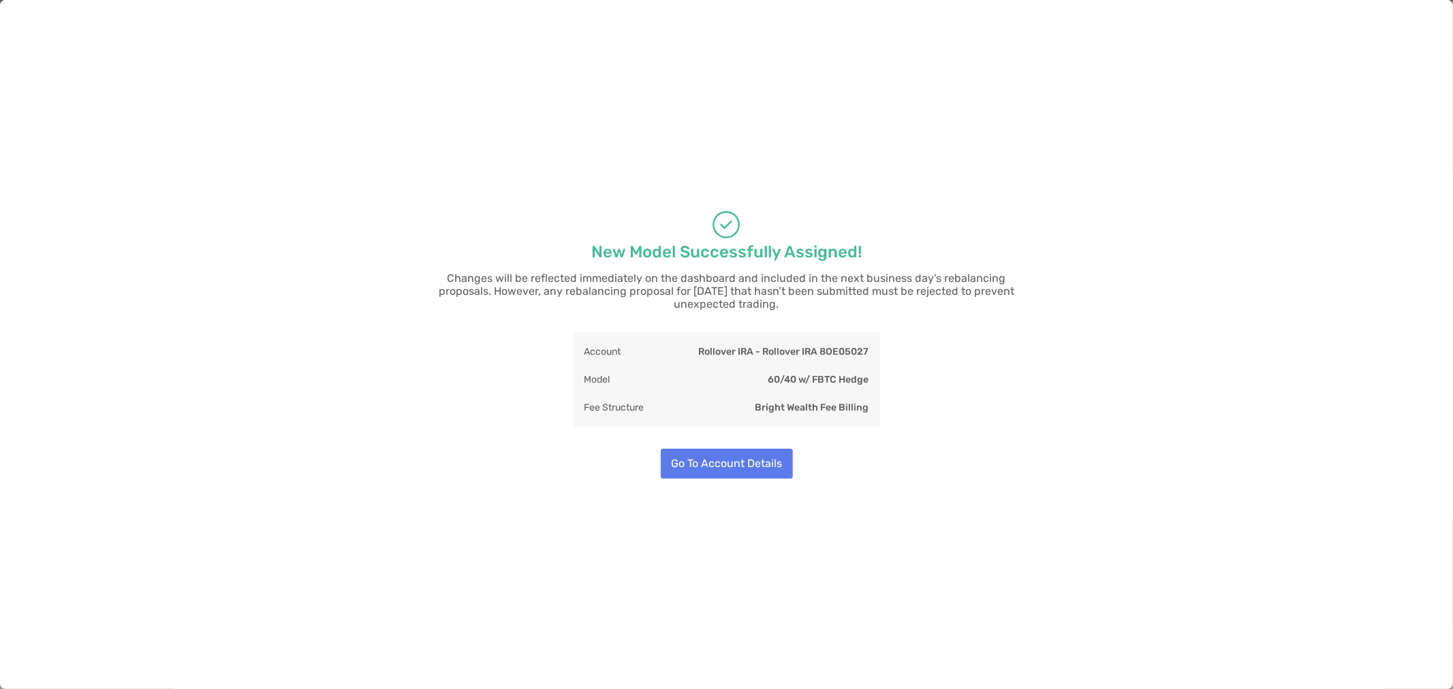
click at [1091, 393] on div "New Model Successfully Assigned! Changes will be reflected immediately on the d…" at bounding box center [726, 344] width 1453 height 689
click at [675, 466] on button "Go To Account Details" at bounding box center [727, 464] width 132 height 30
type input "**"
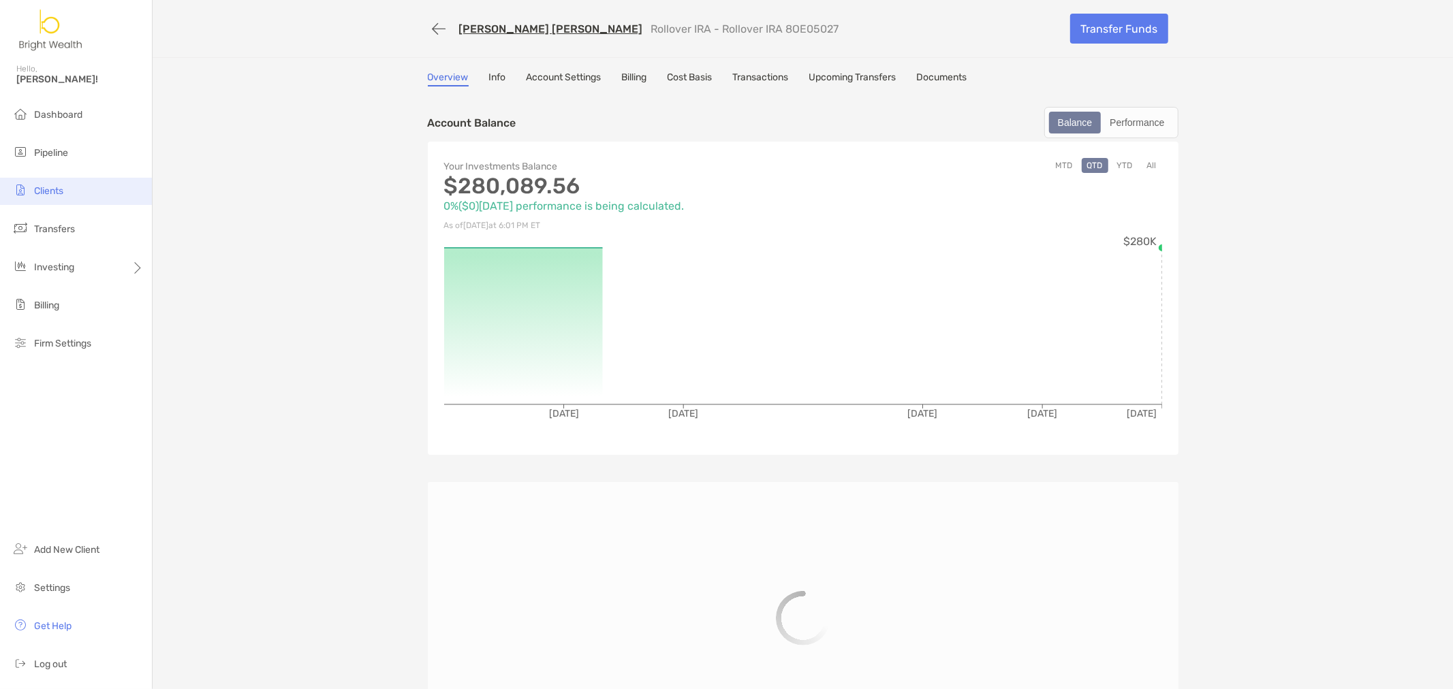
click at [48, 189] on span "Clients" at bounding box center [48, 191] width 29 height 12
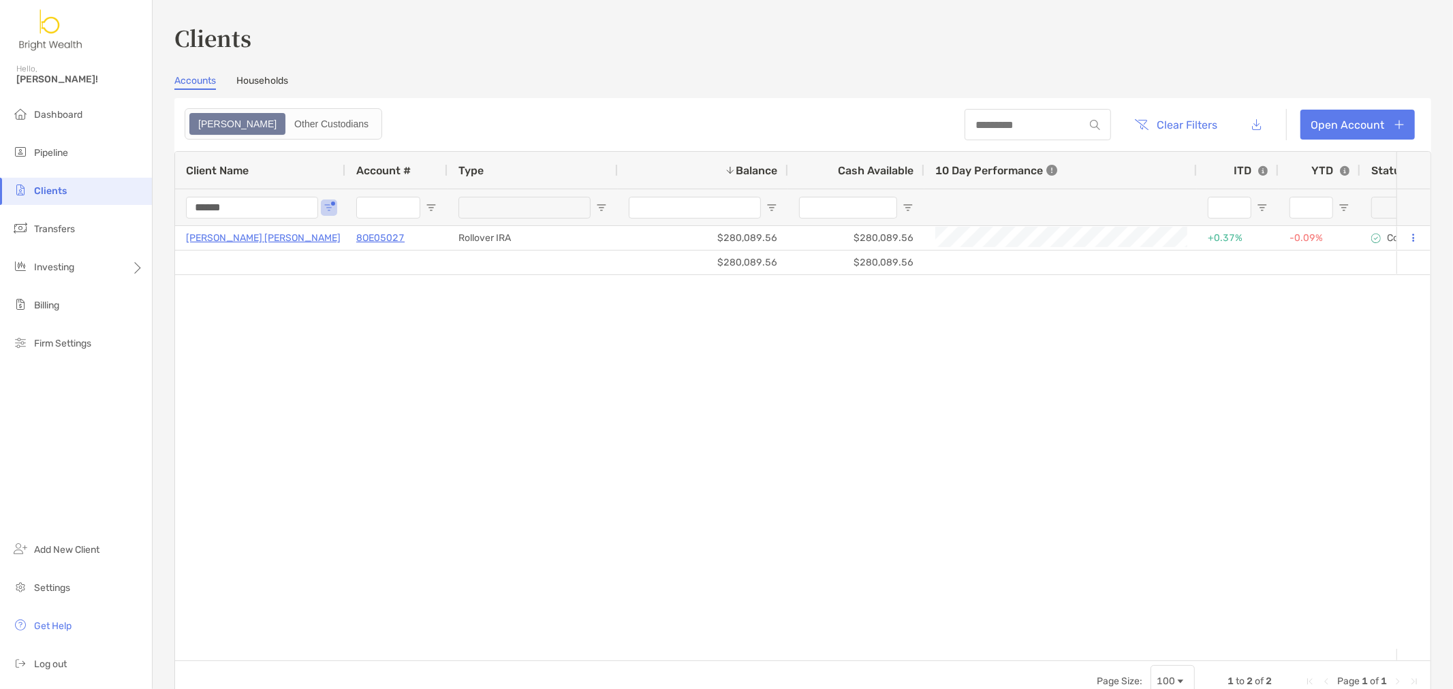
drag, startPoint x: 240, startPoint y: 211, endPoint x: 86, endPoint y: 199, distance: 155.1
click at [157, 207] on div "Clients Accounts Households Zoe Other Custodians Clear Filters Open Account 1 t…" at bounding box center [803, 344] width 1300 height 689
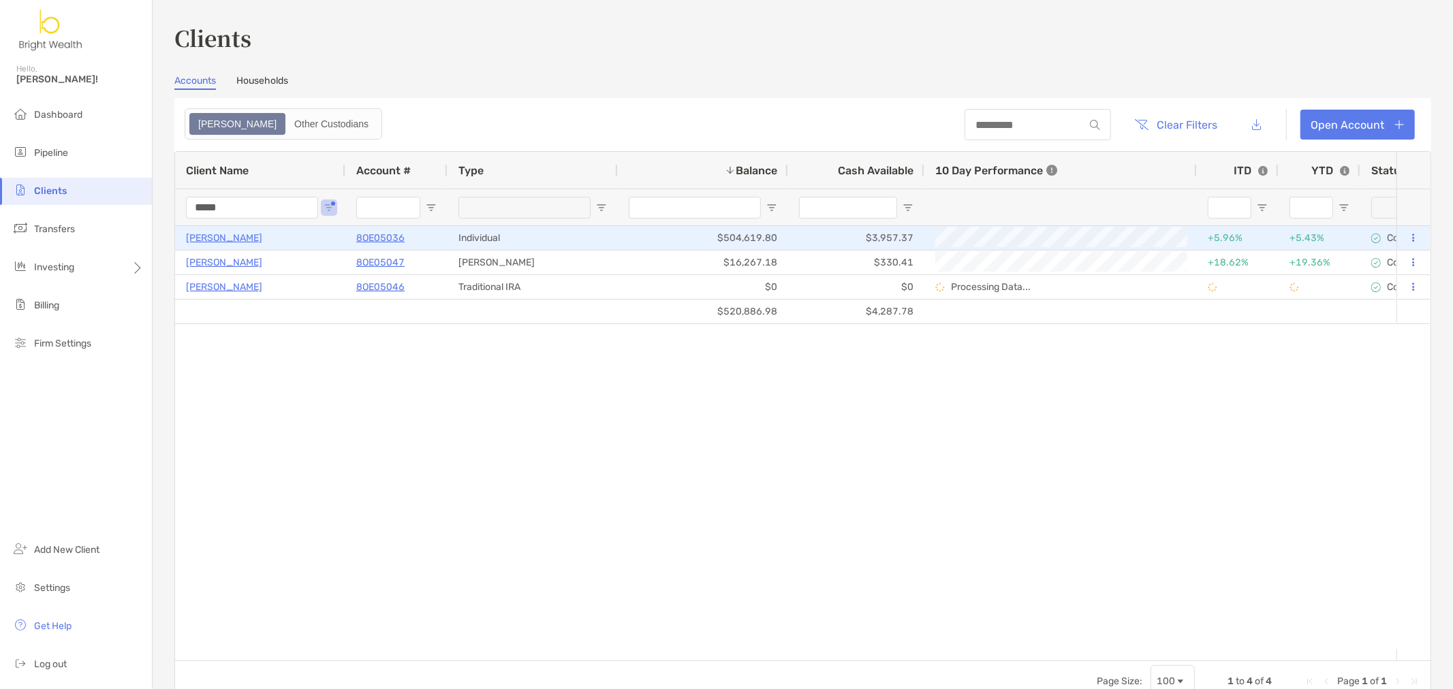
type input "*****"
click at [396, 238] on p "8OE05036" at bounding box center [380, 238] width 48 height 17
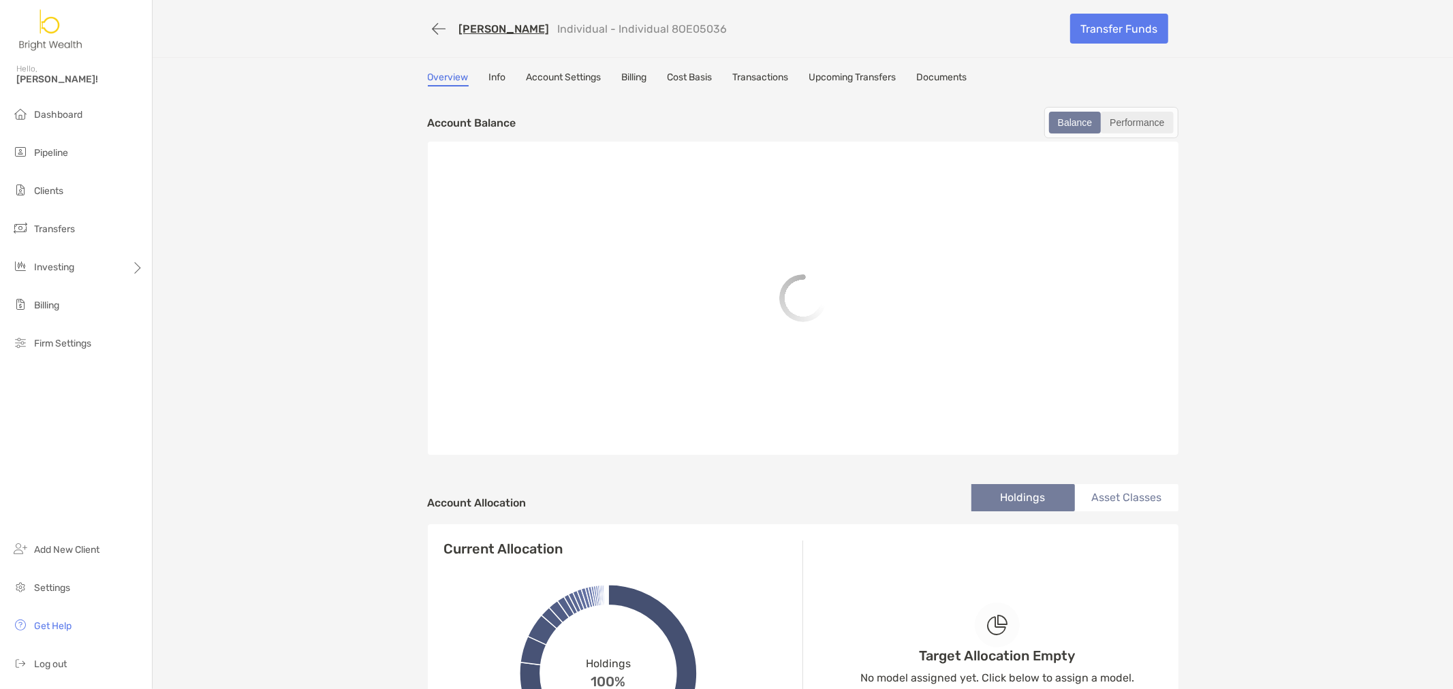
click at [1138, 129] on div "Performance" at bounding box center [1136, 122] width 69 height 19
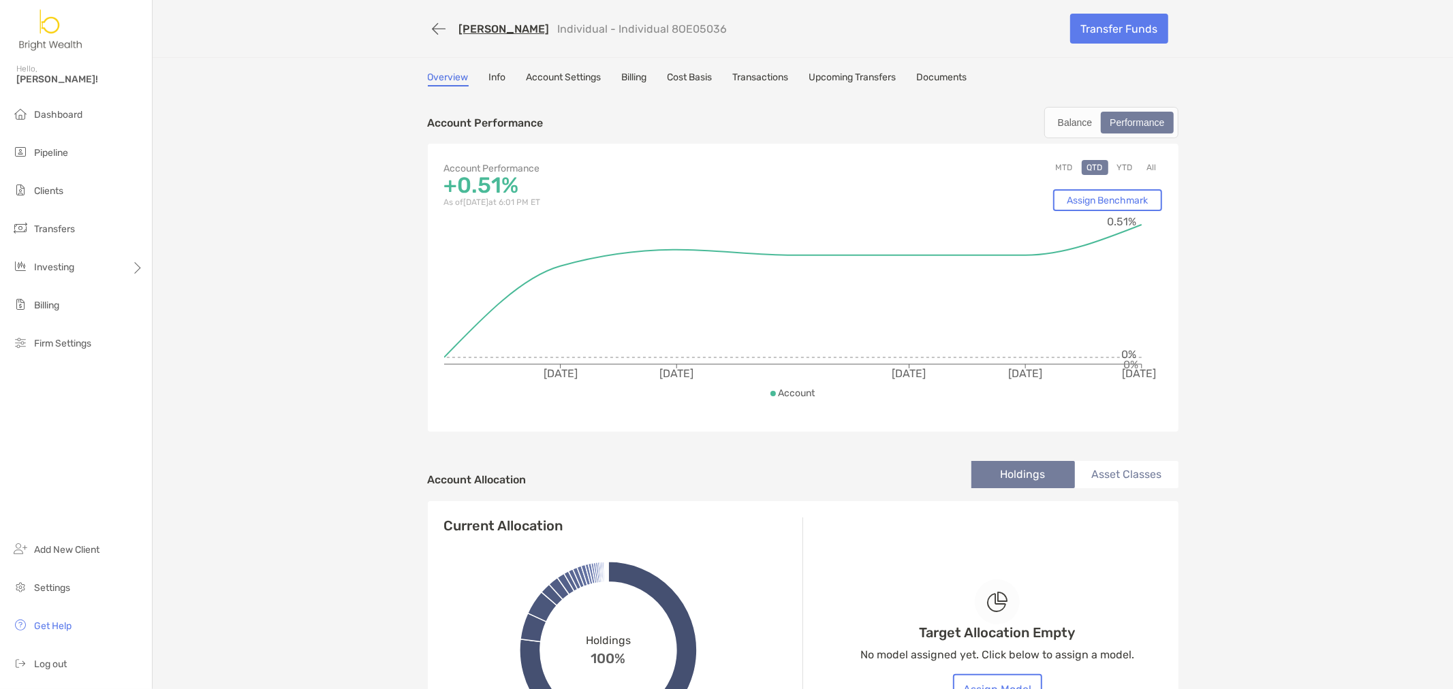
click at [1121, 160] on button "YTD" at bounding box center [1125, 167] width 27 height 15
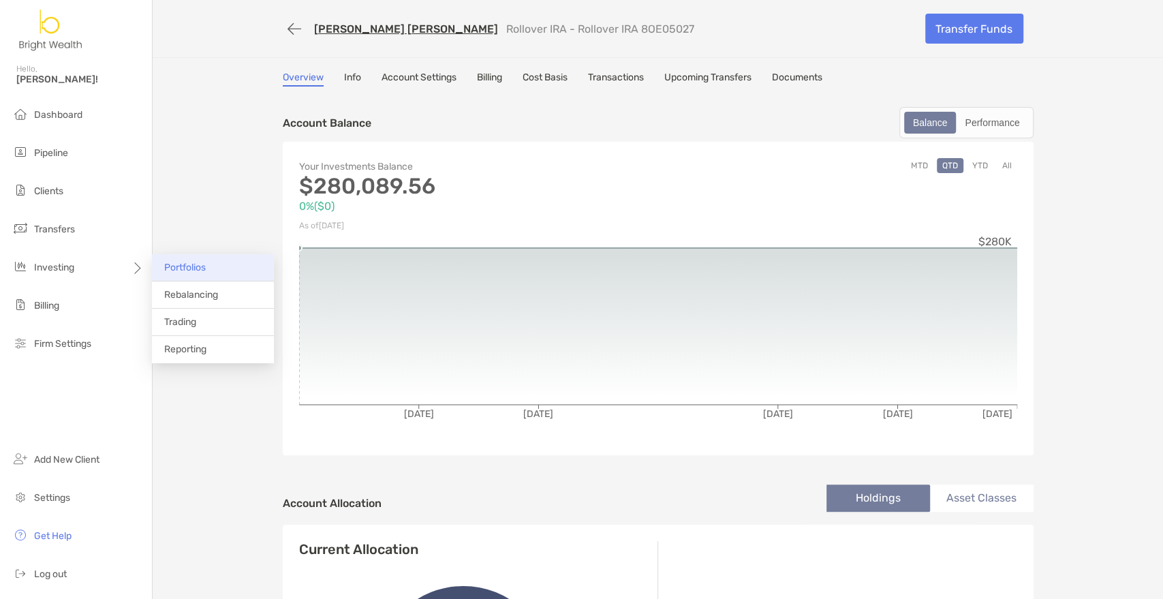
click at [202, 277] on li "Portfolios" at bounding box center [213, 267] width 122 height 27
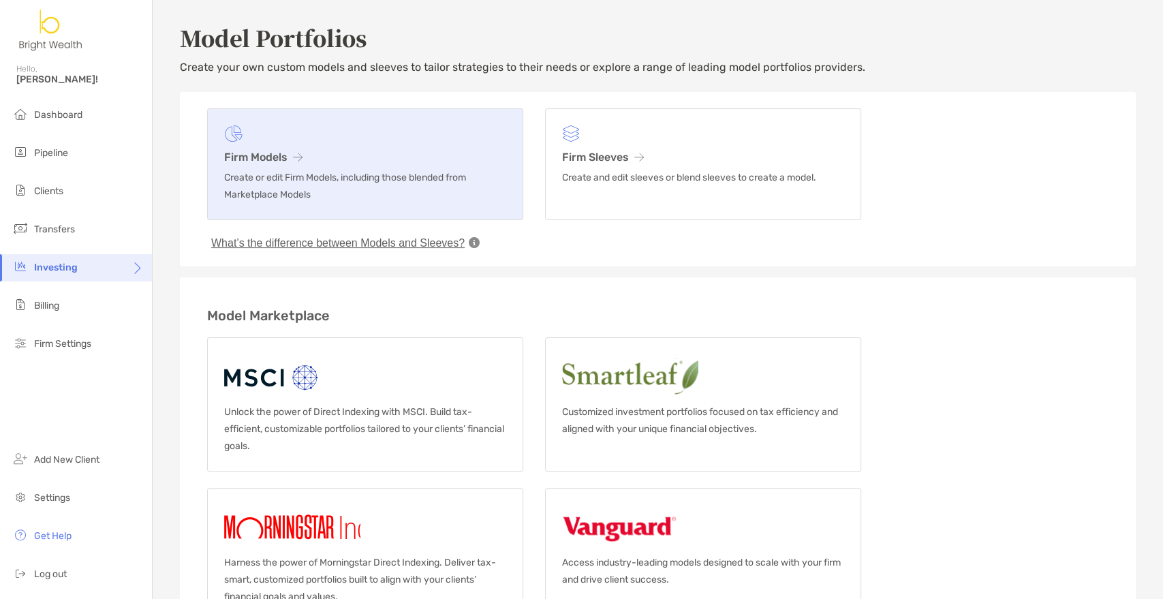
click at [294, 161] on icon at bounding box center [298, 157] width 10 height 11
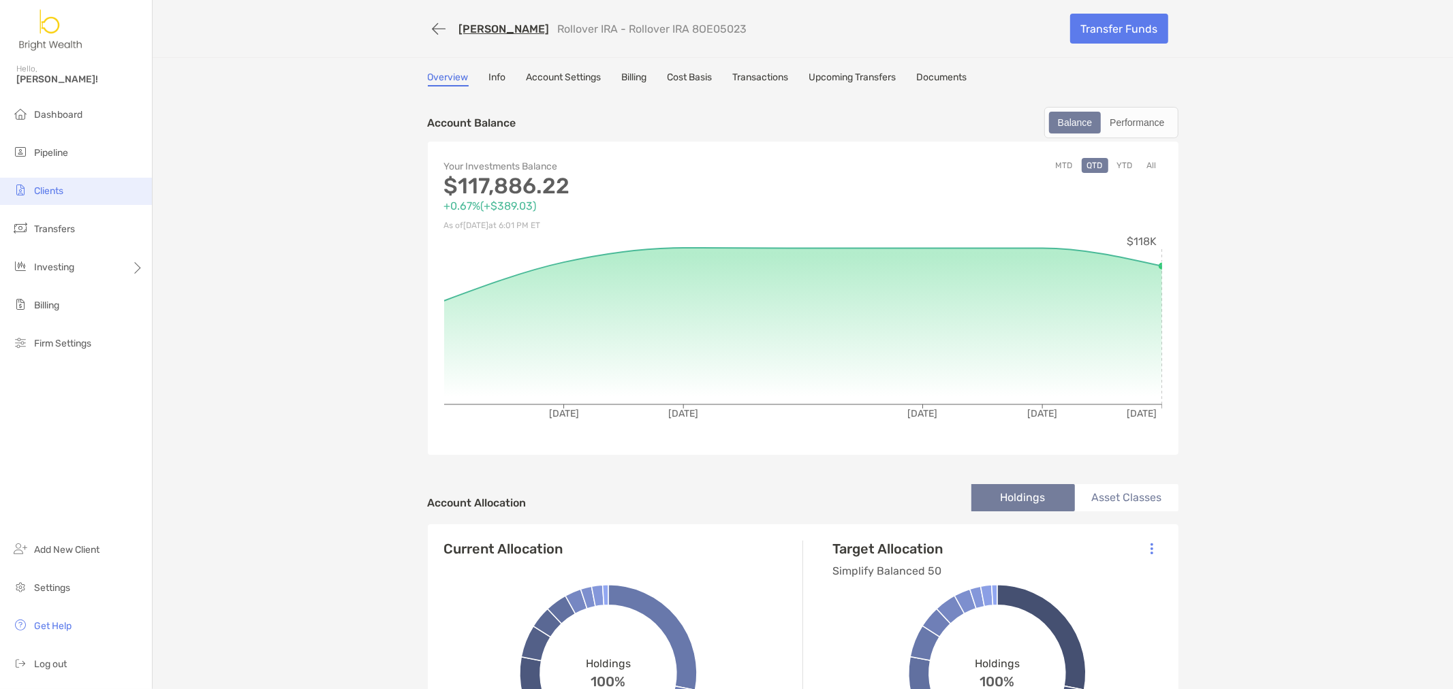
click at [55, 198] on li "Clients" at bounding box center [76, 191] width 152 height 27
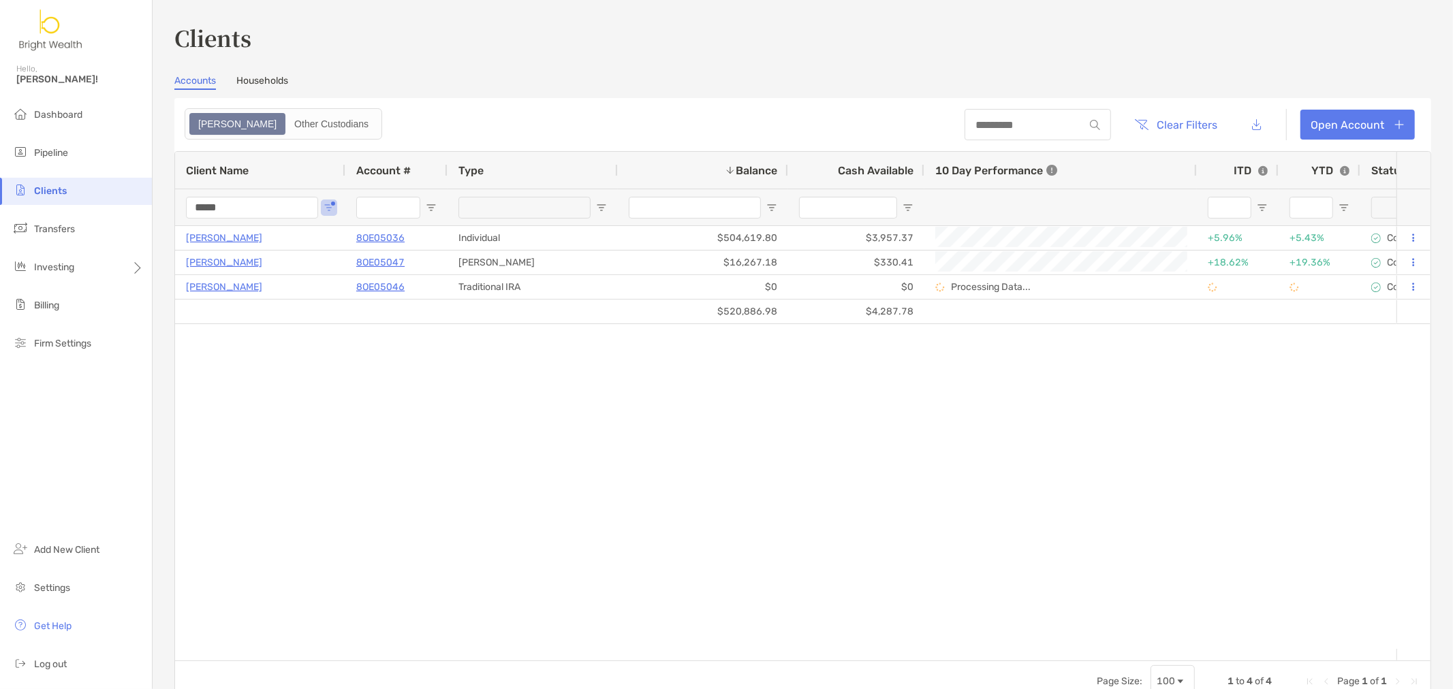
click at [209, 199] on input "*****" at bounding box center [252, 208] width 132 height 22
type input "*"
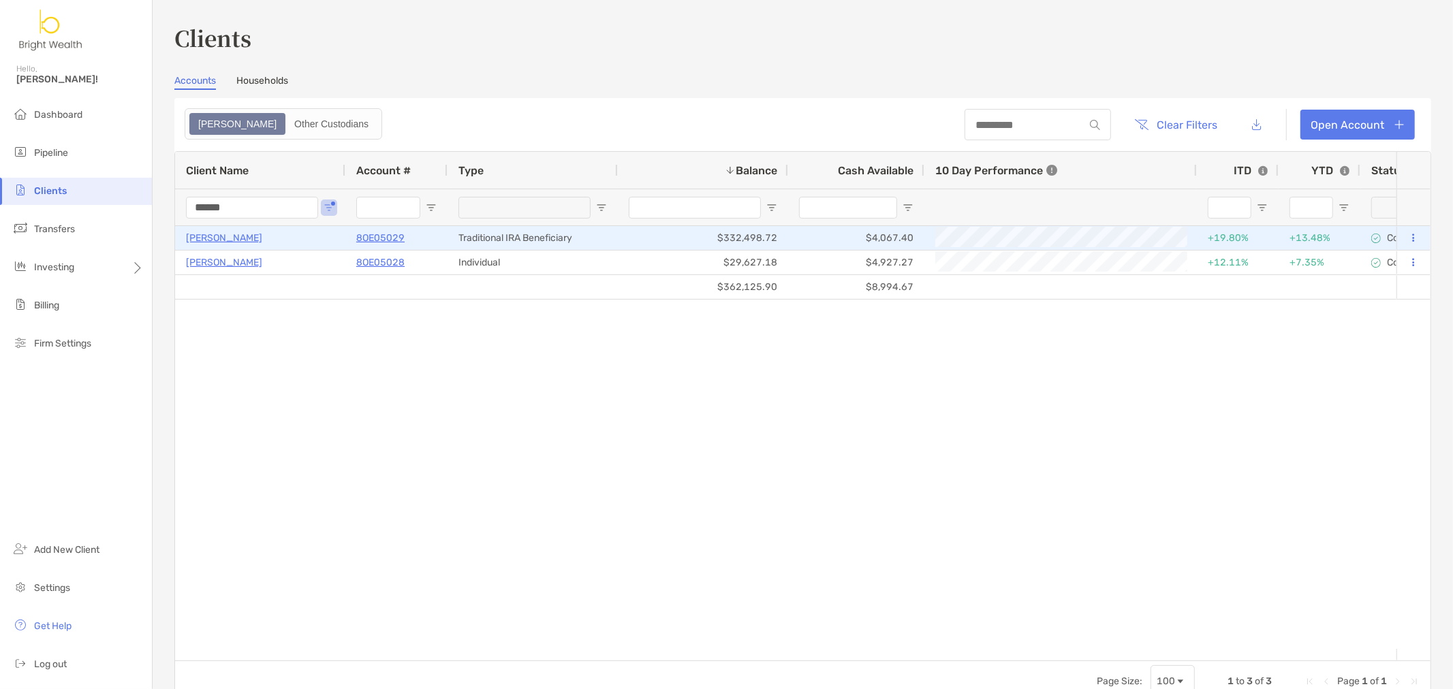
type input "******"
click at [390, 243] on p "8OE05029" at bounding box center [380, 238] width 48 height 17
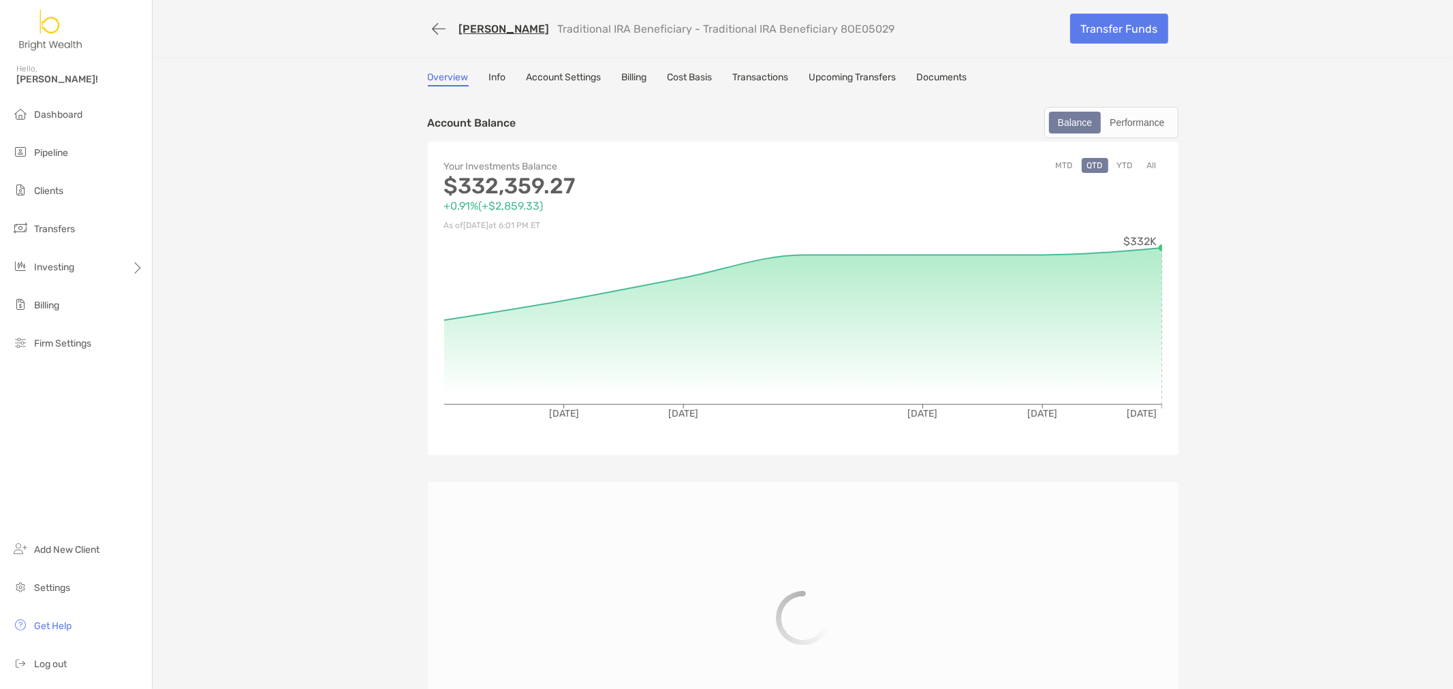
click at [766, 72] on link "Transactions" at bounding box center [761, 79] width 56 height 15
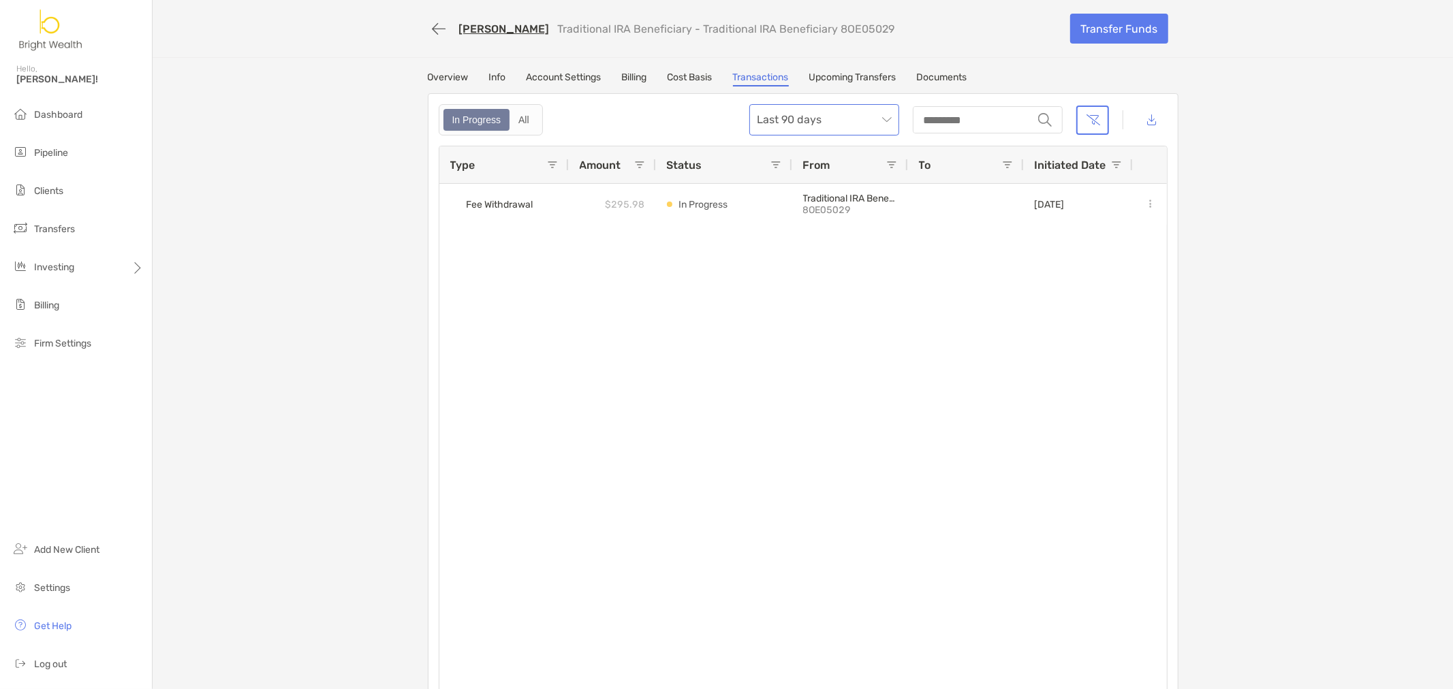
click at [867, 124] on span "Last 90 days" at bounding box center [825, 120] width 134 height 30
click at [804, 233] on div "Last year" at bounding box center [821, 231] width 128 height 17
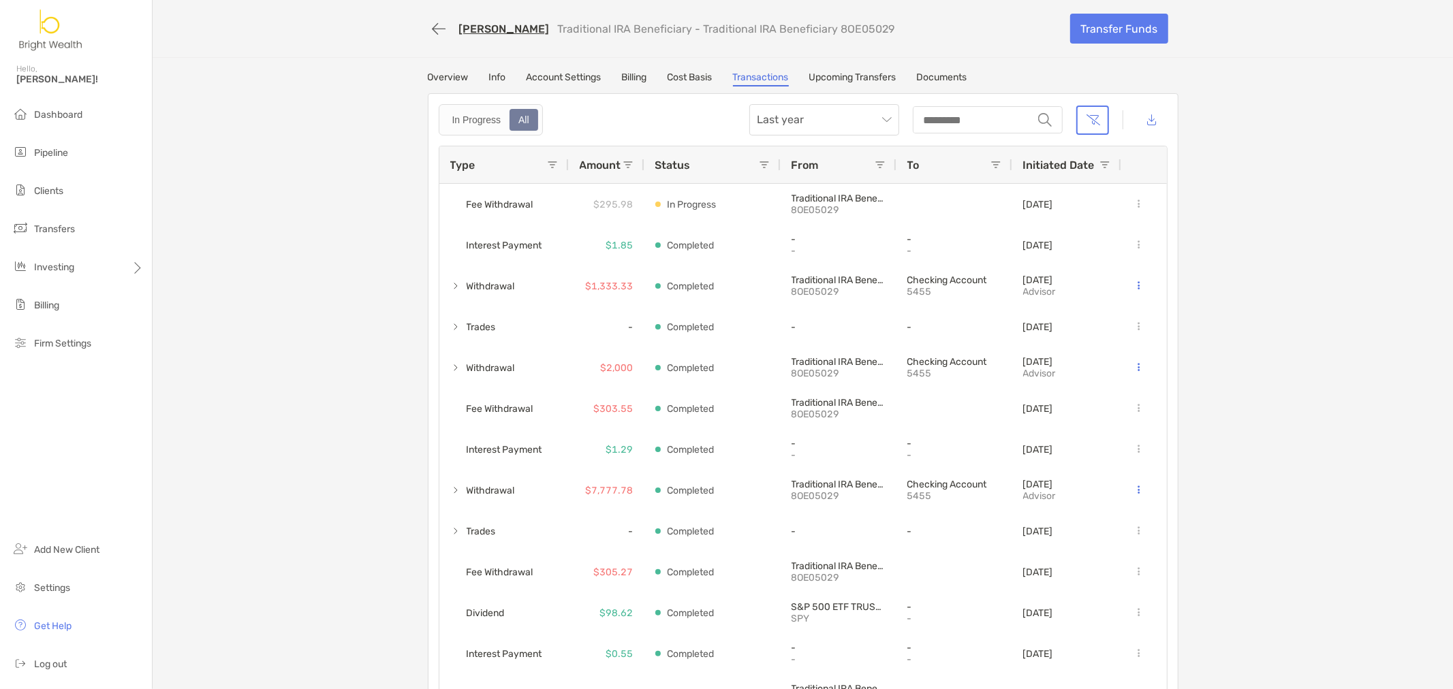
click at [548, 168] on span at bounding box center [552, 164] width 11 height 11
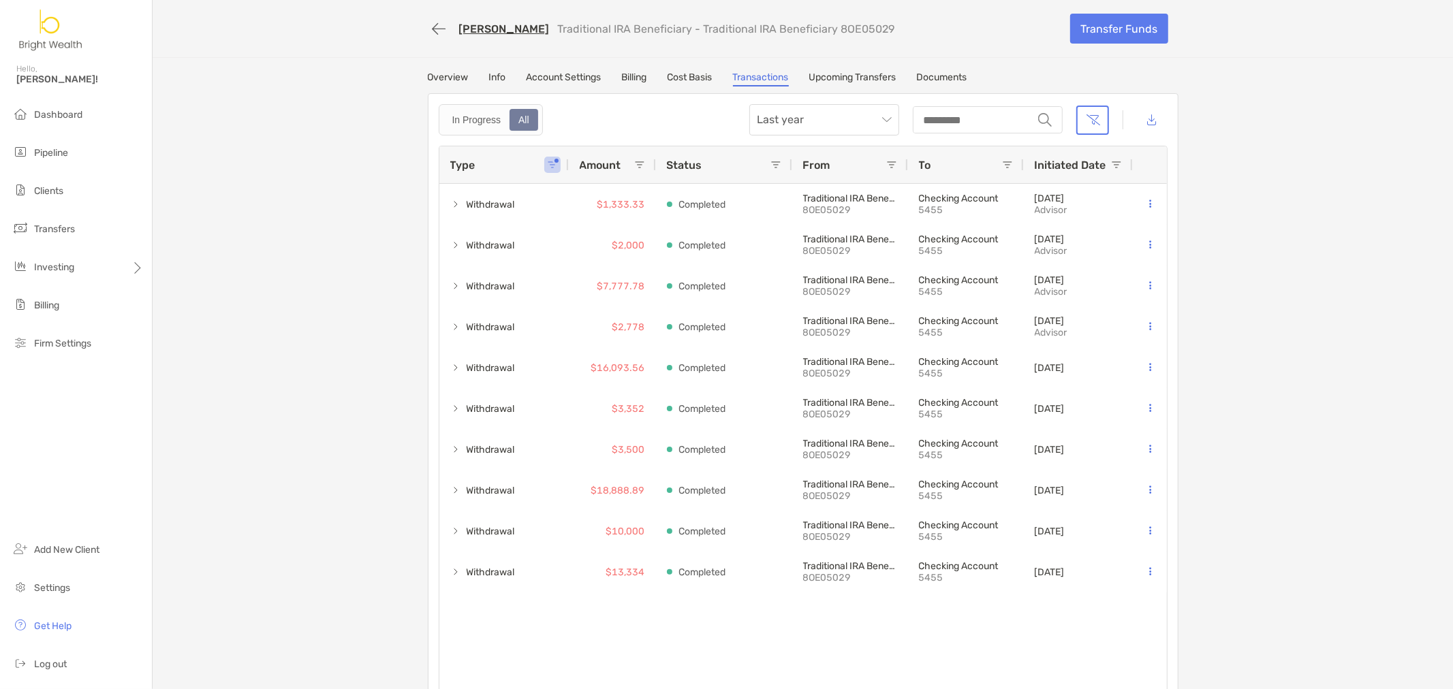
click at [1286, 255] on div "Jennifer Simone Traditional IRA Beneficiary - Traditional IRA Beneficiary 8OE05…" at bounding box center [803, 355] width 1300 height 710
drag, startPoint x: 426, startPoint y: 33, endPoint x: 525, endPoint y: 34, distance: 98.8
click at [416, 52] on div "Jennifer Simone Traditional IRA Beneficiary - Traditional IRA Beneficiary 8OE05…" at bounding box center [803, 28] width 778 height 57
click at [511, 29] on link "[PERSON_NAME]" at bounding box center [504, 28] width 91 height 13
click at [46, 191] on span "Clients" at bounding box center [48, 191] width 29 height 12
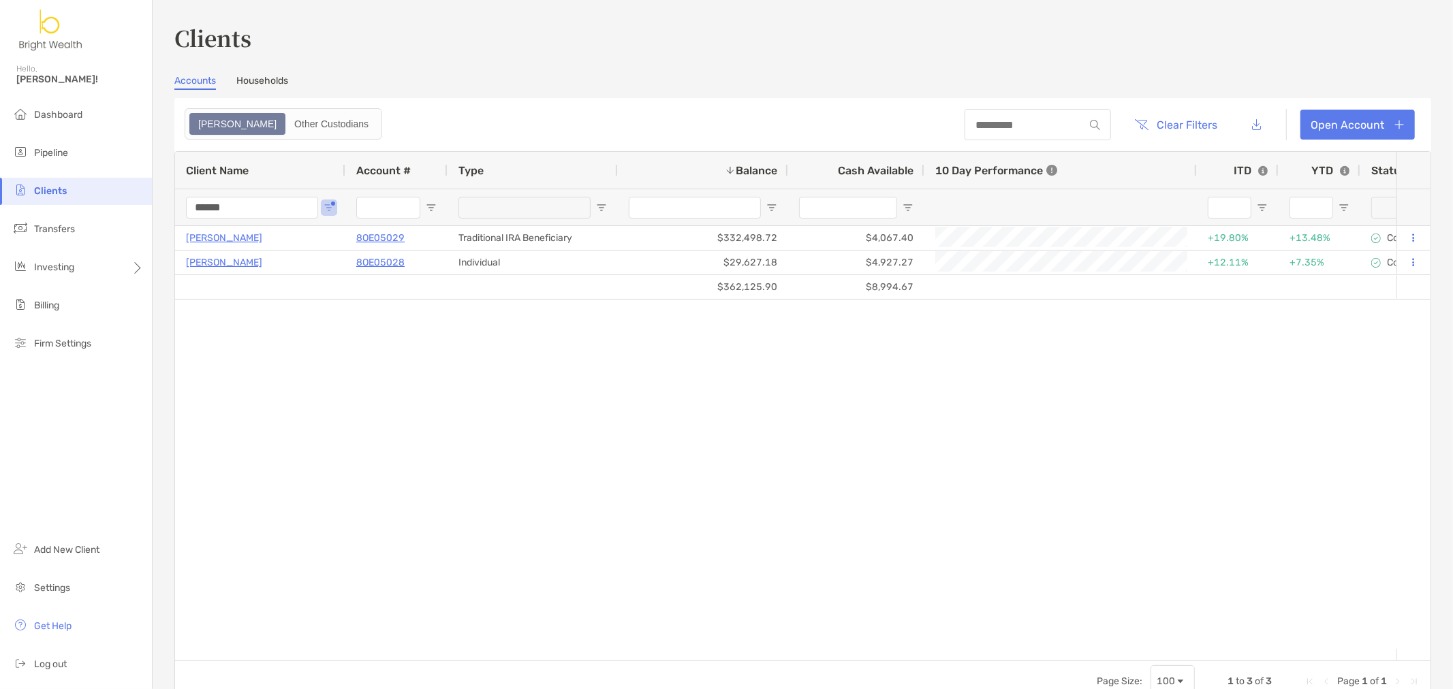
click at [145, 209] on div "Clients Hello, Henry! Dashboard Pipeline Clients Transfers Investing Billing Fi…" at bounding box center [726, 344] width 1453 height 689
drag, startPoint x: 260, startPoint y: 208, endPoint x: 154, endPoint y: 189, distance: 108.0
click at [169, 191] on div "Clients Accounts Households Zoe Other Custodians Clear Filters Open Account 1 t…" at bounding box center [803, 344] width 1300 height 689
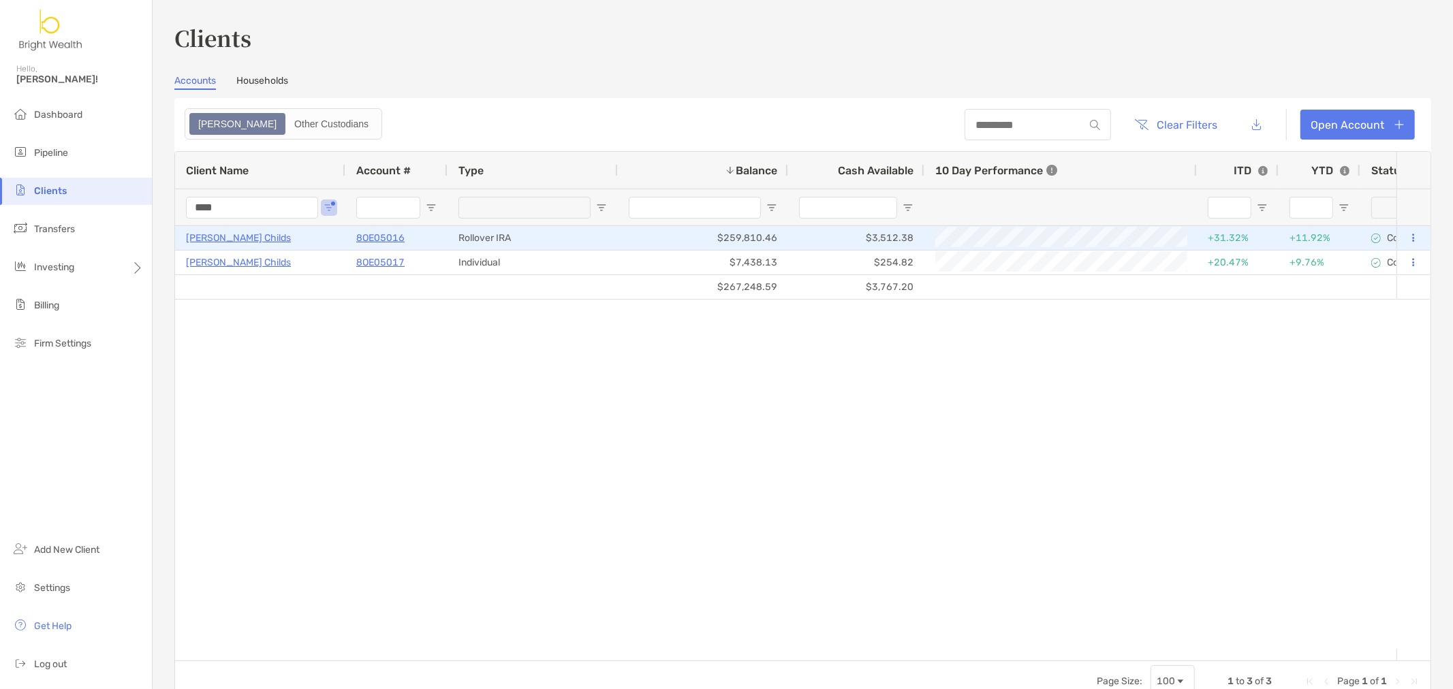
type input "****"
click at [368, 237] on p "8OE05016" at bounding box center [380, 238] width 48 height 17
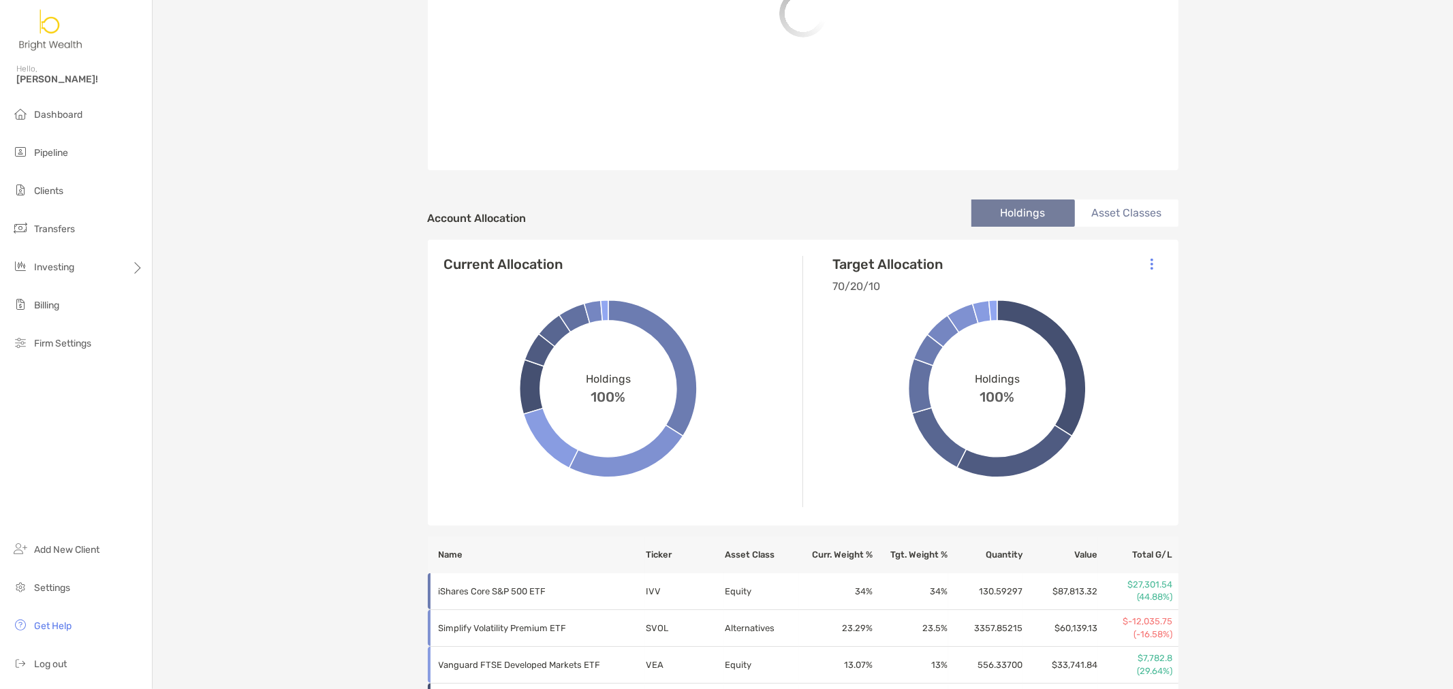
scroll to position [302, 0]
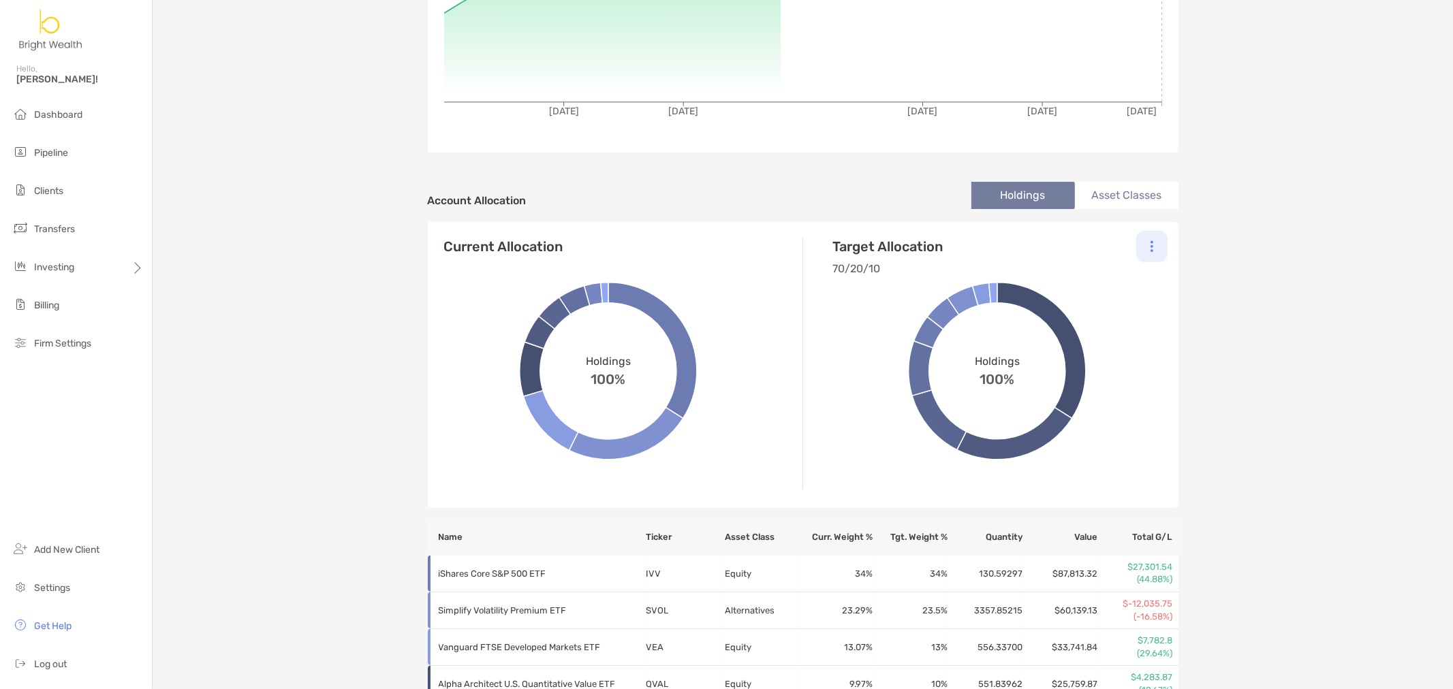
click at [1148, 246] on div at bounding box center [1151, 246] width 31 height 31
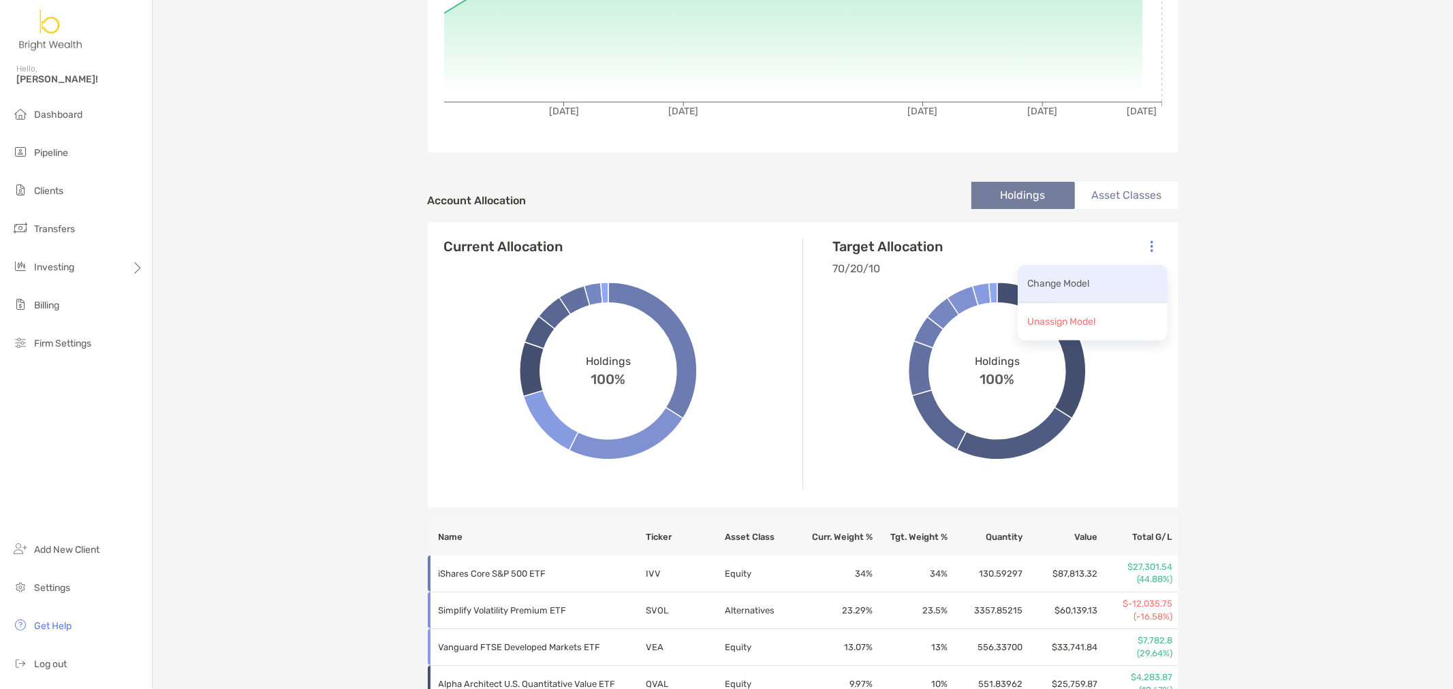
click at [1065, 277] on p "Change Model" at bounding box center [1059, 283] width 62 height 17
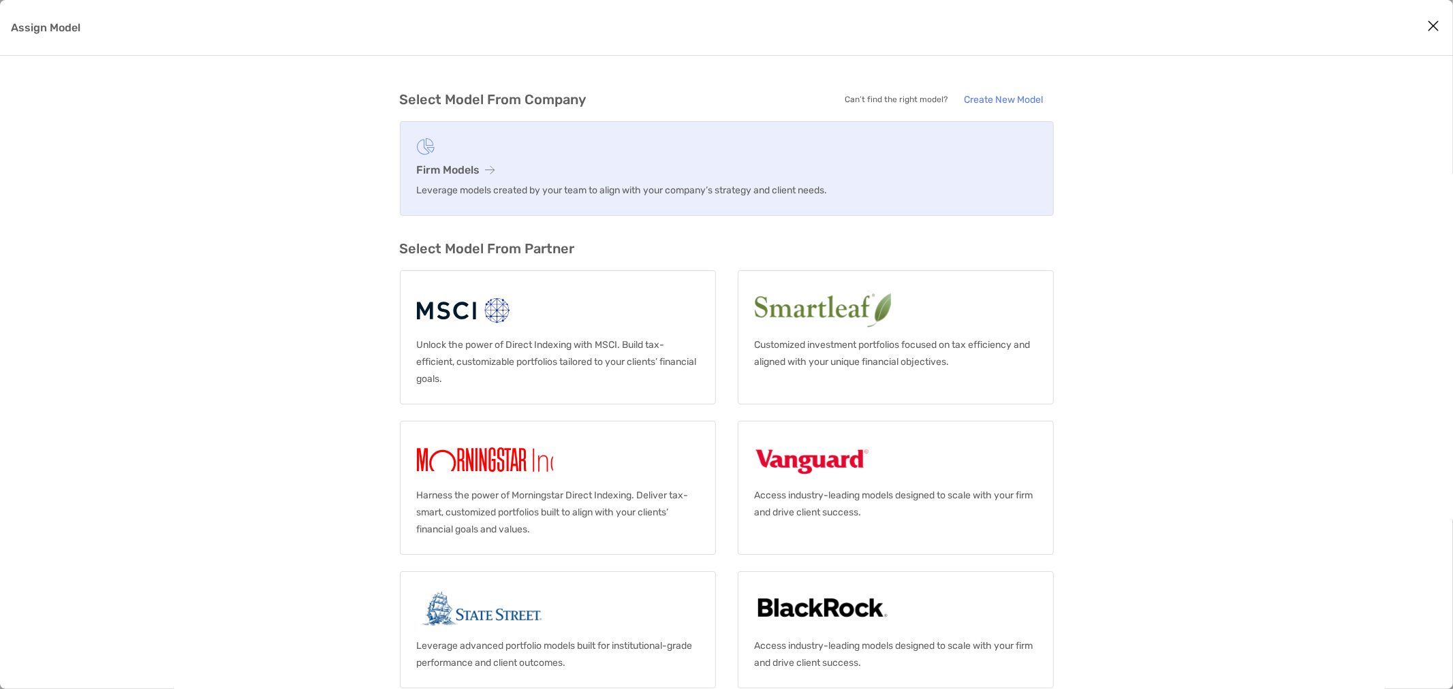
click at [459, 171] on h3 "Firm Models" at bounding box center [727, 169] width 620 height 13
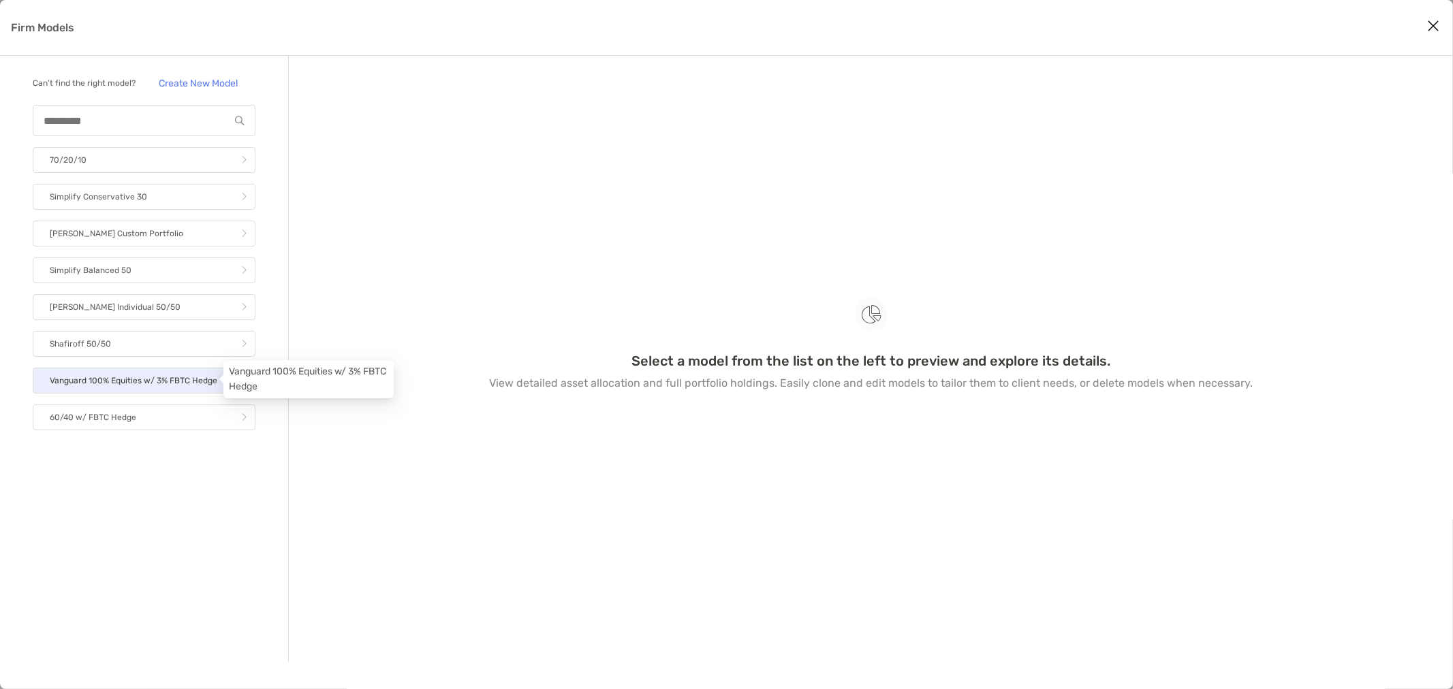
click at [130, 381] on p "Vanguard 100% Equities w/ 3% FBTC Hedge" at bounding box center [134, 381] width 168 height 17
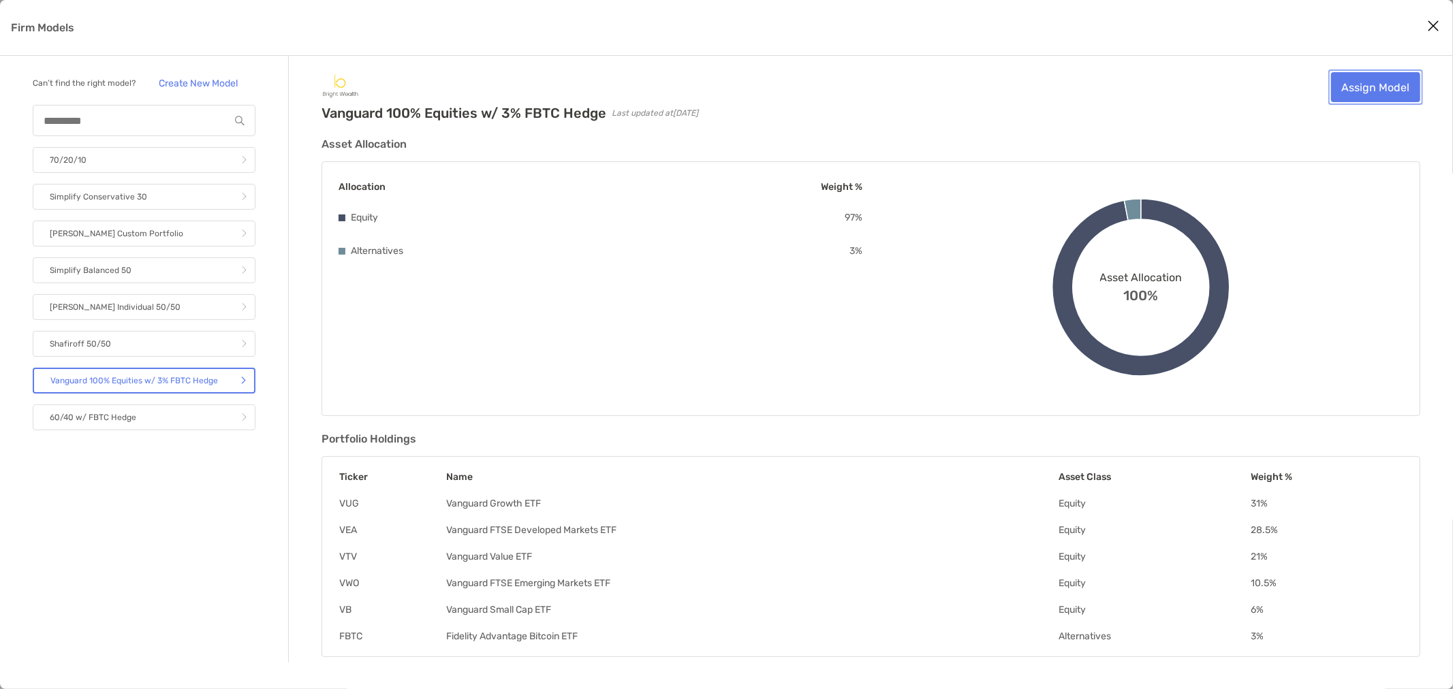
click at [1387, 93] on link "Assign Model" at bounding box center [1375, 87] width 89 height 30
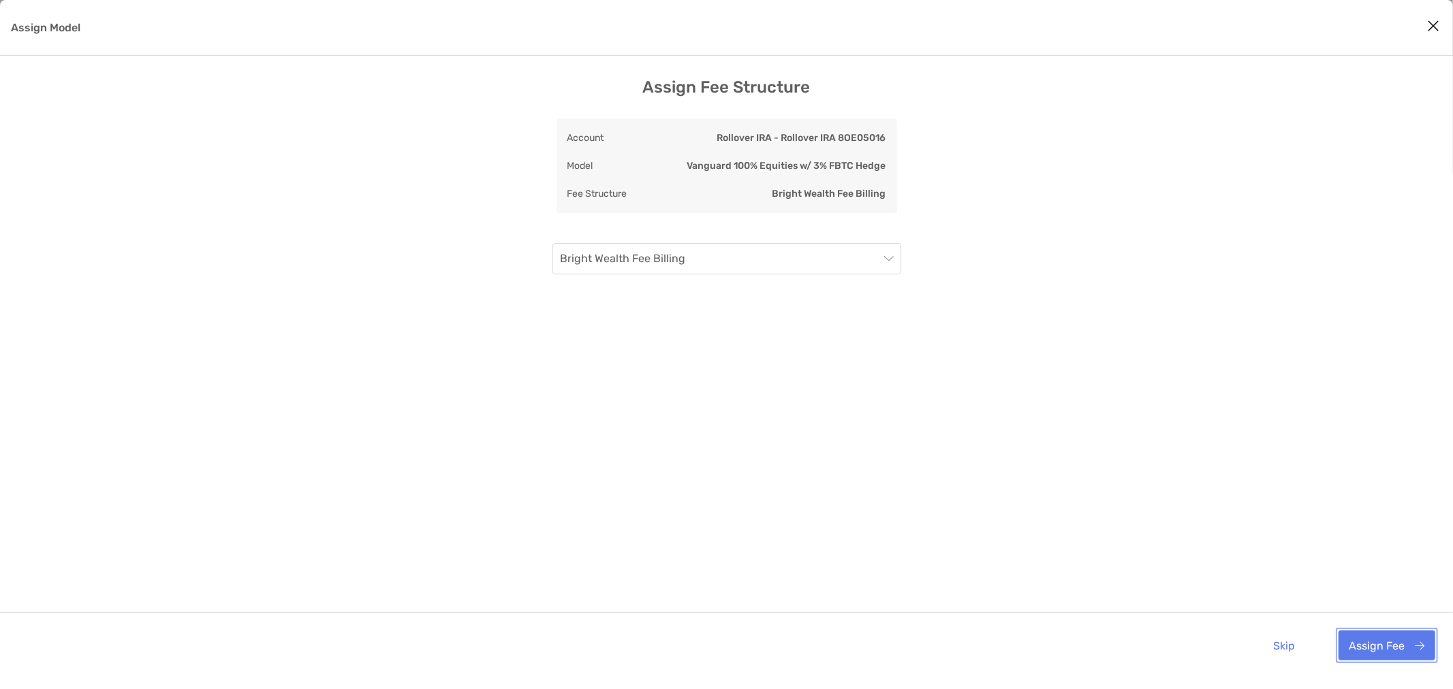
click at [1372, 638] on button "Assign Fee" at bounding box center [1387, 646] width 97 height 30
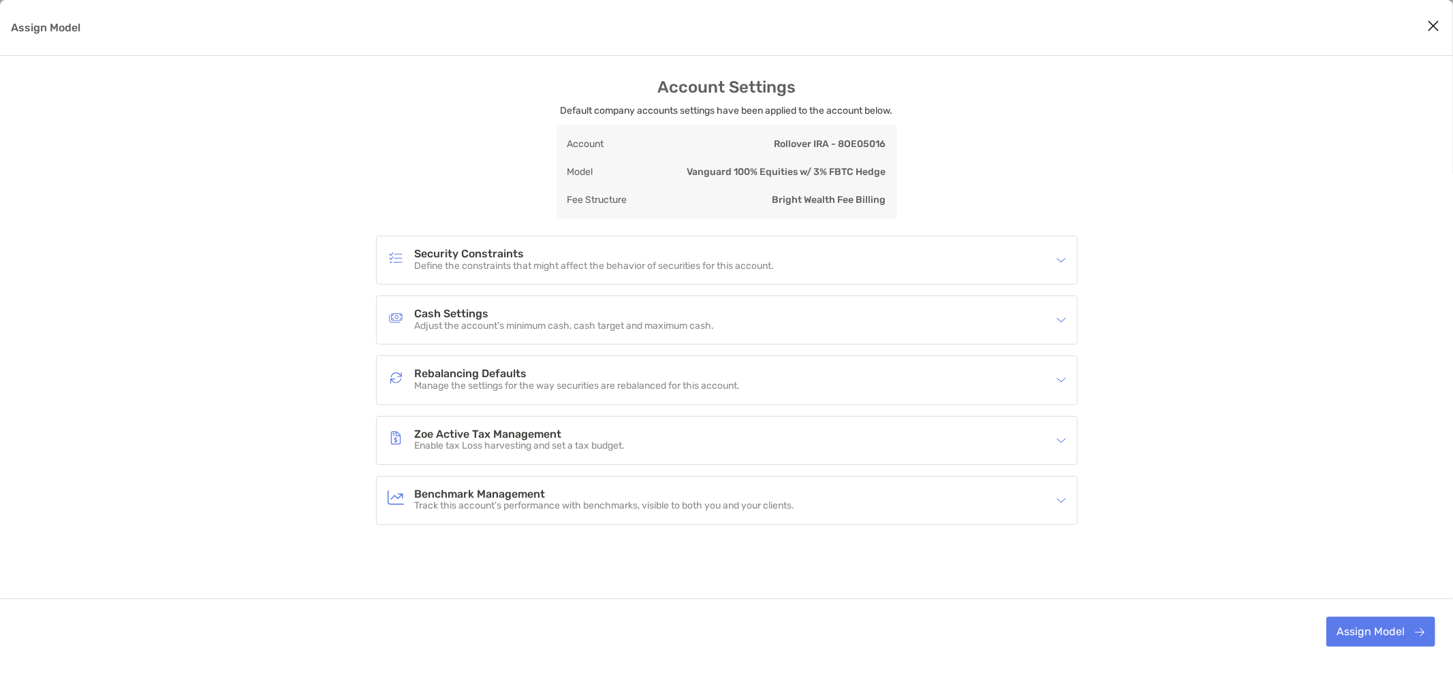
click at [503, 375] on h4 "Rebalancing Defaults" at bounding box center [578, 375] width 326 height 12
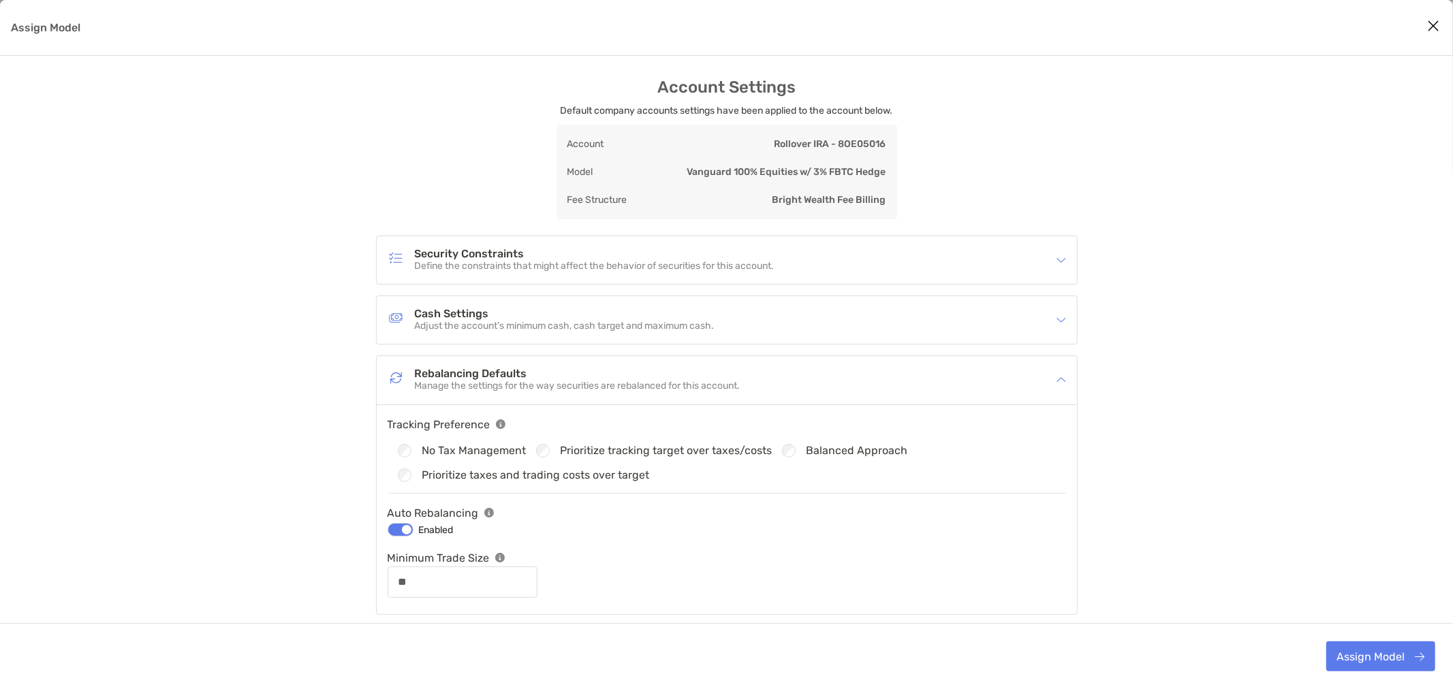
click at [423, 452] on label "No Tax Management" at bounding box center [474, 451] width 104 height 12
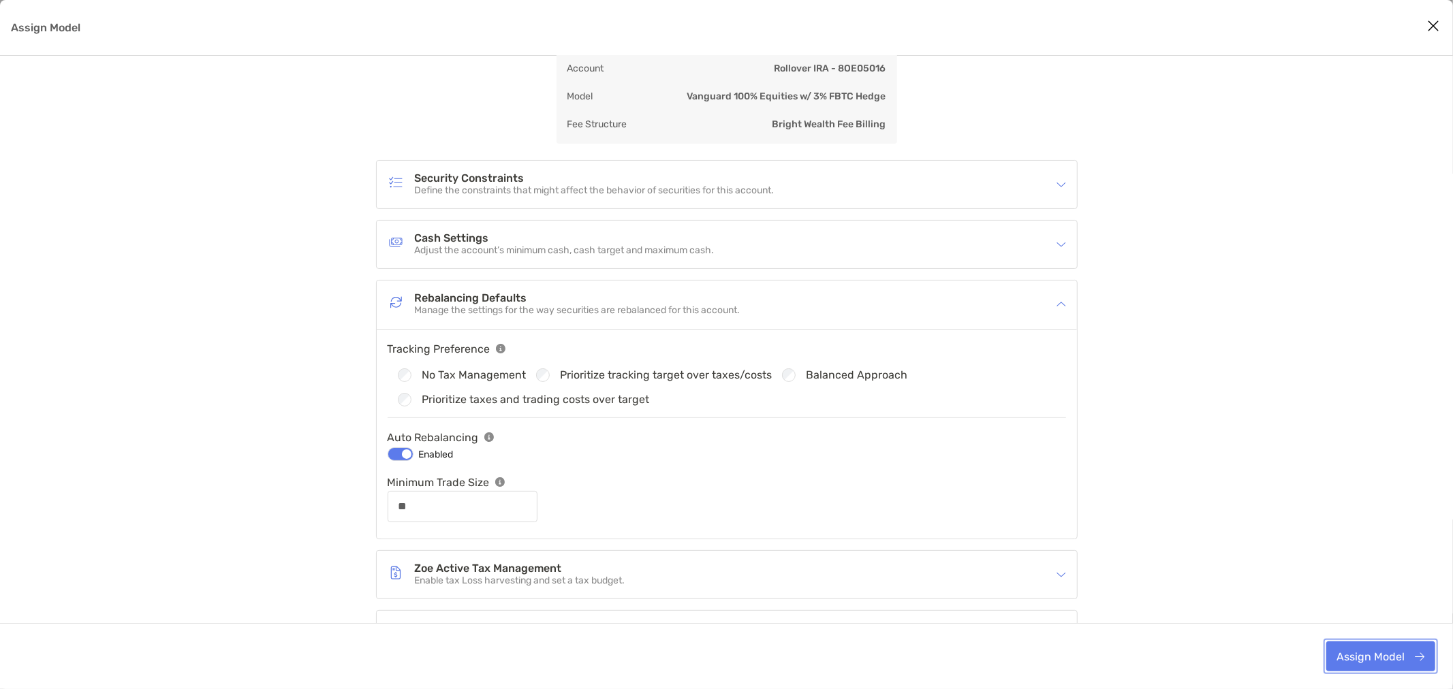
click at [1349, 652] on button "Assign Model" at bounding box center [1380, 657] width 109 height 30
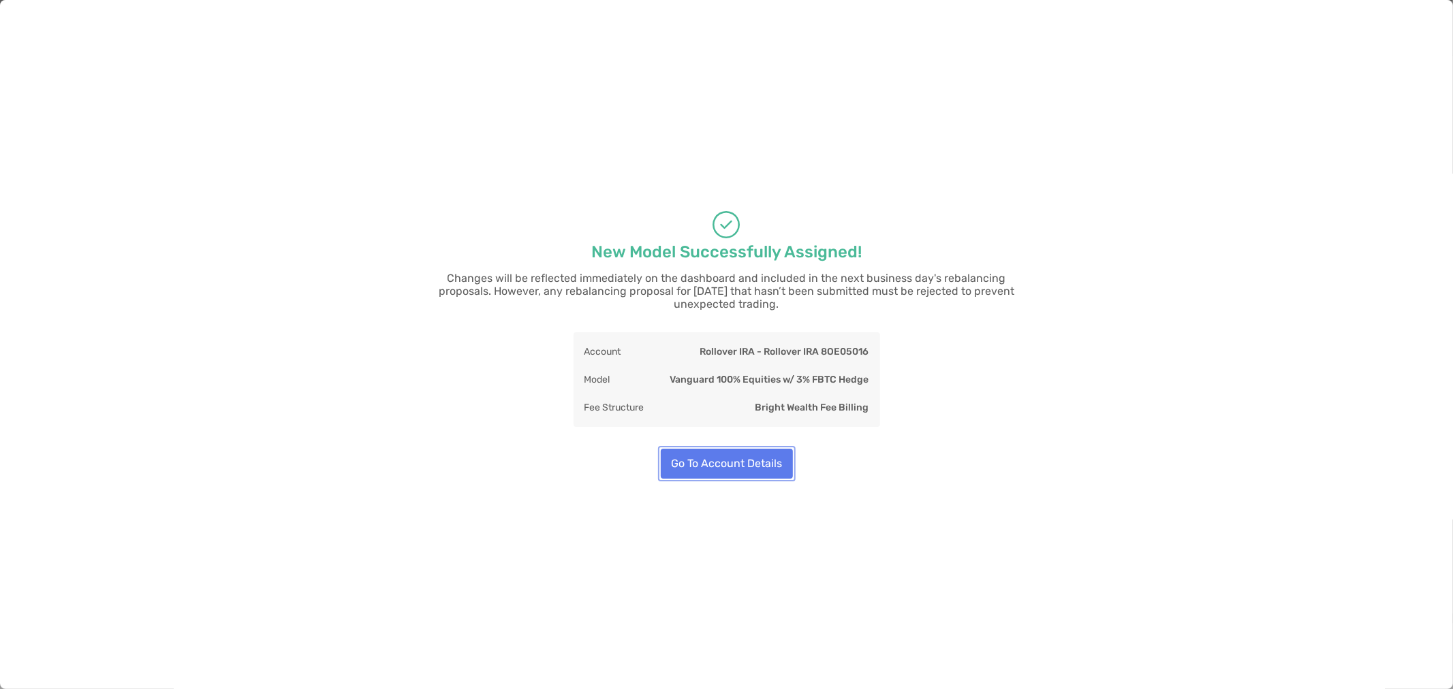
click at [730, 458] on button "Go To Account Details" at bounding box center [727, 464] width 132 height 30
type input "**"
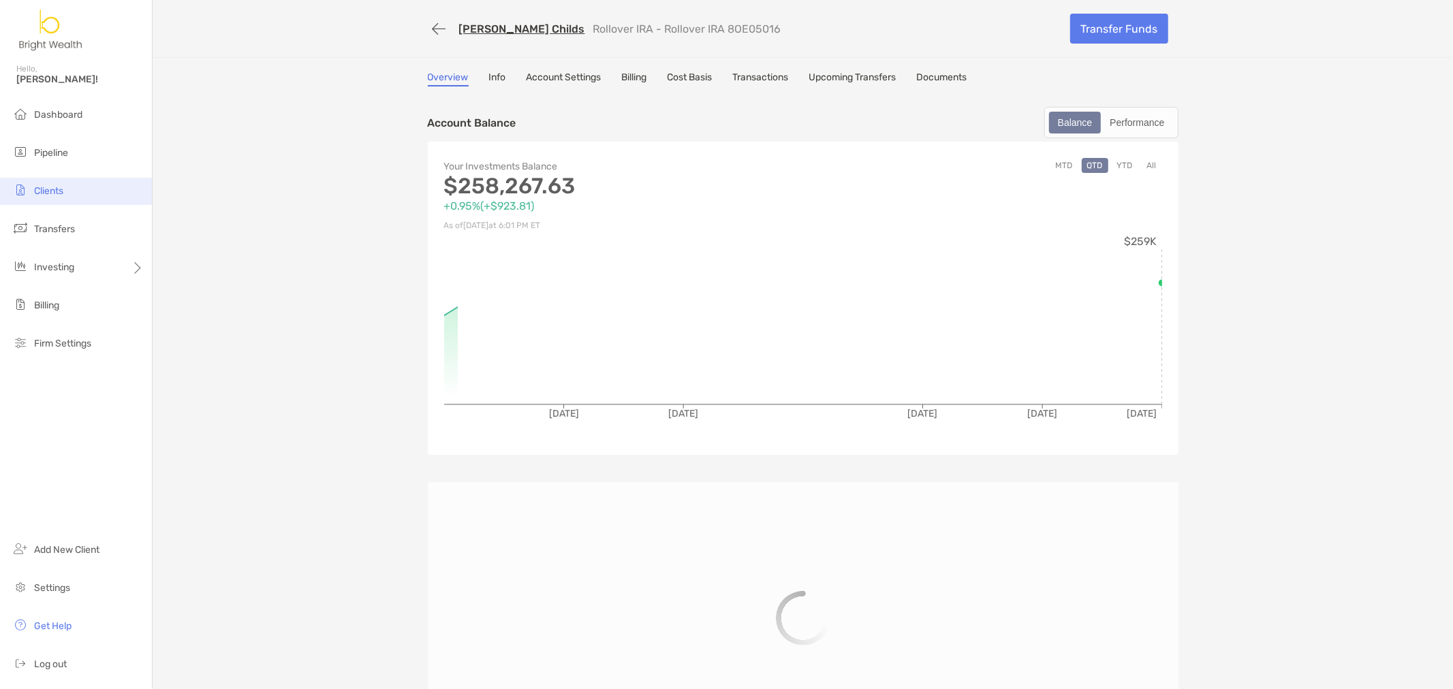
click at [63, 193] on span "Clients" at bounding box center [48, 191] width 29 height 12
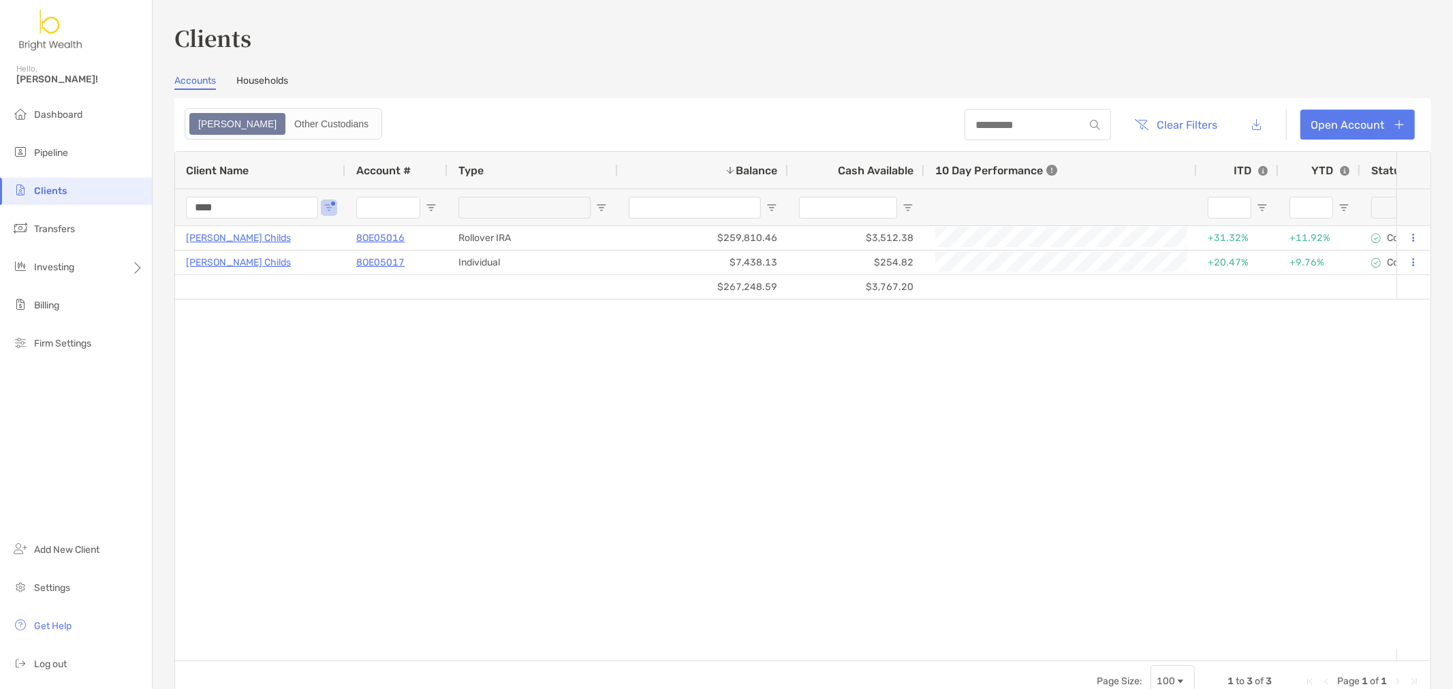
drag, startPoint x: 264, startPoint y: 200, endPoint x: 145, endPoint y: 200, distance: 118.5
click at [151, 200] on div "Clients Hello, Henry! Dashboard Pipeline Clients Transfers Investing Billing Fi…" at bounding box center [726, 344] width 1453 height 689
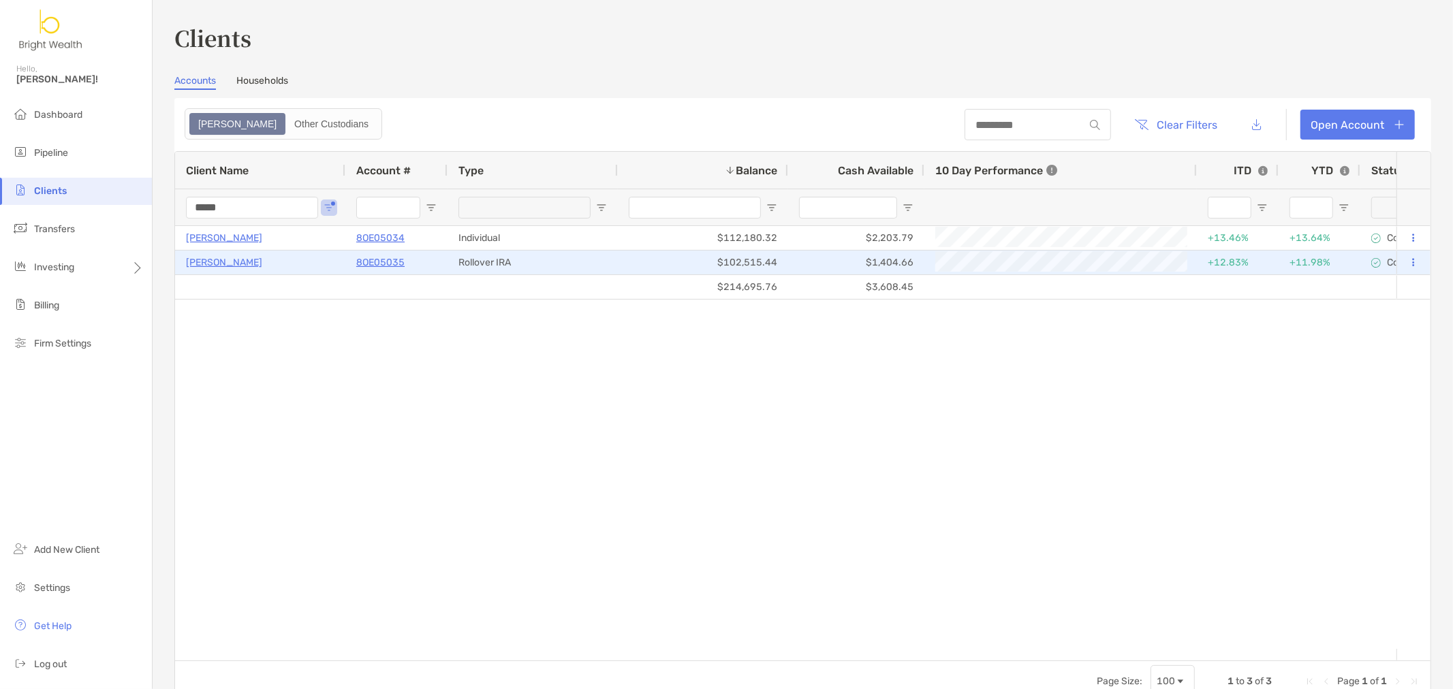
type input "*****"
click at [373, 260] on p "8OE05035" at bounding box center [380, 262] width 48 height 17
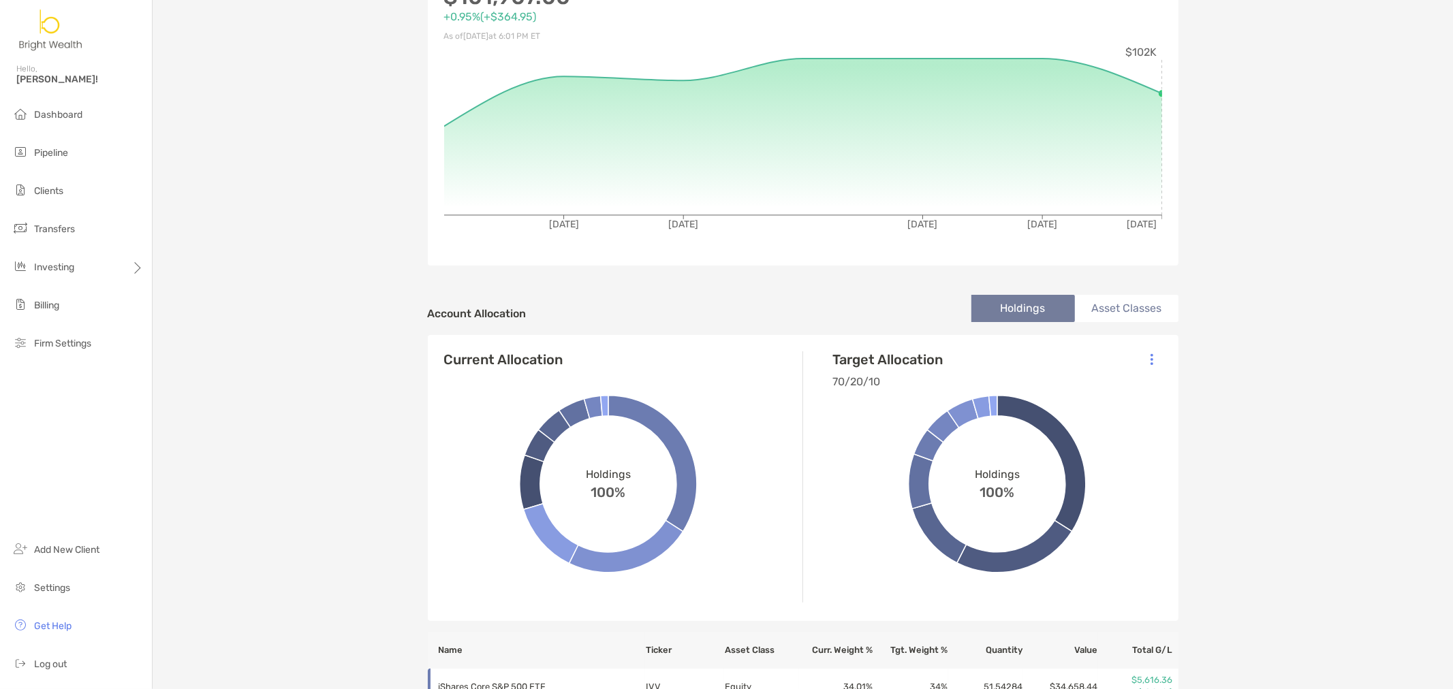
scroll to position [227, 0]
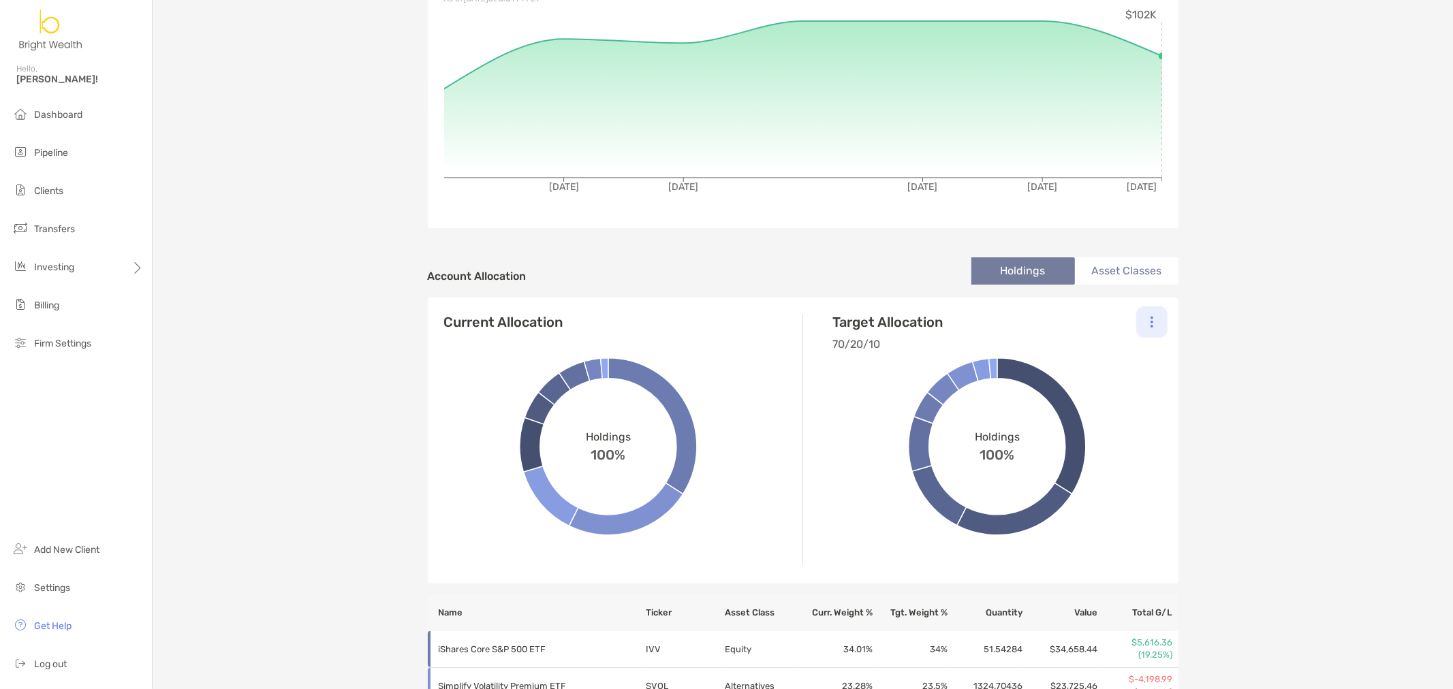
click at [1138, 320] on div at bounding box center [1151, 322] width 31 height 31
click at [1052, 364] on p "Change Model" at bounding box center [1059, 359] width 62 height 17
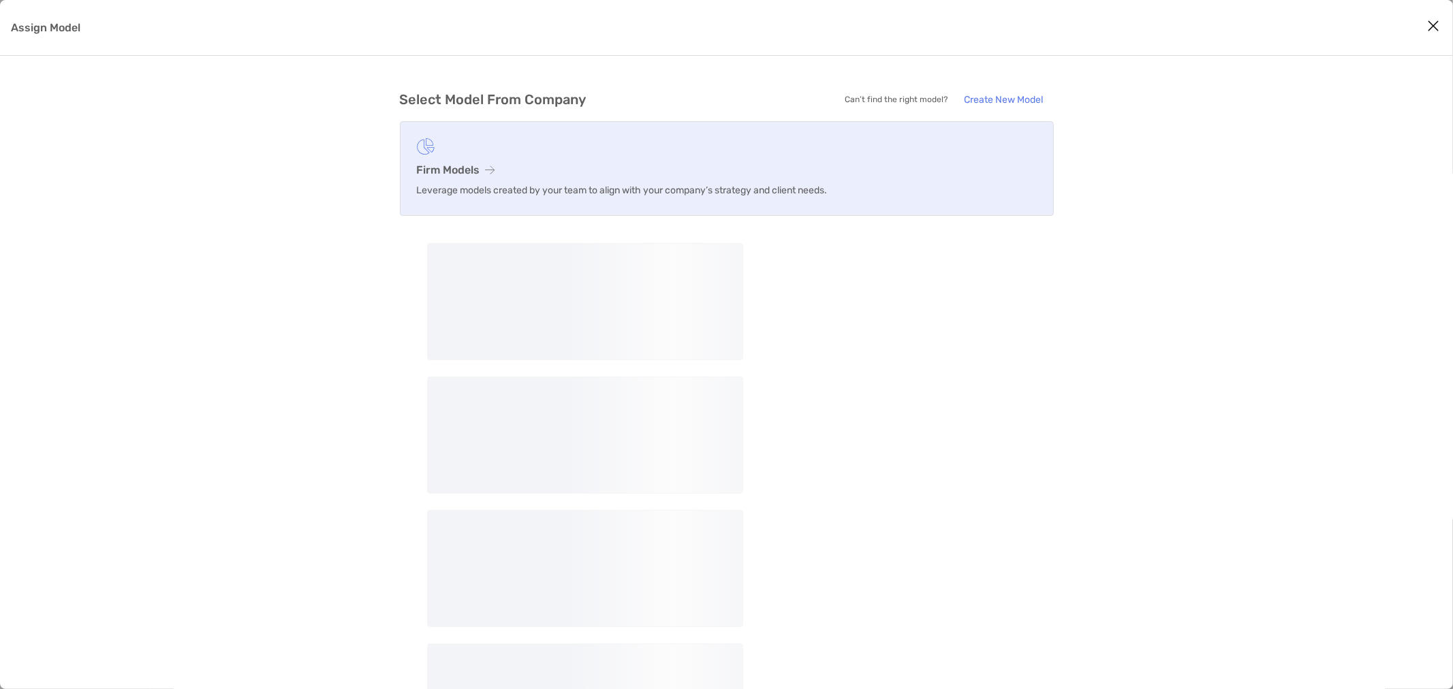
click at [451, 171] on h3 "Firm Models" at bounding box center [727, 169] width 620 height 13
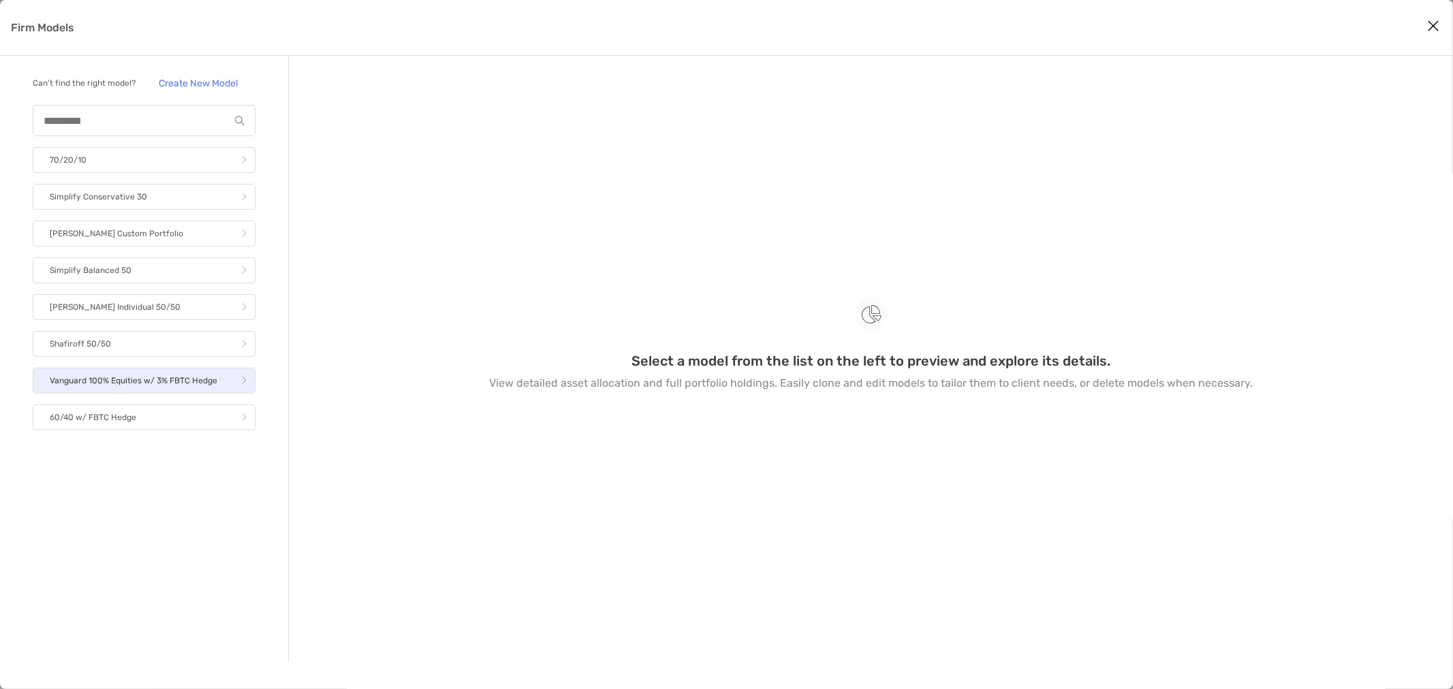
click at [114, 370] on link "Vanguard 100% Equities w/ 3% FBTC Hedge" at bounding box center [144, 381] width 223 height 26
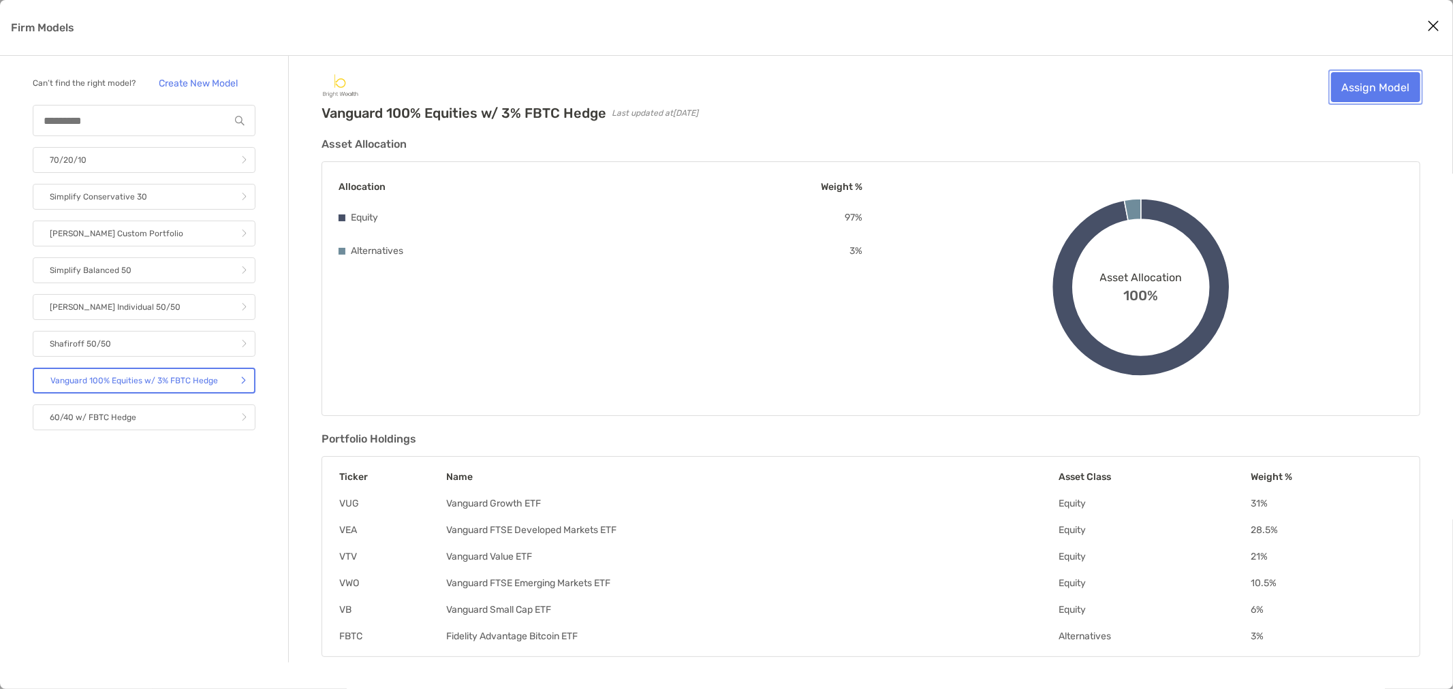
click at [1354, 96] on link "Assign Model" at bounding box center [1375, 87] width 89 height 30
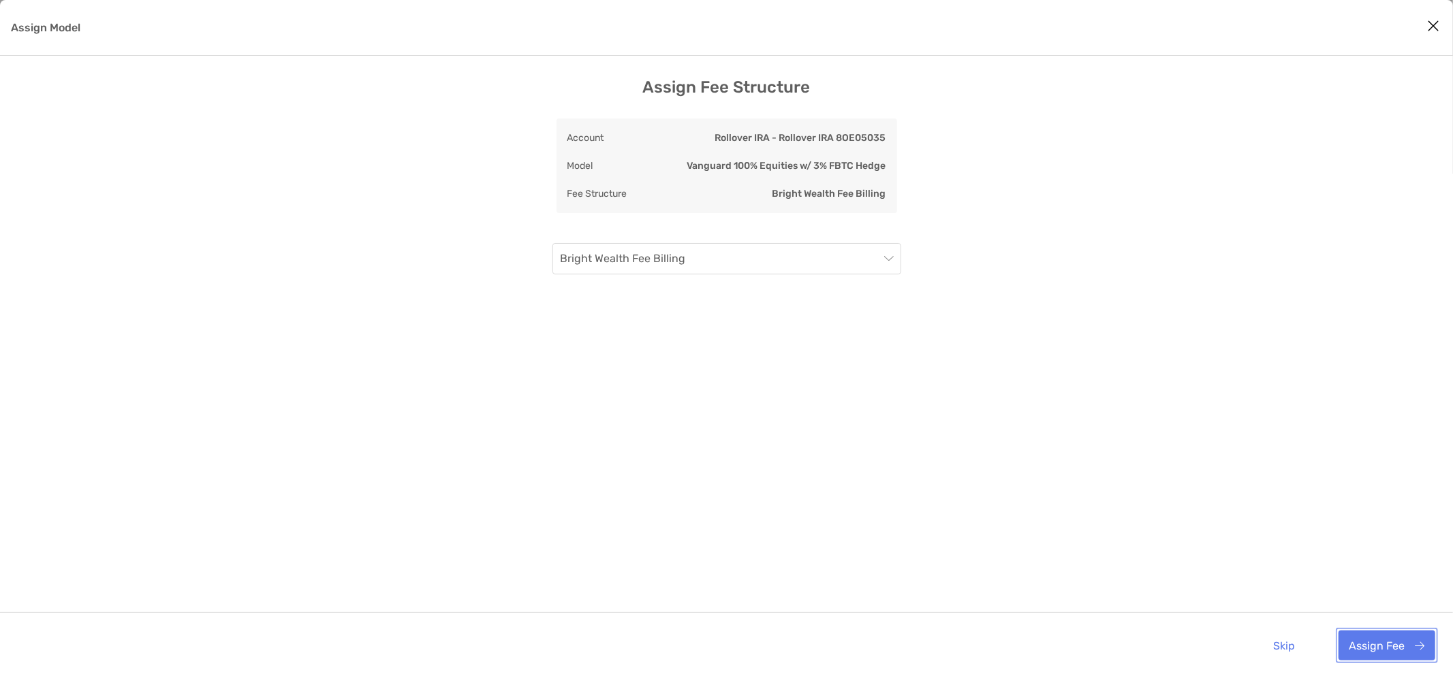
click at [1385, 646] on button "Assign Fee" at bounding box center [1387, 646] width 97 height 30
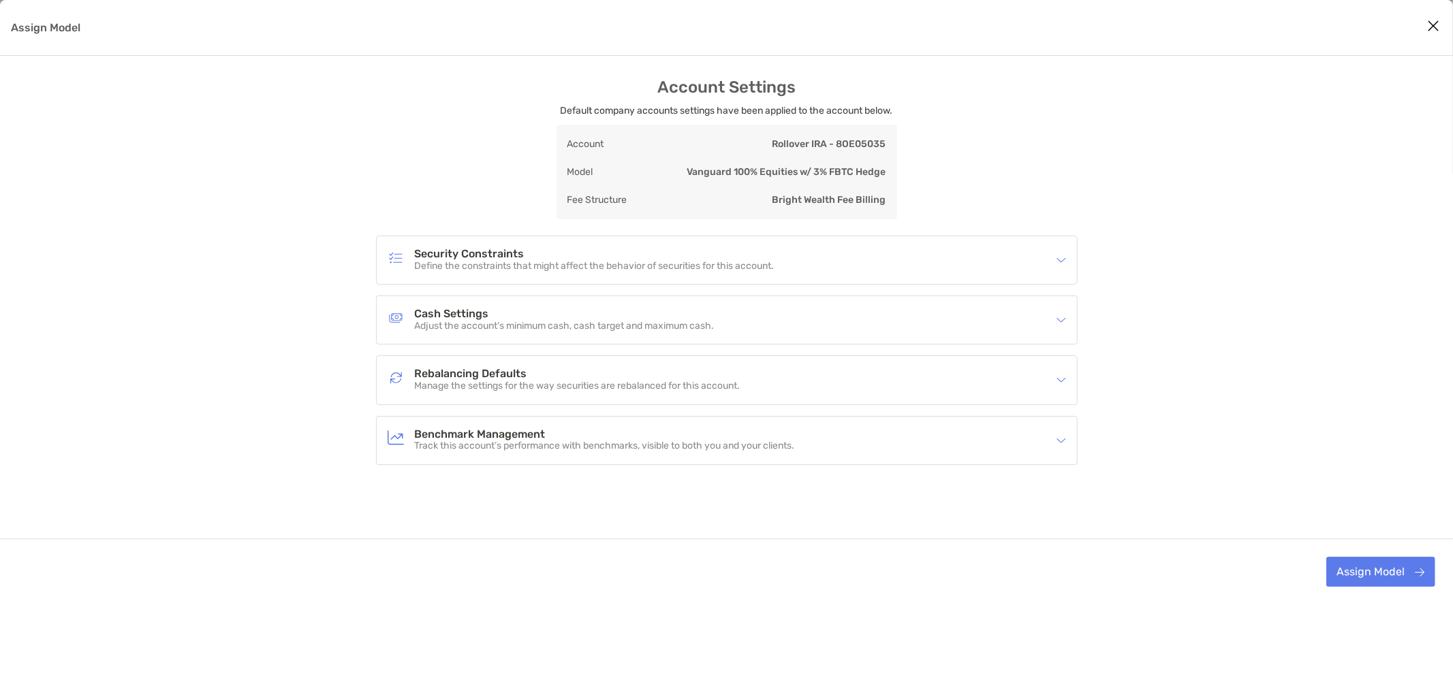
click at [539, 369] on h4 "Rebalancing Defaults" at bounding box center [578, 375] width 326 height 12
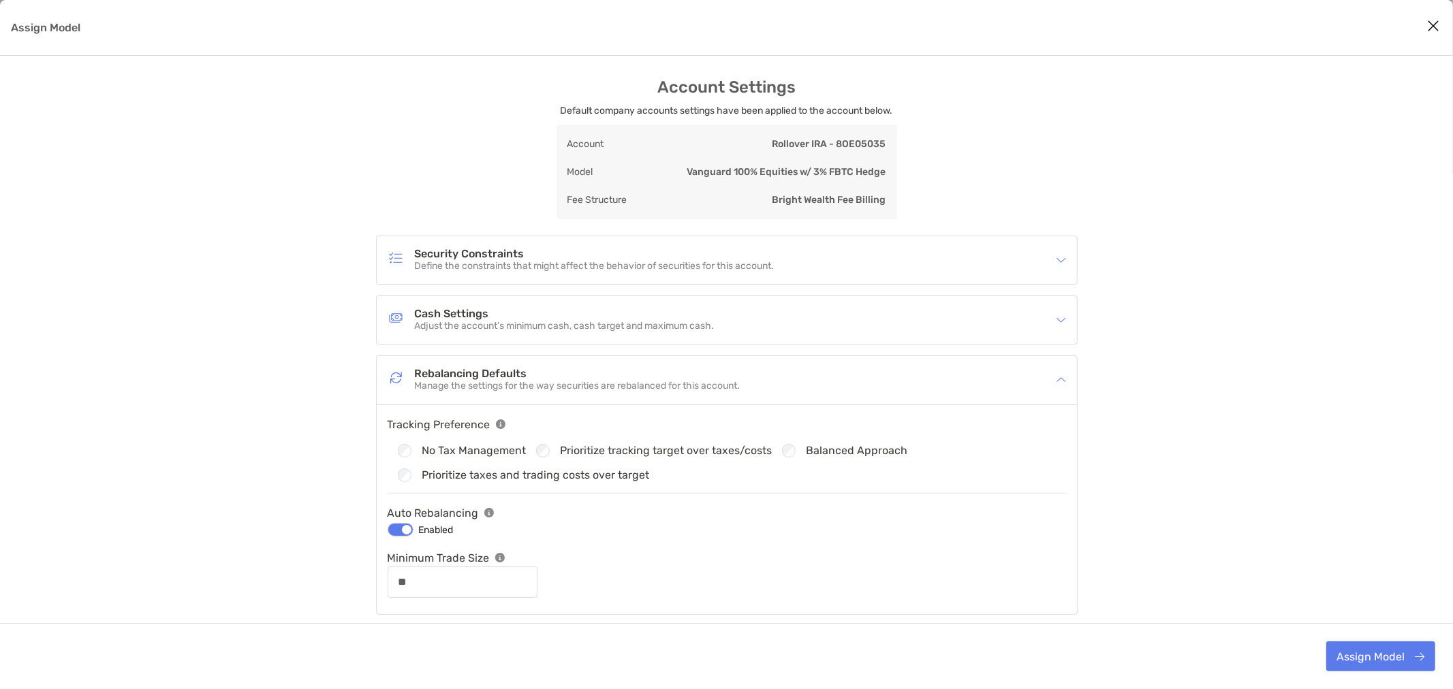
click at [477, 448] on label "No Tax Management" at bounding box center [474, 451] width 104 height 12
click at [1366, 658] on button "Assign Model" at bounding box center [1380, 657] width 109 height 30
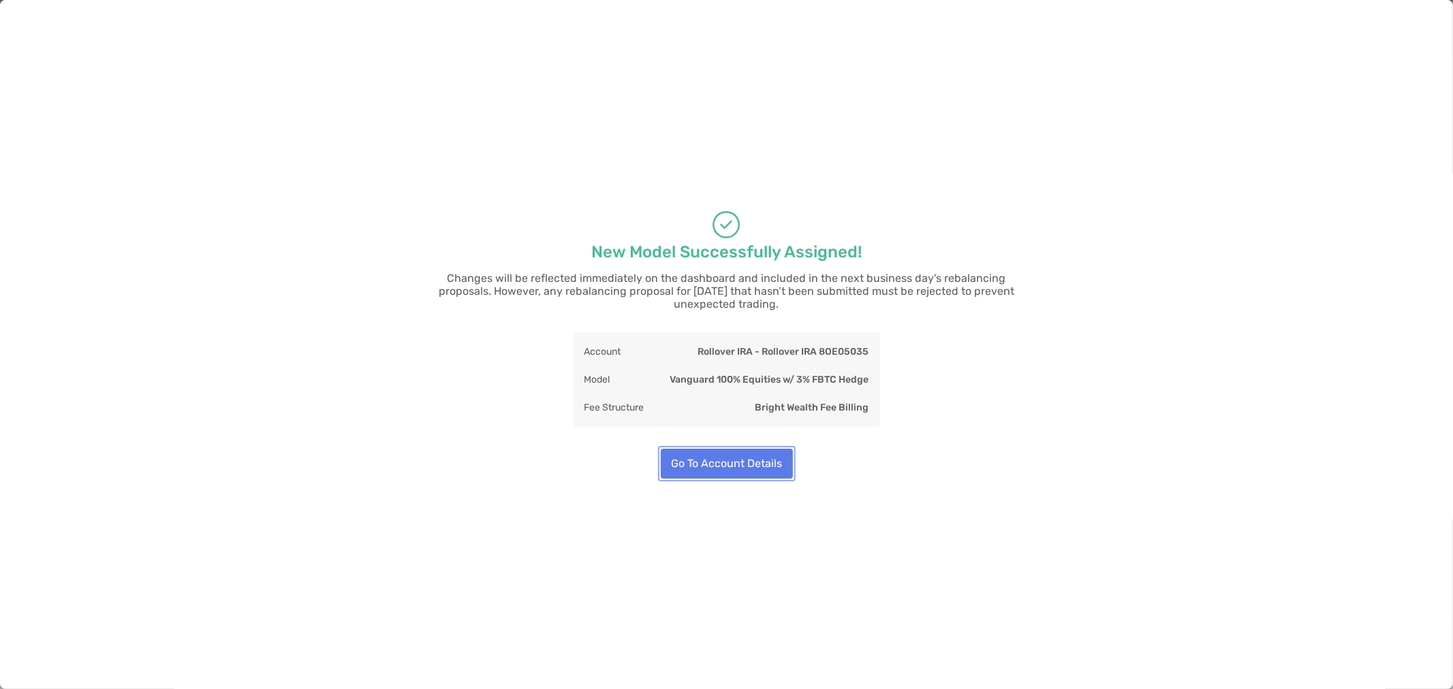
click at [758, 458] on button "Go To Account Details" at bounding box center [727, 464] width 132 height 30
type input "**"
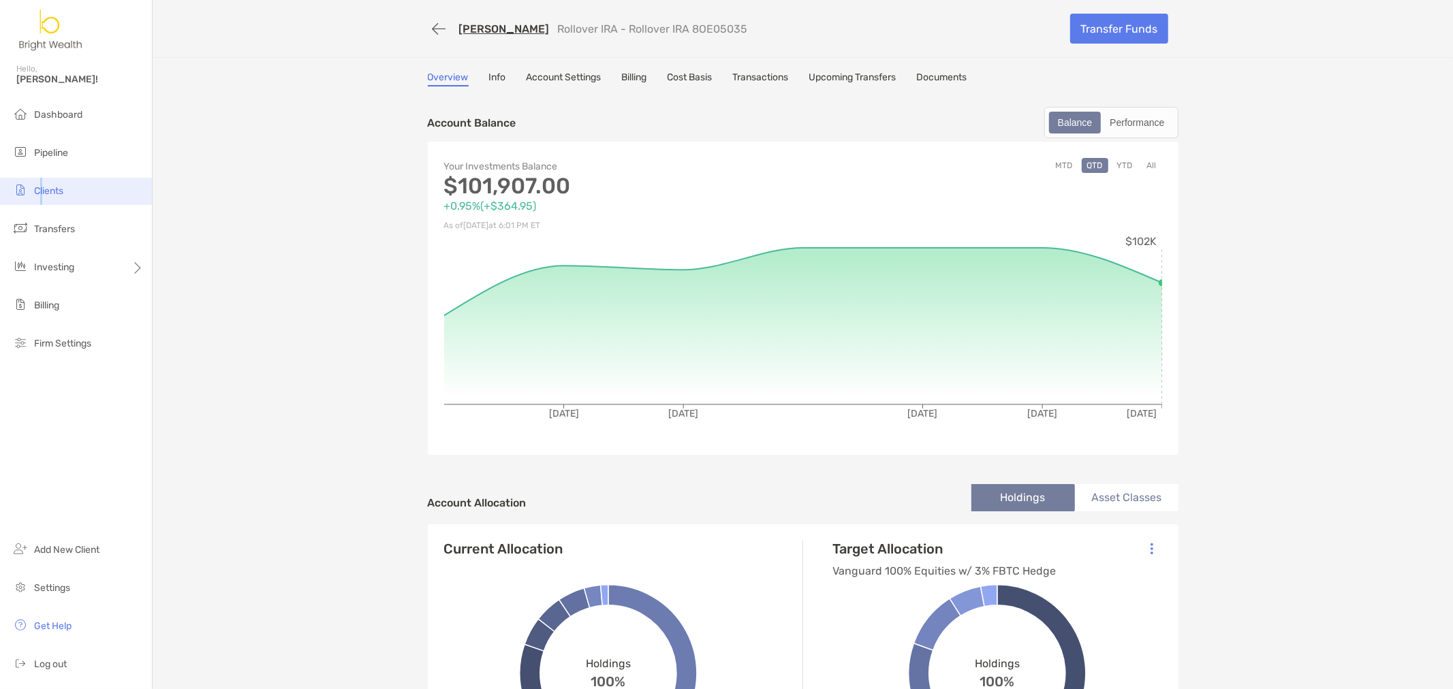
click at [41, 185] on span "Clients" at bounding box center [48, 191] width 29 height 12
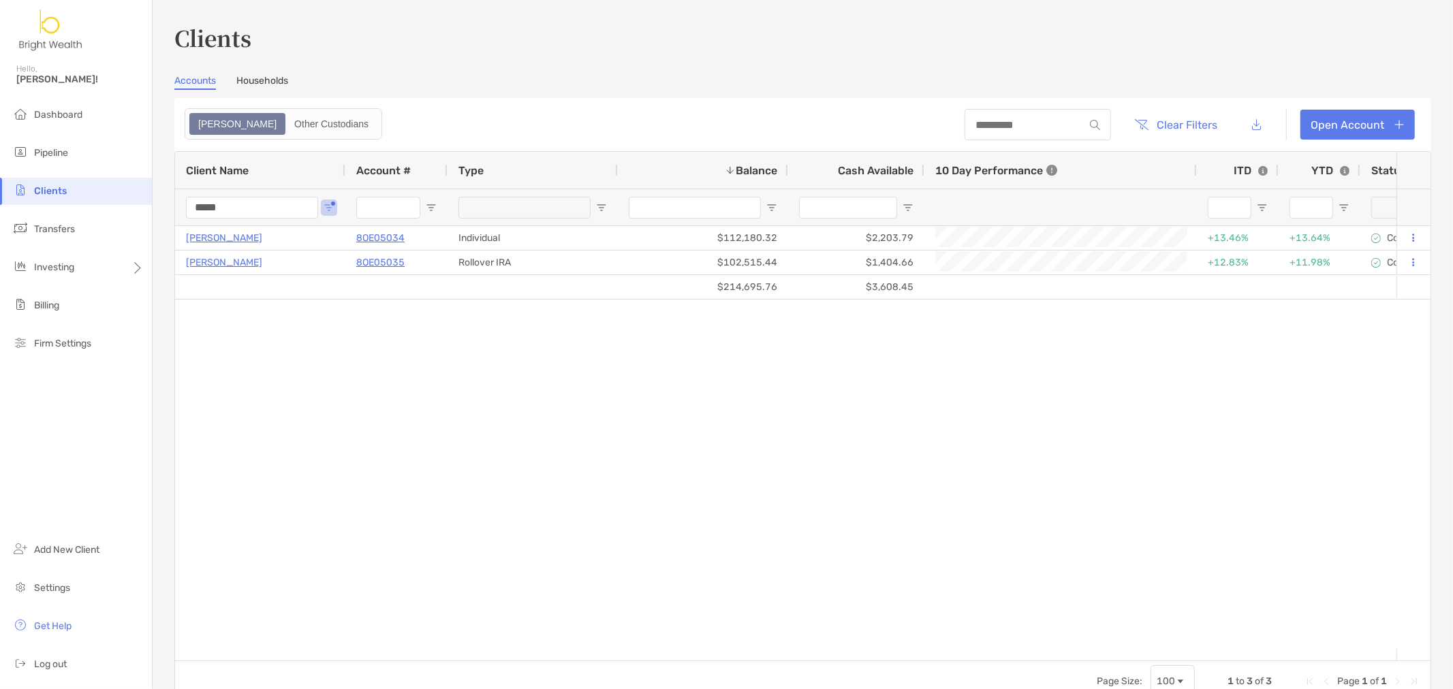
drag, startPoint x: 266, startPoint y: 206, endPoint x: 99, endPoint y: 196, distance: 167.2
click at [128, 200] on div "Clients Hello, Henry! Dashboard Pipeline Clients Transfers Investing Billing Fi…" at bounding box center [726, 344] width 1453 height 689
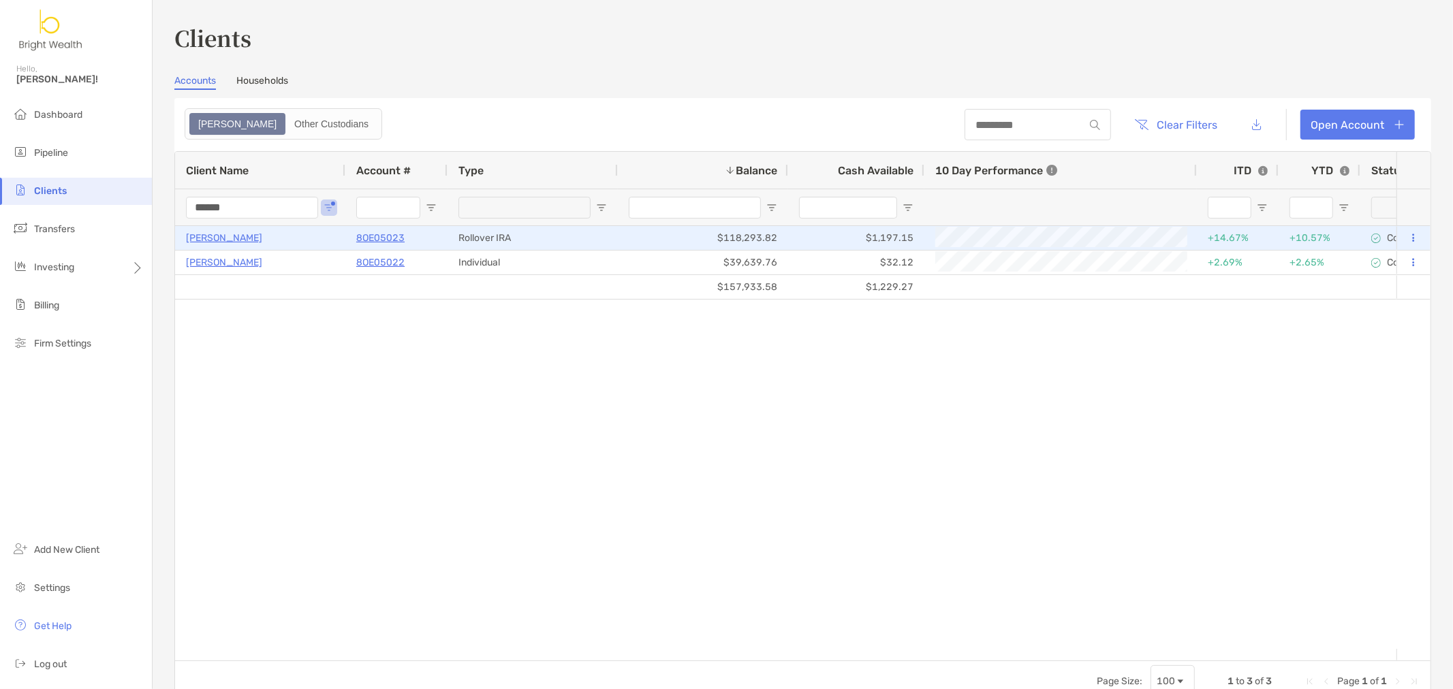
type input "******"
click at [389, 234] on p "8OE05023" at bounding box center [380, 238] width 48 height 17
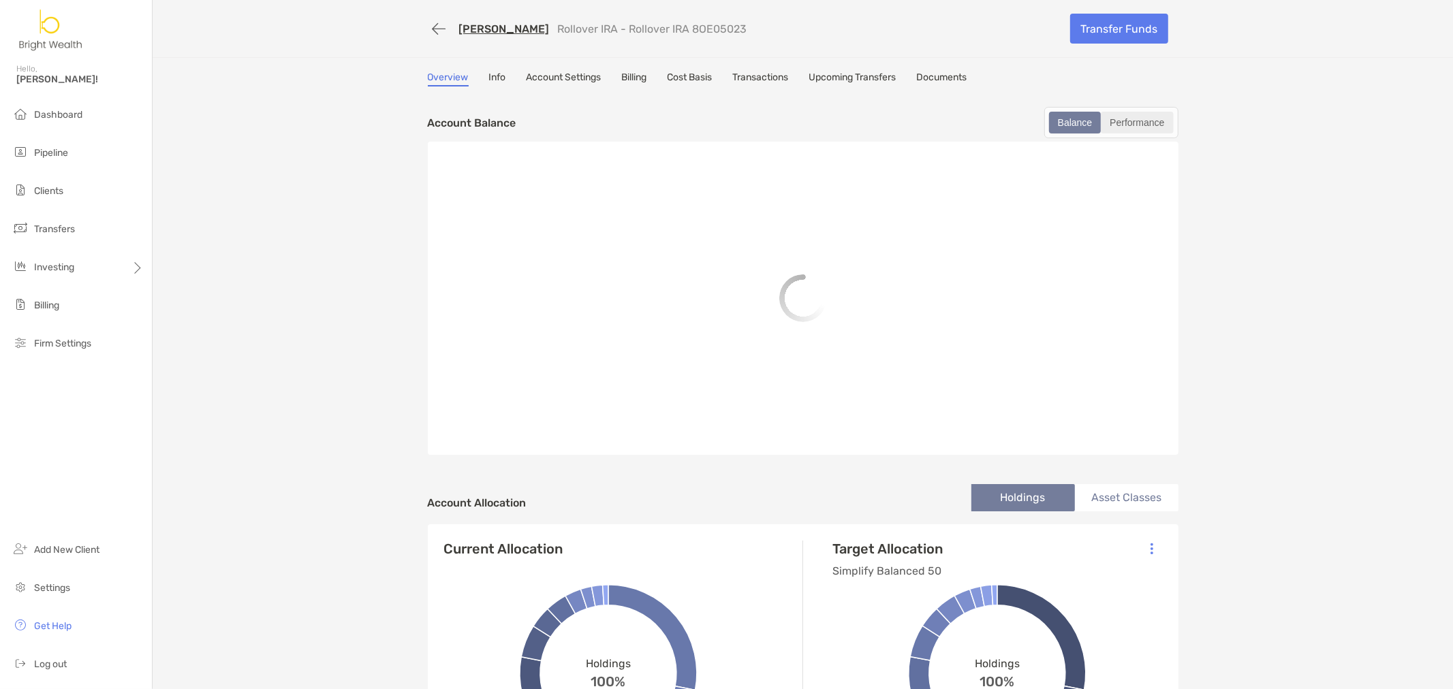
click at [1152, 119] on div "Performance" at bounding box center [1136, 122] width 69 height 19
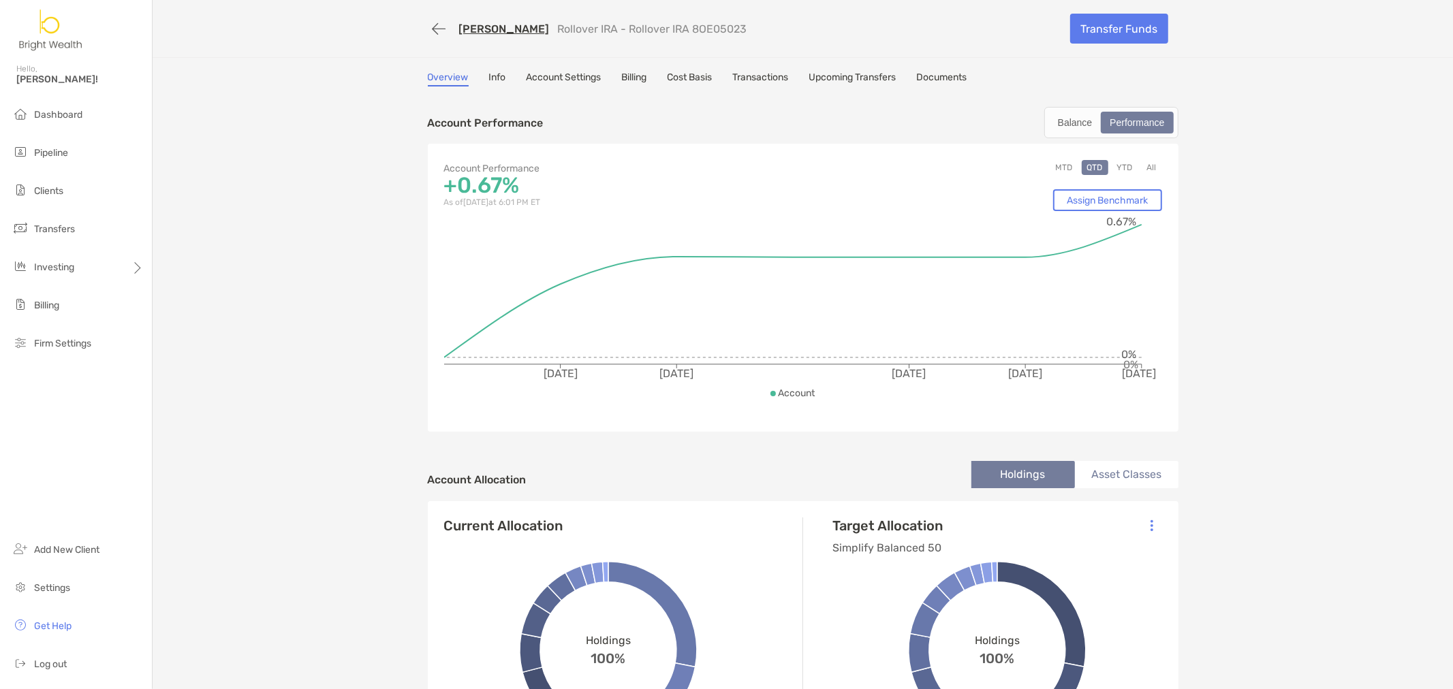
click at [1126, 166] on button "YTD" at bounding box center [1125, 167] width 27 height 15
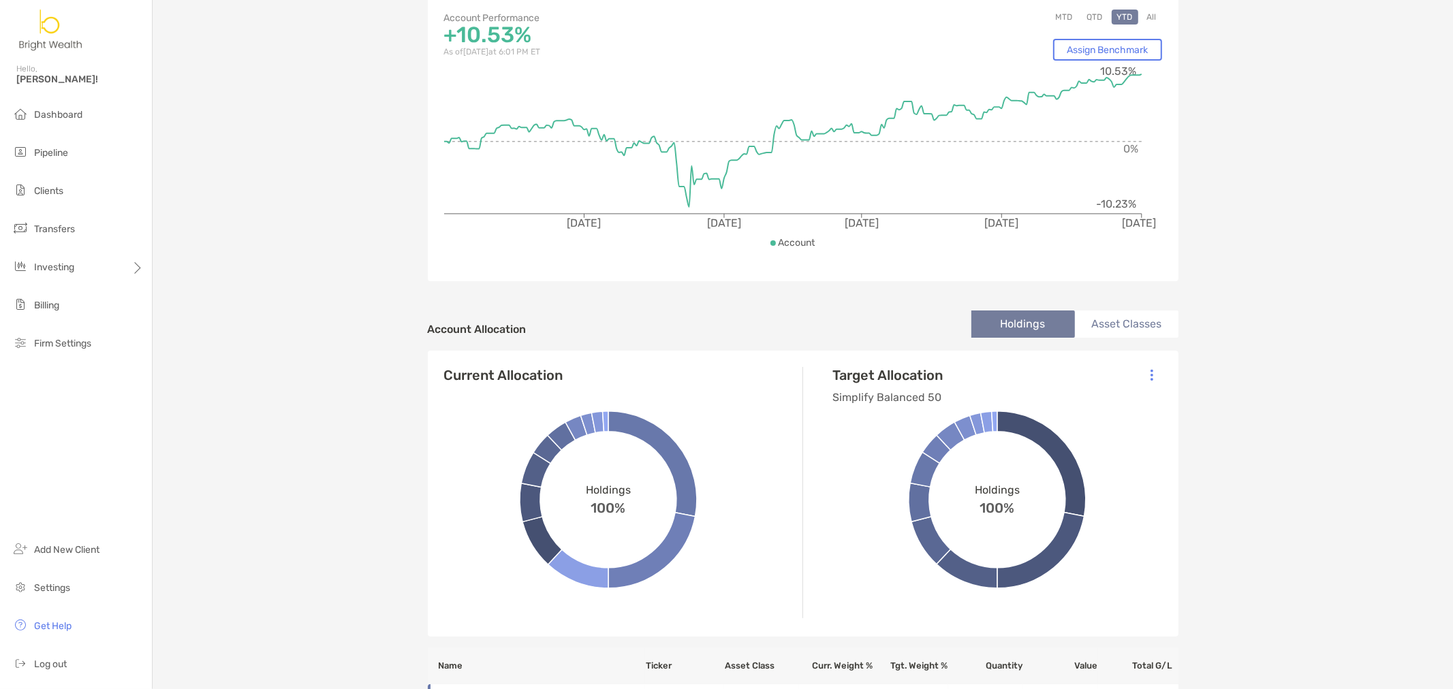
scroll to position [151, 0]
click at [1149, 372] on div at bounding box center [1151, 374] width 31 height 31
click at [1044, 406] on p "Change Model" at bounding box center [1059, 411] width 62 height 17
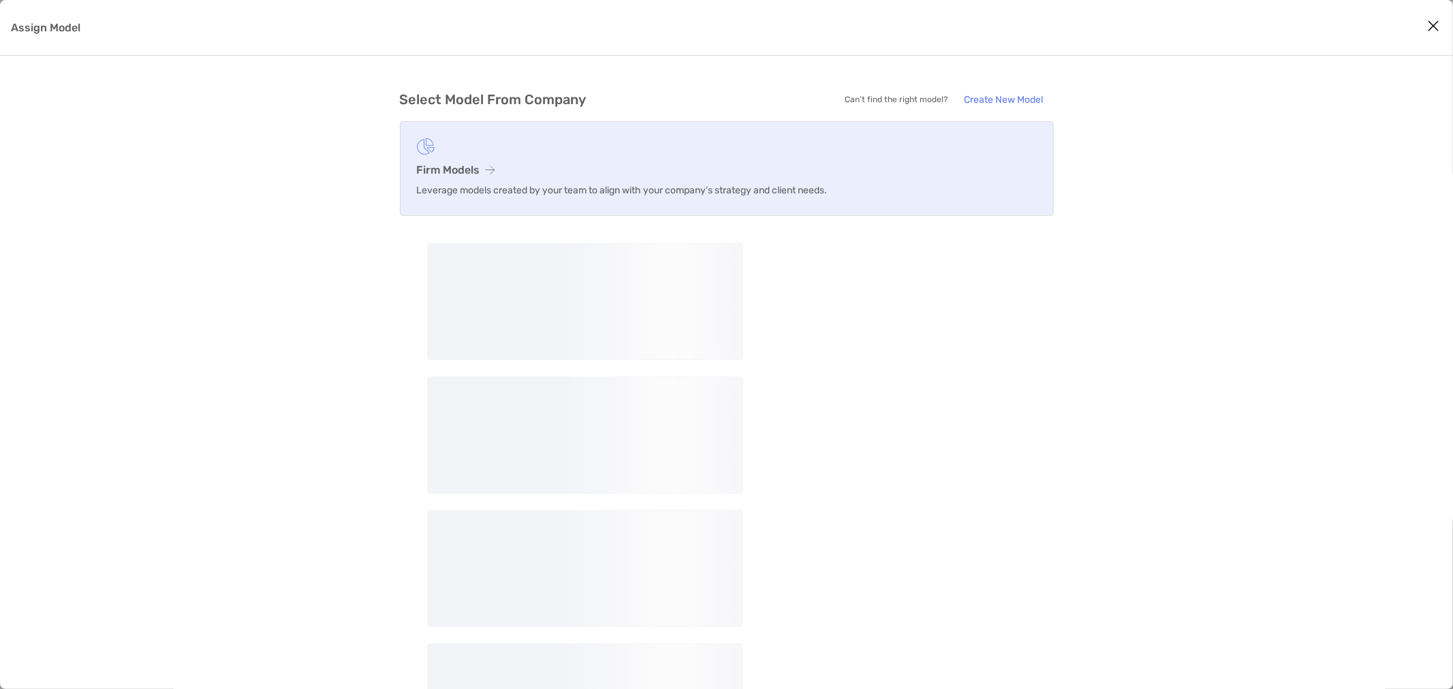
click at [459, 161] on link "Firm Models Leverage models created by your team to align with your company’s s…" at bounding box center [727, 168] width 654 height 95
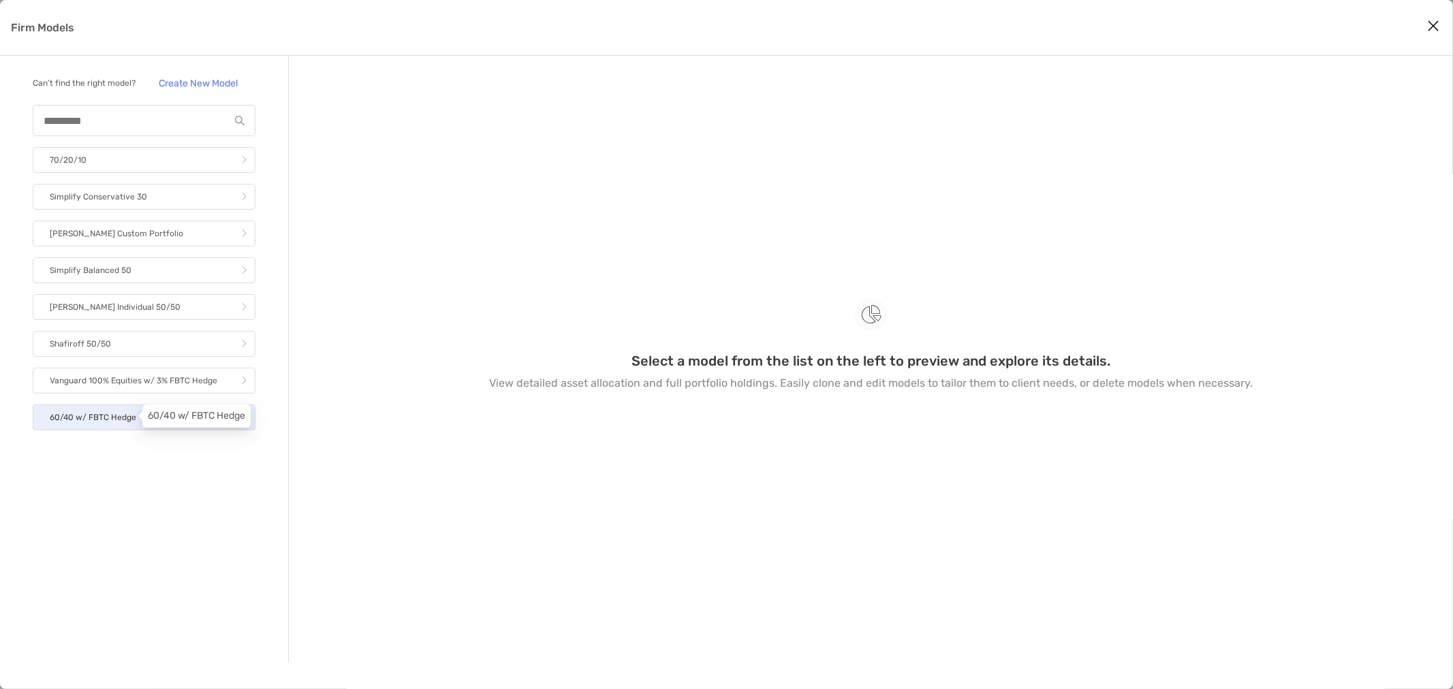
drag, startPoint x: 120, startPoint y: 410, endPoint x: 134, endPoint y: 411, distance: 14.3
click at [120, 411] on p "60/40 w/ FBTC Hedge" at bounding box center [93, 417] width 87 height 17
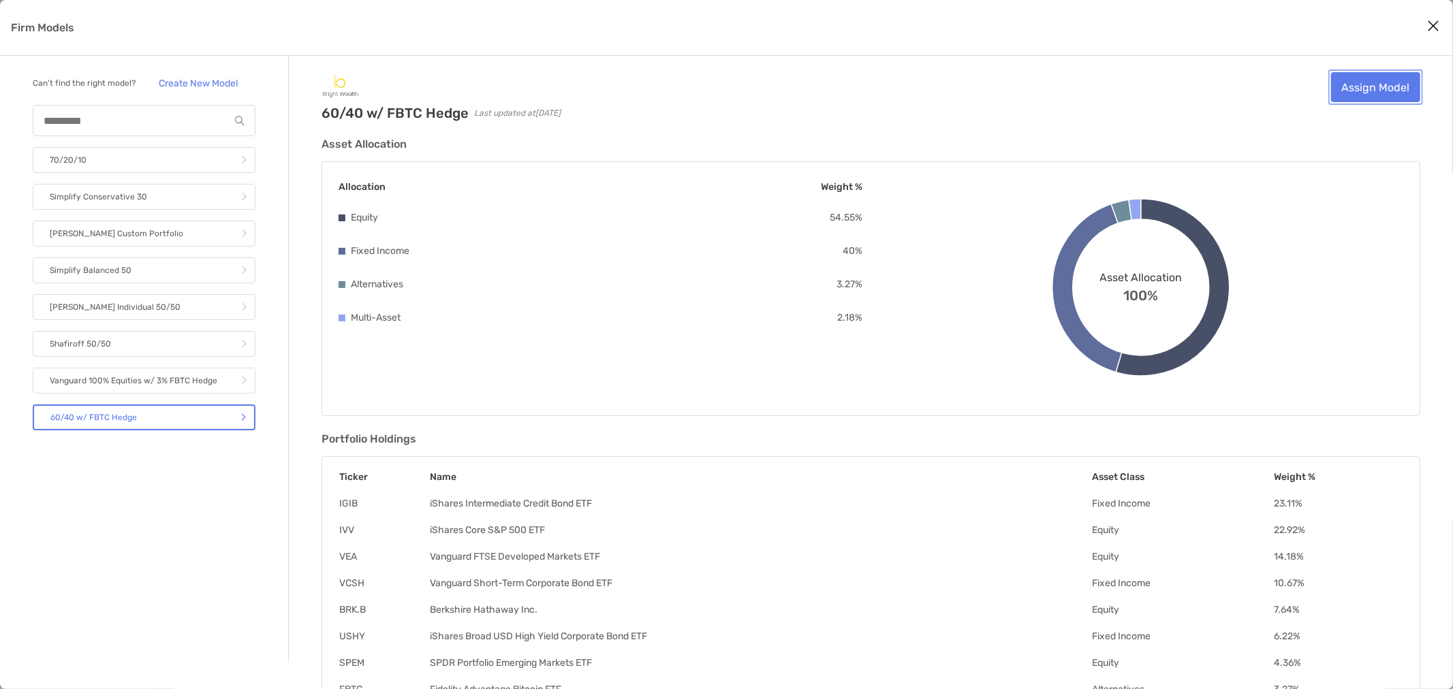
click at [1388, 84] on link "Assign Model" at bounding box center [1375, 87] width 89 height 30
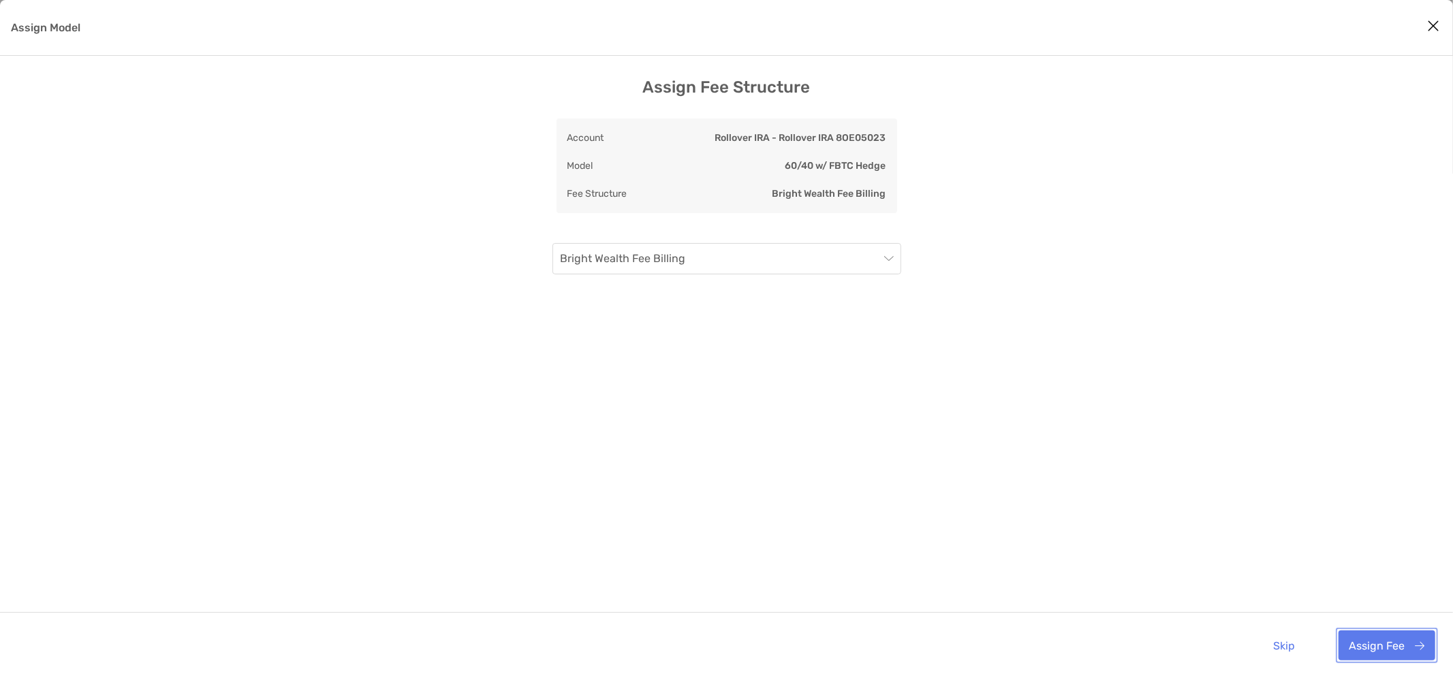
click at [1365, 640] on button "Assign Fee" at bounding box center [1387, 646] width 97 height 30
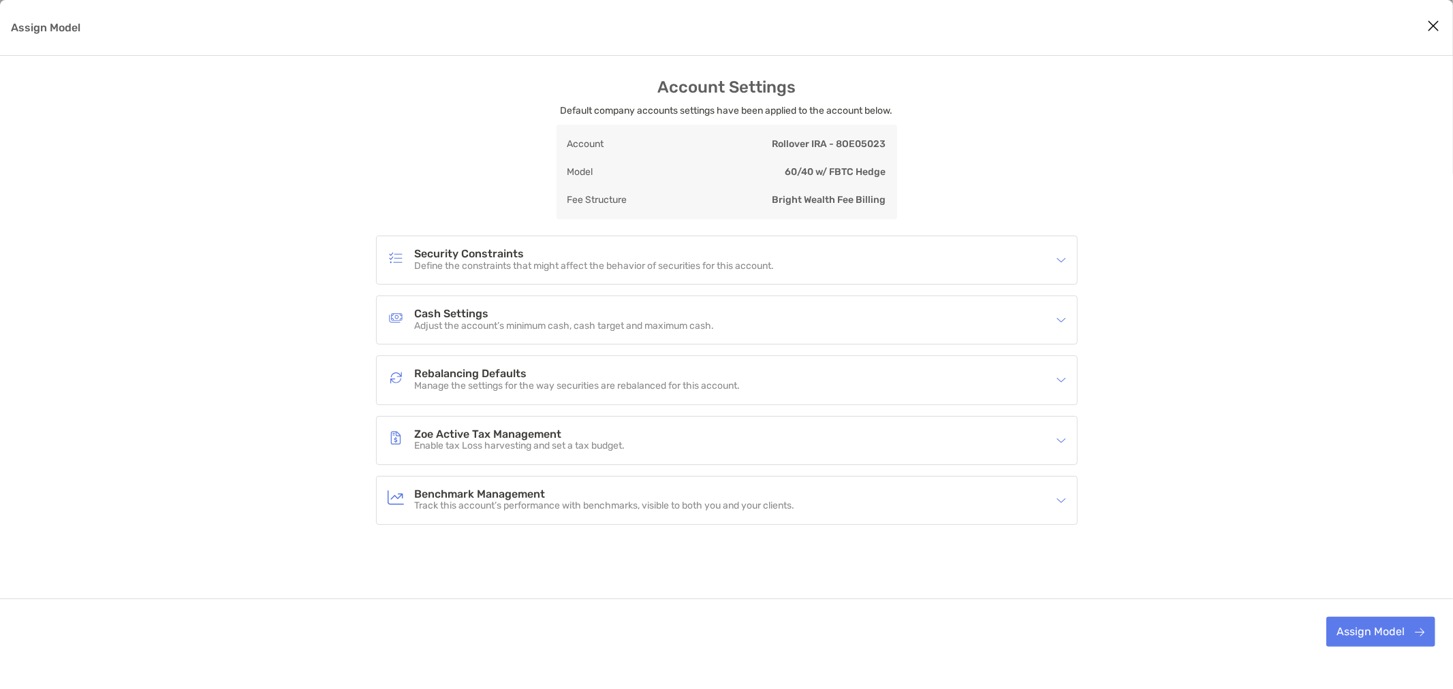
click at [614, 385] on p "Manage the settings for the way securities are rebalanced for this account." at bounding box center [578, 387] width 326 height 12
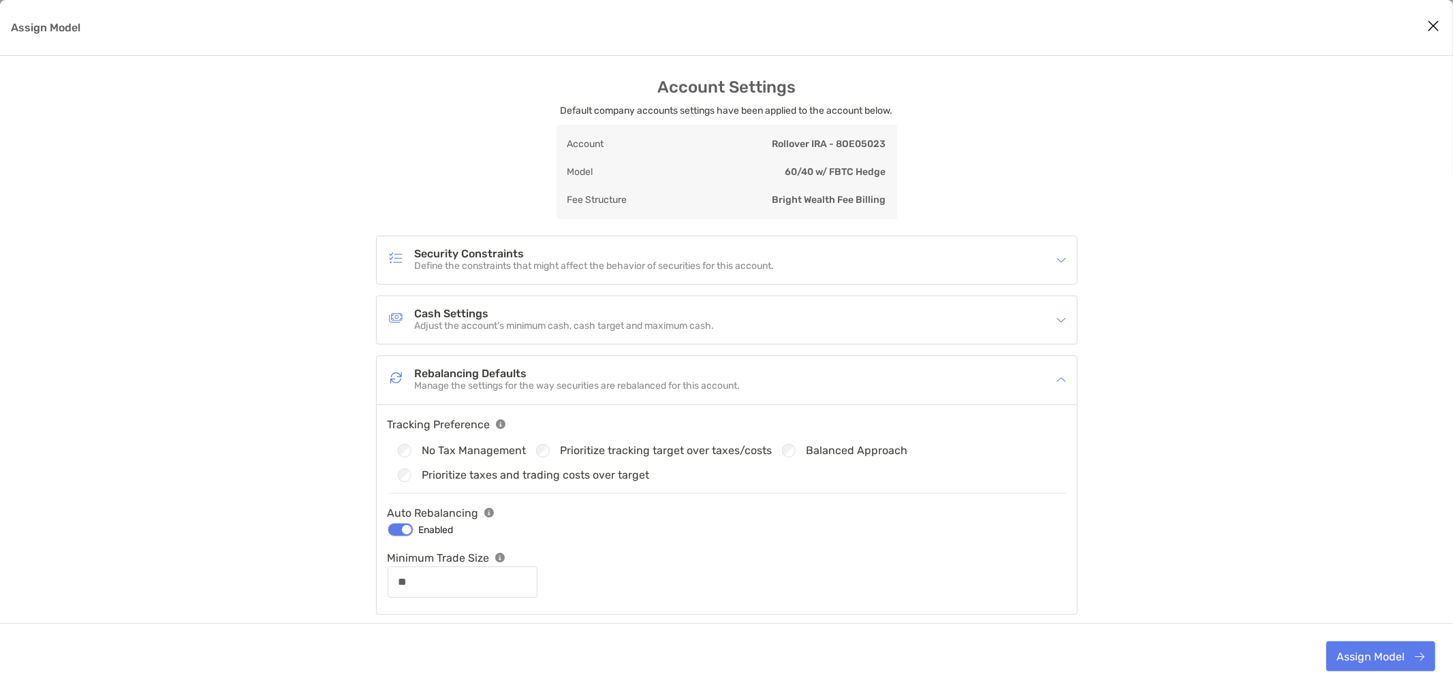
click at [473, 447] on label "No Tax Management" at bounding box center [474, 451] width 104 height 12
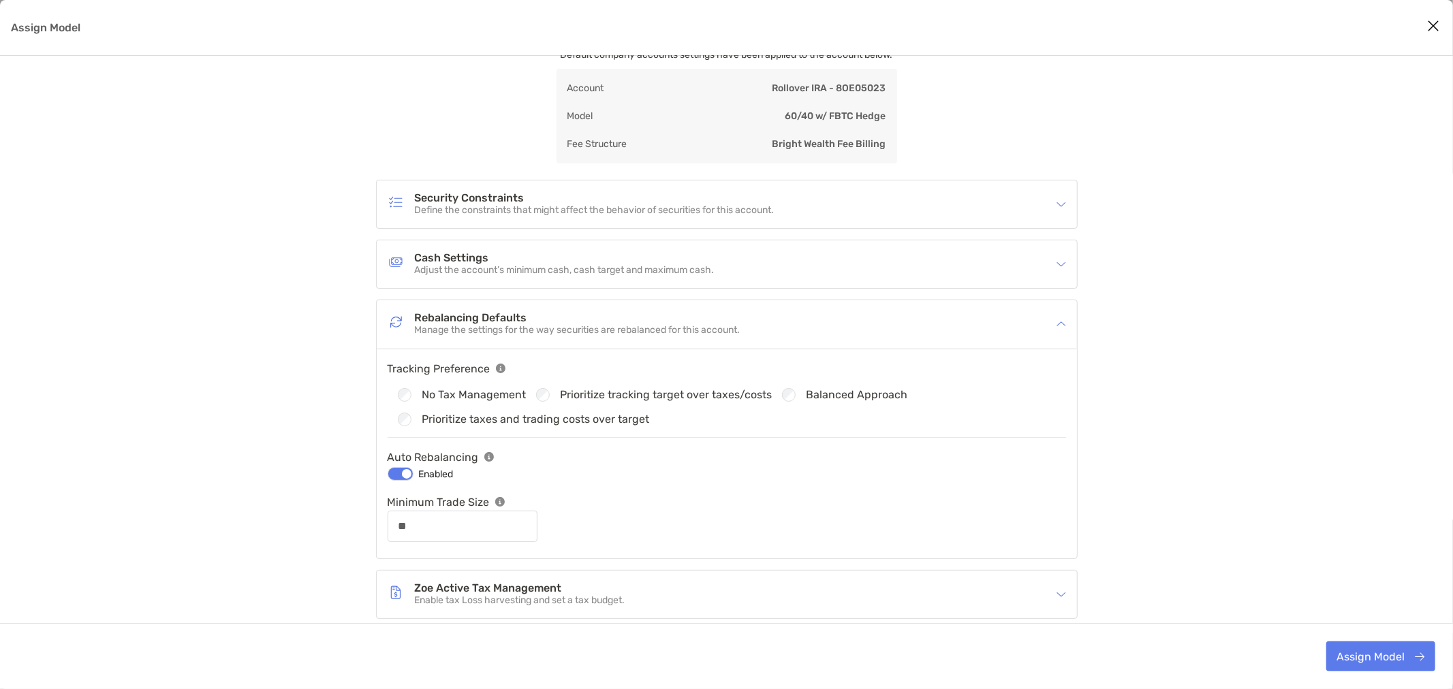
scroll to position [151, 0]
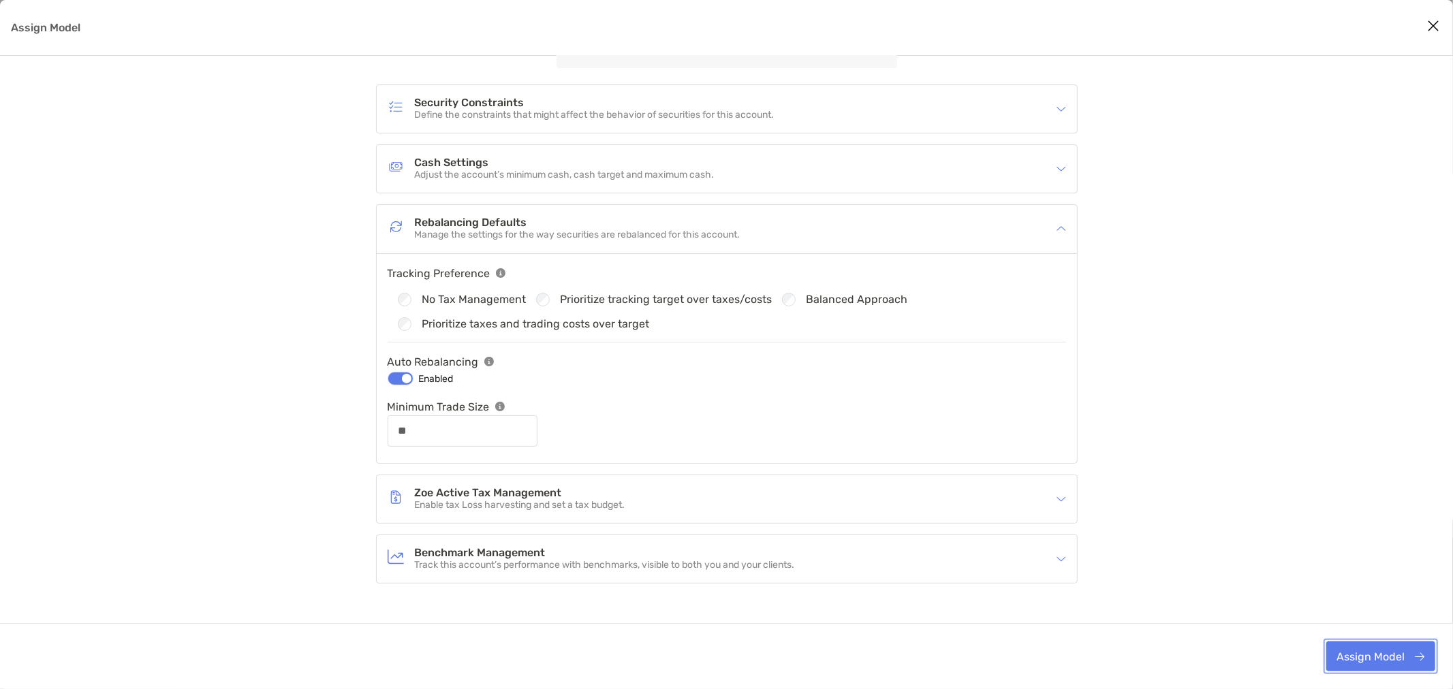
click at [1367, 661] on button "Assign Model" at bounding box center [1380, 657] width 109 height 30
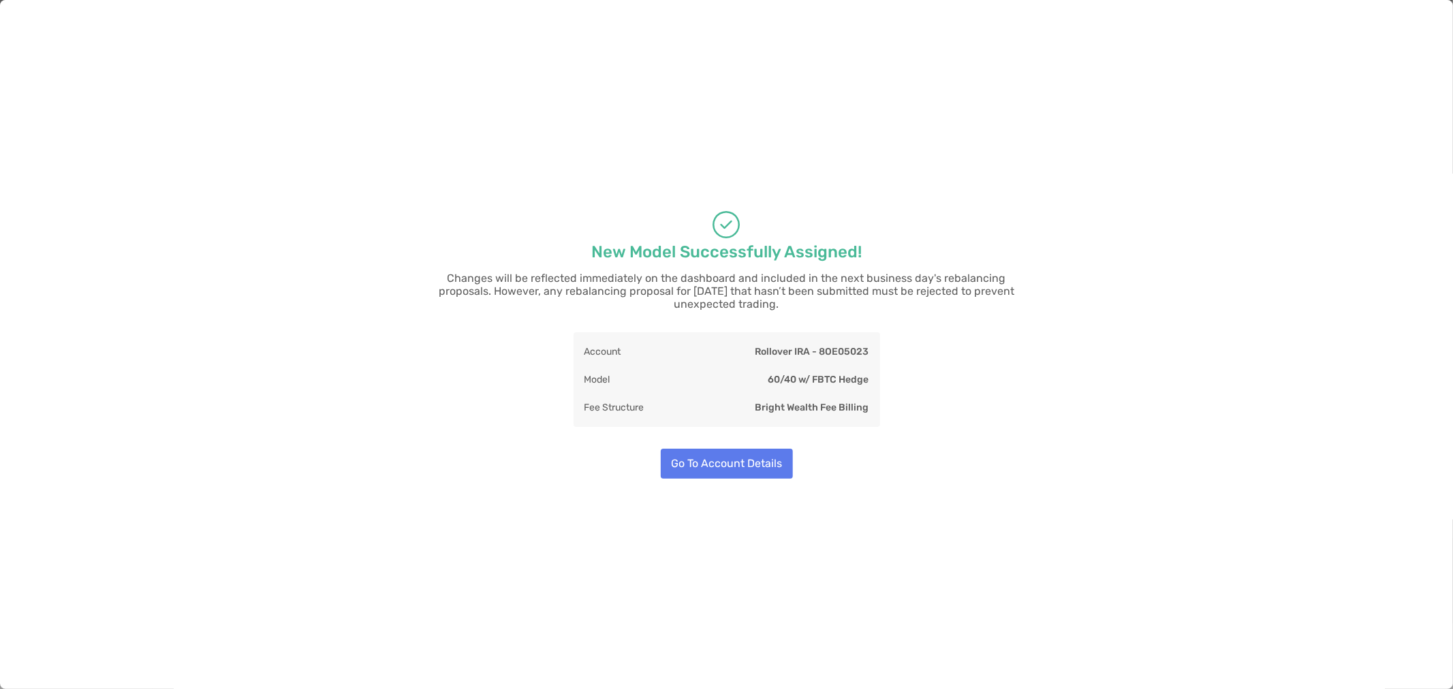
type input "**"
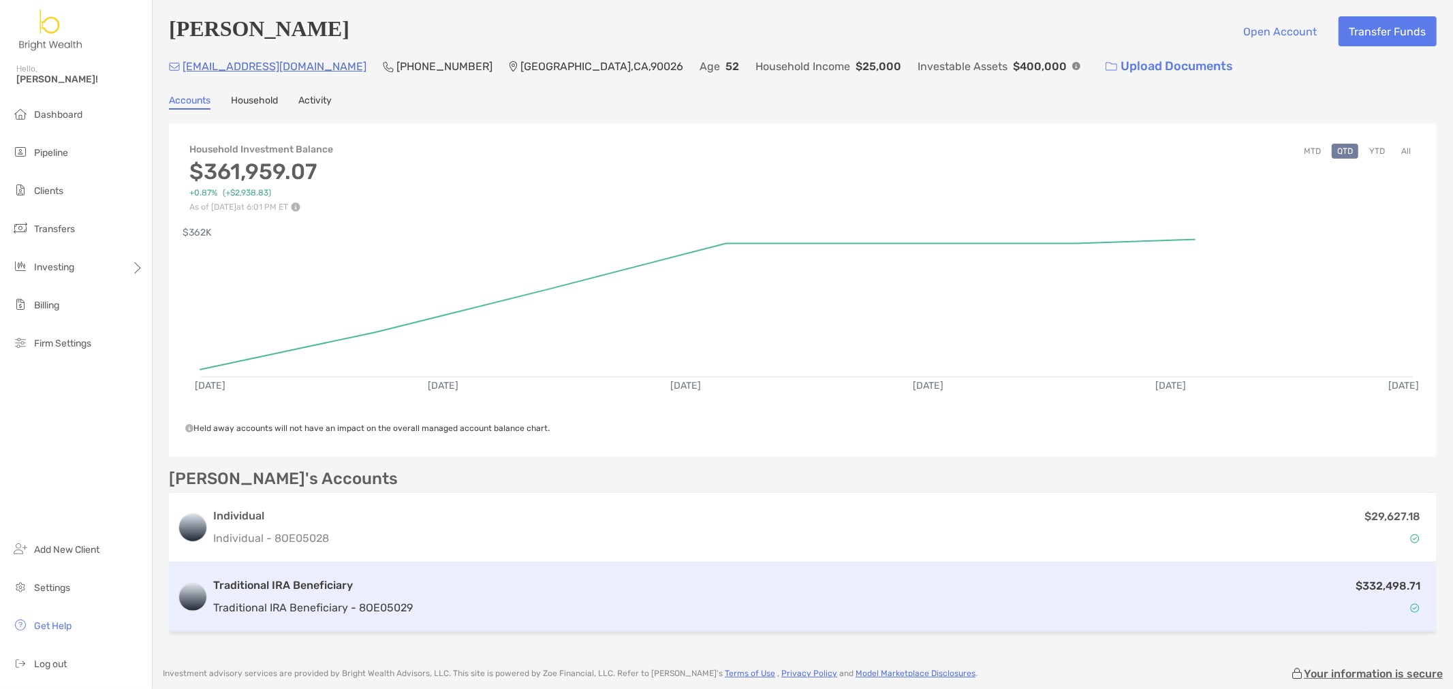
click at [433, 594] on div "$332,498.71" at bounding box center [923, 598] width 1010 height 40
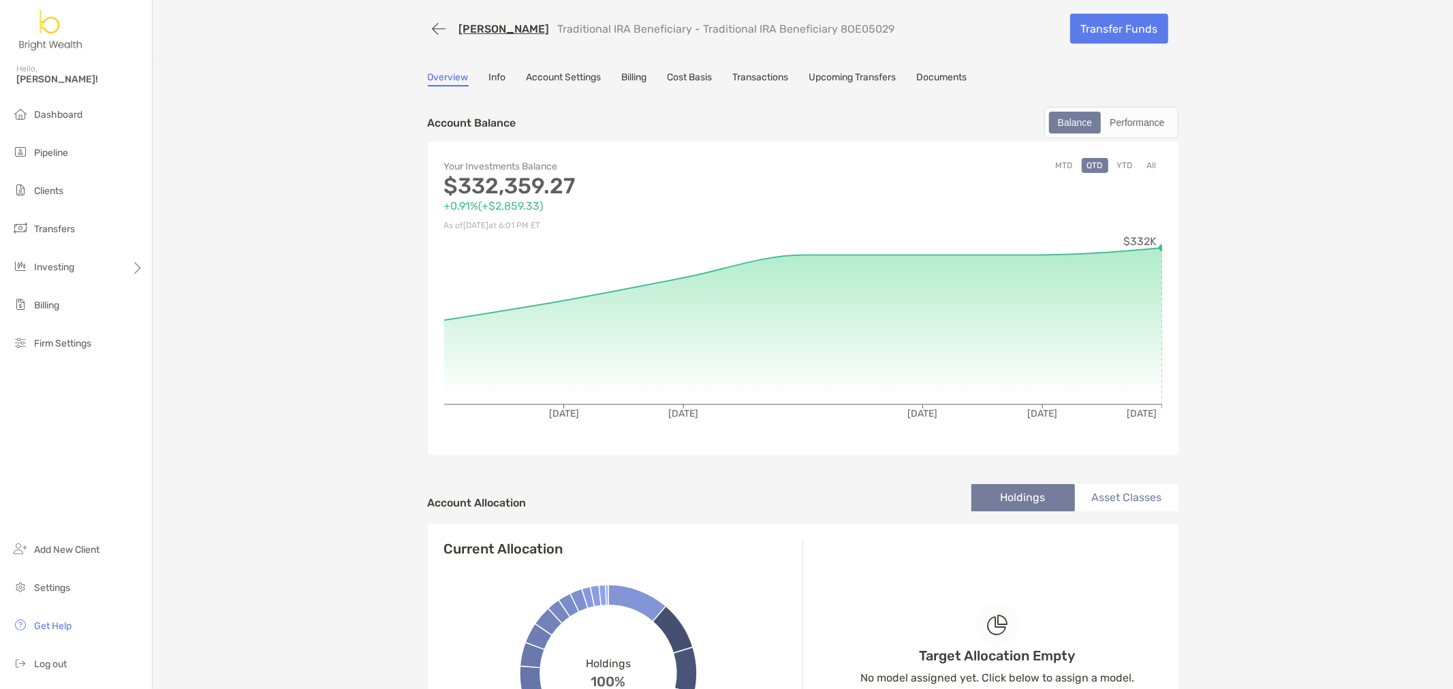
click at [864, 78] on link "Upcoming Transfers" at bounding box center [852, 79] width 87 height 15
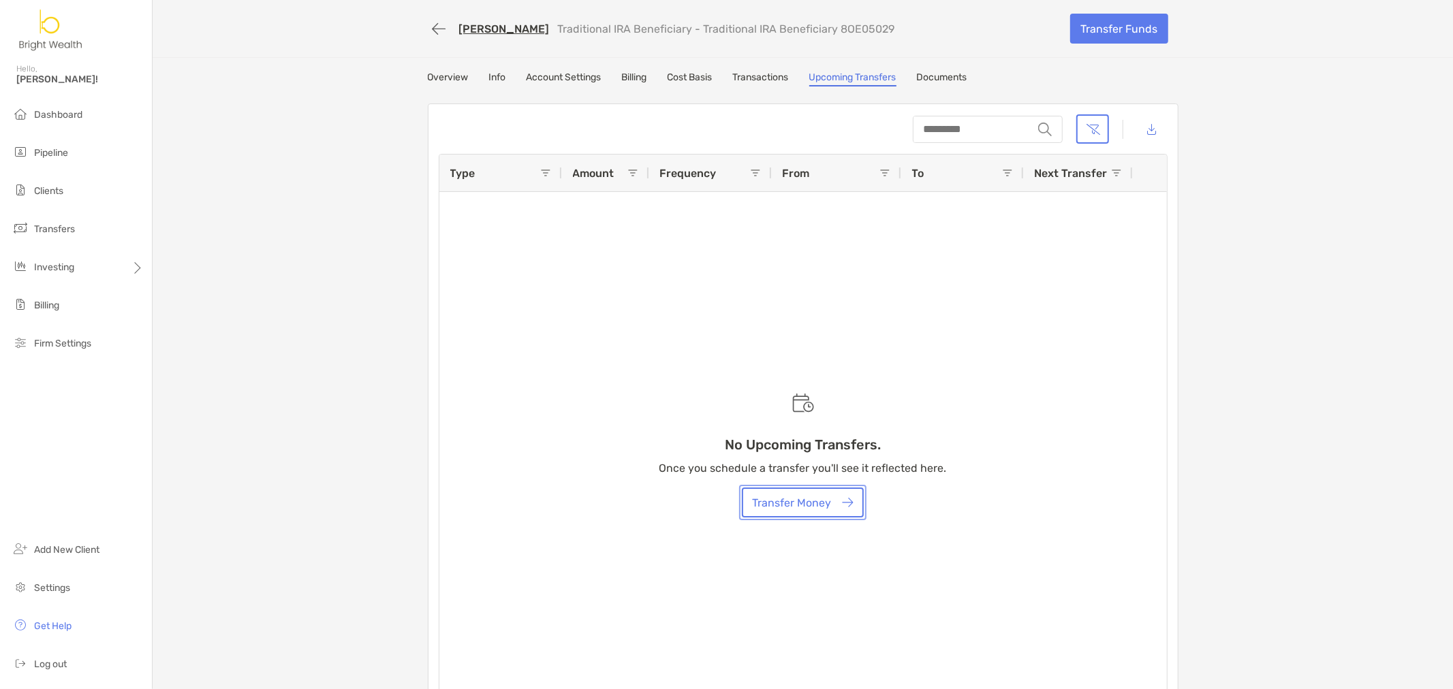
click at [817, 494] on button "Transfer Money" at bounding box center [803, 503] width 122 height 30
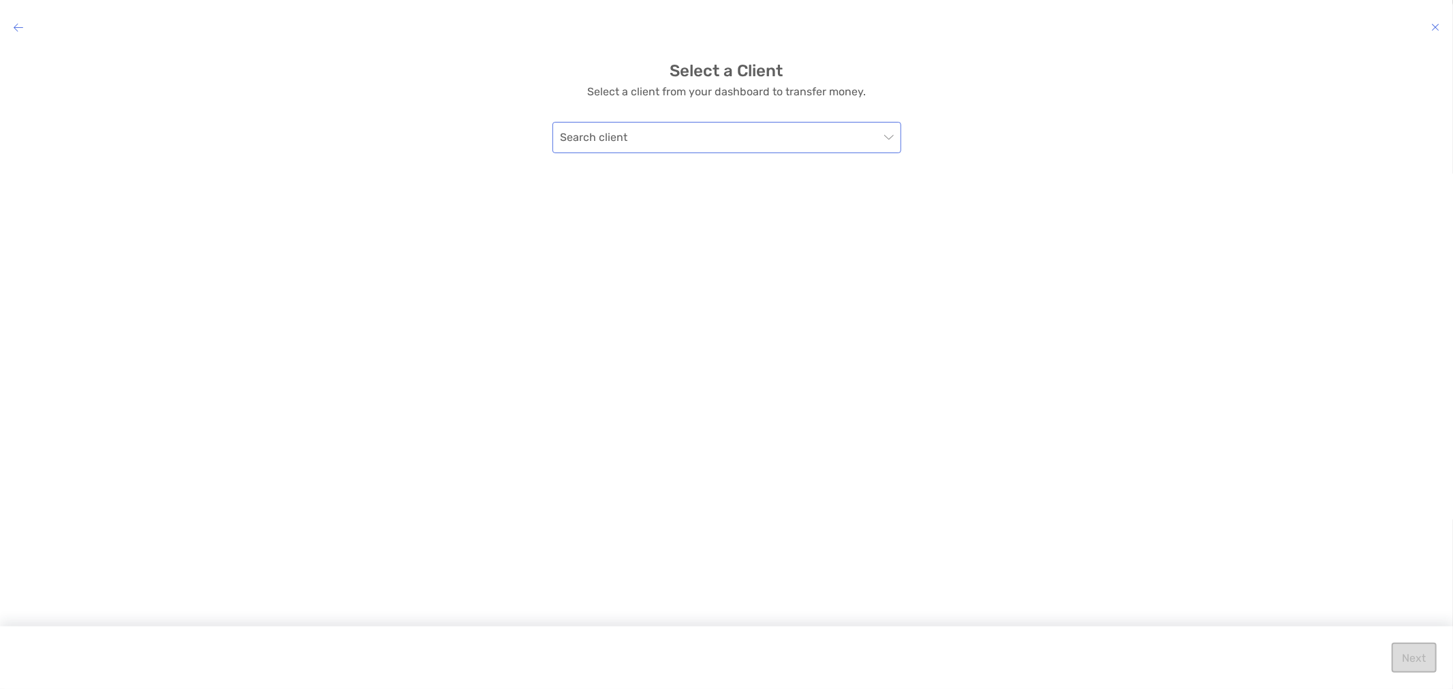
click at [852, 150] on input "modal" at bounding box center [720, 138] width 319 height 30
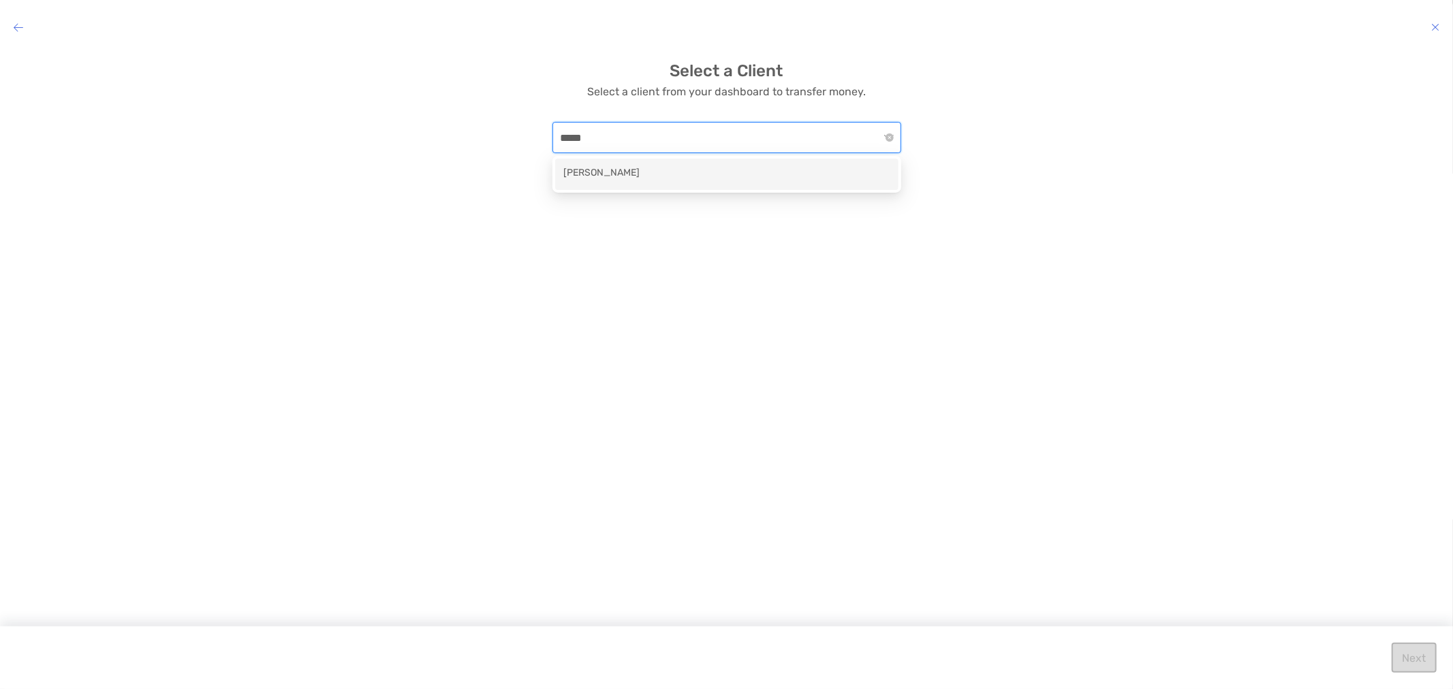
type input "******"
click at [768, 177] on div "[PERSON_NAME]" at bounding box center [726, 174] width 327 height 17
click at [795, 229] on div "Email: -" at bounding box center [726, 233] width 349 height 39
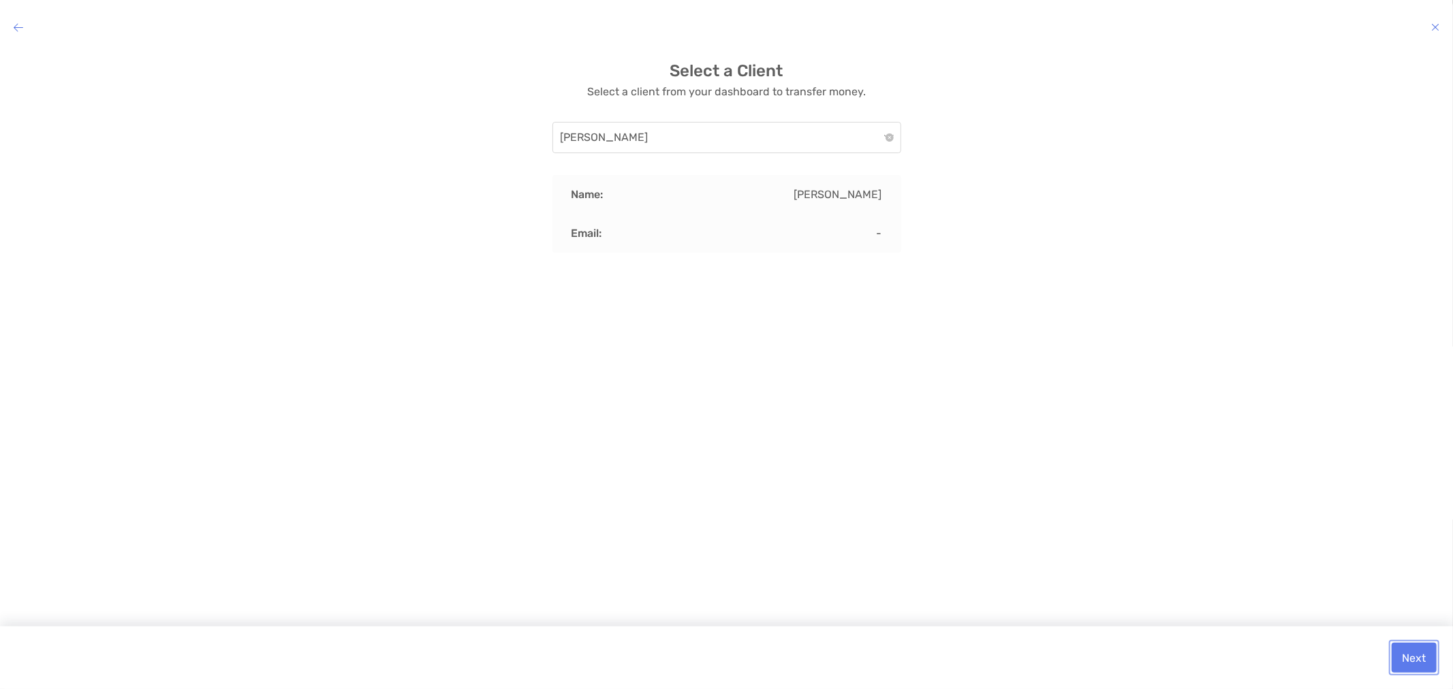
click at [1435, 659] on button "Next" at bounding box center [1414, 658] width 45 height 30
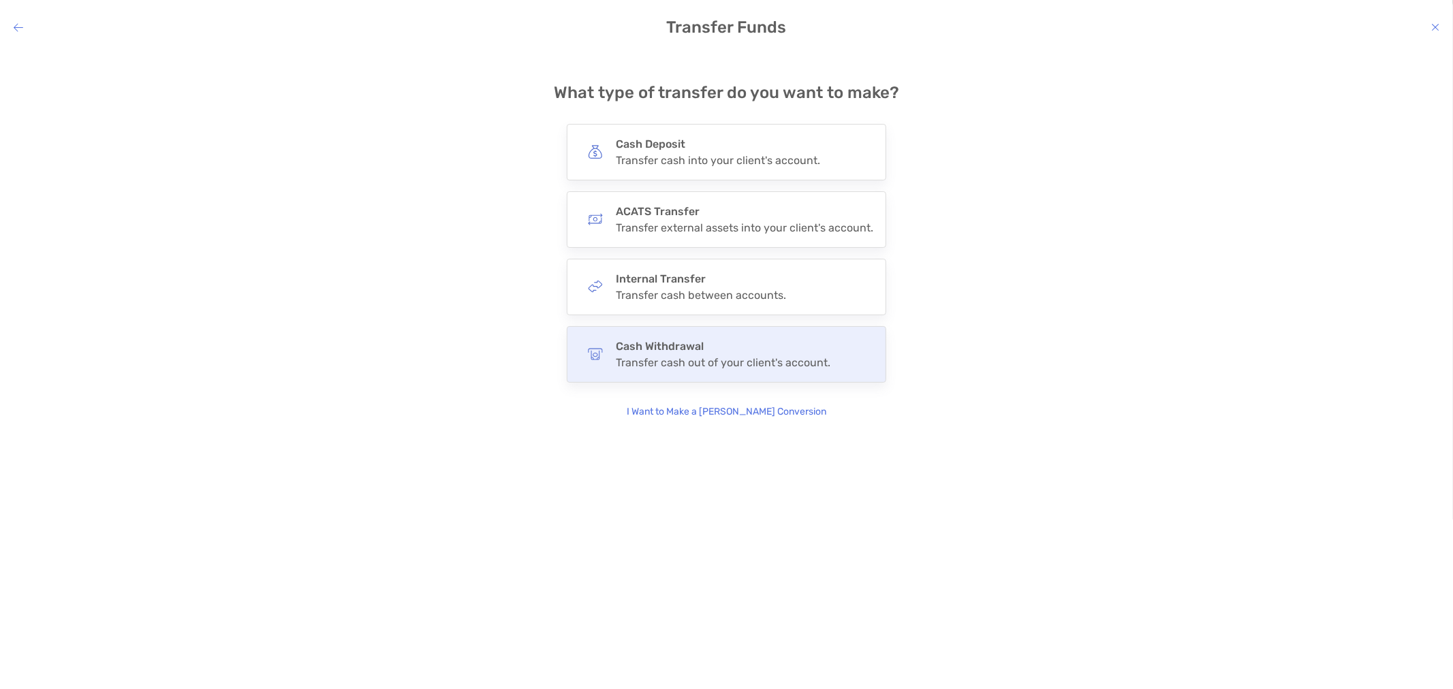
click at [756, 373] on div "Cash Withdrawal Transfer cash out of your client's account." at bounding box center [726, 354] width 319 height 57
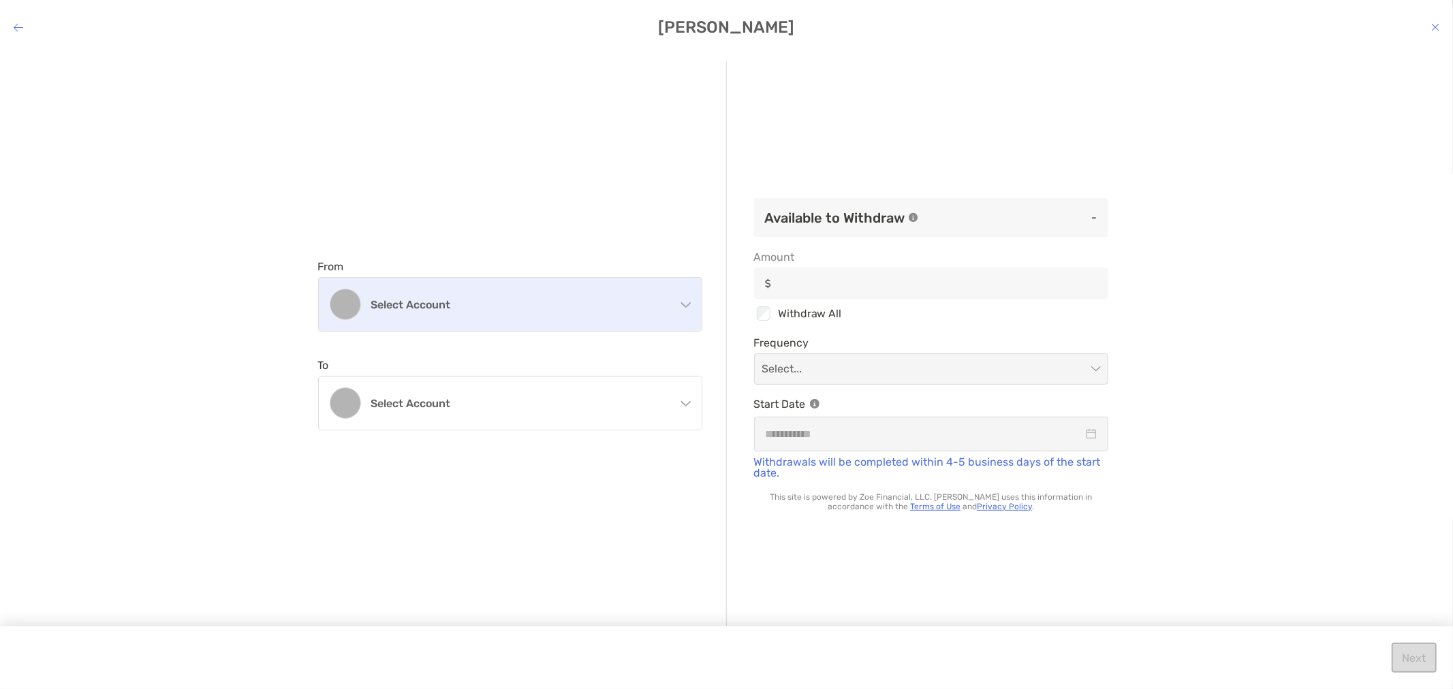
click at [631, 305] on h4 "Select account" at bounding box center [518, 304] width 294 height 13
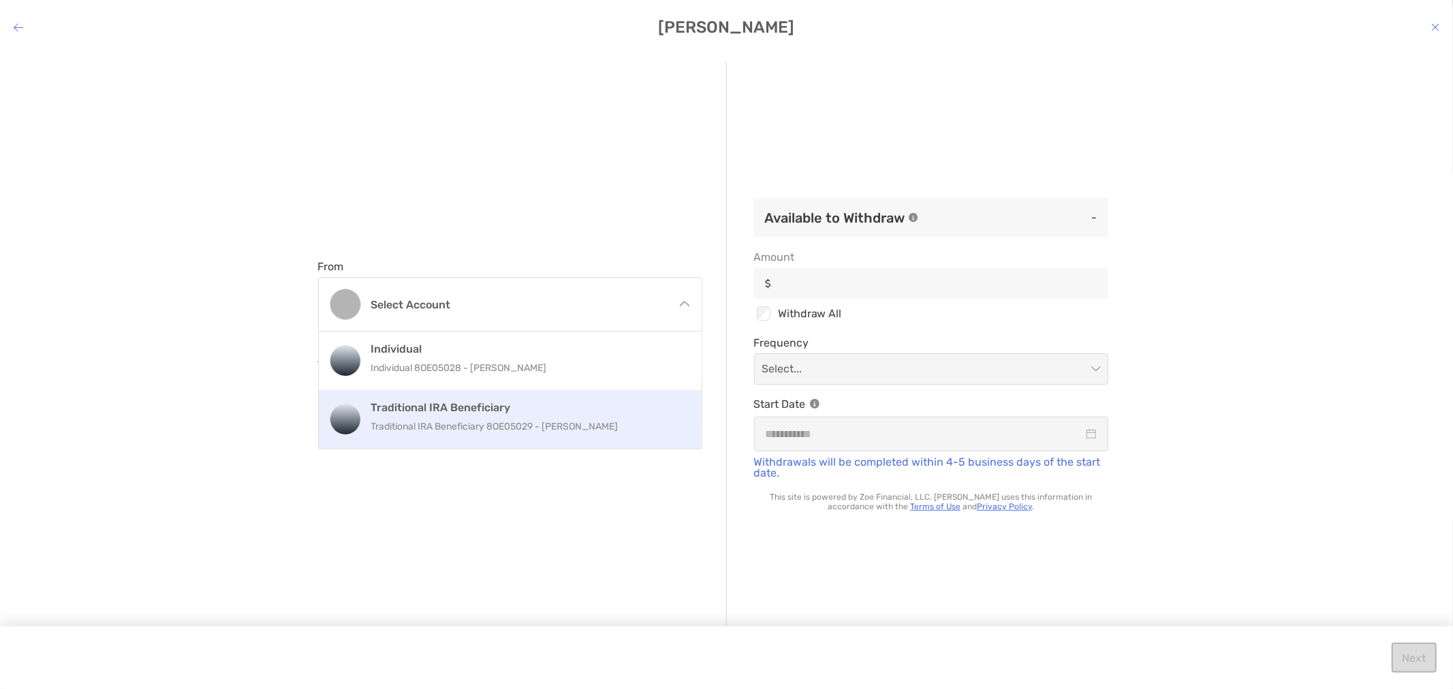
click at [590, 407] on h4 "Traditional IRA Beneficiary" at bounding box center [524, 407] width 307 height 13
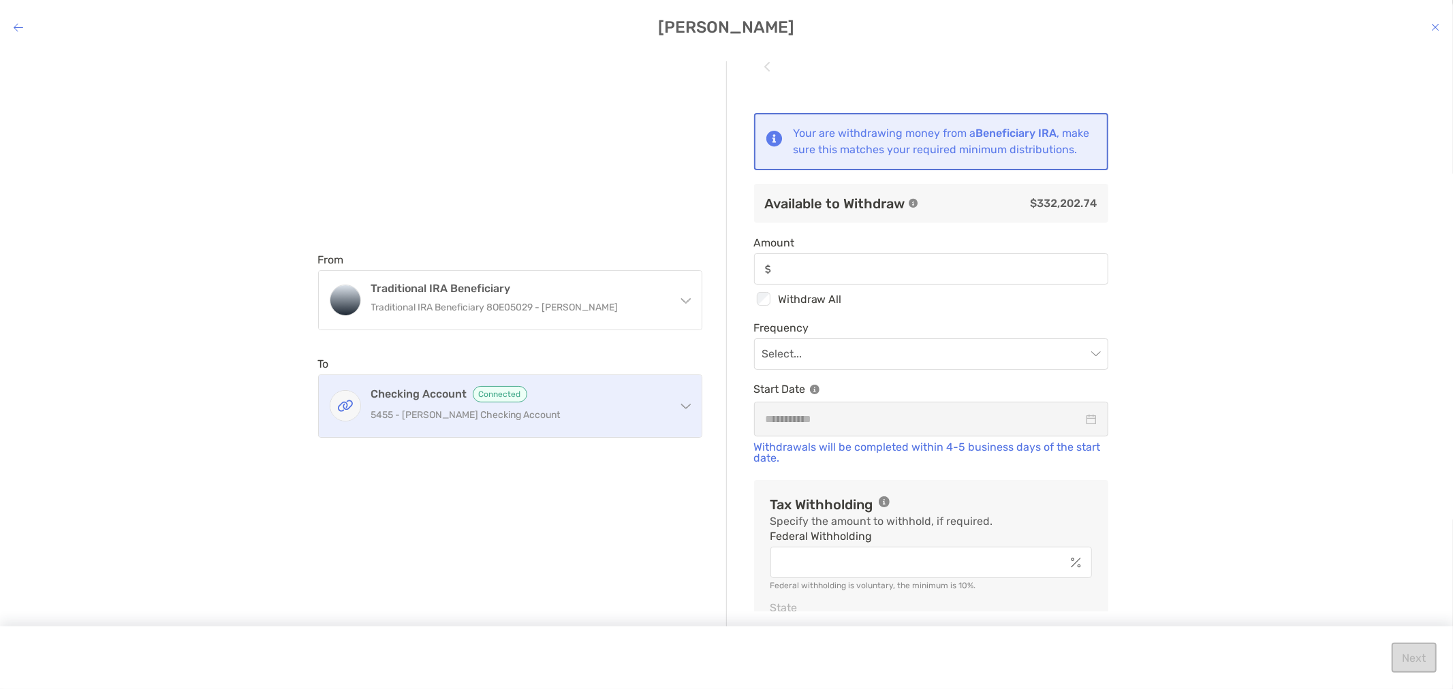
click at [601, 405] on div "Checking Account Connected 5455 - [PERSON_NAME] Checking Account" at bounding box center [518, 406] width 294 height 40
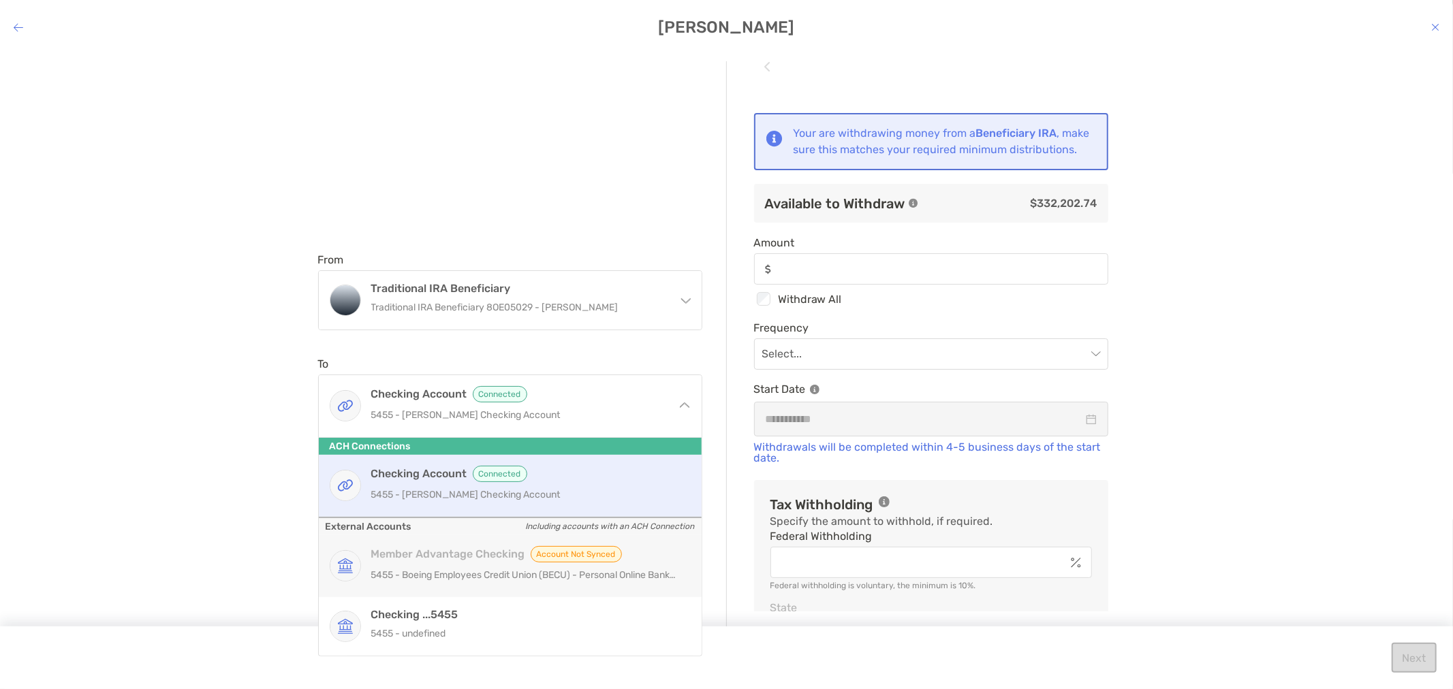
click at [560, 471] on h4 "Checking Account Connected" at bounding box center [524, 474] width 307 height 16
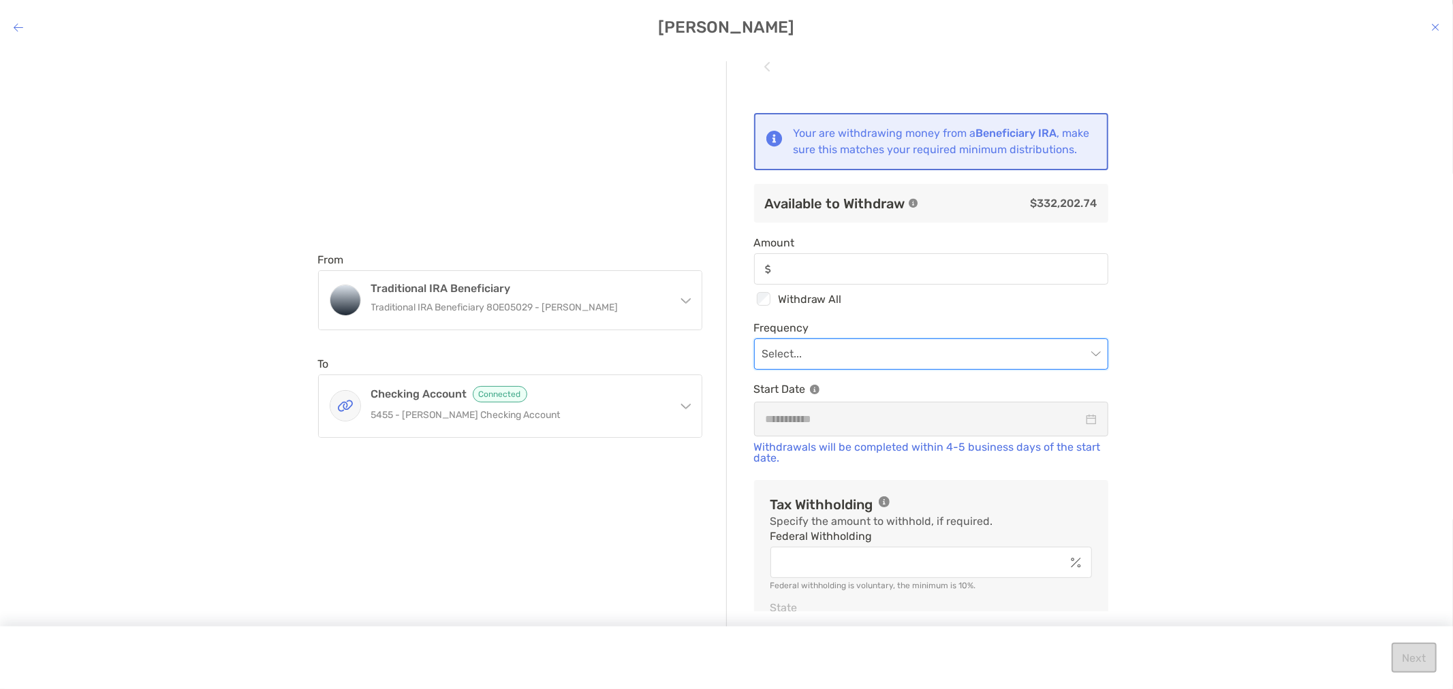
click at [792, 369] on input "modal" at bounding box center [924, 354] width 324 height 30
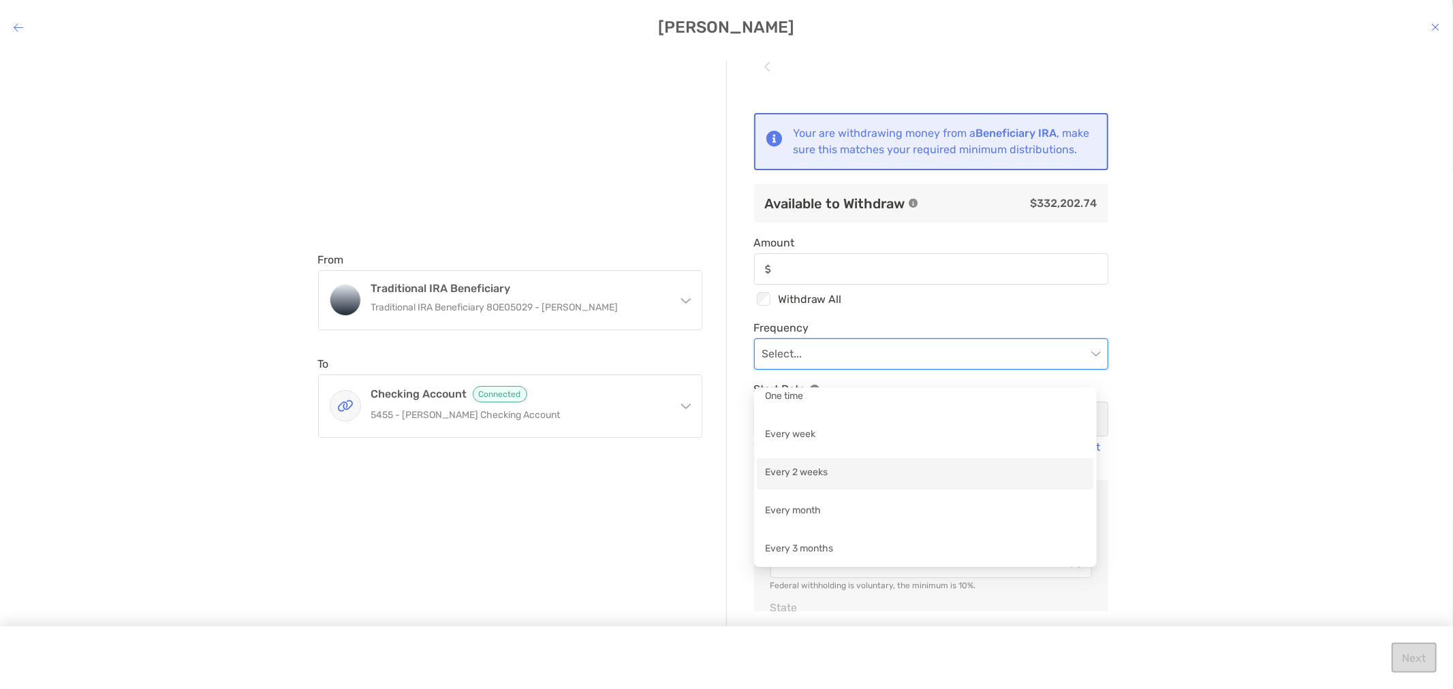
scroll to position [10, 0]
click at [852, 510] on div "Every month" at bounding box center [925, 510] width 321 height 17
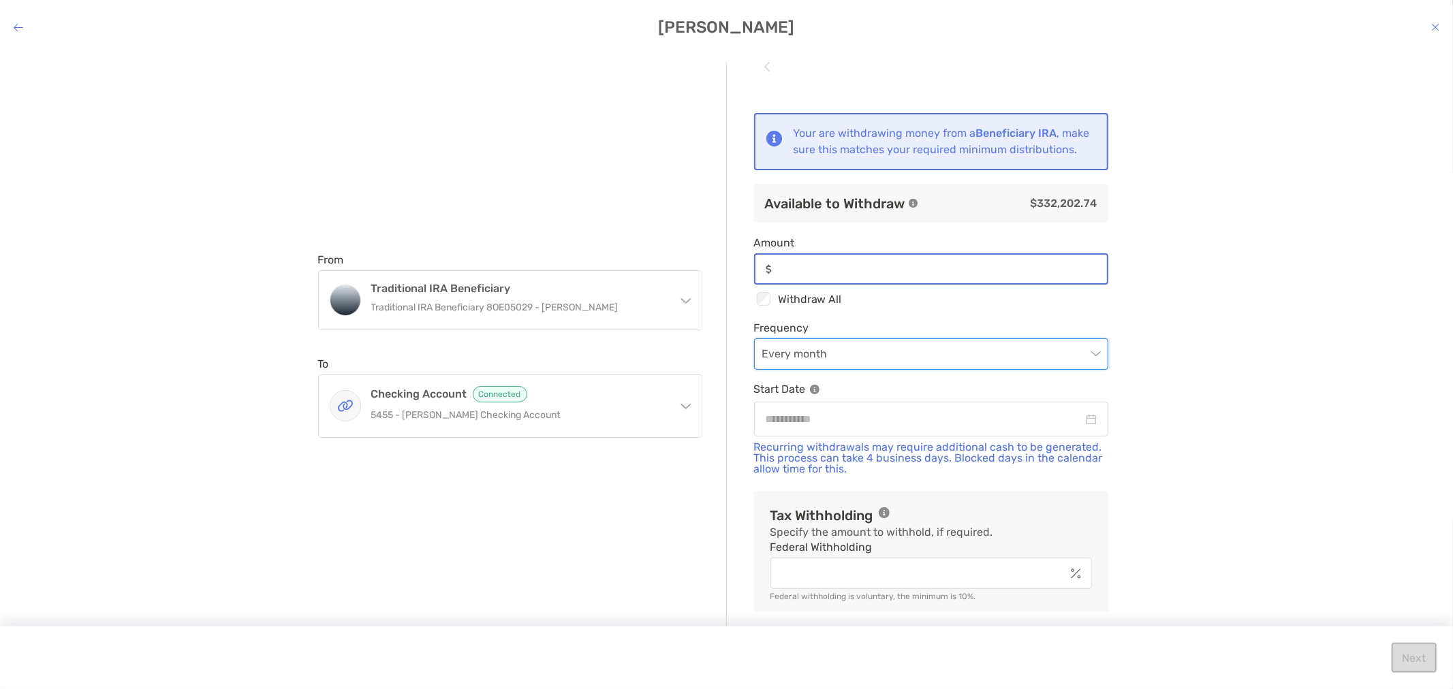
click at [881, 275] on input "Amount" at bounding box center [942, 270] width 330 height 12
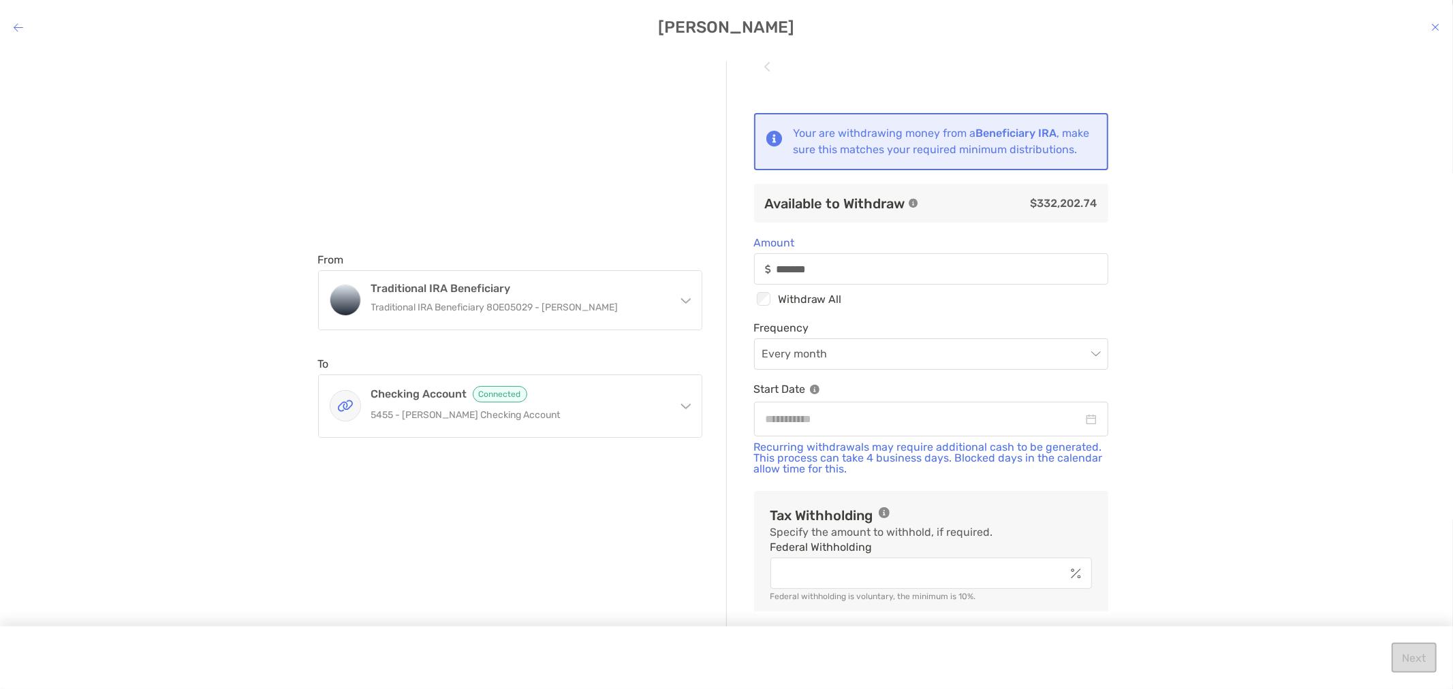
type input "********"
click at [1024, 428] on input "modal" at bounding box center [924, 419] width 317 height 17
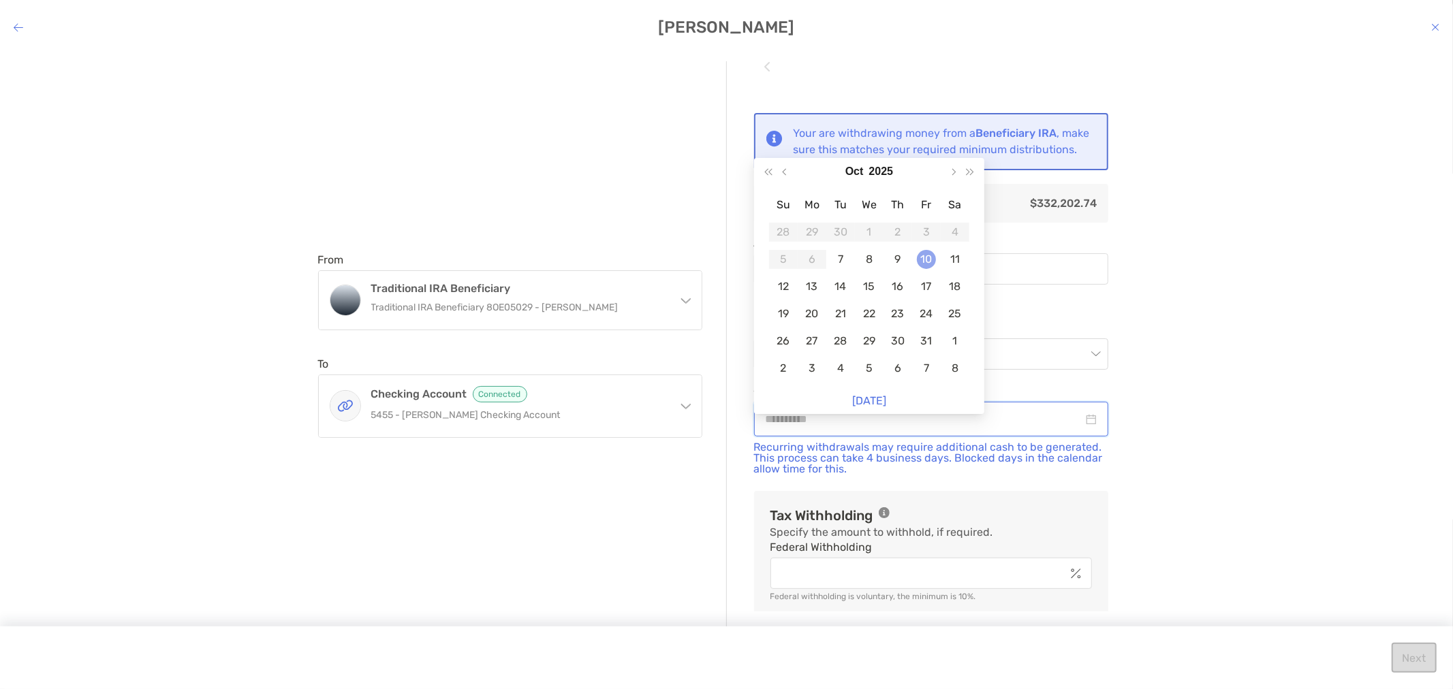
type input "**********"
click at [917, 261] on div "10" at bounding box center [926, 259] width 19 height 19
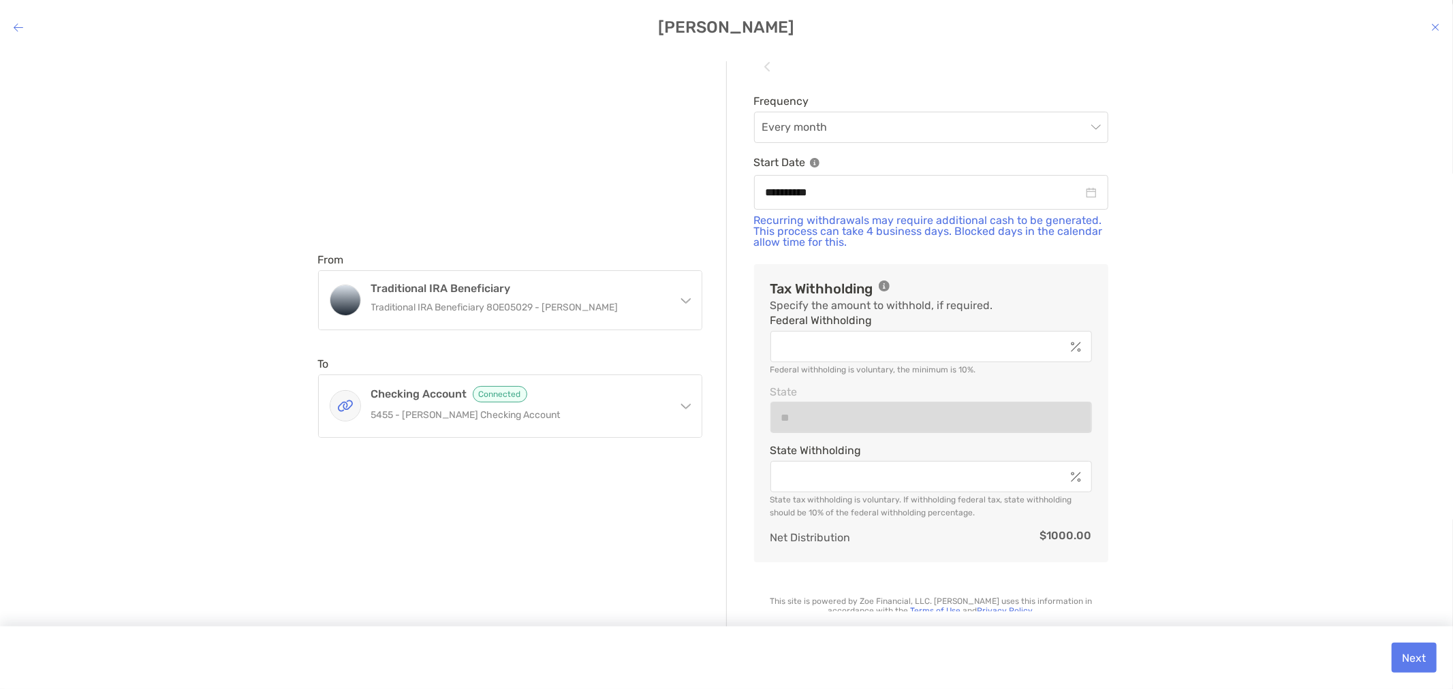
scroll to position [254, 0]
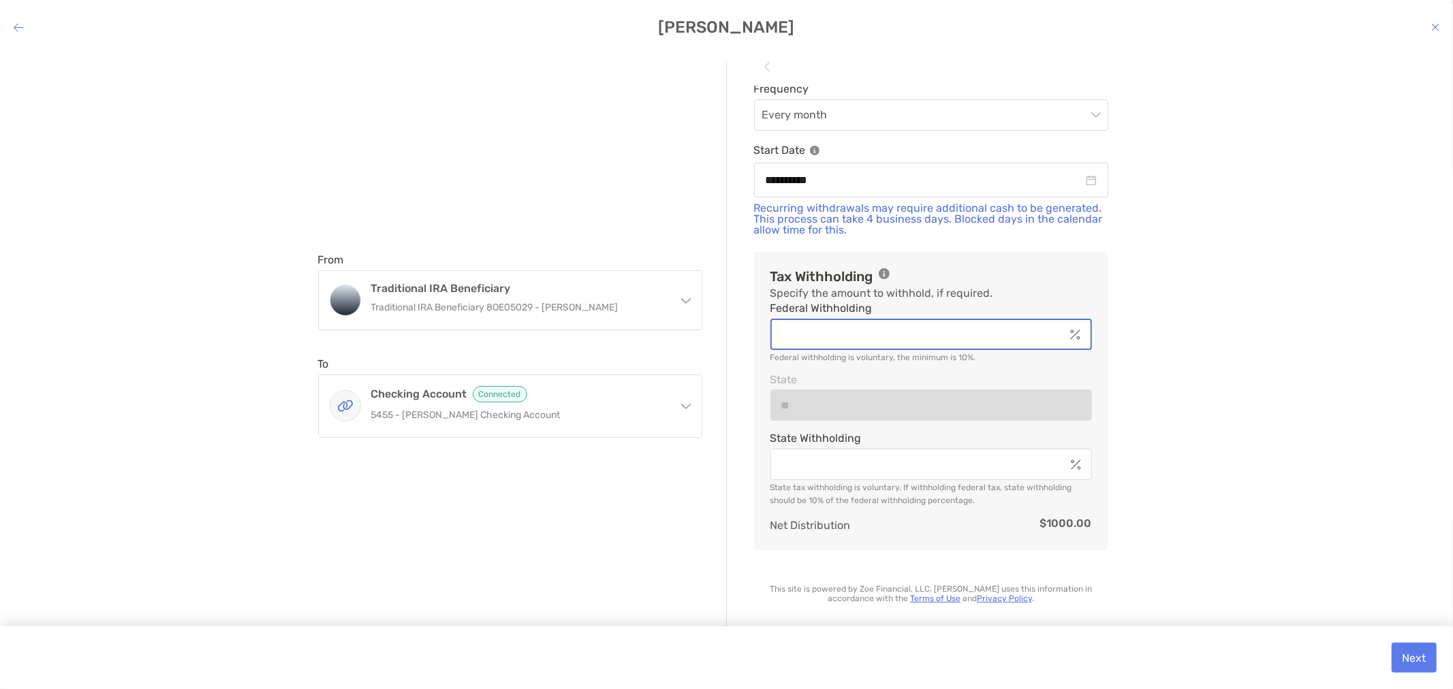
click at [956, 337] on input "Federal Withholding" at bounding box center [918, 335] width 293 height 12
type input "********"
type input "*"
type input "********"
type input "**"
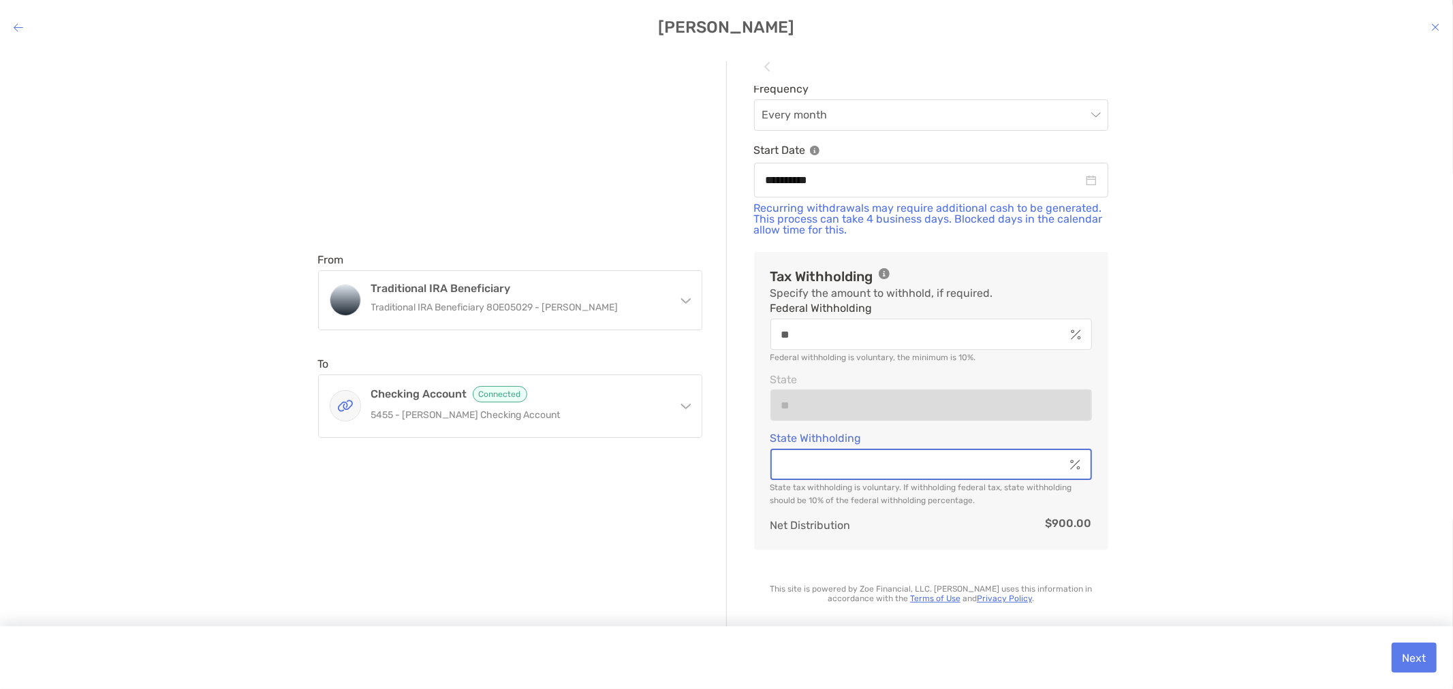
type input "********"
type input "*"
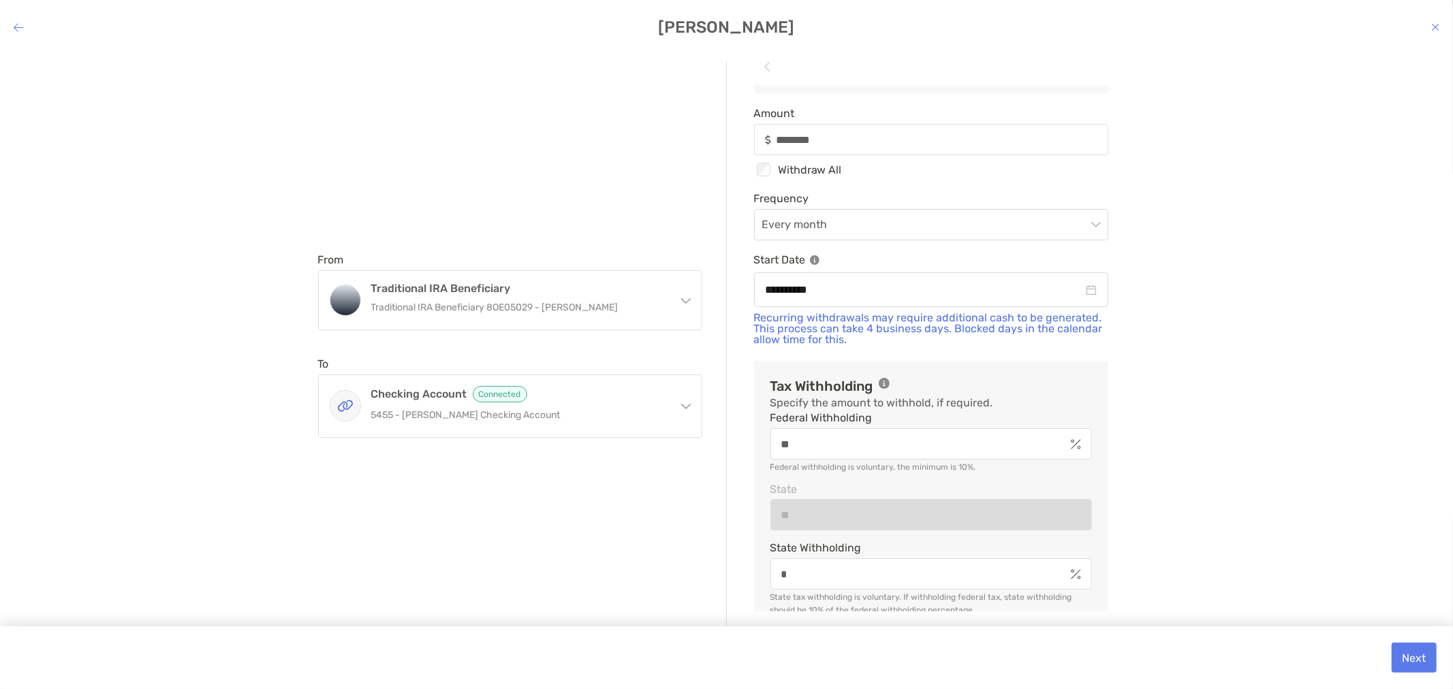
scroll to position [103, 0]
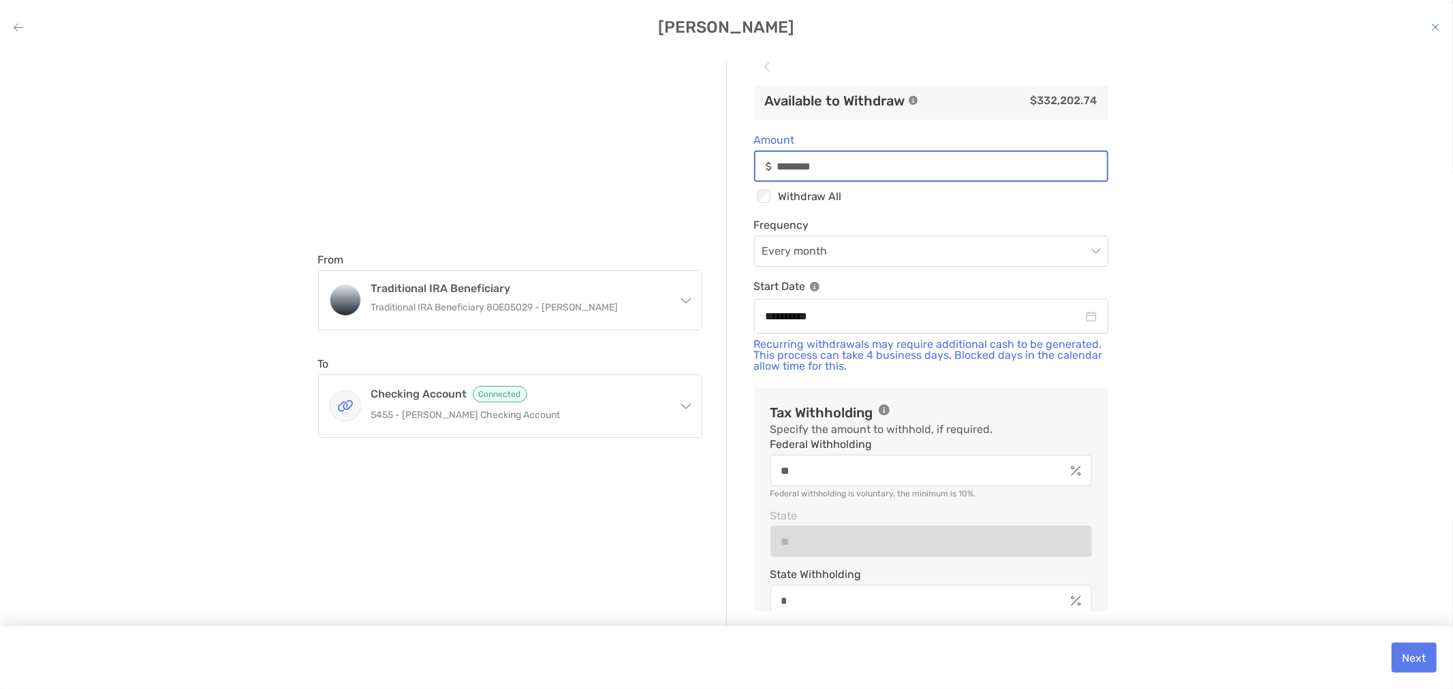
drag, startPoint x: 867, startPoint y: 180, endPoint x: 737, endPoint y: 168, distance: 130.6
click at [737, 168] on div "**********" at bounding box center [931, 349] width 409 height 526
type input "*"
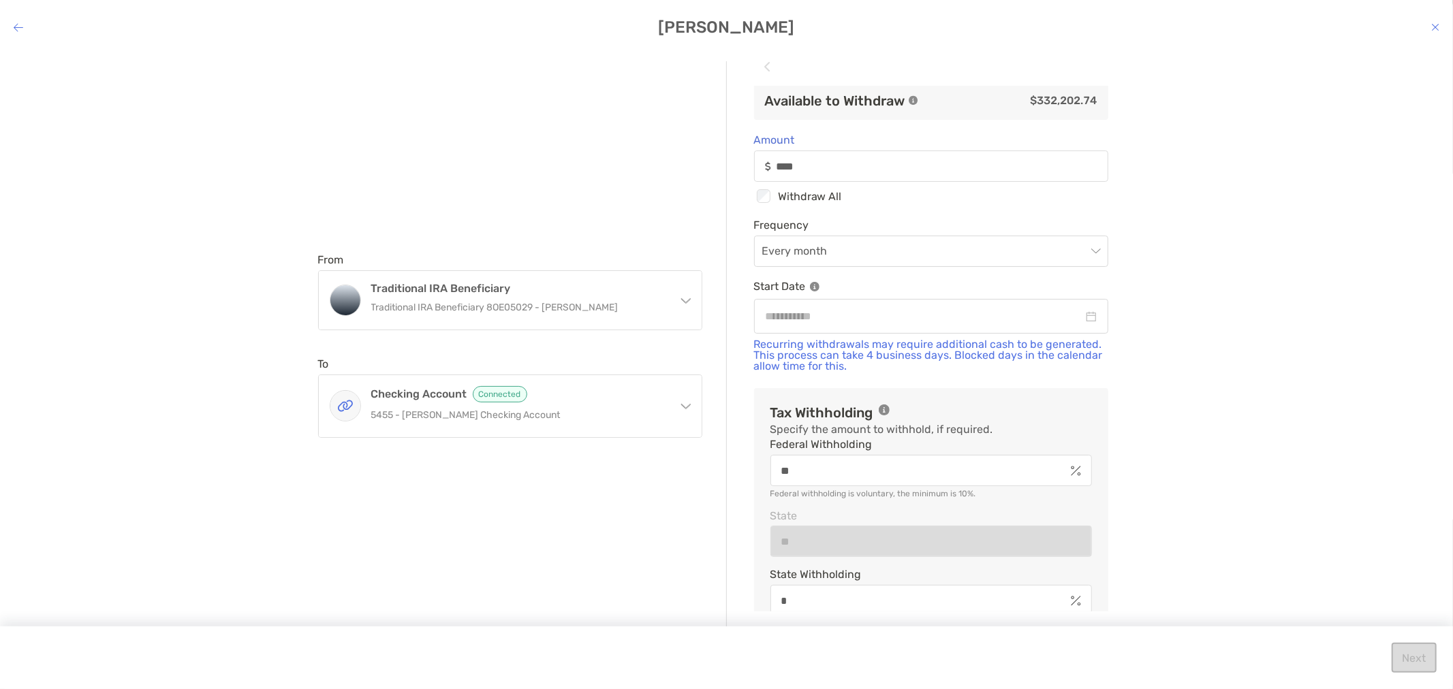
type input "*****"
type input "**********"
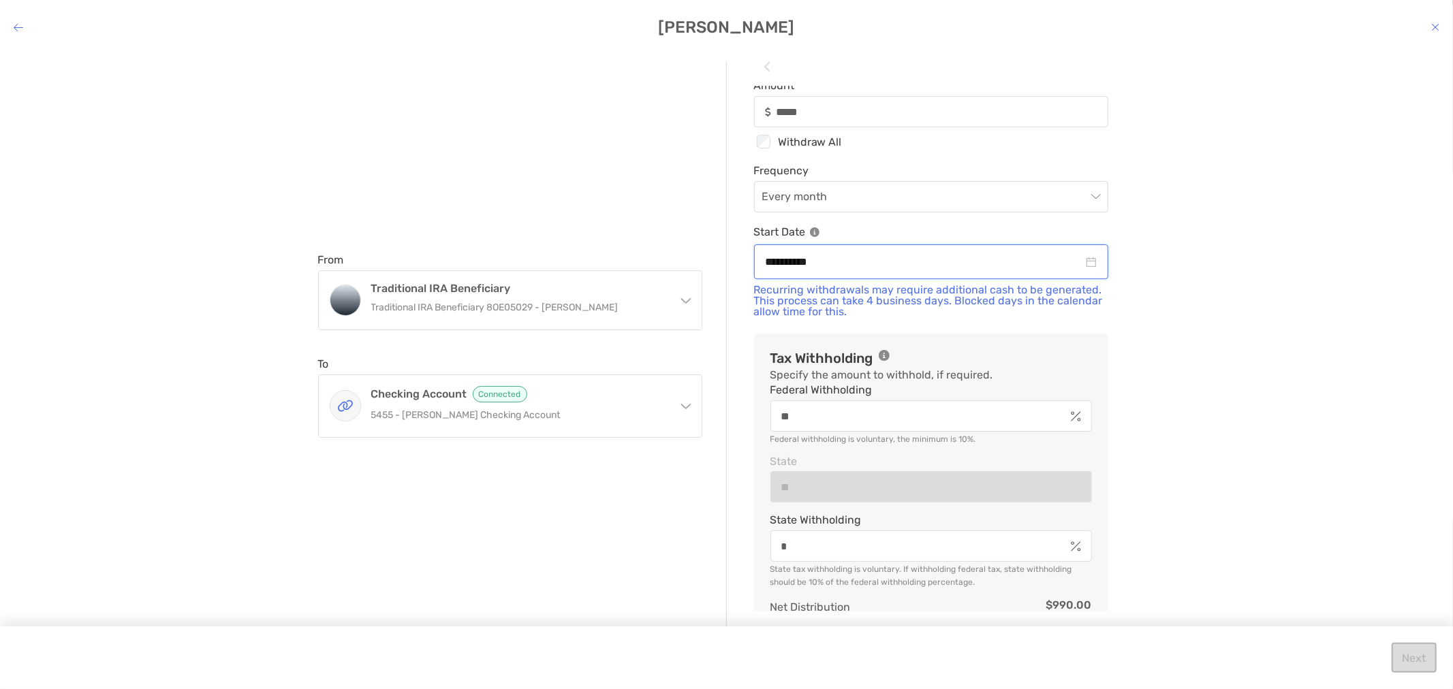
scroll to position [27, 0]
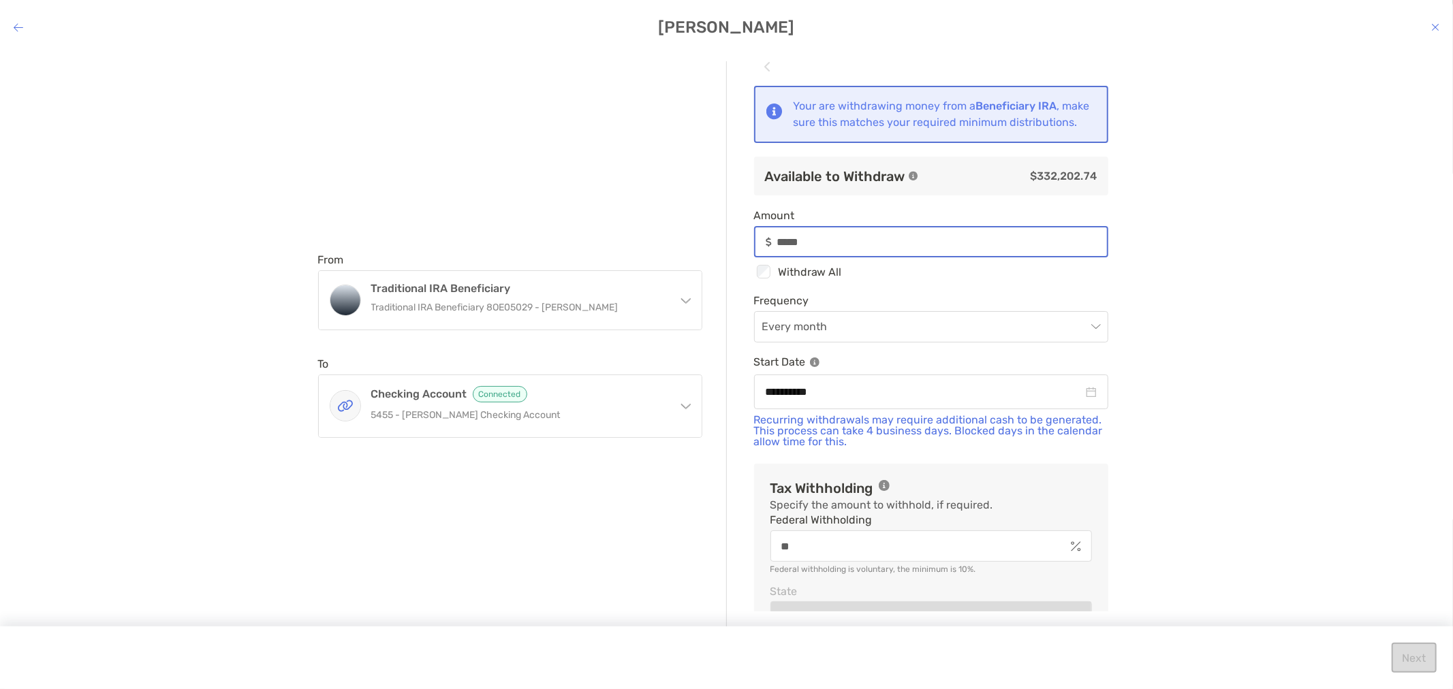
type input "*****"
drag, startPoint x: 828, startPoint y: 260, endPoint x: 744, endPoint y: 255, distance: 83.9
click at [774, 257] on div "*****" at bounding box center [931, 241] width 354 height 31
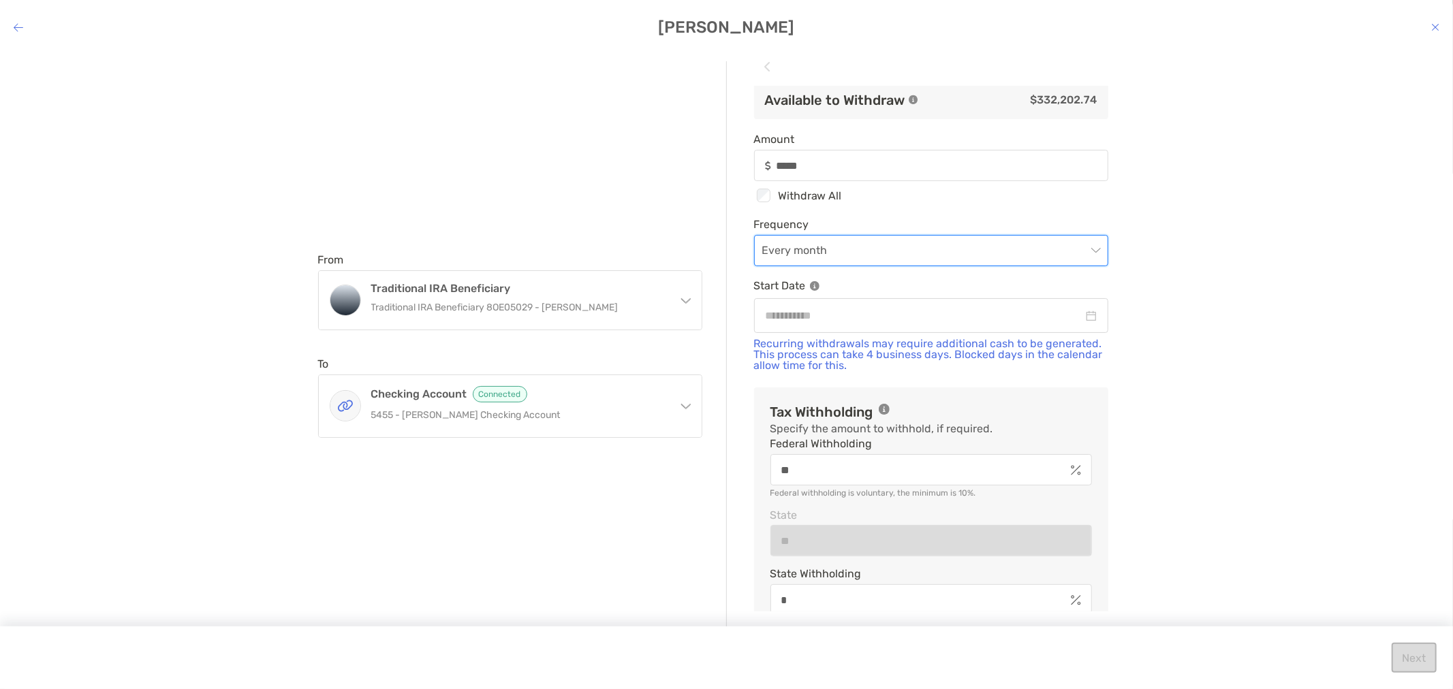
scroll to position [103, 0]
drag, startPoint x: 857, startPoint y: 182, endPoint x: 704, endPoint y: 168, distance: 153.9
click at [710, 169] on div "From Traditional IRA Beneficiary Traditional IRA Beneficiary 8OE05029 - Jennife…" at bounding box center [726, 345] width 817 height 568
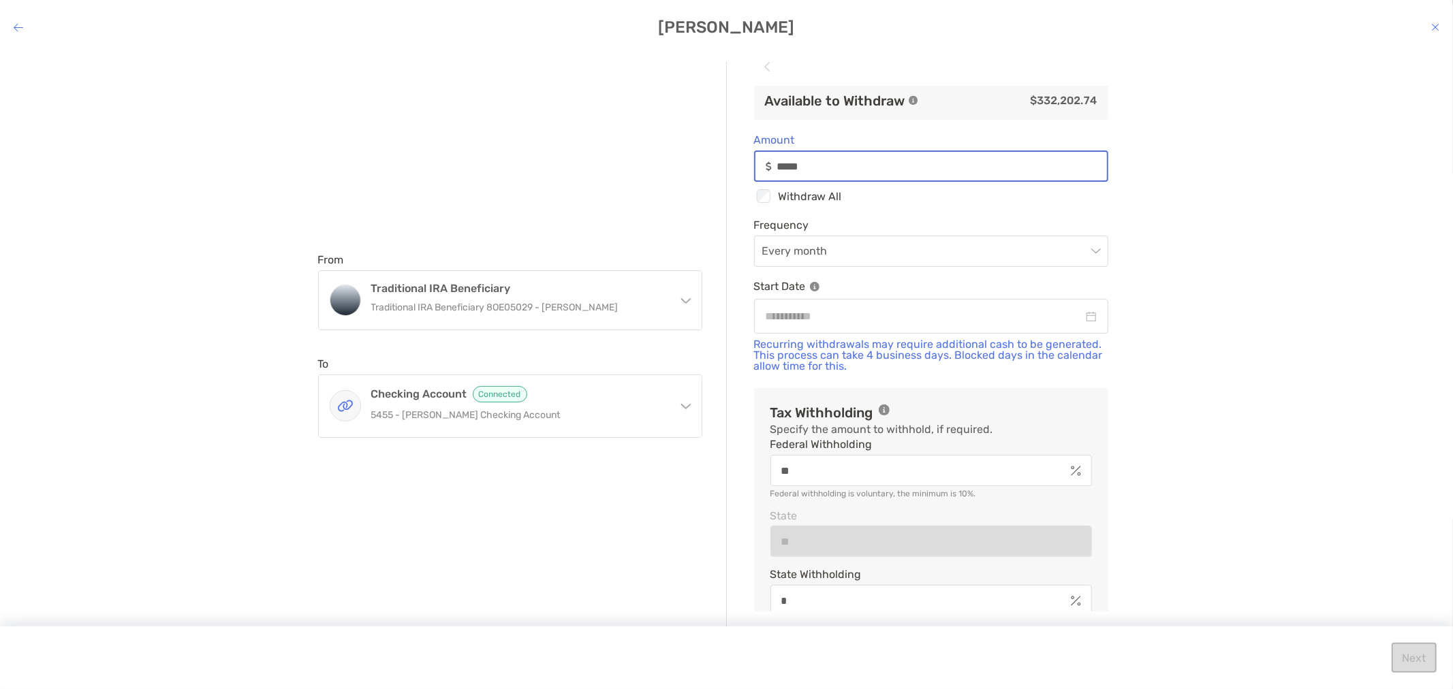
drag, startPoint x: 828, startPoint y: 177, endPoint x: 754, endPoint y: 176, distance: 73.6
click at [755, 176] on div "*****" at bounding box center [931, 166] width 354 height 31
click at [839, 172] on input "*****" at bounding box center [942, 167] width 330 height 12
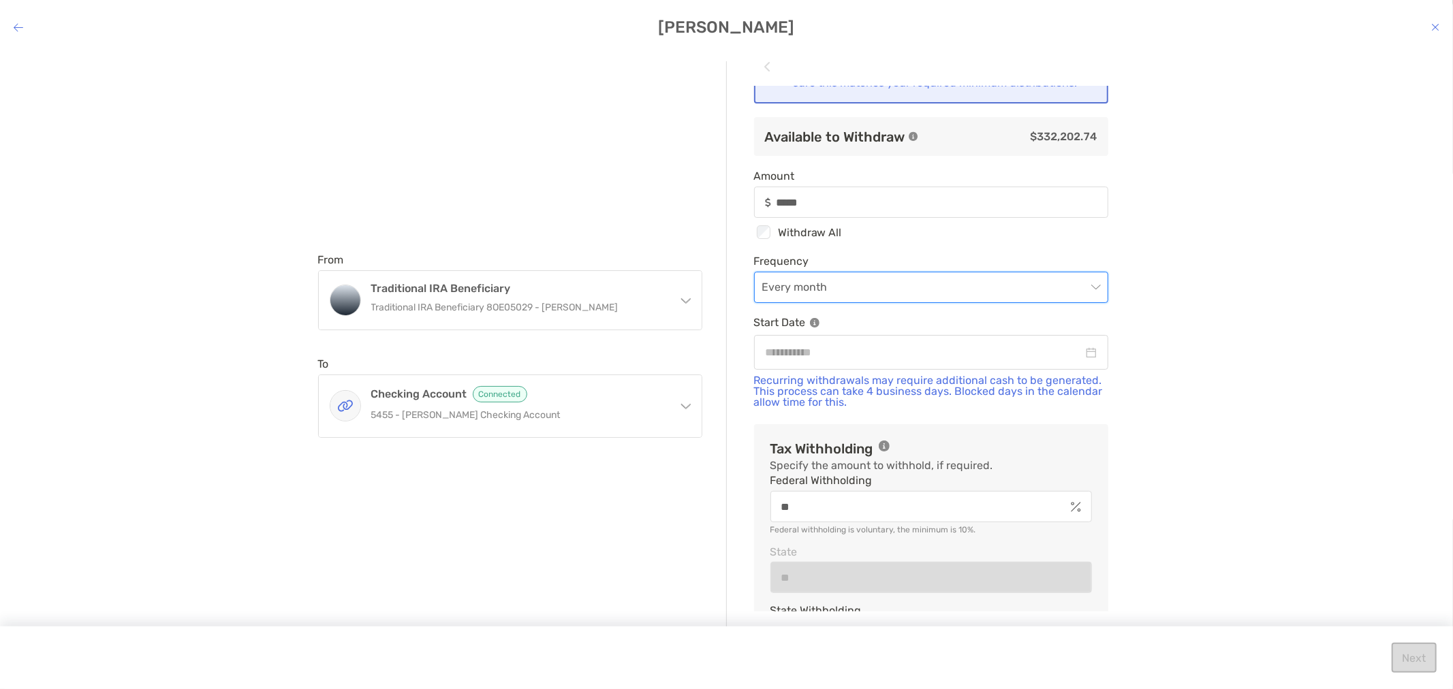
scroll to position [27, 0]
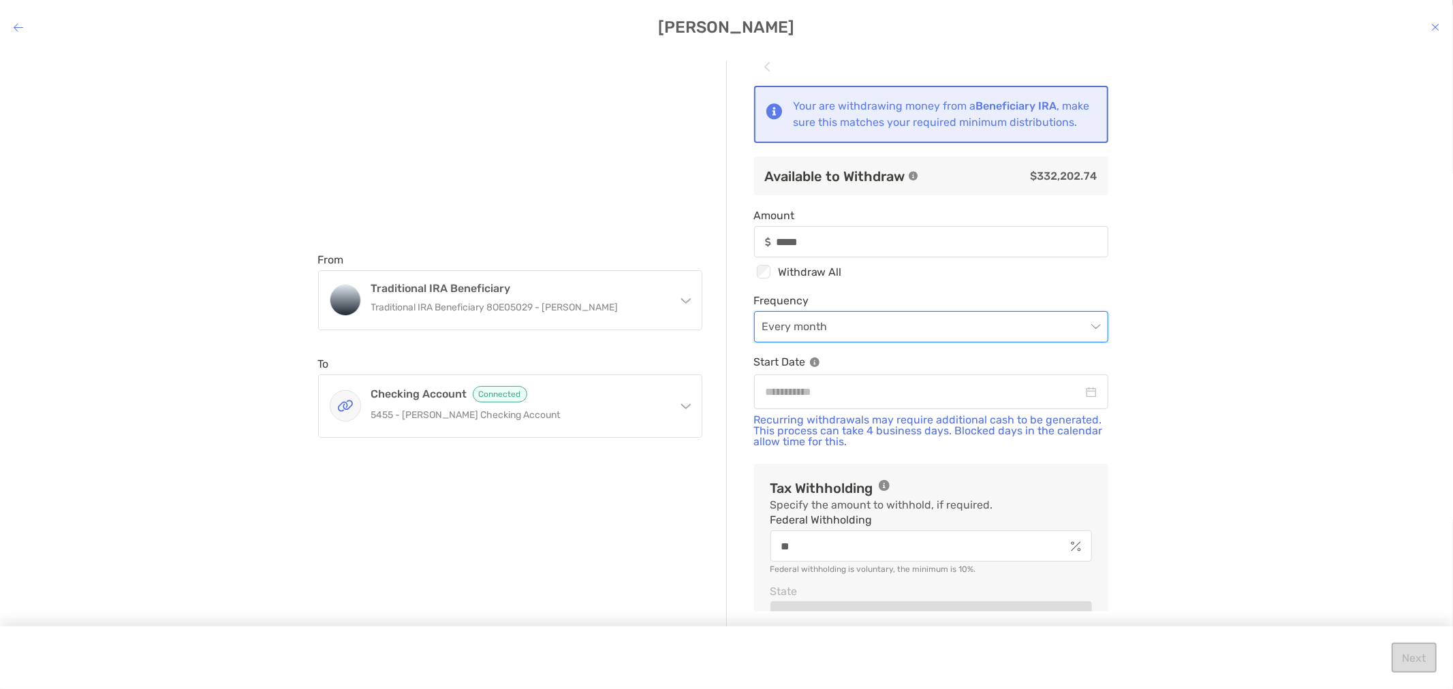
click at [835, 257] on div "*****" at bounding box center [931, 241] width 354 height 31
click at [835, 248] on input "*****" at bounding box center [942, 242] width 330 height 12
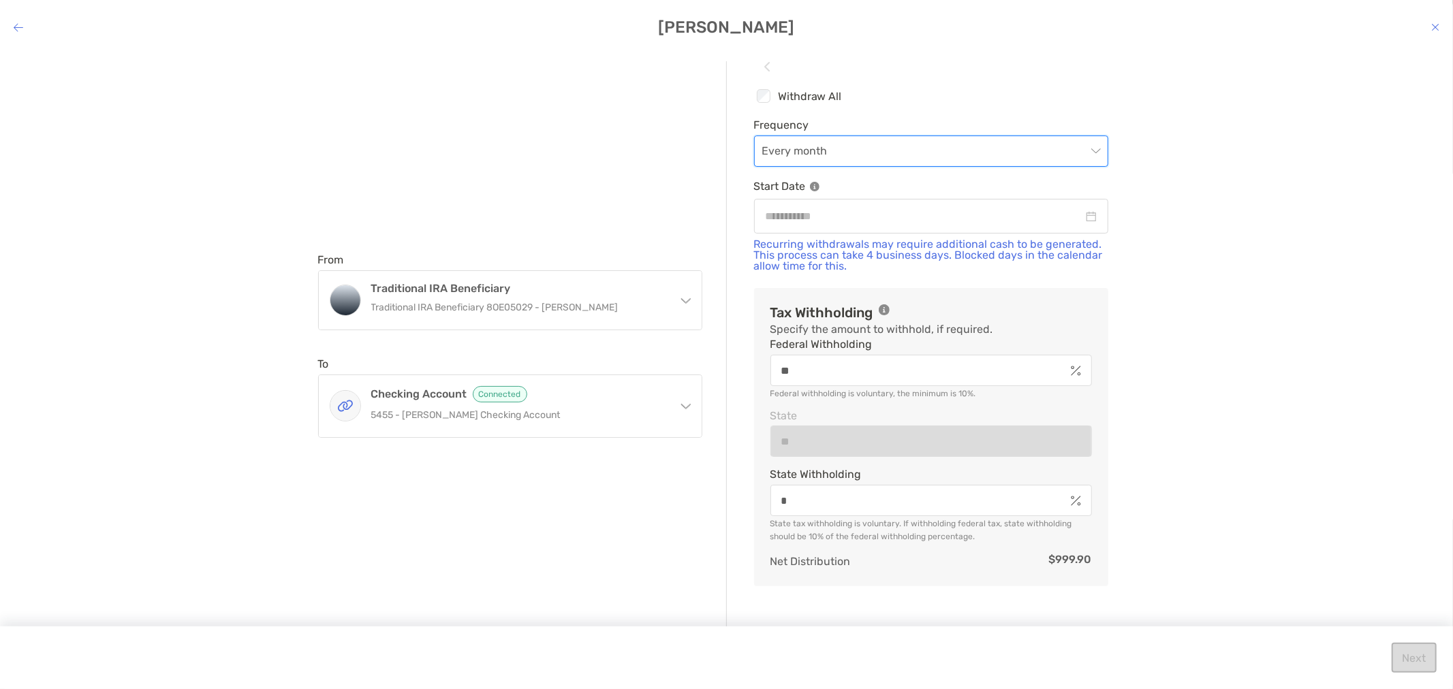
scroll to position [178, 0]
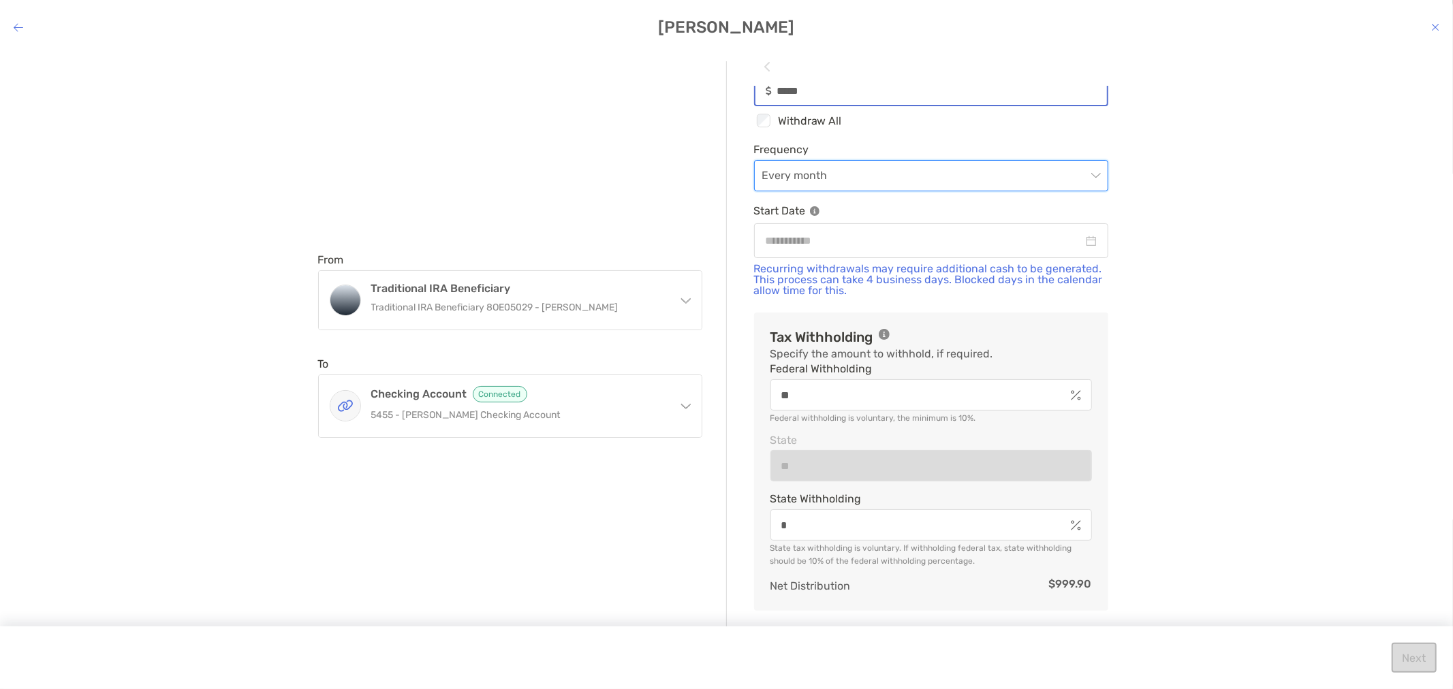
click at [852, 97] on input "*****" at bounding box center [942, 91] width 330 height 12
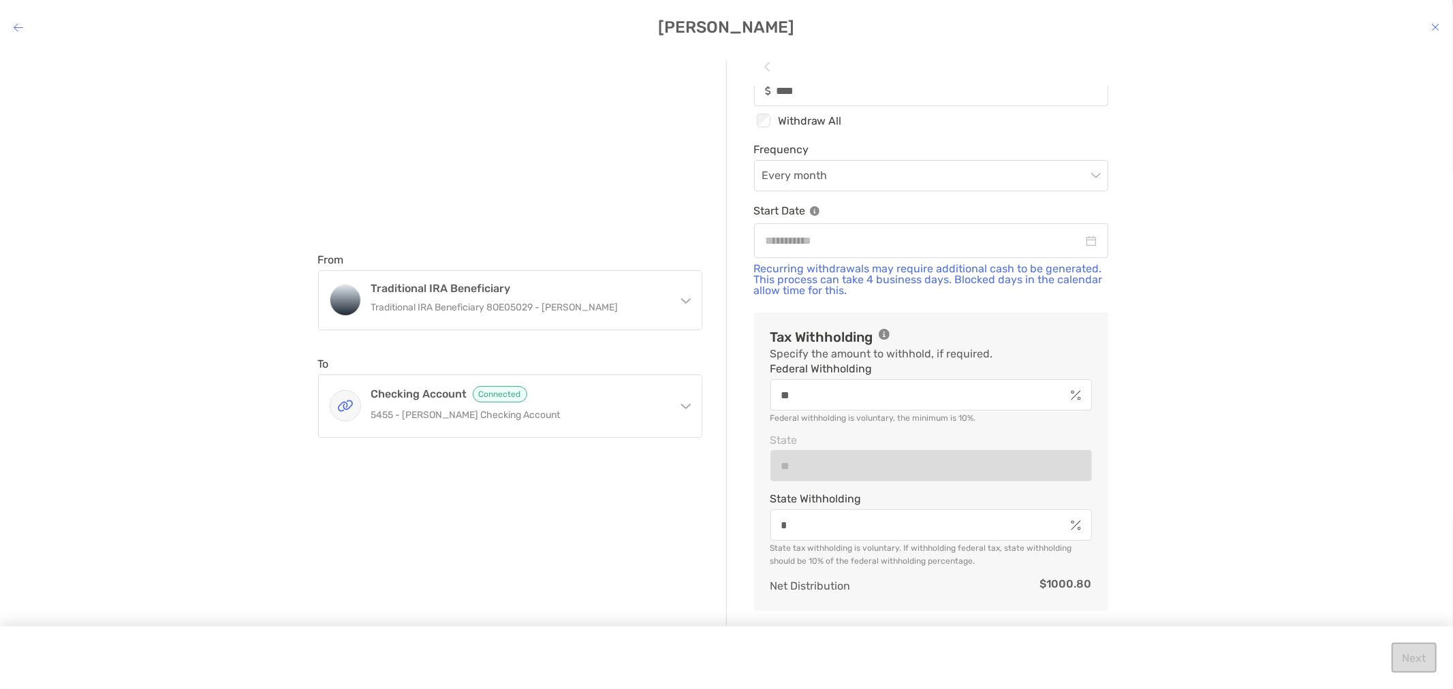
type input "*****"
type input "**********"
type input "*****"
click at [826, 97] on input "*****" at bounding box center [942, 91] width 330 height 12
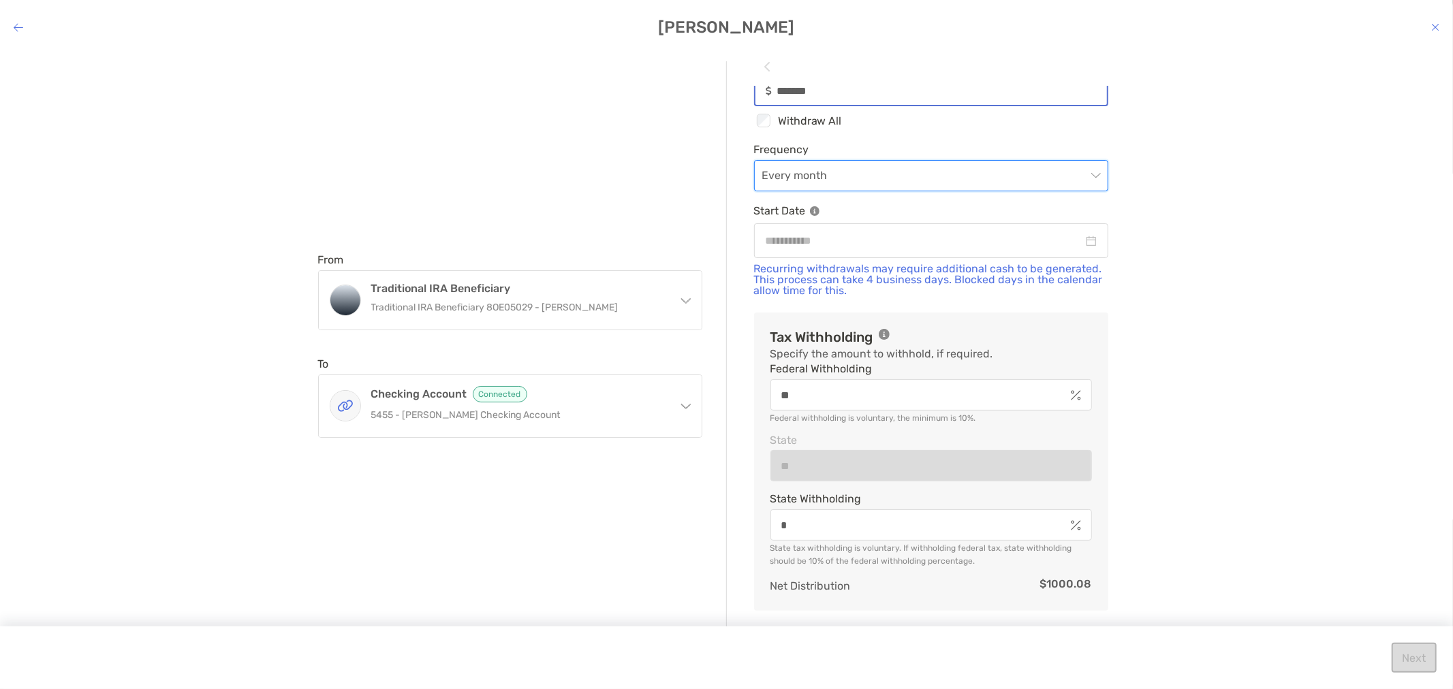
click at [841, 97] on input "*******" at bounding box center [942, 91] width 330 height 12
click at [841, 97] on input "********" at bounding box center [942, 91] width 330 height 12
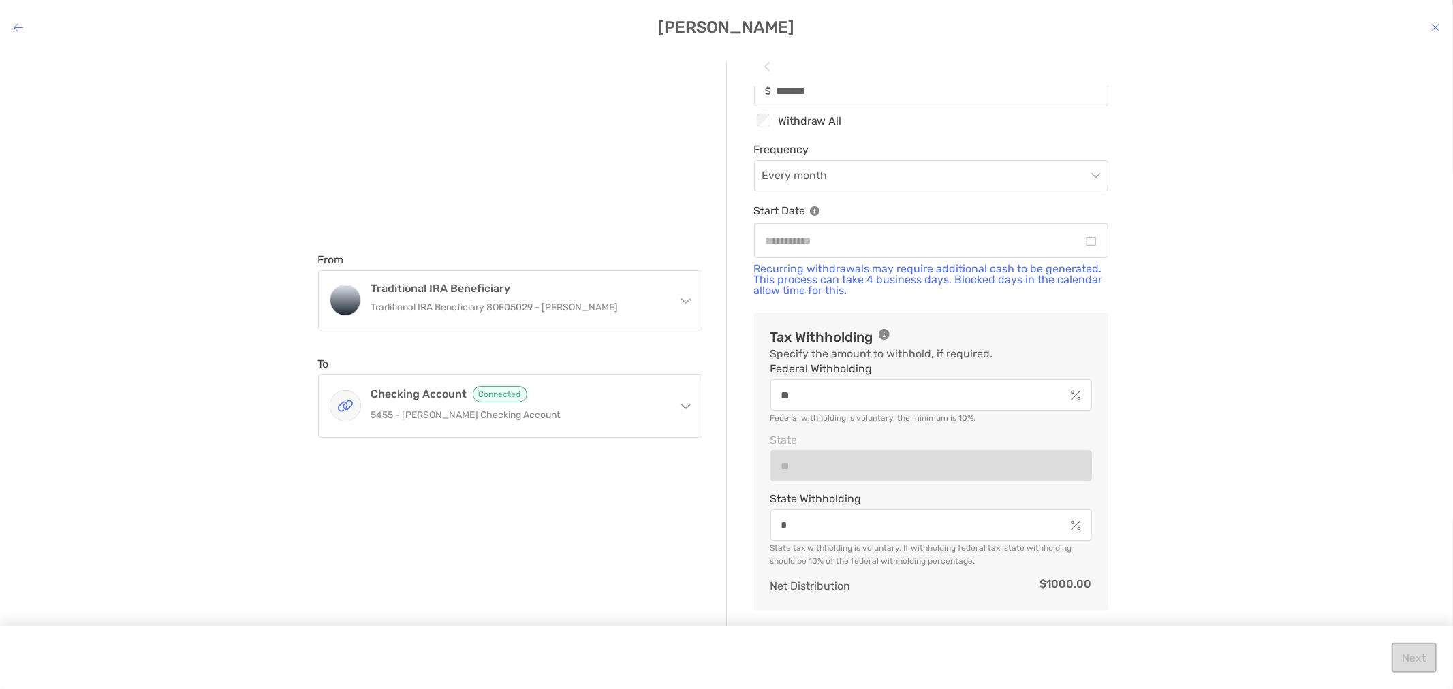
type input "********"
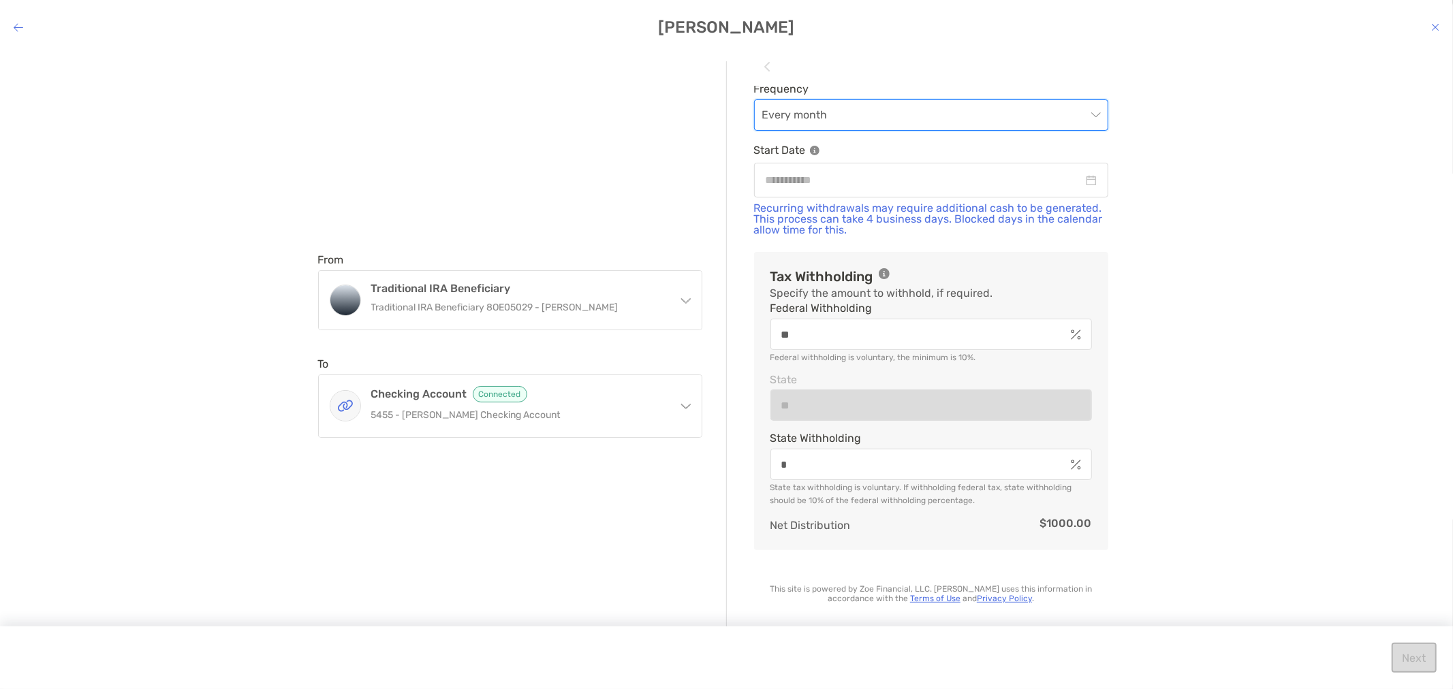
scroll to position [254, 0]
click at [948, 175] on input "modal" at bounding box center [924, 180] width 317 height 17
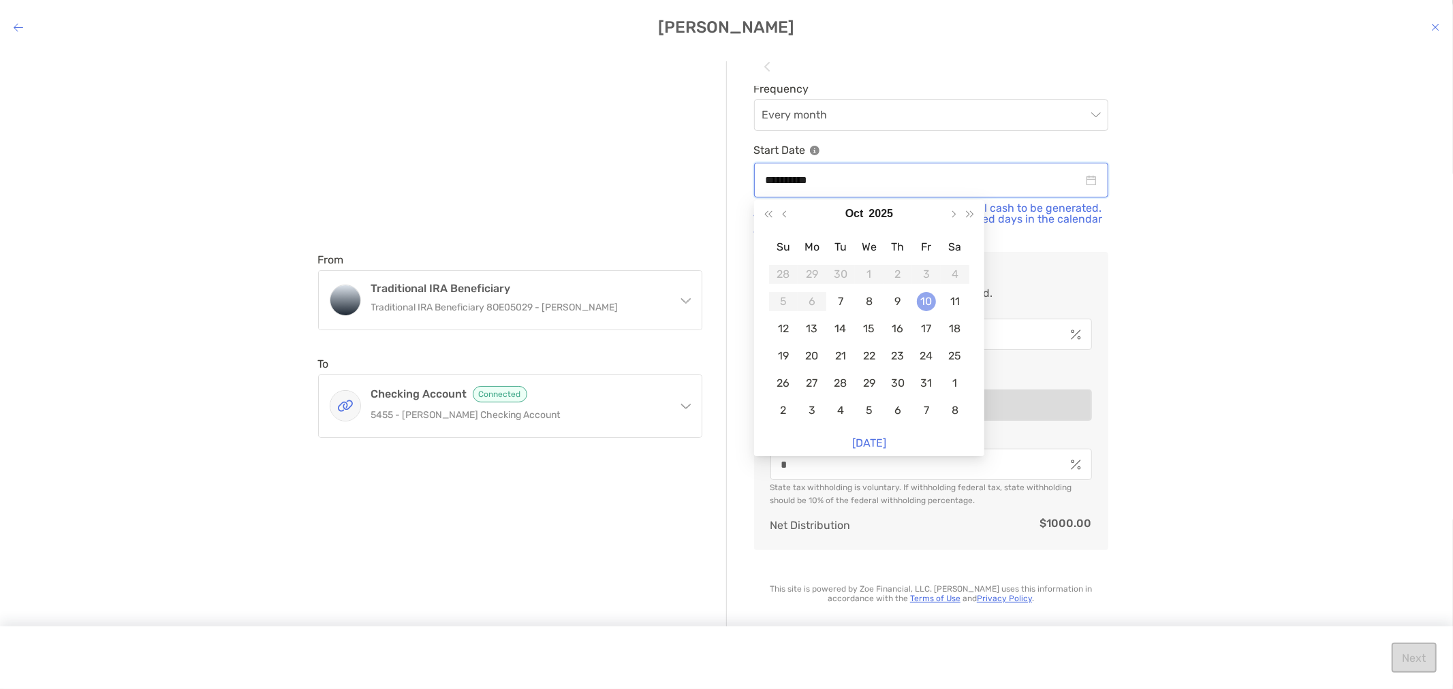
type input "**********"
click at [925, 311] on div "10" at bounding box center [926, 301] width 19 height 19
type input "********"
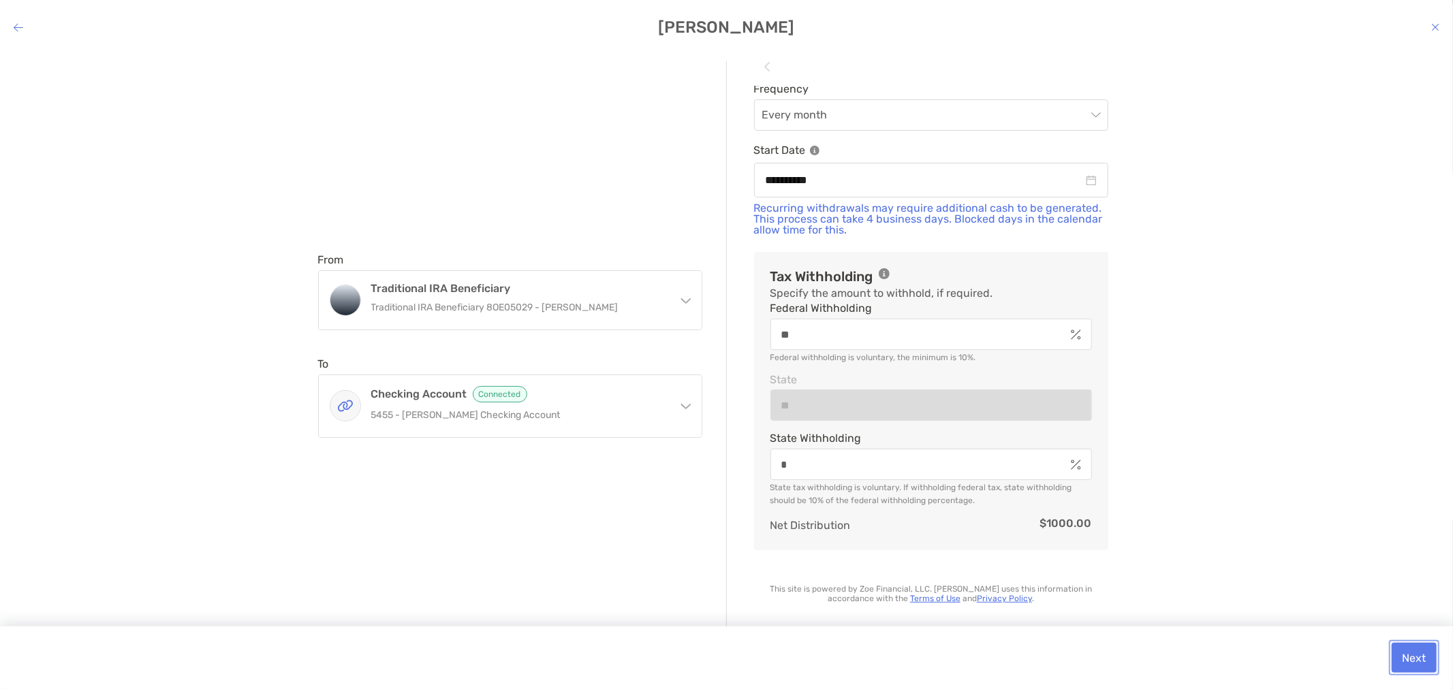
click at [1414, 655] on button "Next" at bounding box center [1414, 658] width 45 height 30
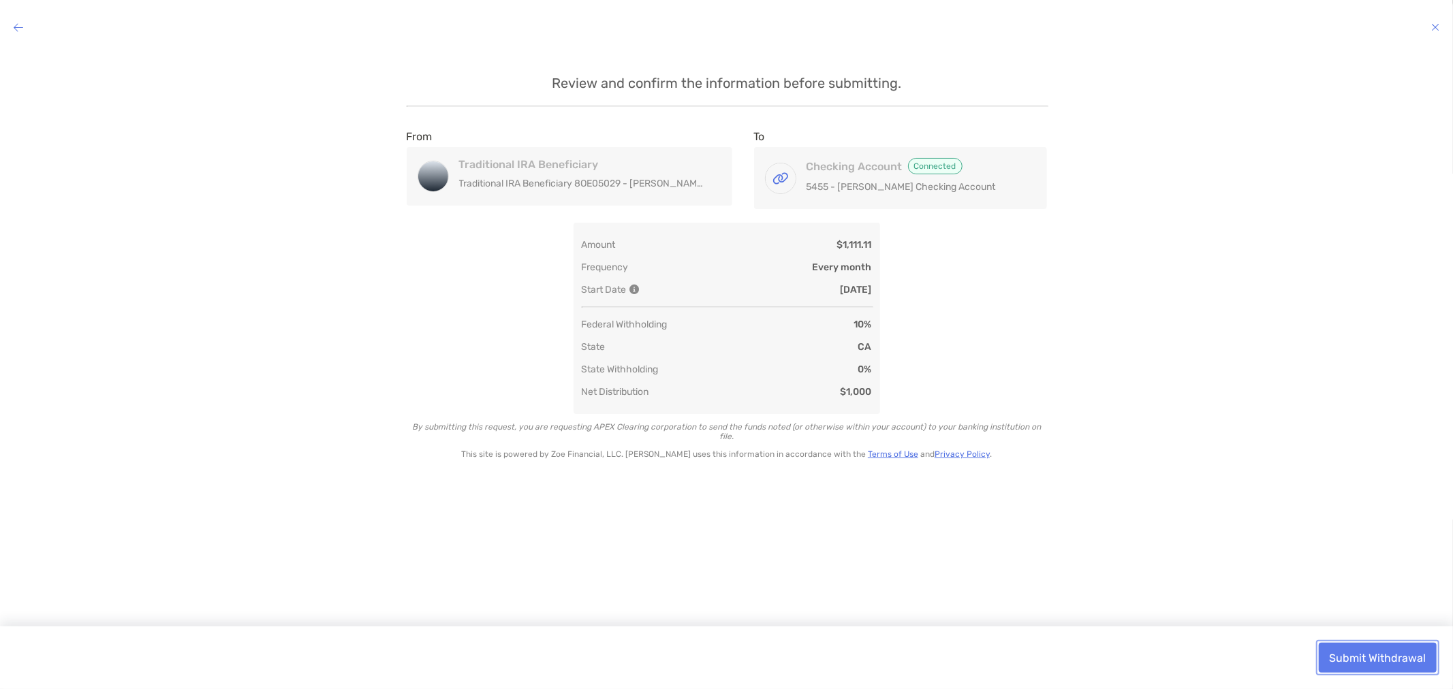
click at [1388, 664] on button "Submit Withdrawal" at bounding box center [1378, 658] width 118 height 30
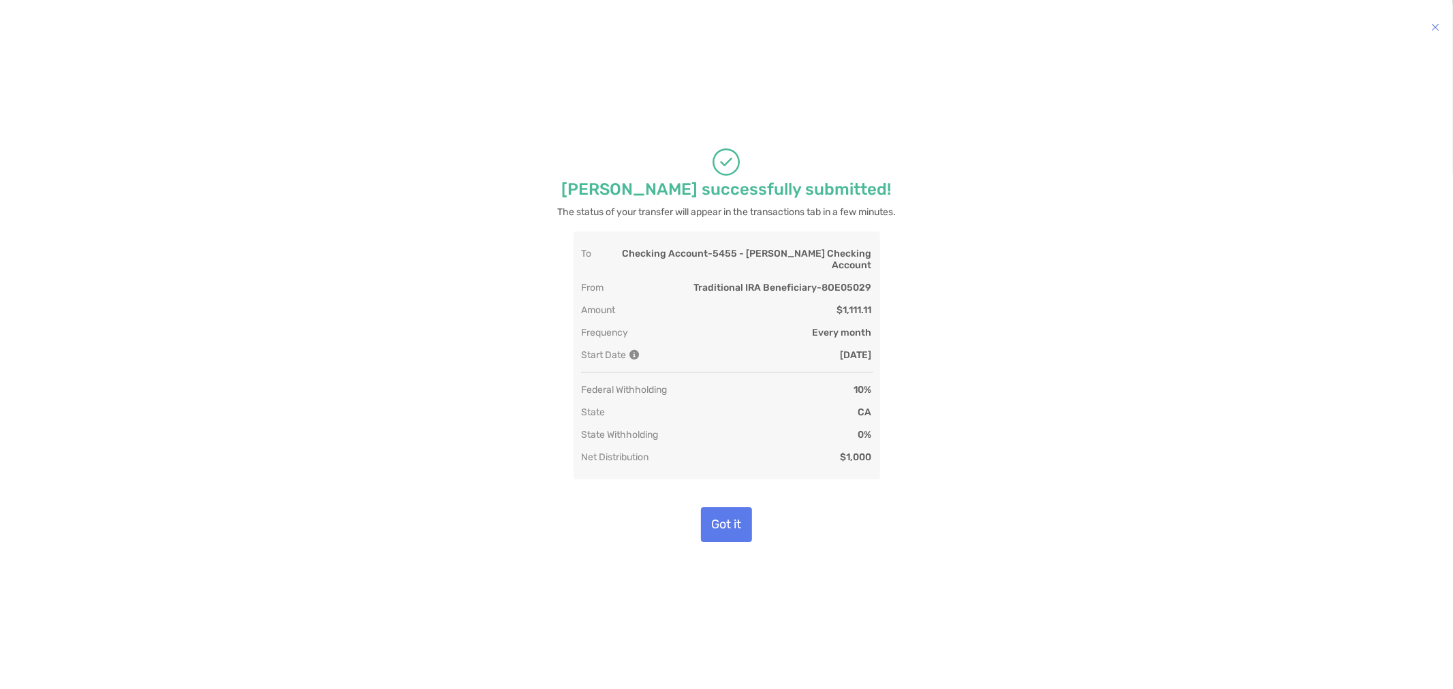
click at [1115, 213] on div "Withdrawal successfully submitted! The status of your transfer will appear in t…" at bounding box center [726, 345] width 1377 height 568
click at [726, 519] on button "Got it" at bounding box center [726, 525] width 51 height 35
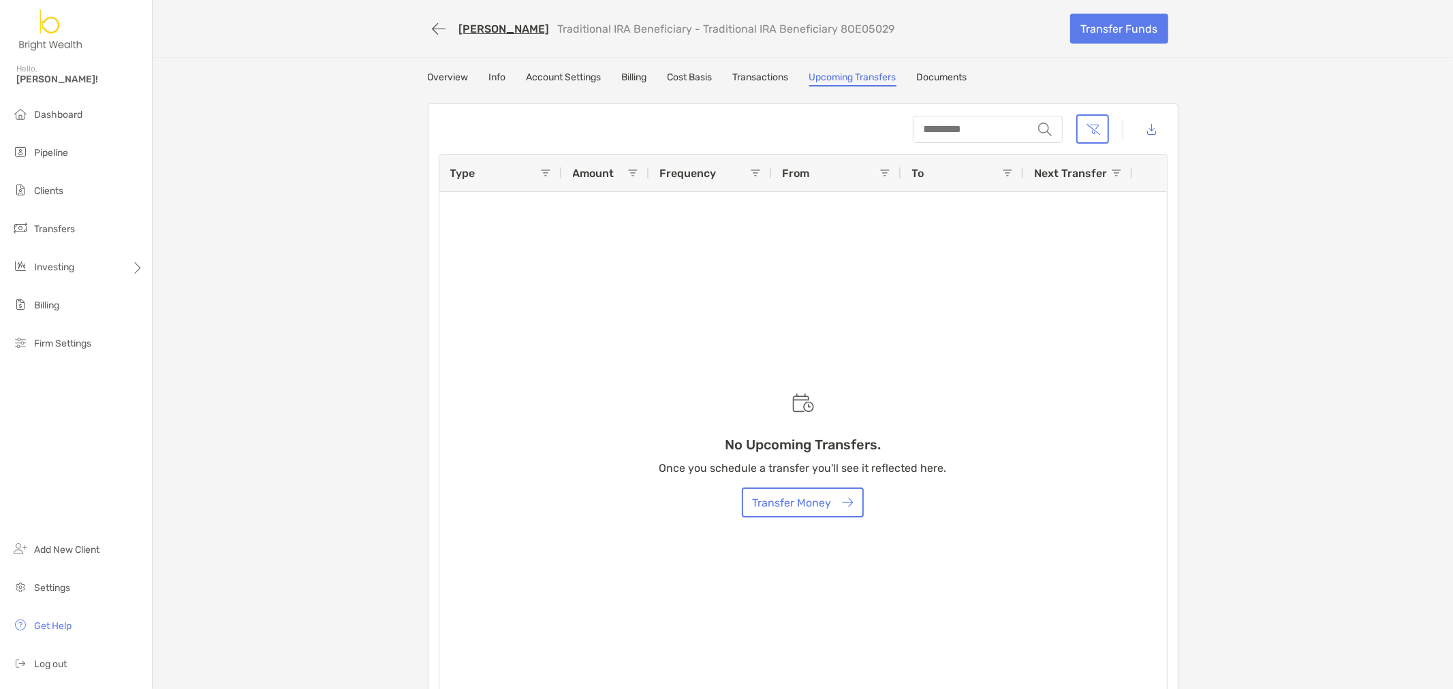
click at [459, 30] on link "Jennifer Simone" at bounding box center [504, 28] width 91 height 13
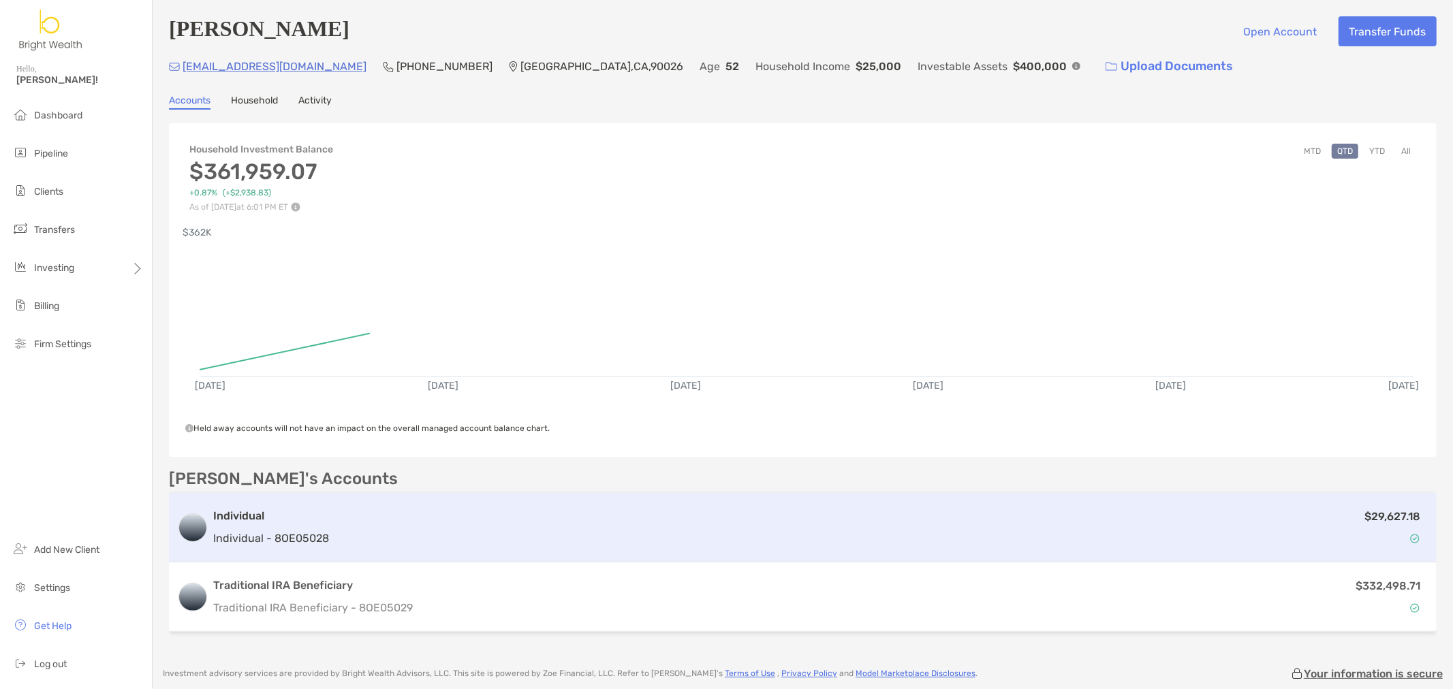
click at [391, 527] on div "$29,627.18" at bounding box center [881, 528] width 1094 height 40
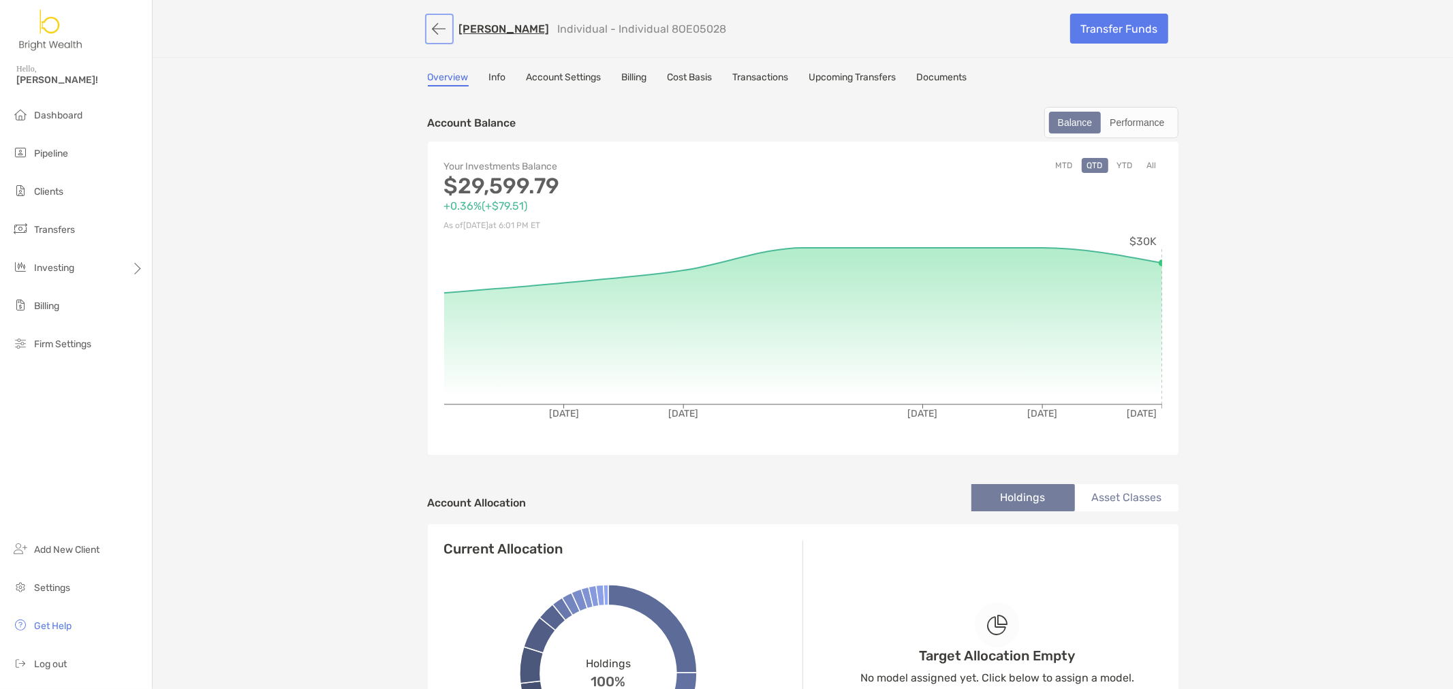
click at [428, 20] on button "button" at bounding box center [439, 28] width 23 height 25
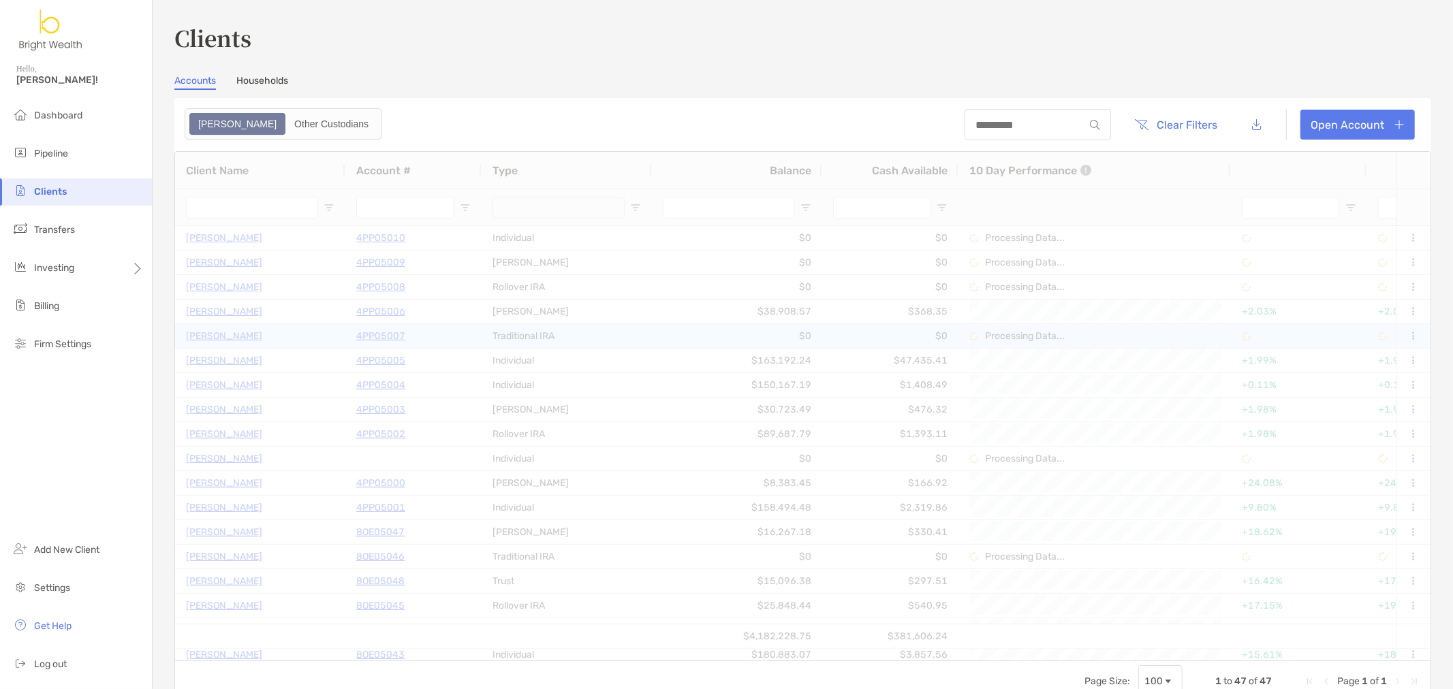
type input "******"
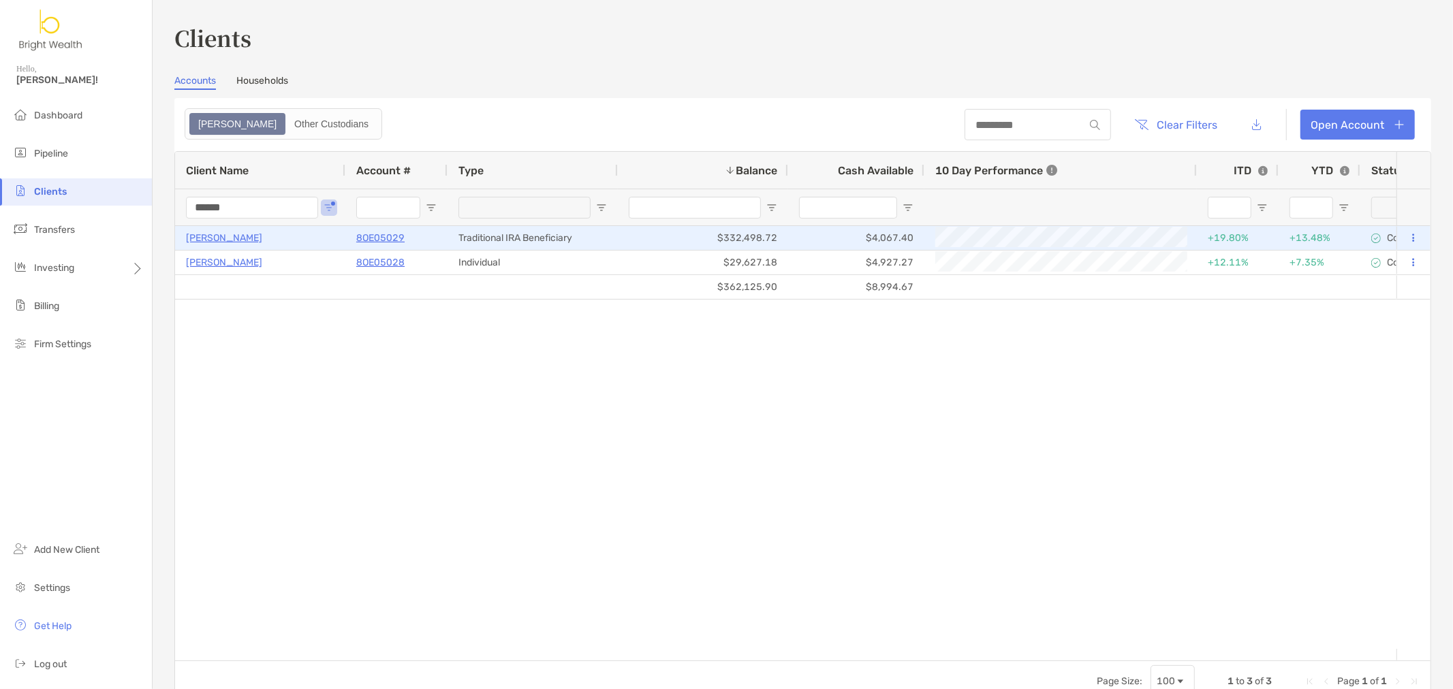
click at [394, 234] on p "8OE05029" at bounding box center [380, 238] width 48 height 17
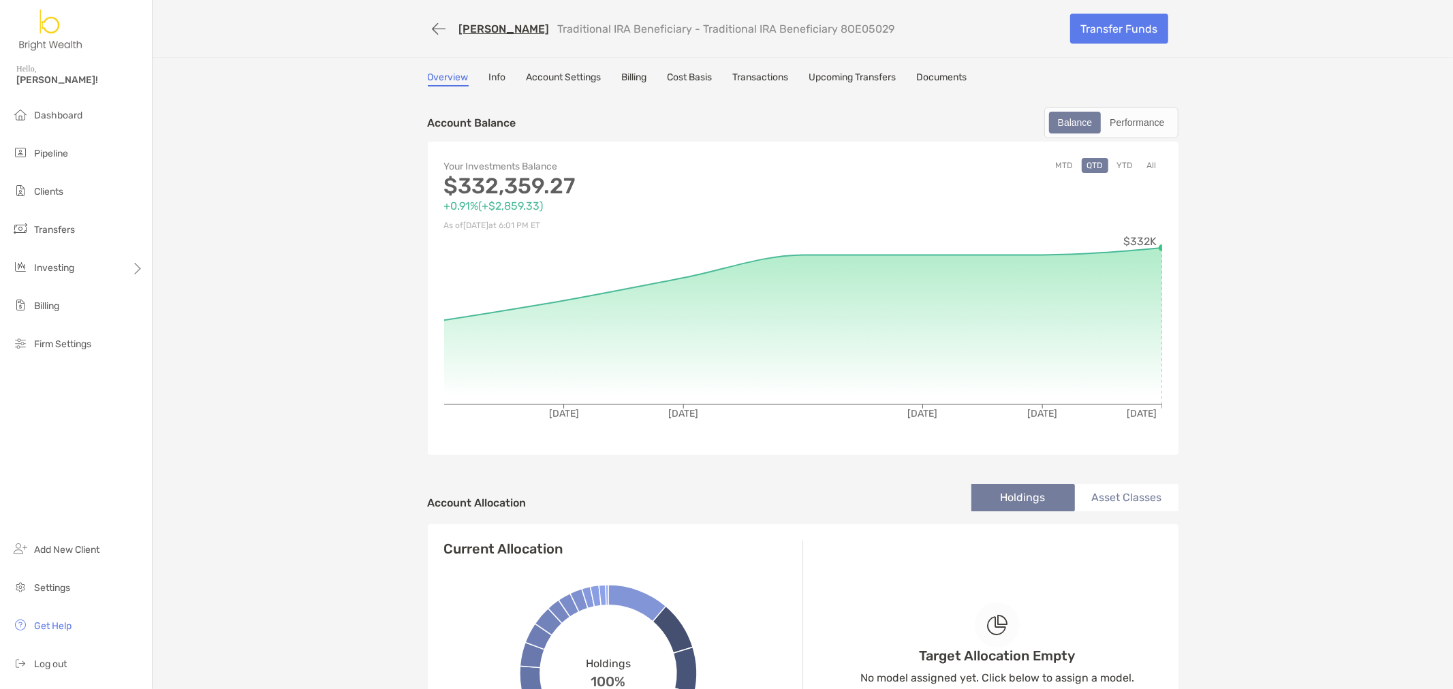
click at [544, 80] on link "Account Settings" at bounding box center [564, 79] width 75 height 15
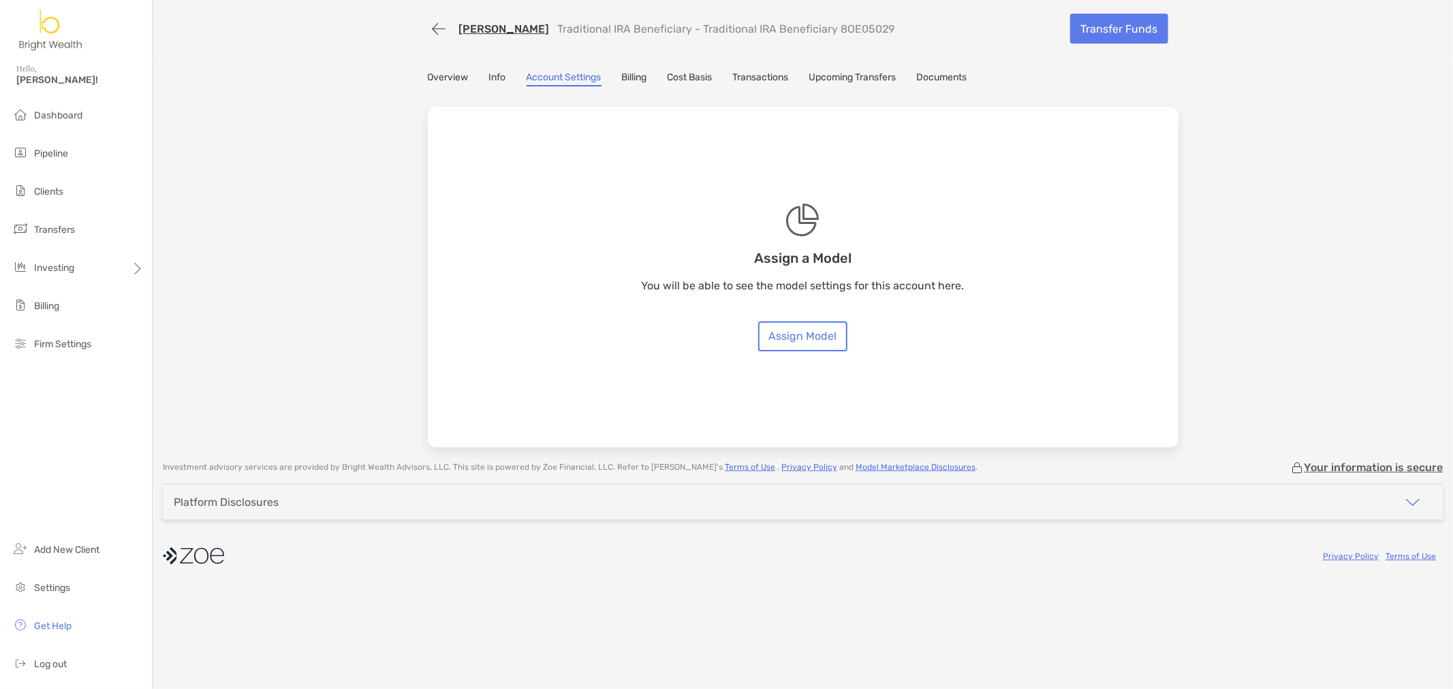
click at [452, 72] on link "Overview" at bounding box center [448, 79] width 41 height 15
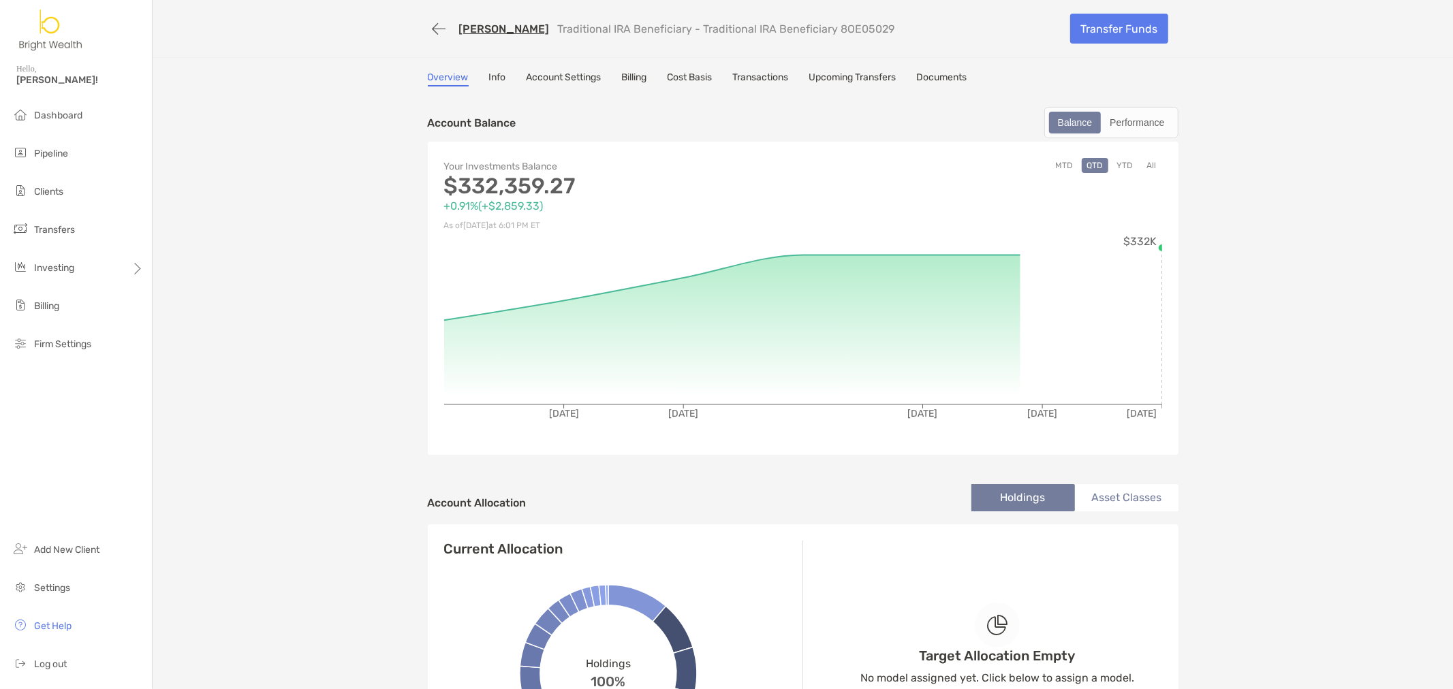
click at [499, 78] on link "Info" at bounding box center [497, 79] width 17 height 15
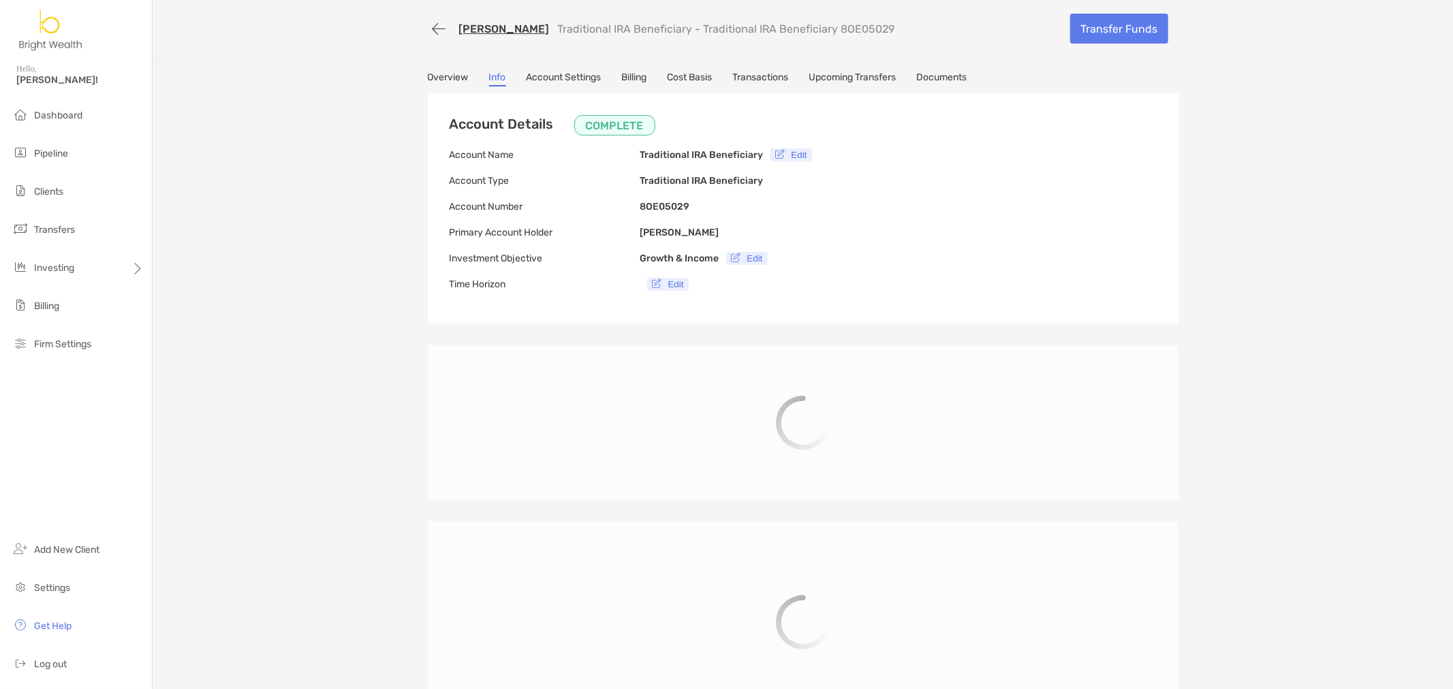
click at [428, 82] on link "Overview" at bounding box center [448, 79] width 41 height 15
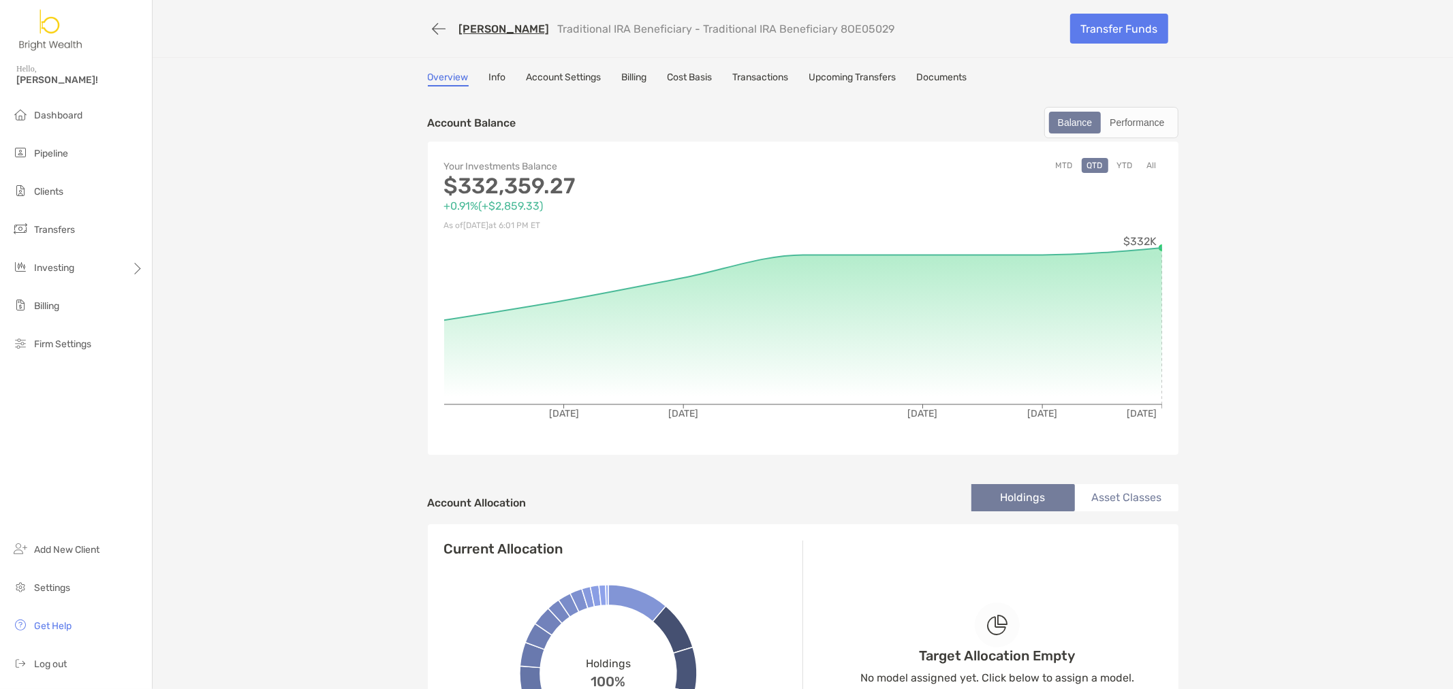
click at [490, 75] on link "Info" at bounding box center [497, 79] width 17 height 15
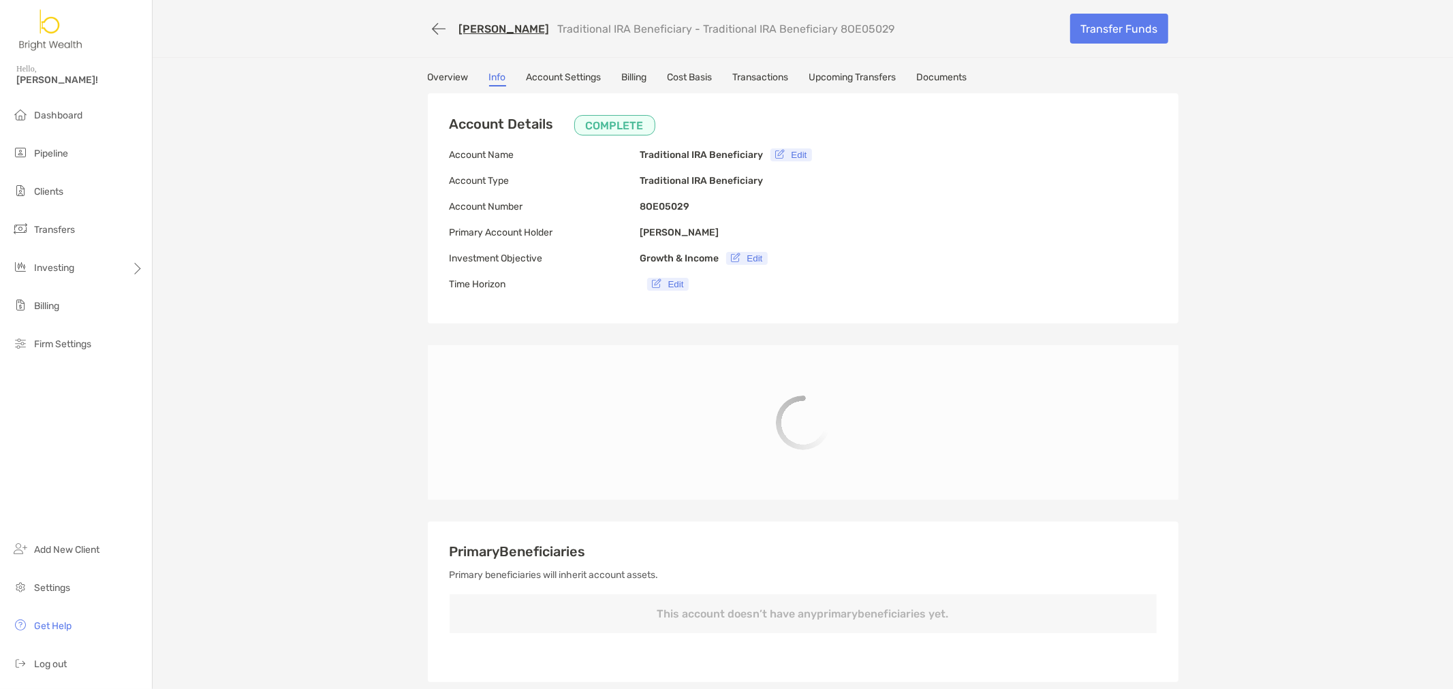
type input "**********"
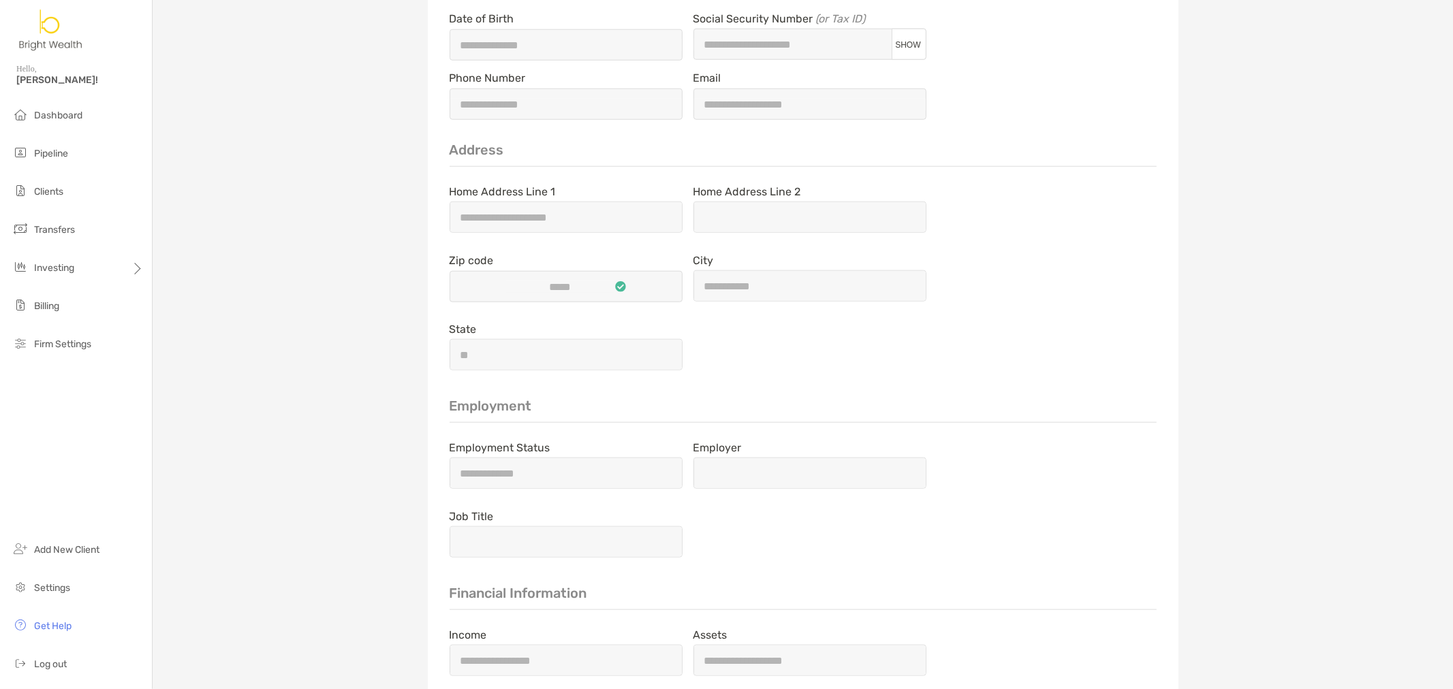
scroll to position [1297, 0]
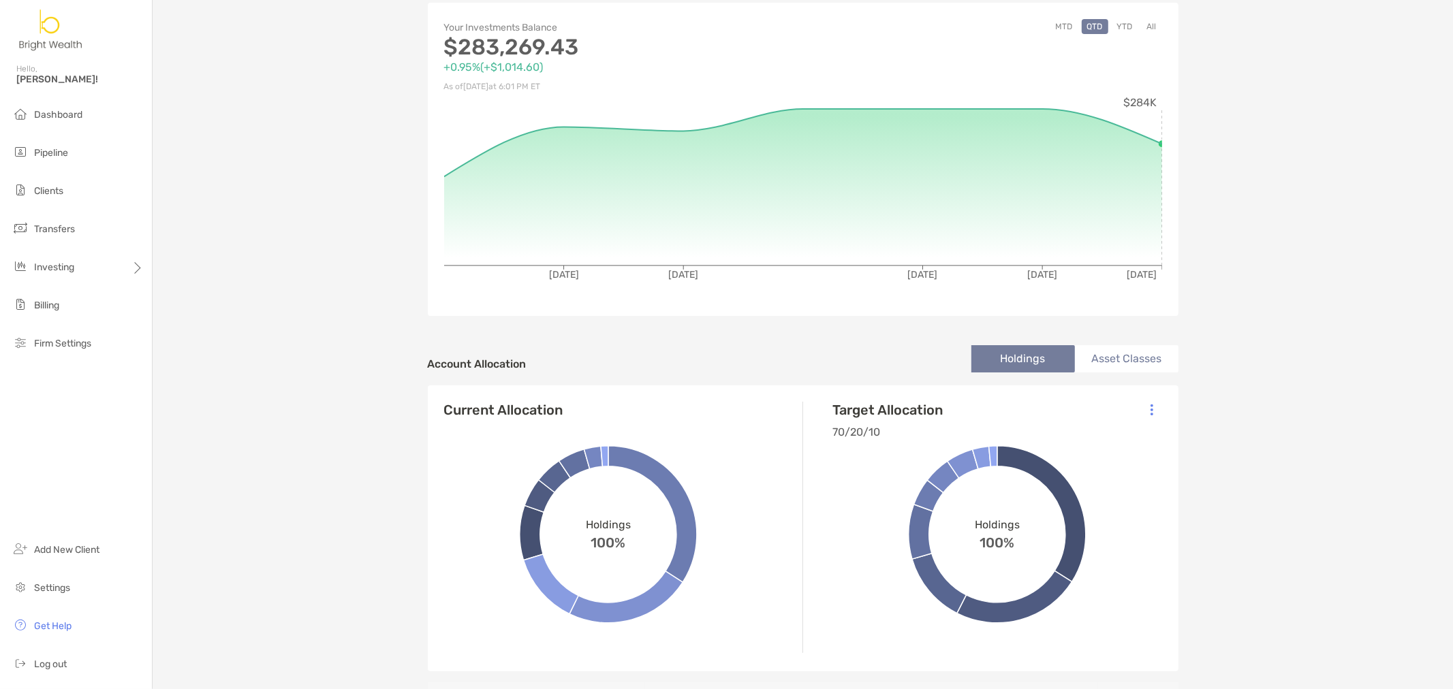
scroll to position [227, 0]
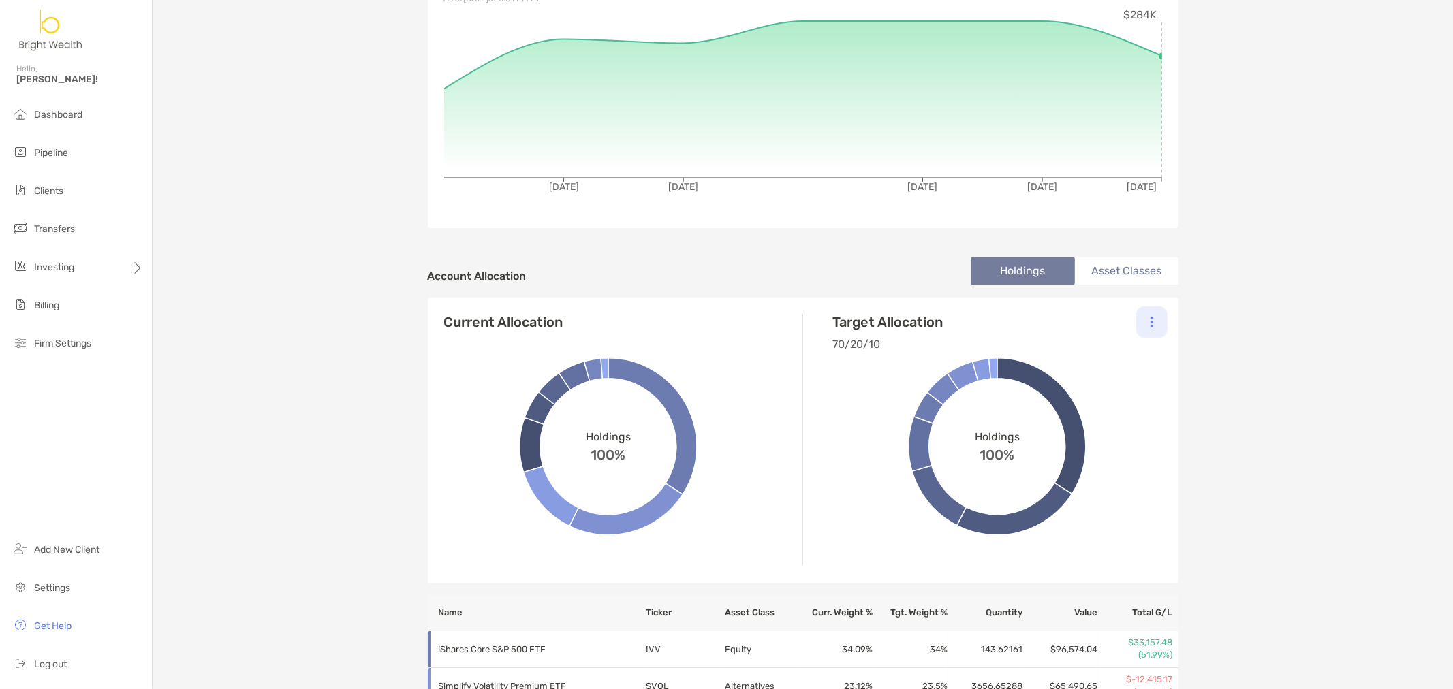
click at [1149, 323] on div at bounding box center [1151, 322] width 31 height 31
click at [1061, 358] on p "Change Model" at bounding box center [1059, 359] width 62 height 17
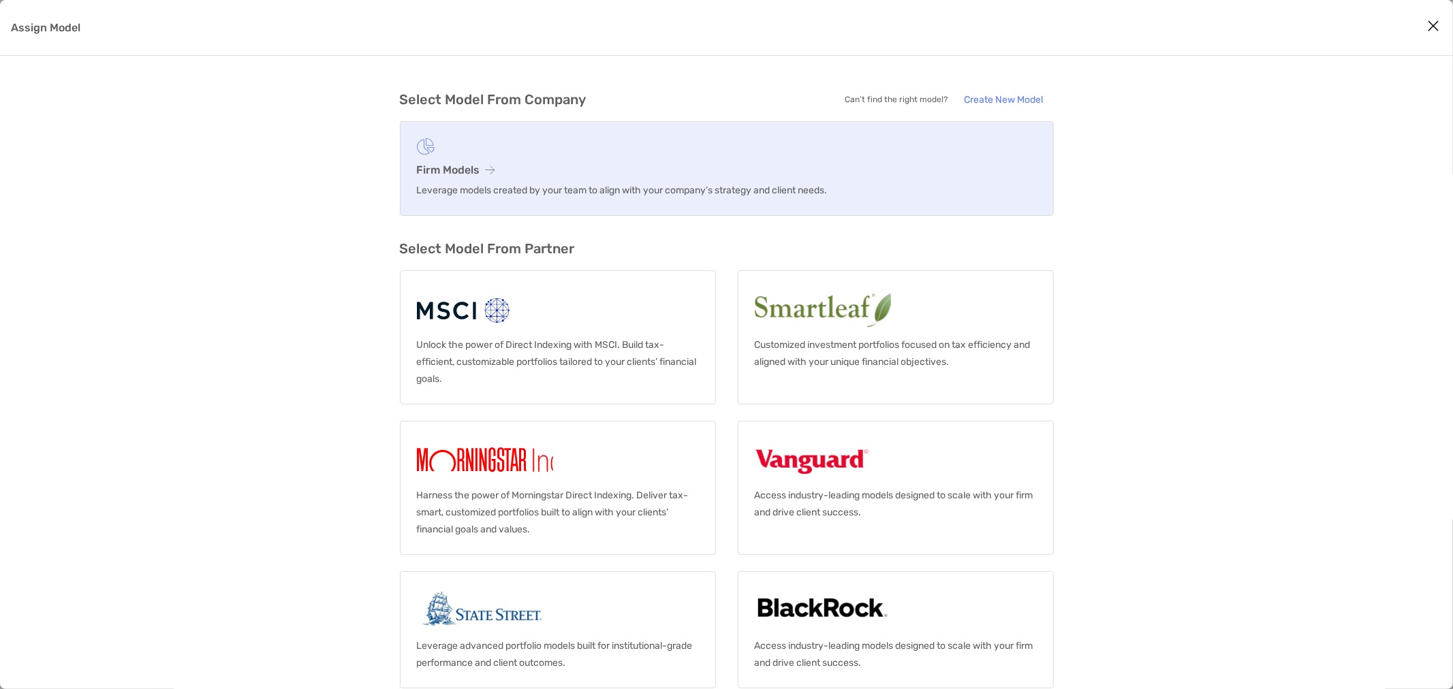
click at [466, 176] on h3 "Firm Models" at bounding box center [727, 169] width 620 height 13
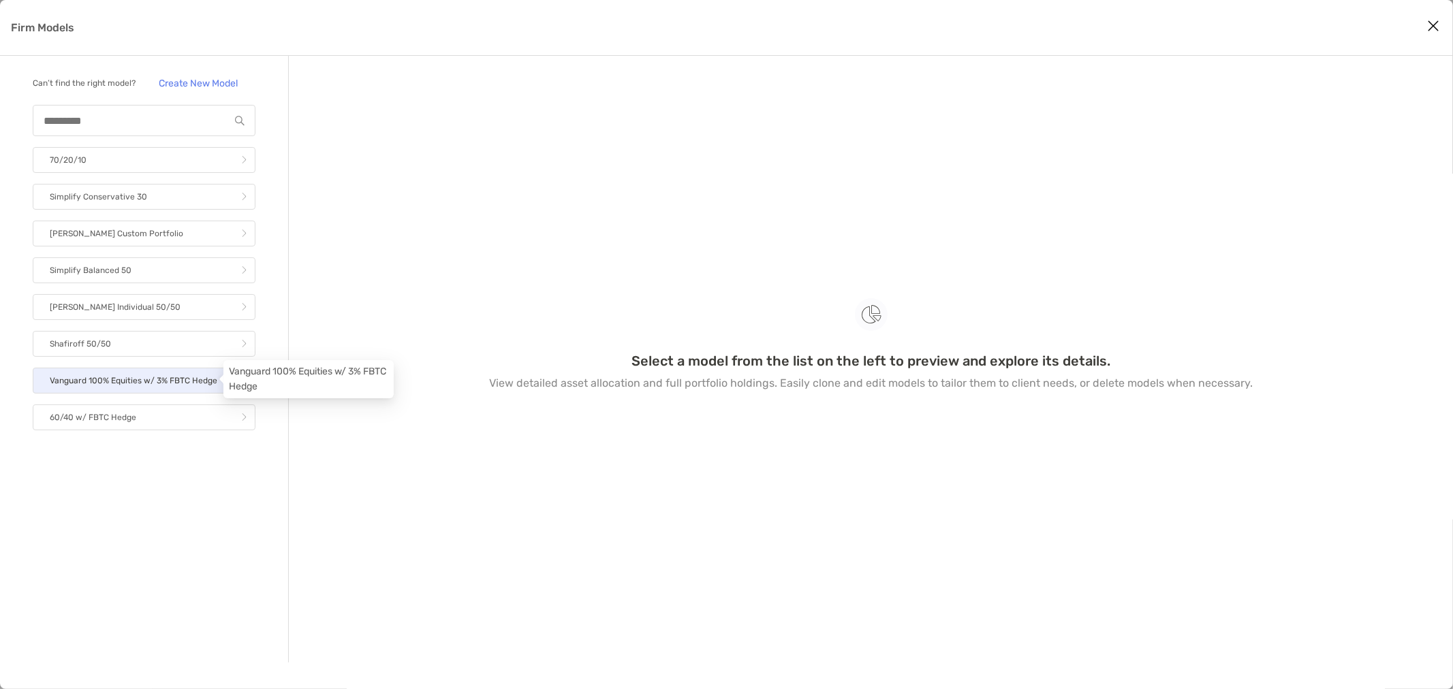
click at [161, 375] on p "Vanguard 100% Equities w/ 3% FBTC Hedge" at bounding box center [134, 381] width 168 height 17
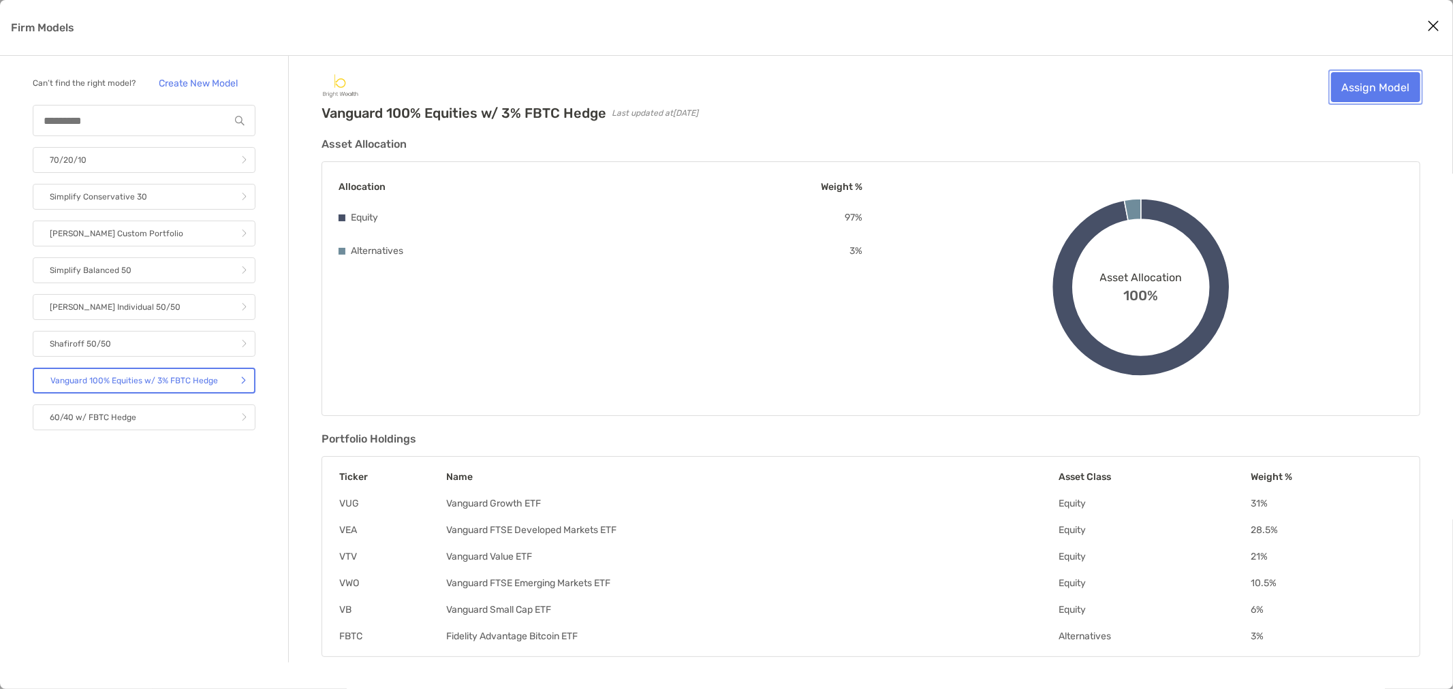
click at [1385, 84] on link "Assign Model" at bounding box center [1375, 87] width 89 height 30
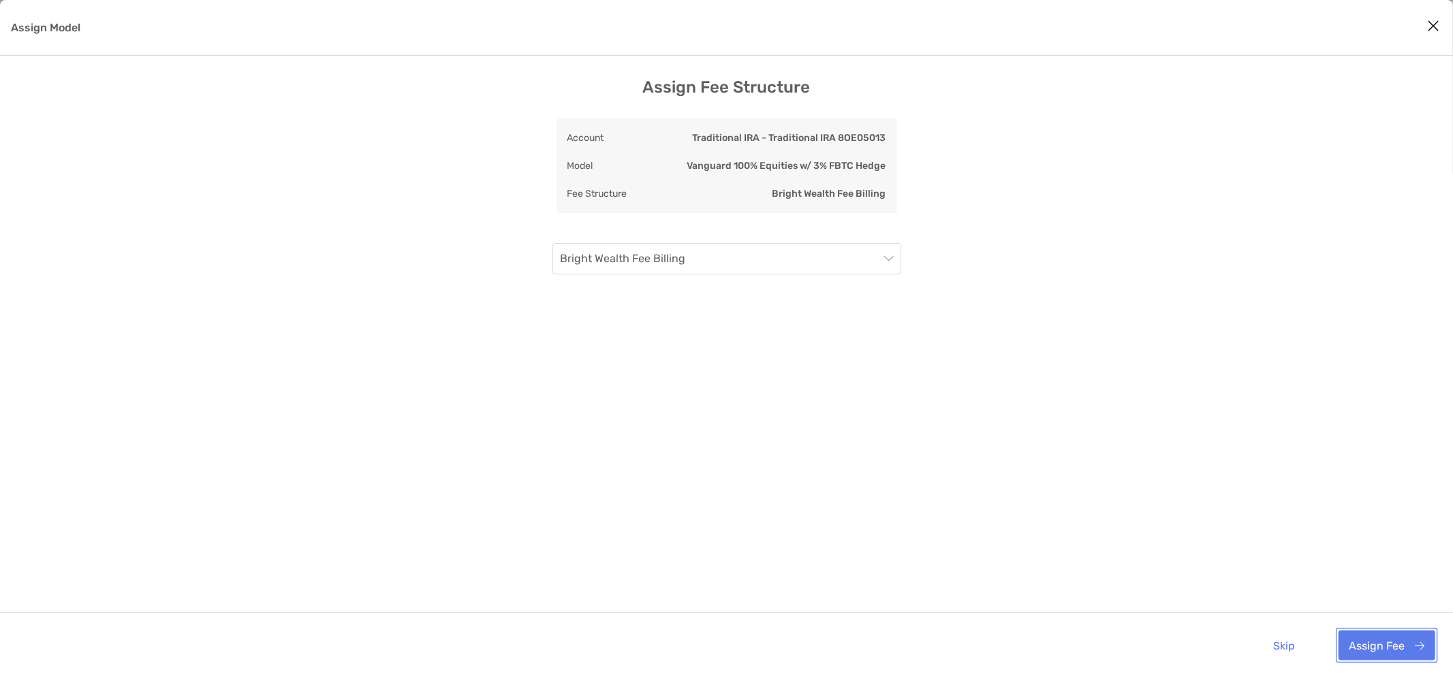
click at [1377, 642] on button "Assign Fee" at bounding box center [1387, 646] width 97 height 30
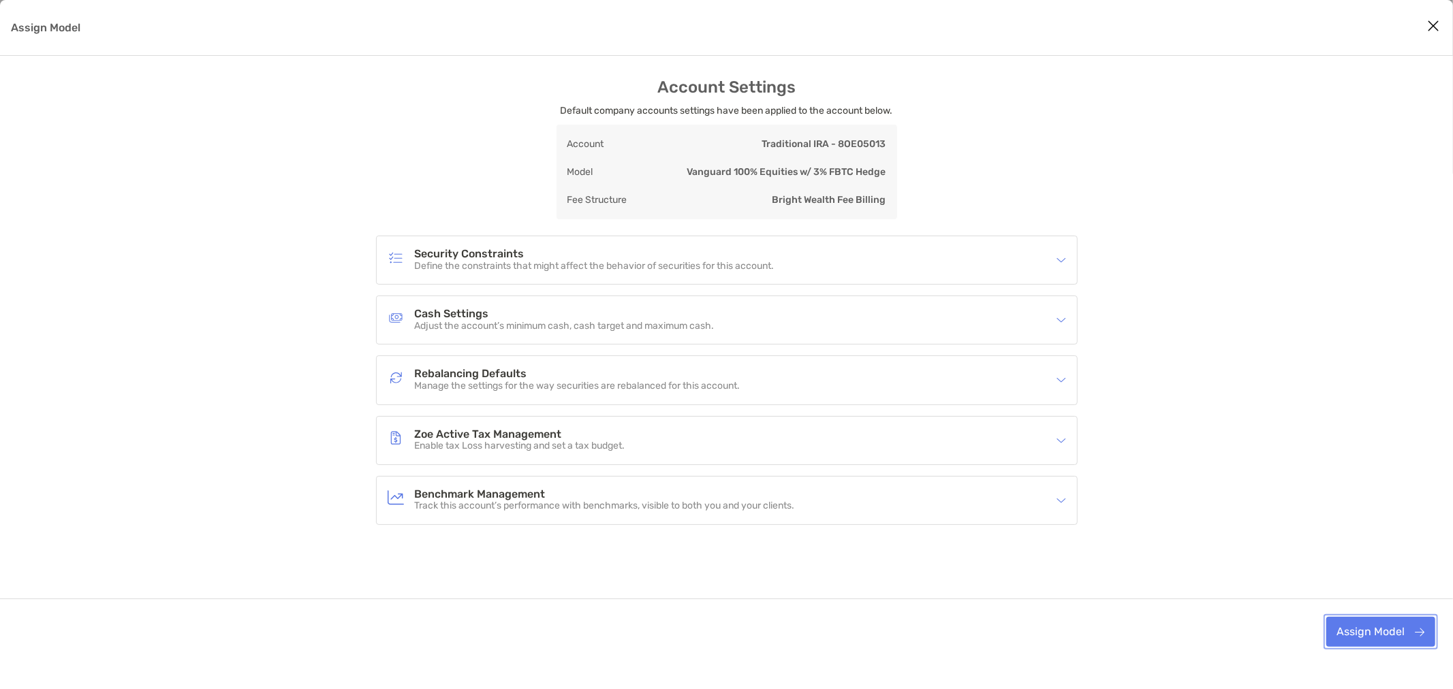
click at [1369, 638] on button "Assign Model" at bounding box center [1380, 632] width 109 height 30
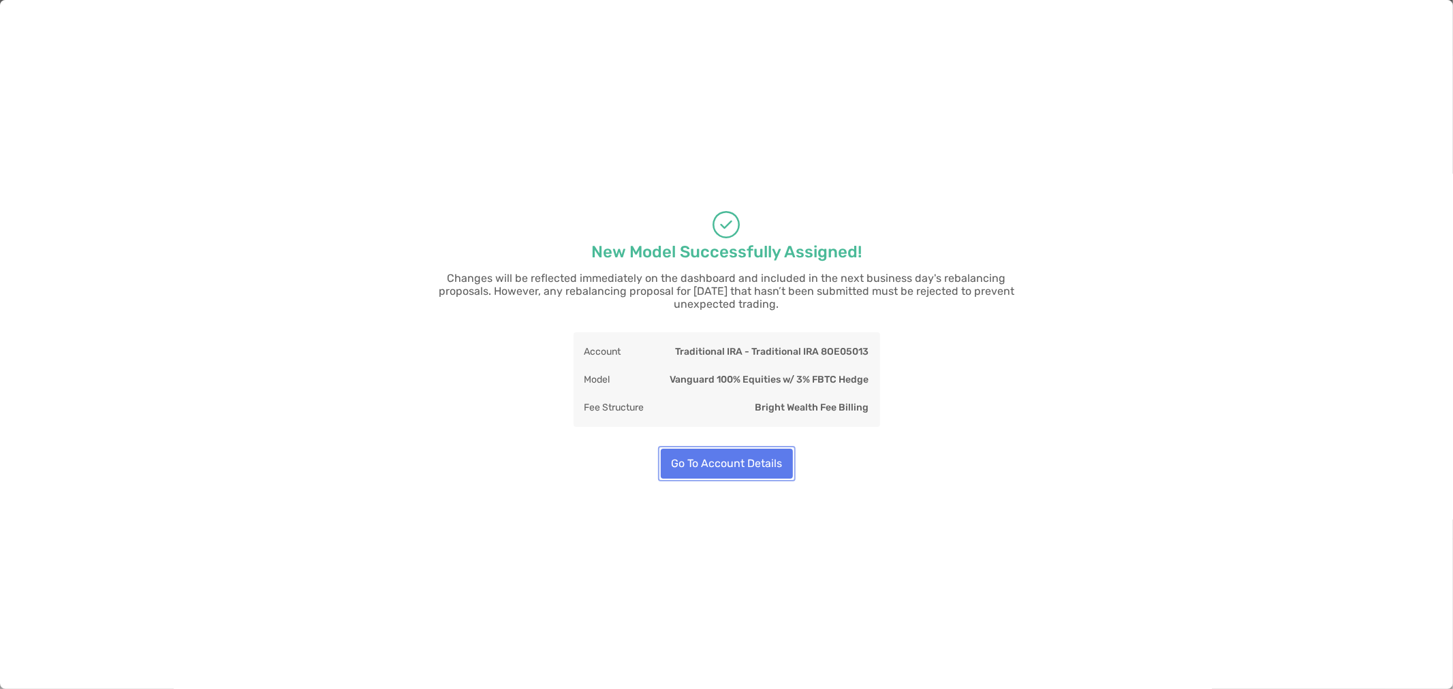
click at [751, 464] on button "Go To Account Details" at bounding box center [727, 464] width 132 height 30
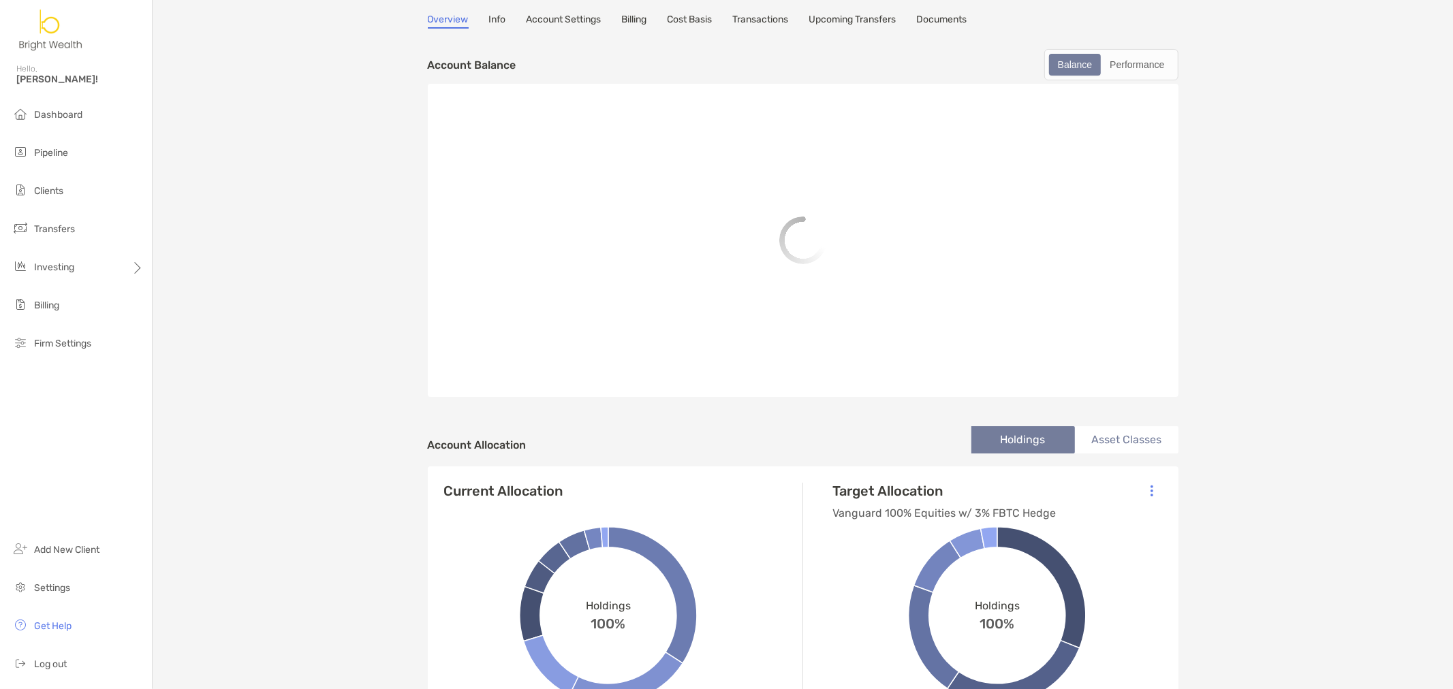
scroll to position [227, 0]
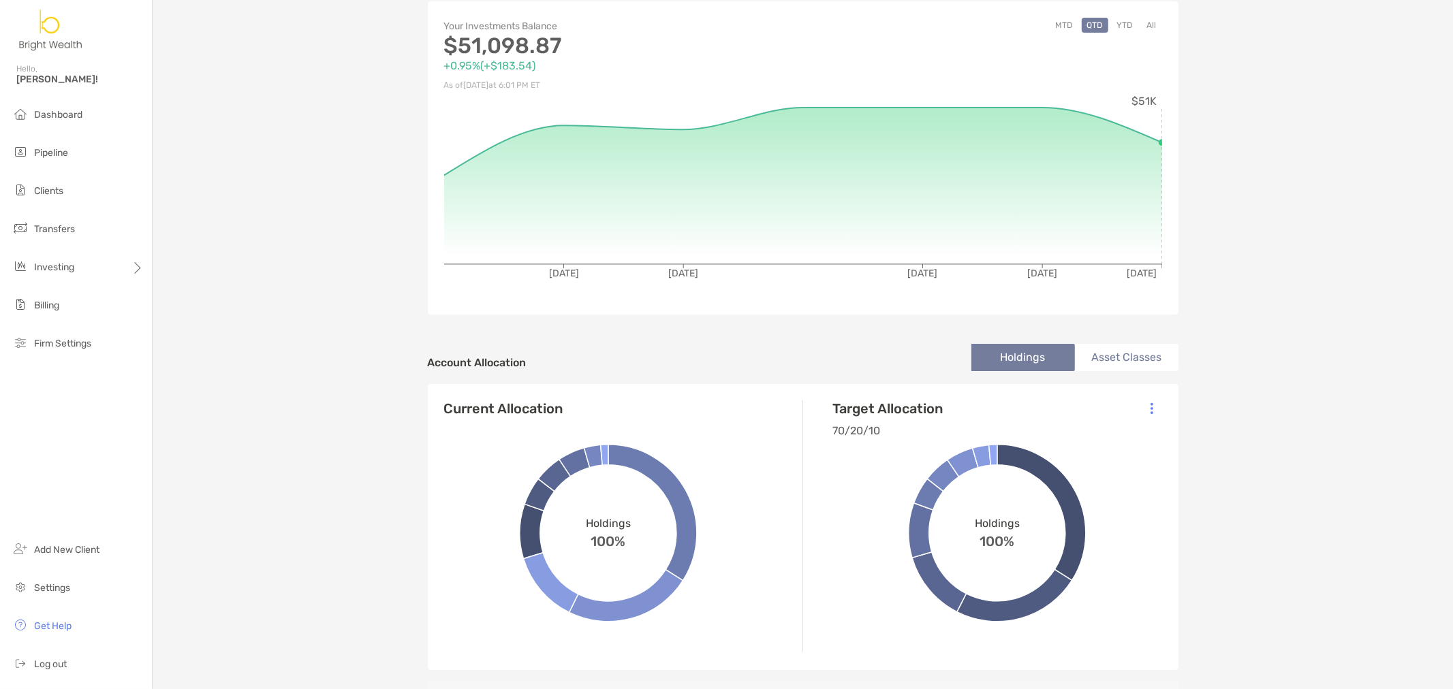
scroll to position [151, 0]
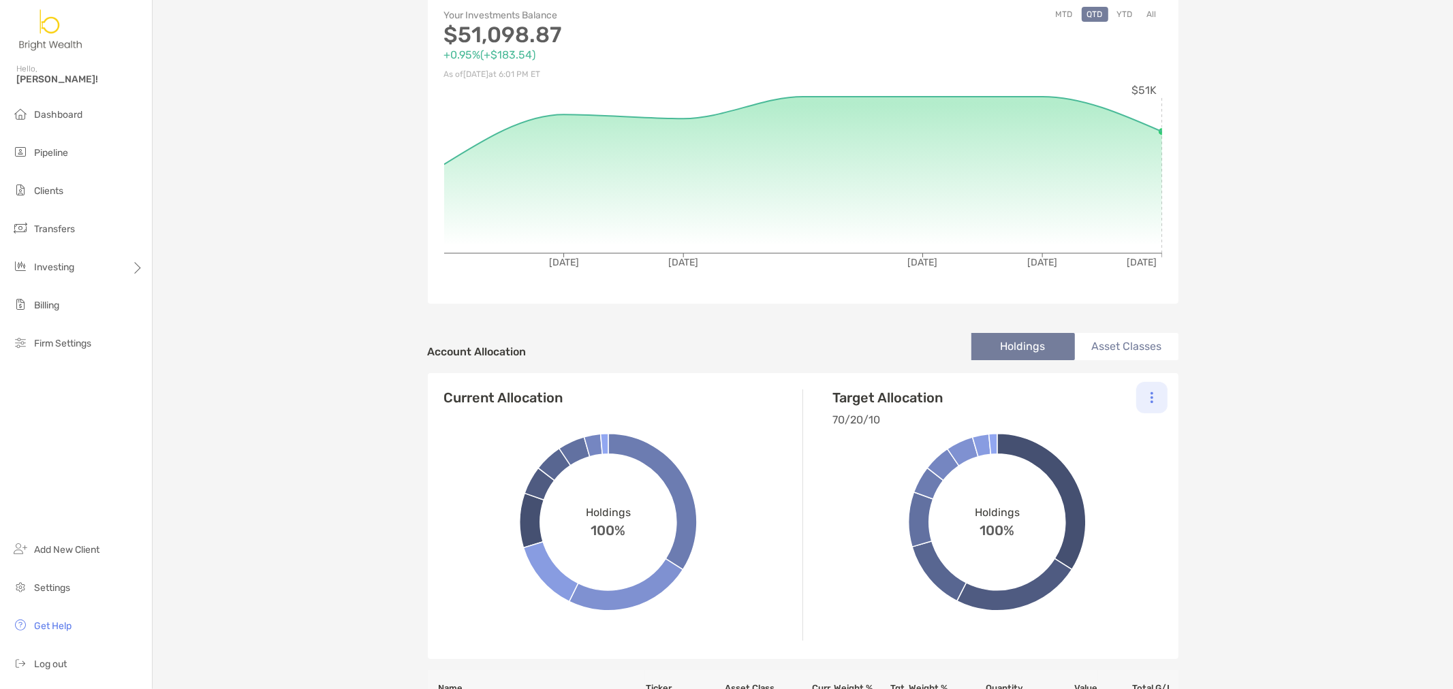
click at [1154, 399] on div at bounding box center [1151, 397] width 31 height 31
click at [1088, 429] on div "Change Model" at bounding box center [1093, 435] width 150 height 38
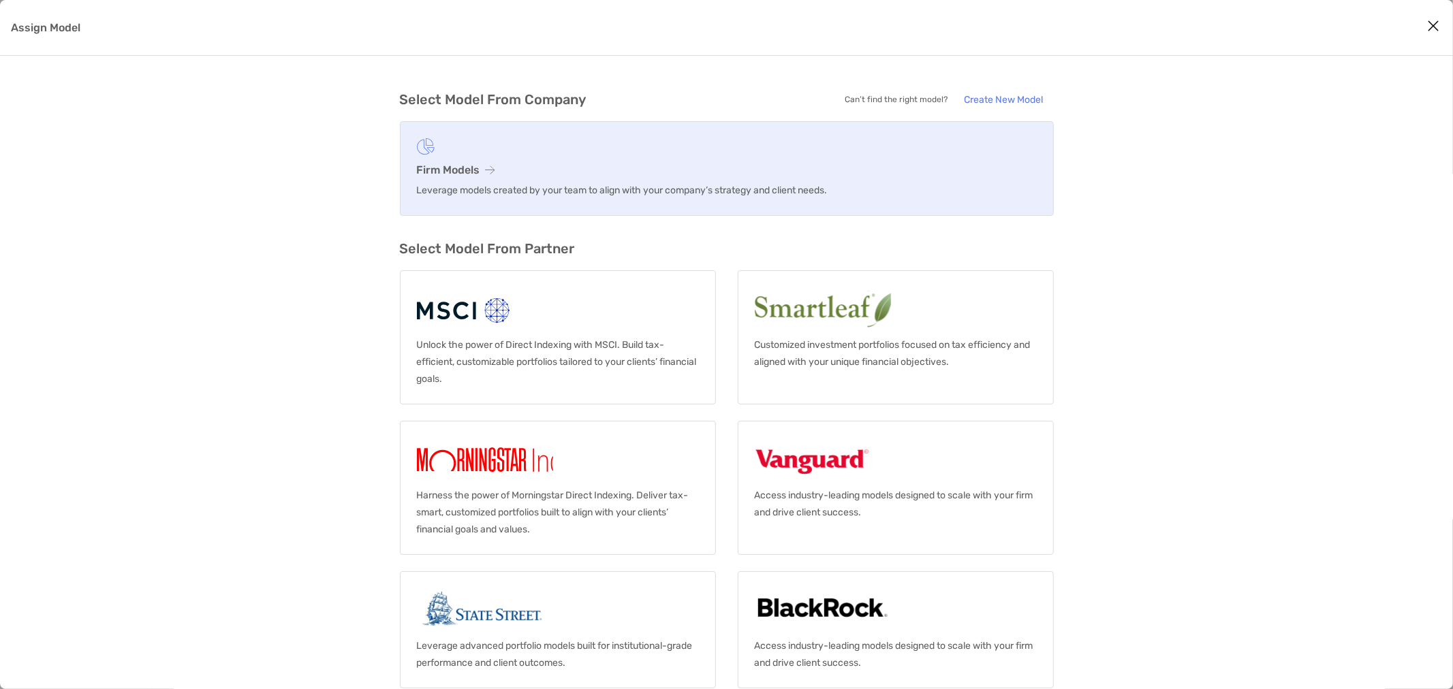
click at [445, 173] on h3 "Firm Models" at bounding box center [727, 169] width 620 height 13
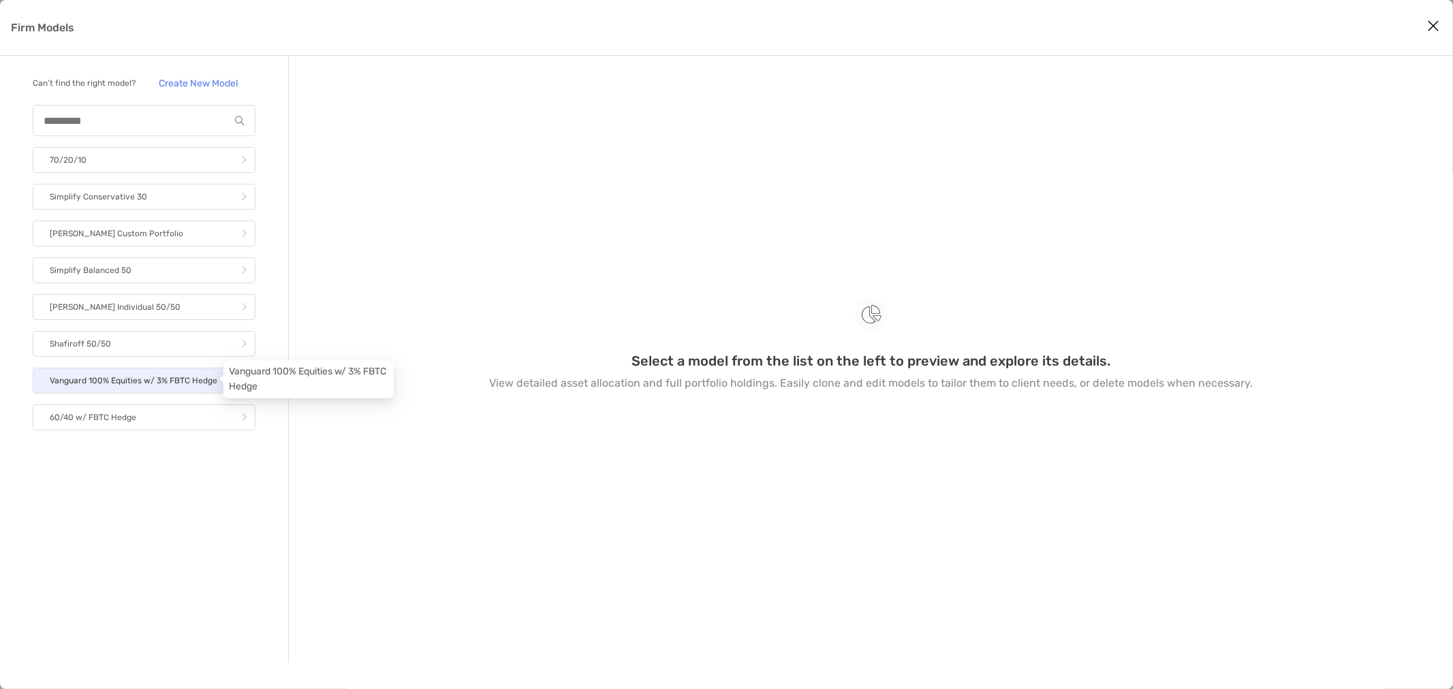
click at [153, 381] on p "Vanguard 100% Equities w/ 3% FBTC Hedge" at bounding box center [134, 381] width 168 height 17
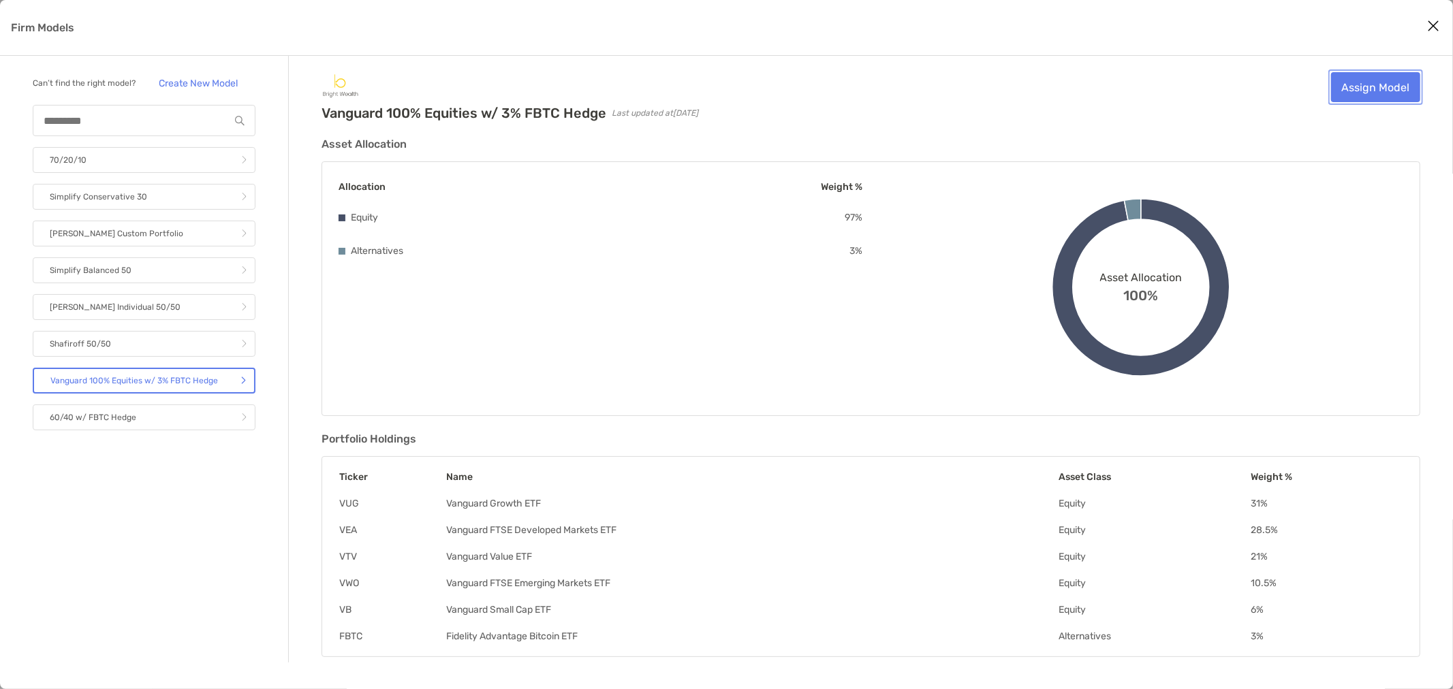
click at [1358, 91] on link "Assign Model" at bounding box center [1375, 87] width 89 height 30
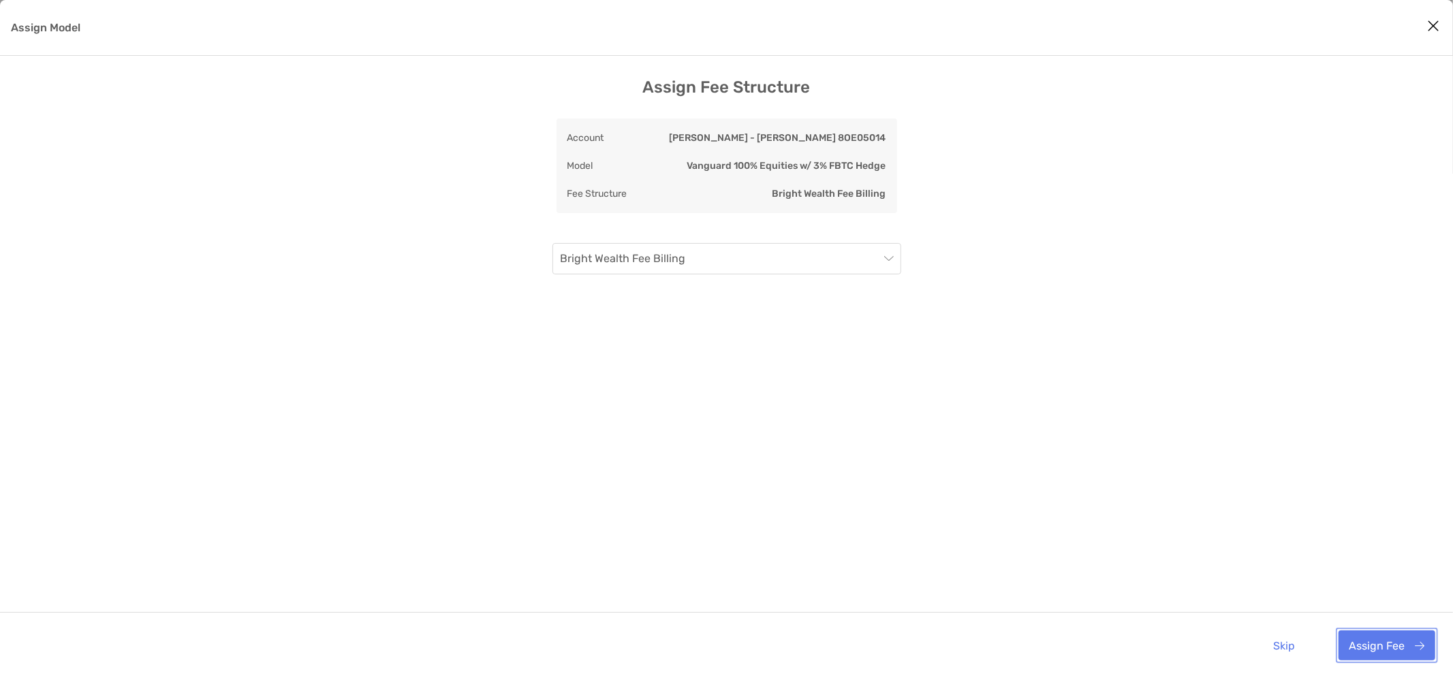
click at [1394, 637] on button "Assign Fee" at bounding box center [1387, 646] width 97 height 30
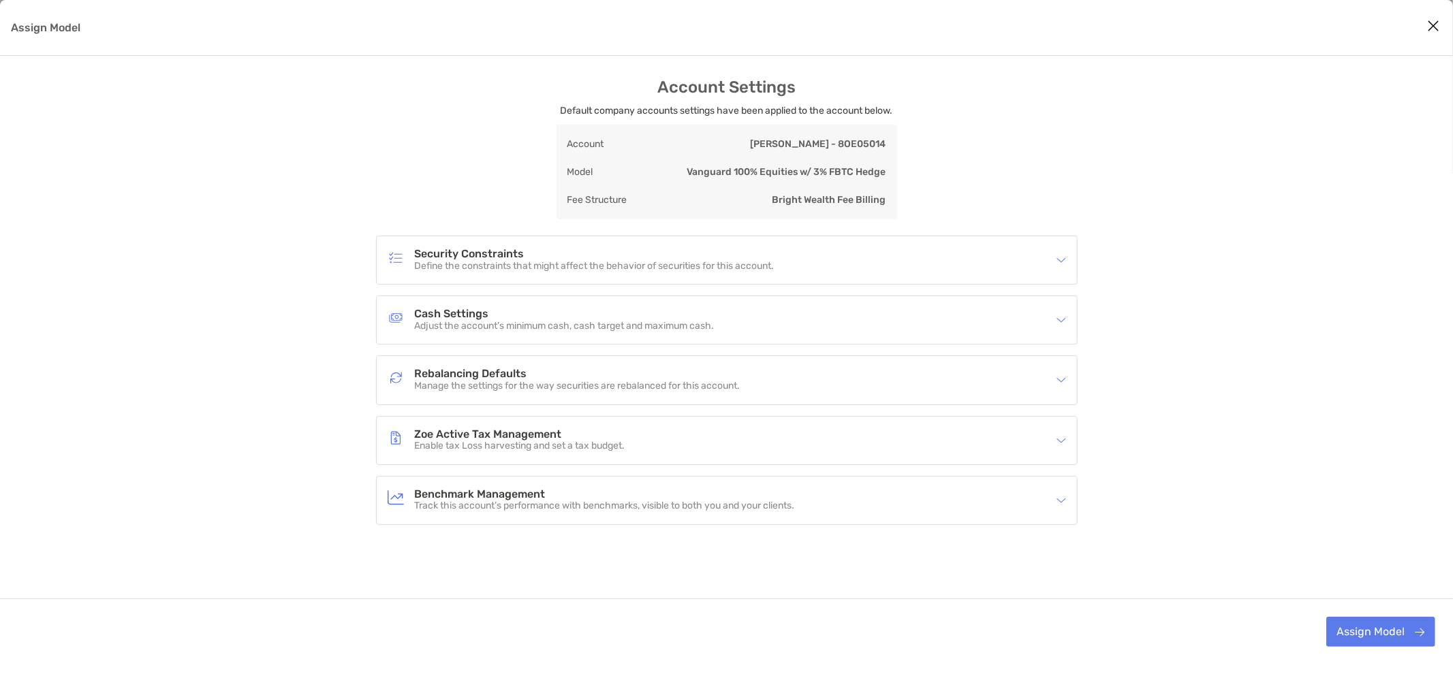
click at [772, 437] on div "Zoe Active Tax Management Enable tax Loss harvesting and set a tax budget." at bounding box center [718, 440] width 661 height 31
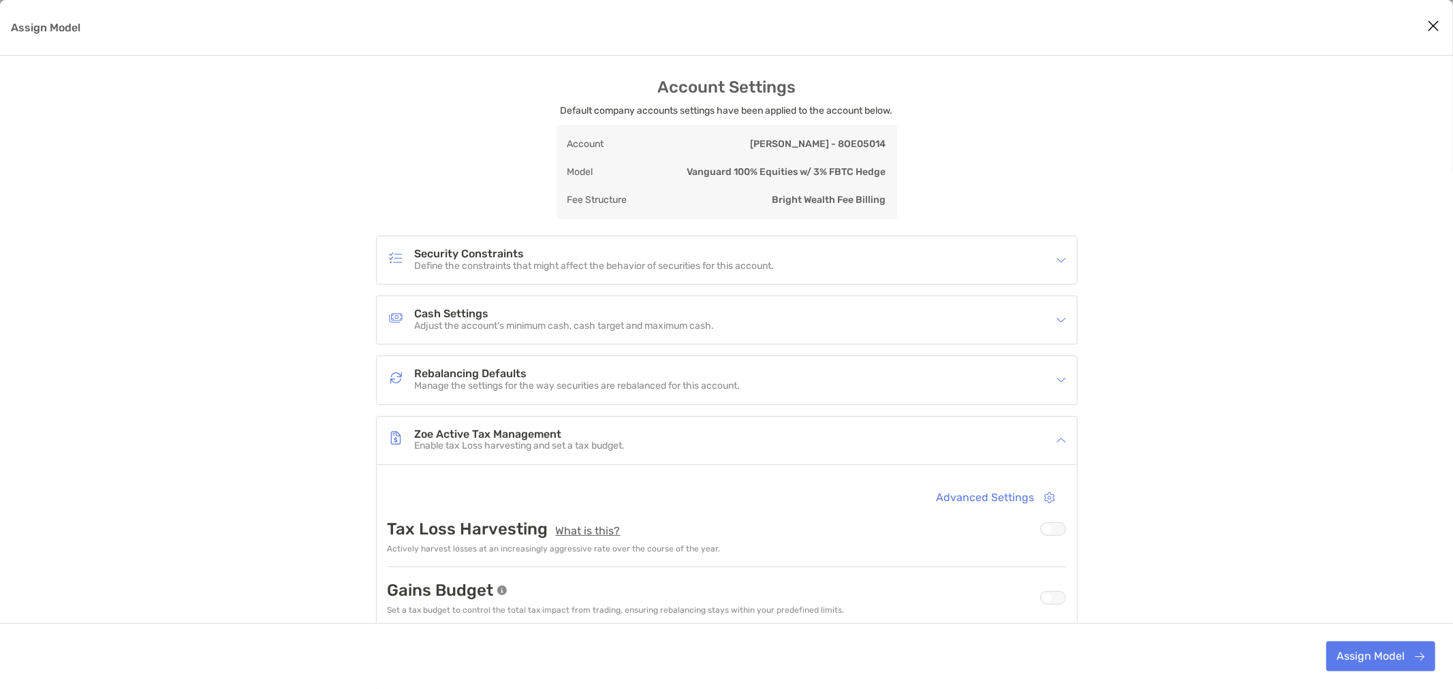
click at [693, 372] on h4 "Rebalancing Defaults" at bounding box center [578, 375] width 326 height 12
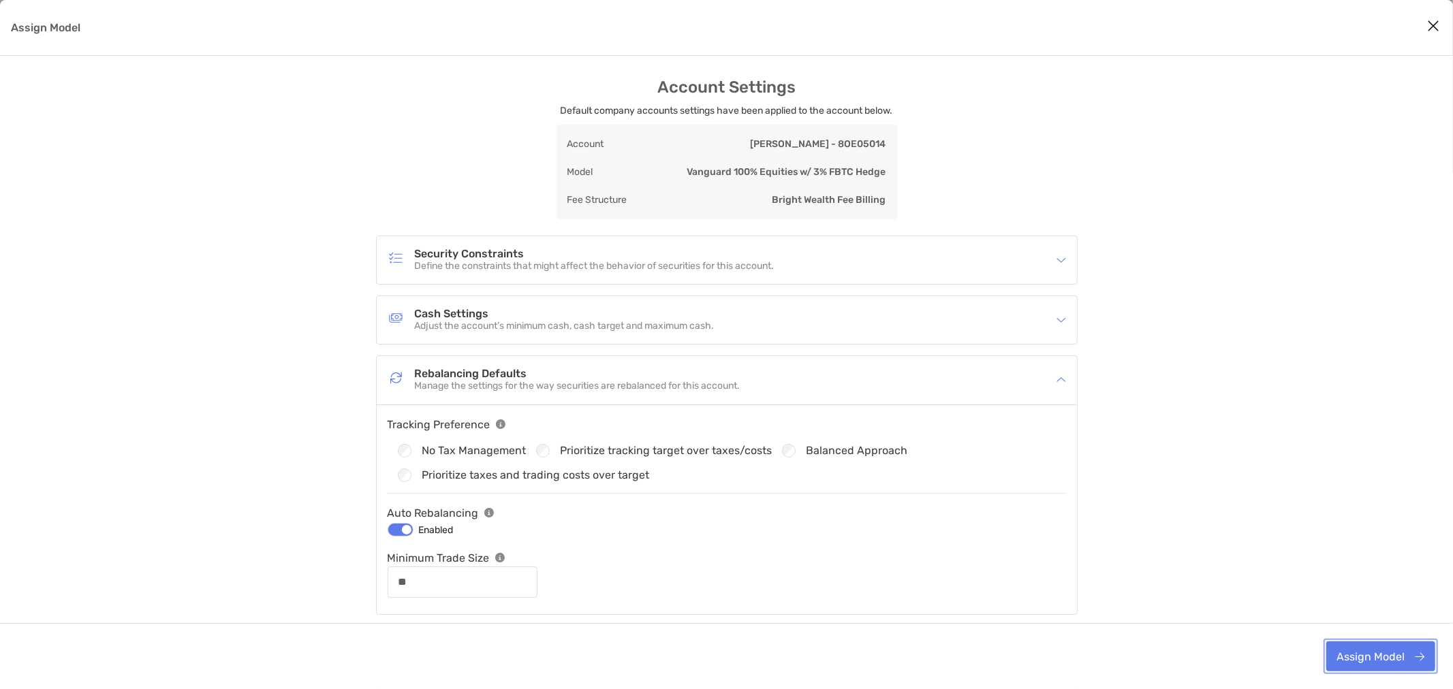
click at [1379, 661] on button "Assign Model" at bounding box center [1380, 657] width 109 height 30
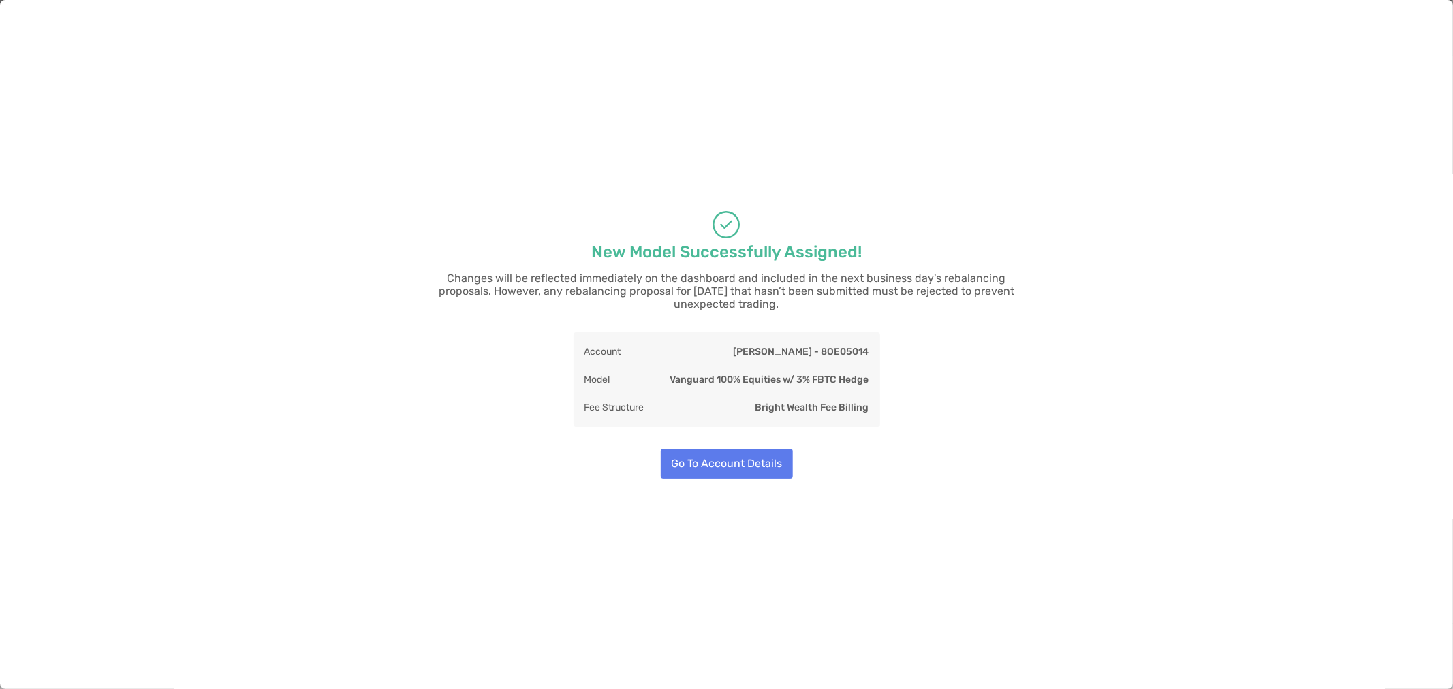
type input "**"
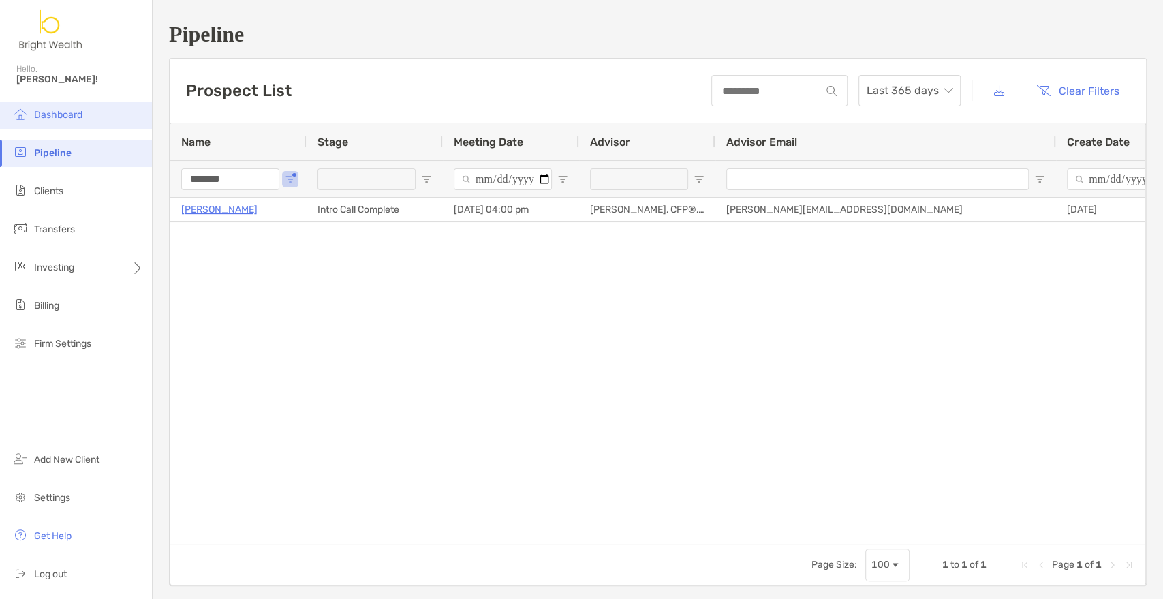
click at [71, 109] on span "Dashboard" at bounding box center [58, 115] width 48 height 12
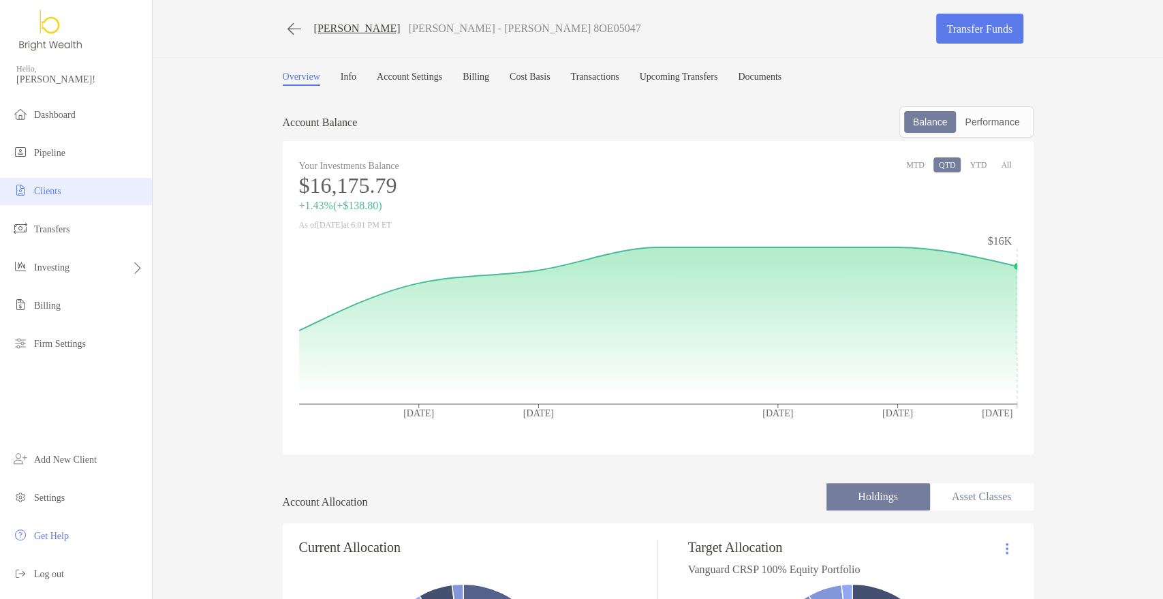
click at [45, 187] on span "Clients" at bounding box center [47, 191] width 27 height 10
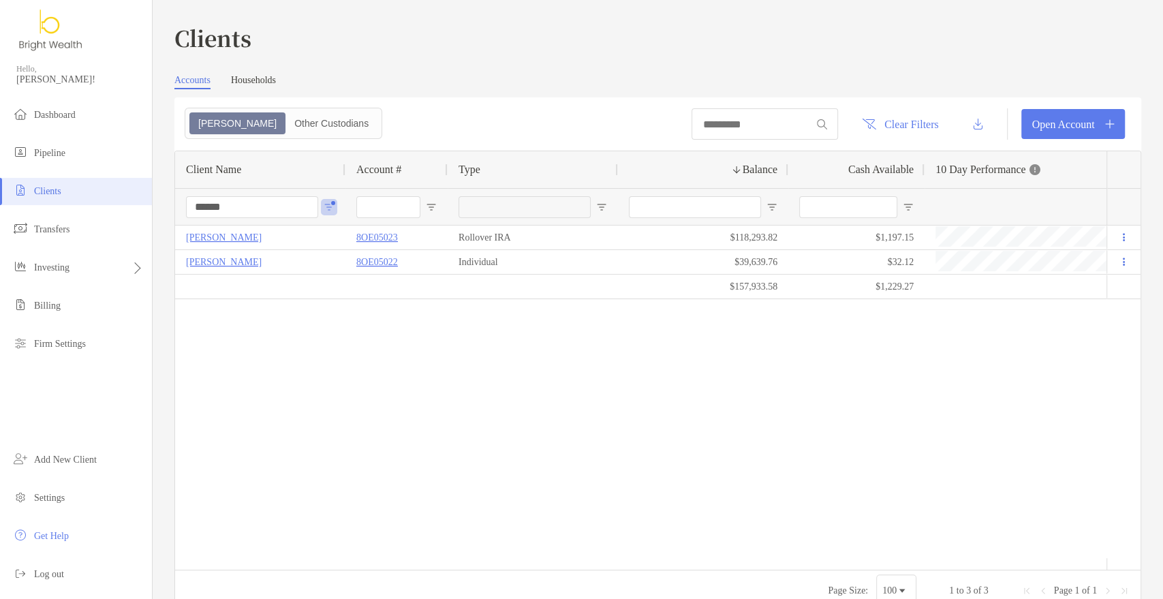
drag, startPoint x: 234, startPoint y: 212, endPoint x: 93, endPoint y: 203, distance: 142.0
click at [151, 208] on div "Clients Hello, [PERSON_NAME]! Dashboard Pipeline Clients Transfers Investing Bi…" at bounding box center [581, 299] width 1163 height 599
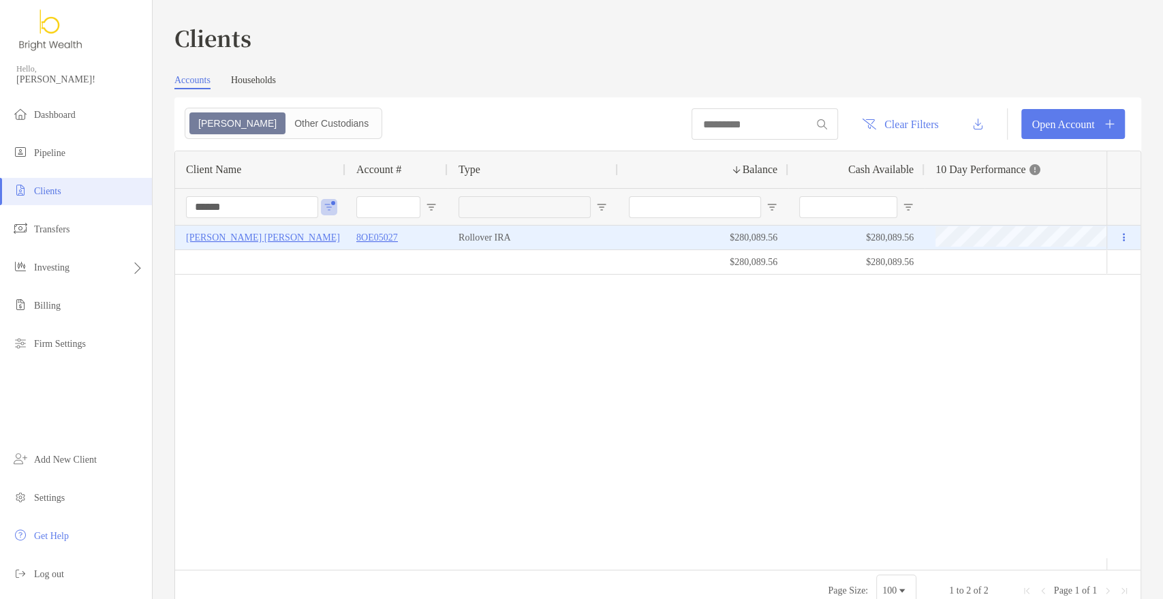
type input "******"
click at [375, 238] on p "8OE05027" at bounding box center [377, 237] width 42 height 17
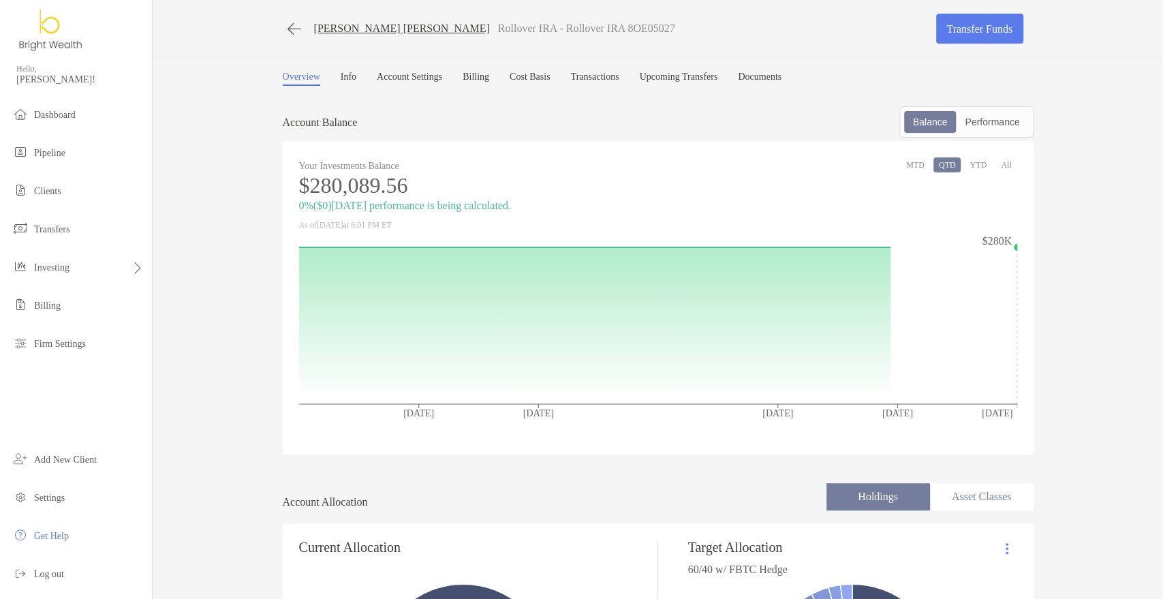
click at [619, 83] on link "Transactions" at bounding box center [595, 79] width 48 height 14
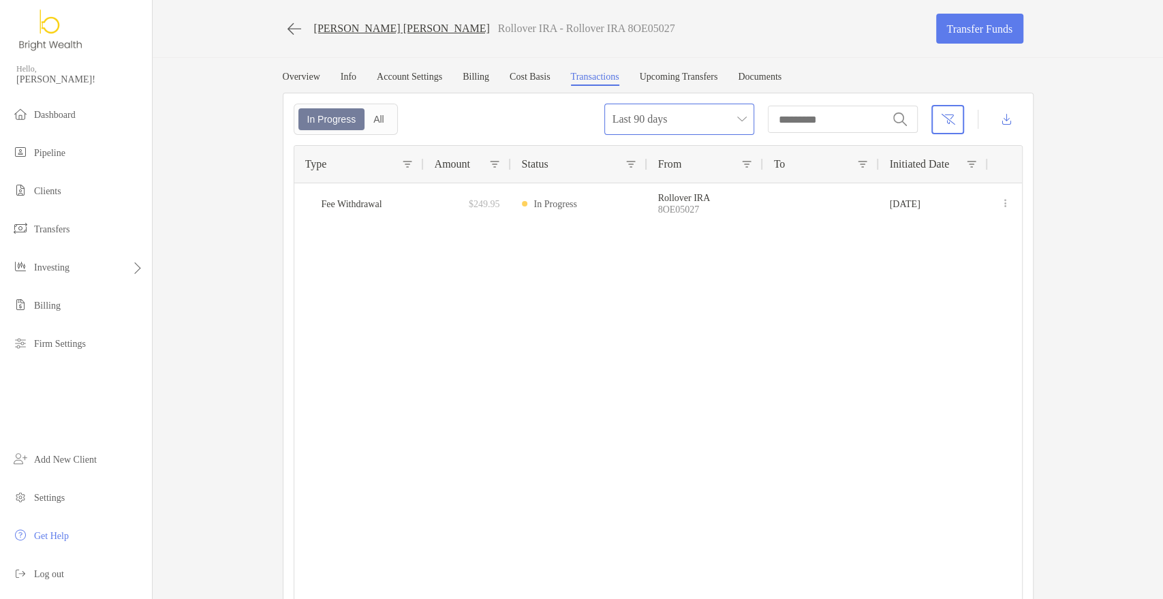
drag, startPoint x: 717, startPoint y: 116, endPoint x: 719, endPoint y: 127, distance: 10.4
click at [717, 117] on span "Last 90 days" at bounding box center [679, 119] width 134 height 30
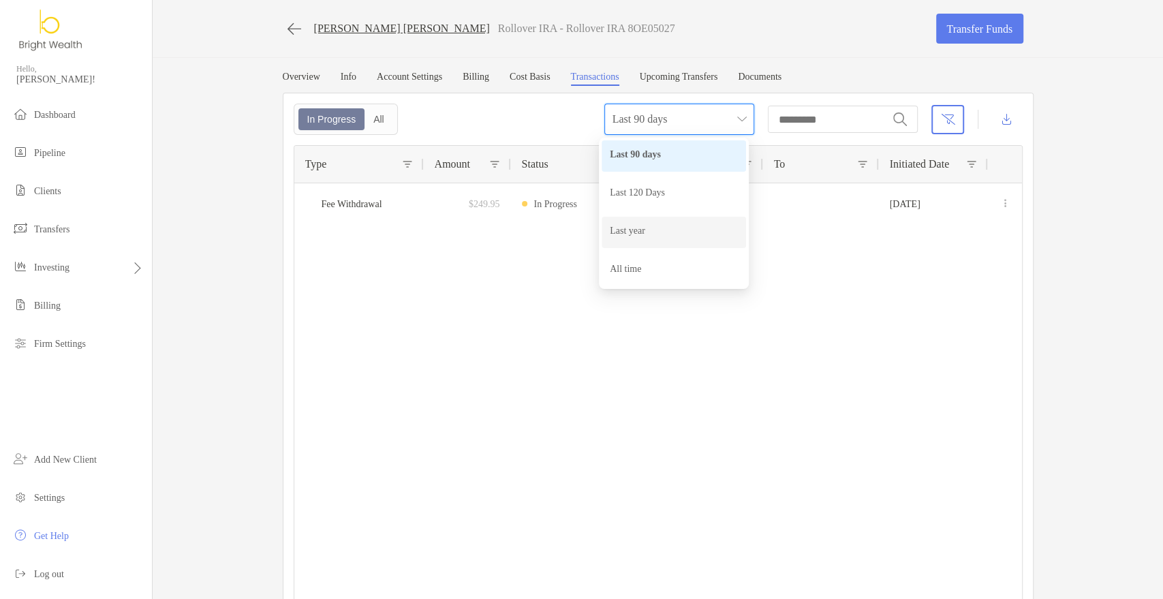
click at [681, 230] on div "Last year" at bounding box center [674, 231] width 128 height 17
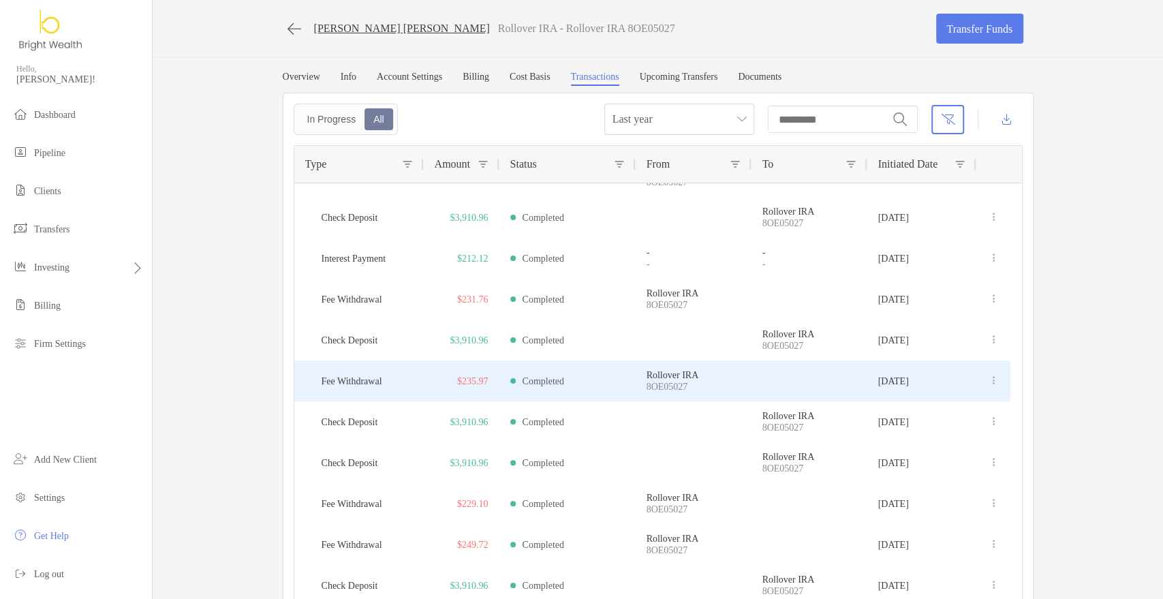
scroll to position [529, 0]
